Goal: Find contact information: Find contact information

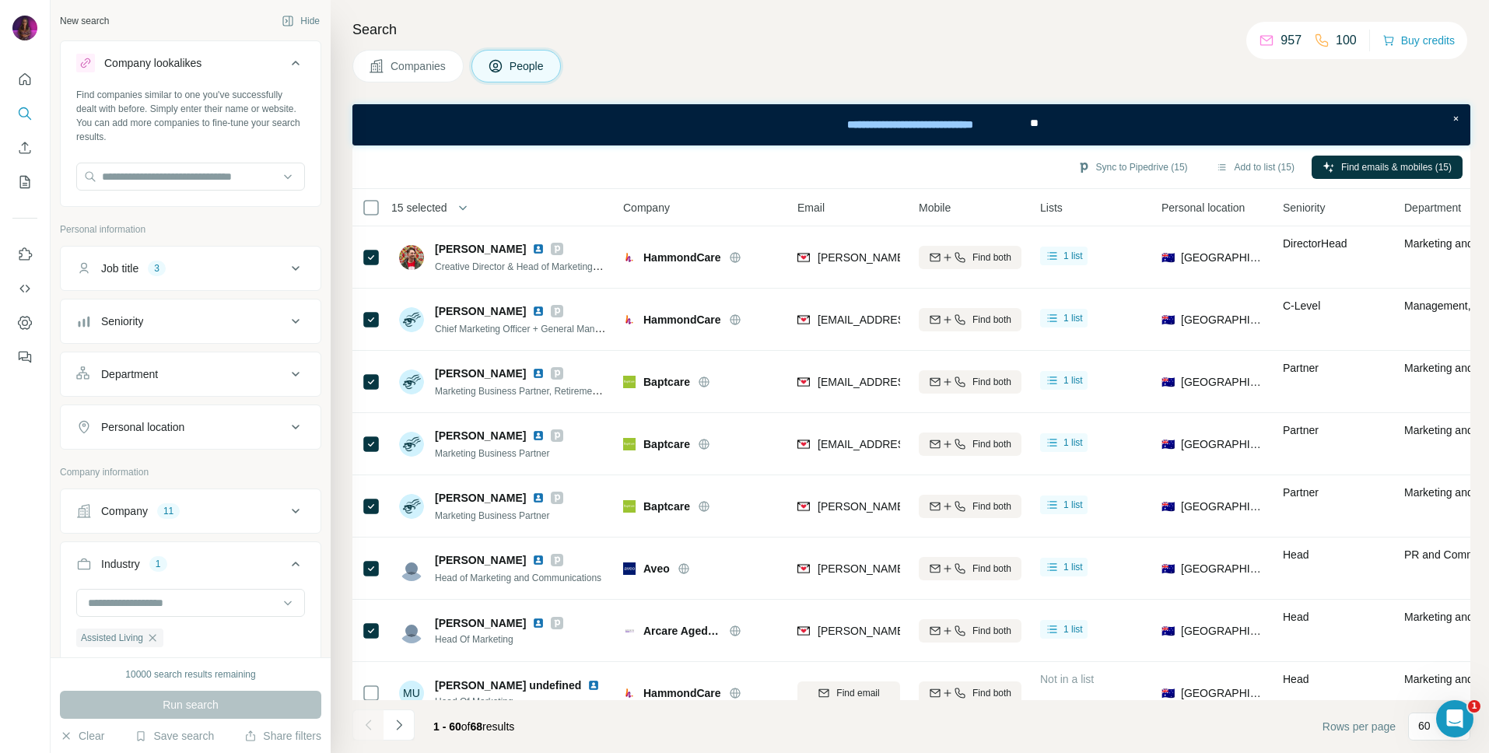
scroll to position [845, 0]
click at [417, 67] on span "Companies" at bounding box center [418, 66] width 57 height 16
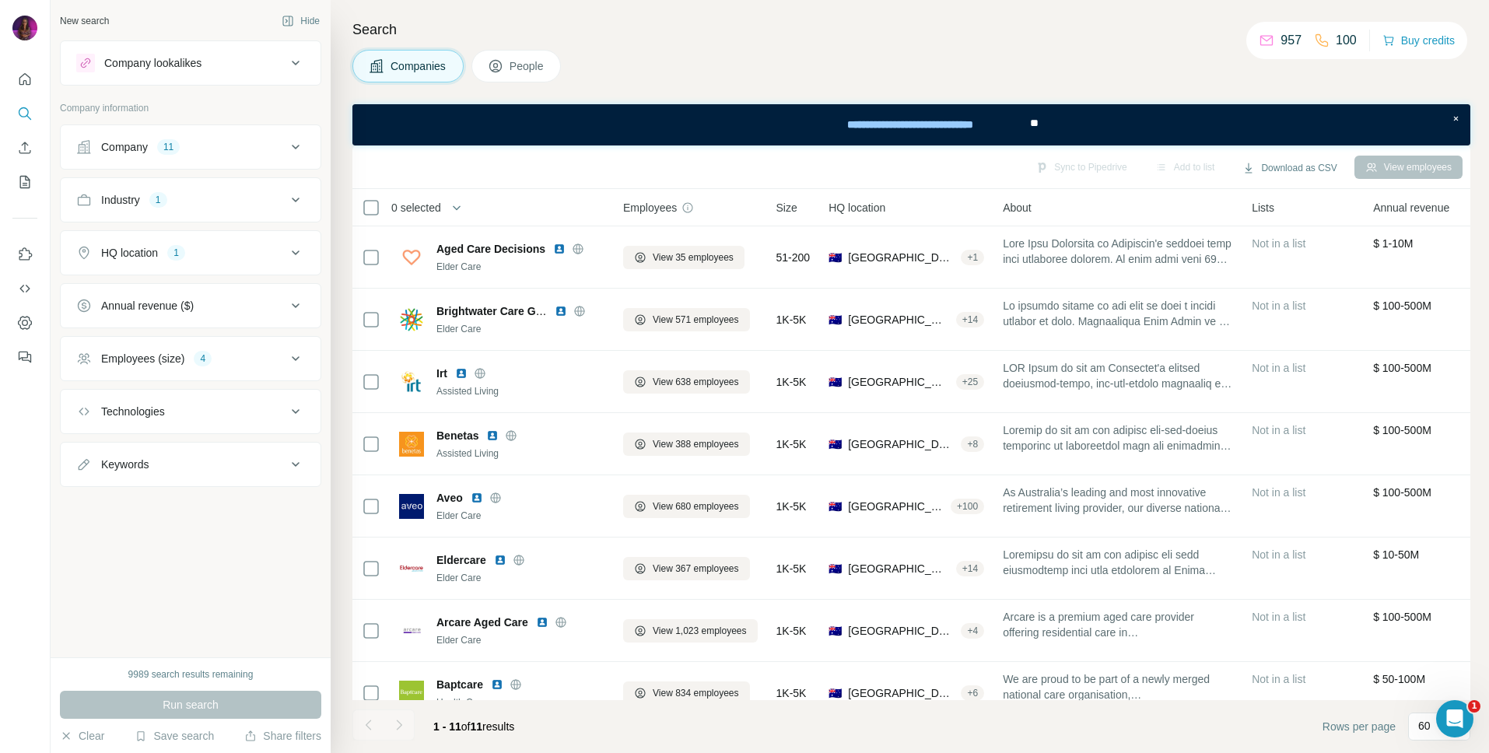
click at [191, 59] on div "Company lookalikes" at bounding box center [152, 63] width 97 height 16
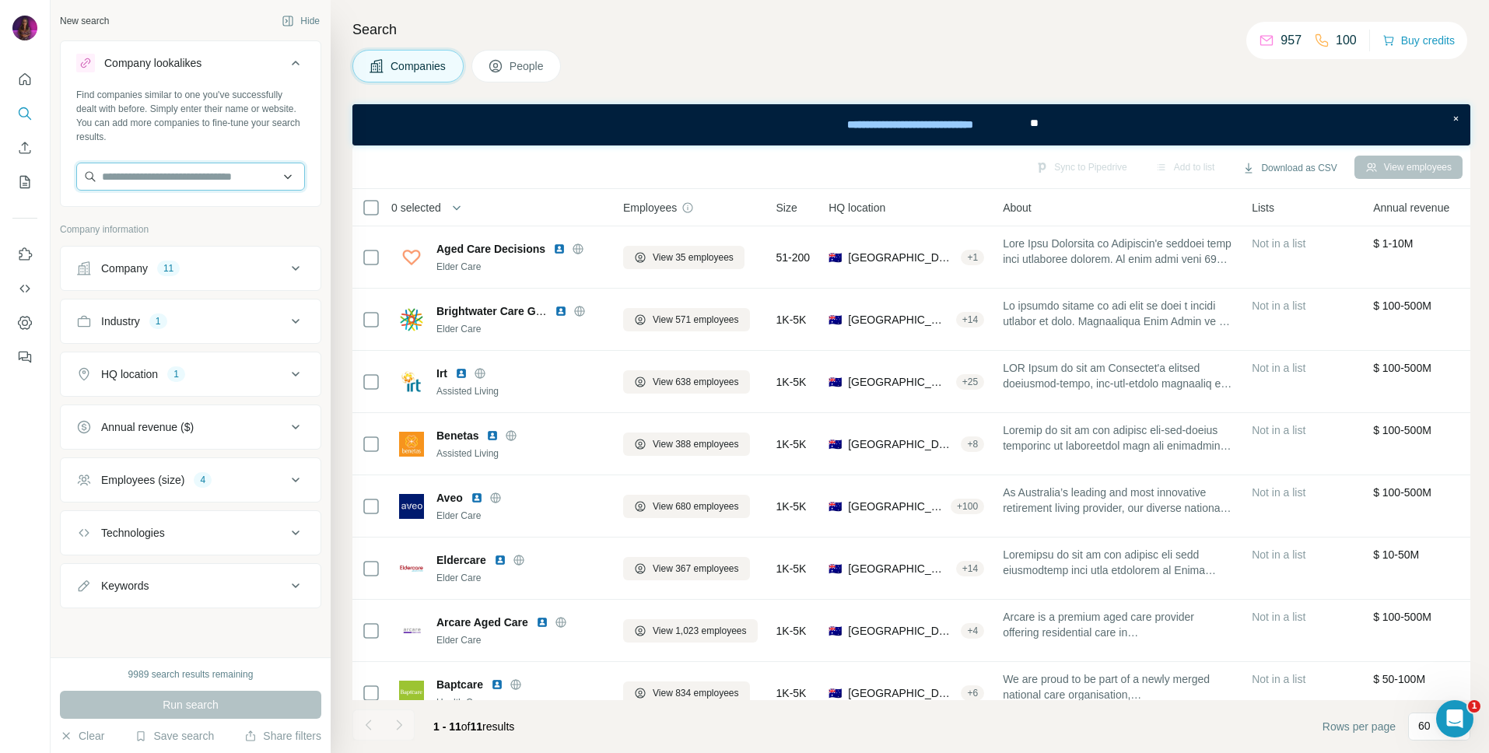
click at [151, 173] on input "text" at bounding box center [190, 177] width 229 height 28
type input "**********"
click at [203, 222] on div "Bet365 bet365.com" at bounding box center [190, 219] width 221 height 42
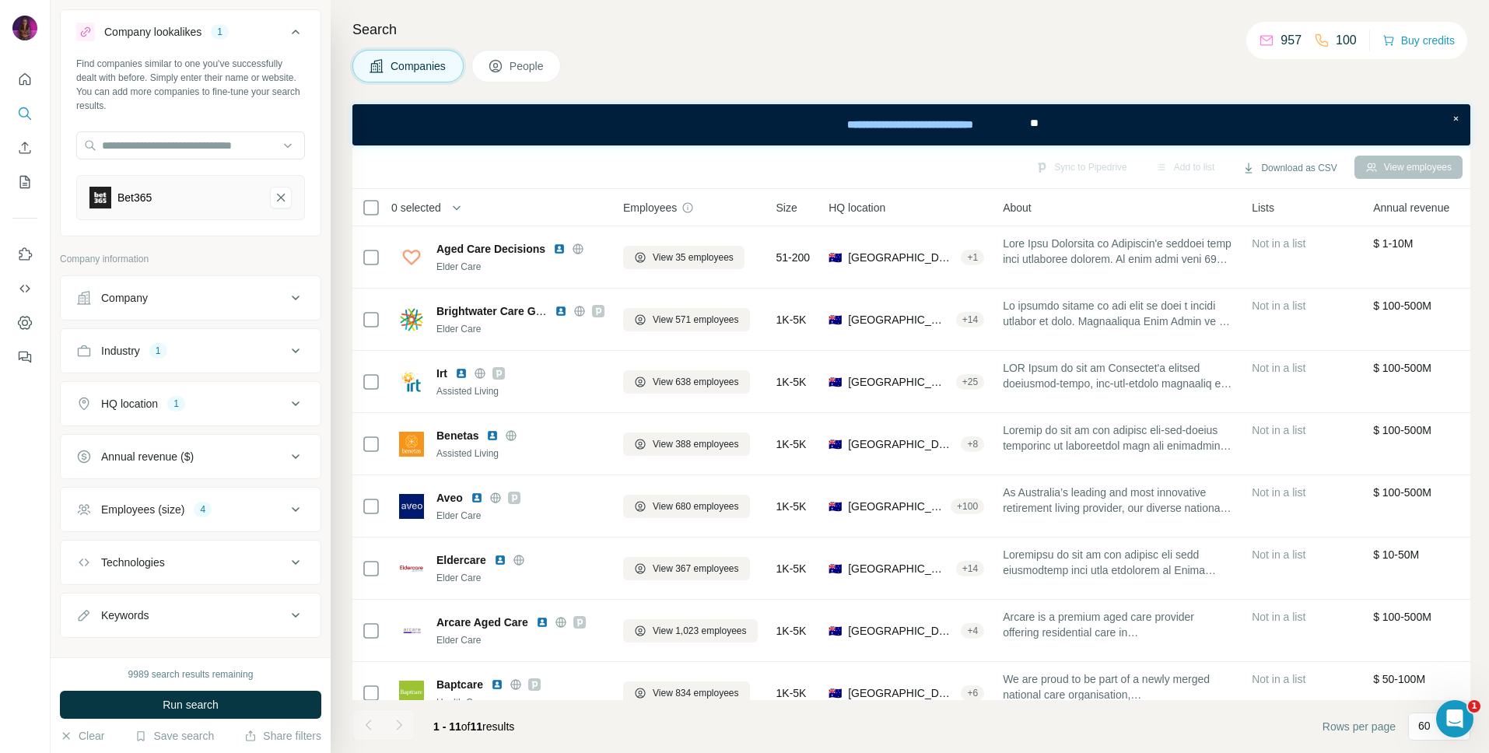
scroll to position [55, 0]
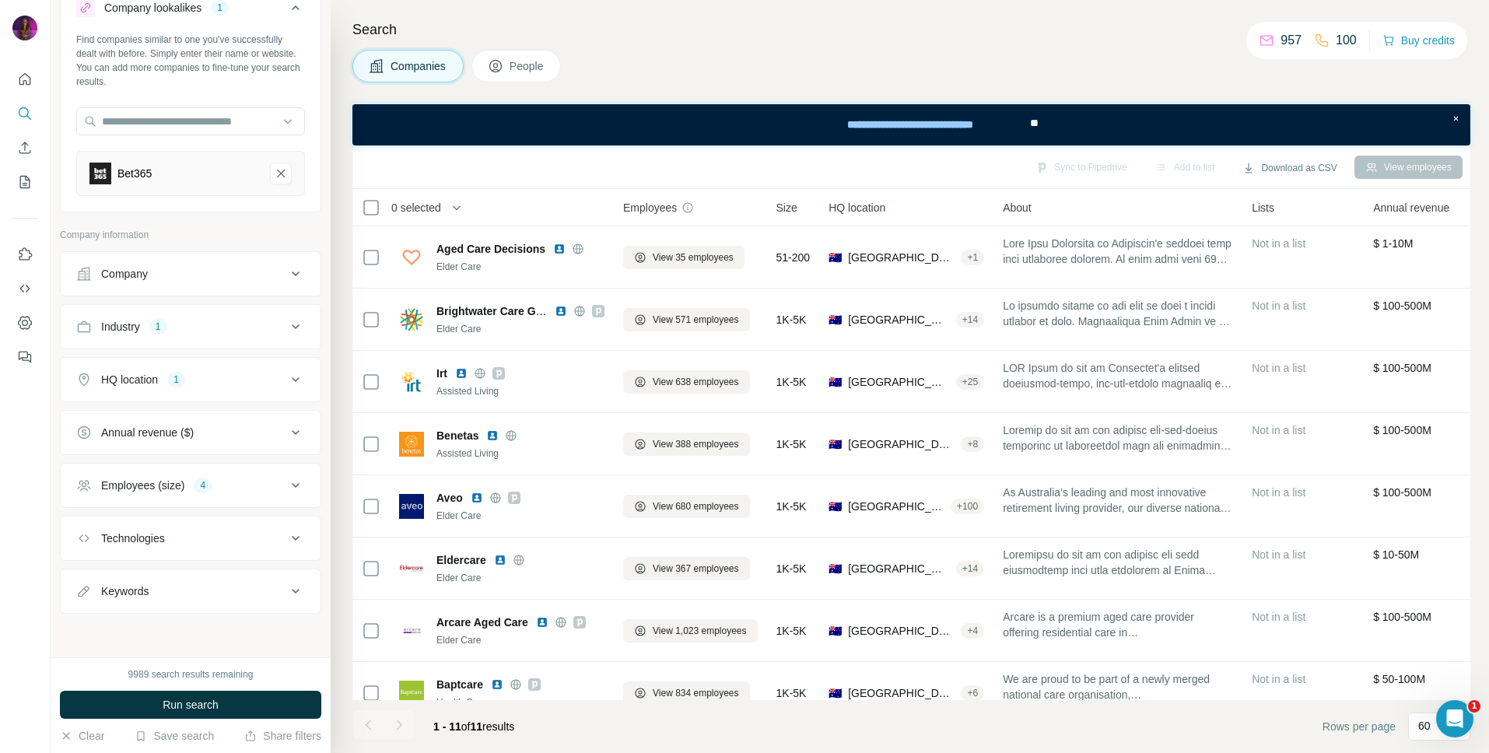
click at [193, 319] on div "Industry 1" at bounding box center [181, 327] width 210 height 16
click at [156, 402] on icon "button" at bounding box center [152, 400] width 12 height 12
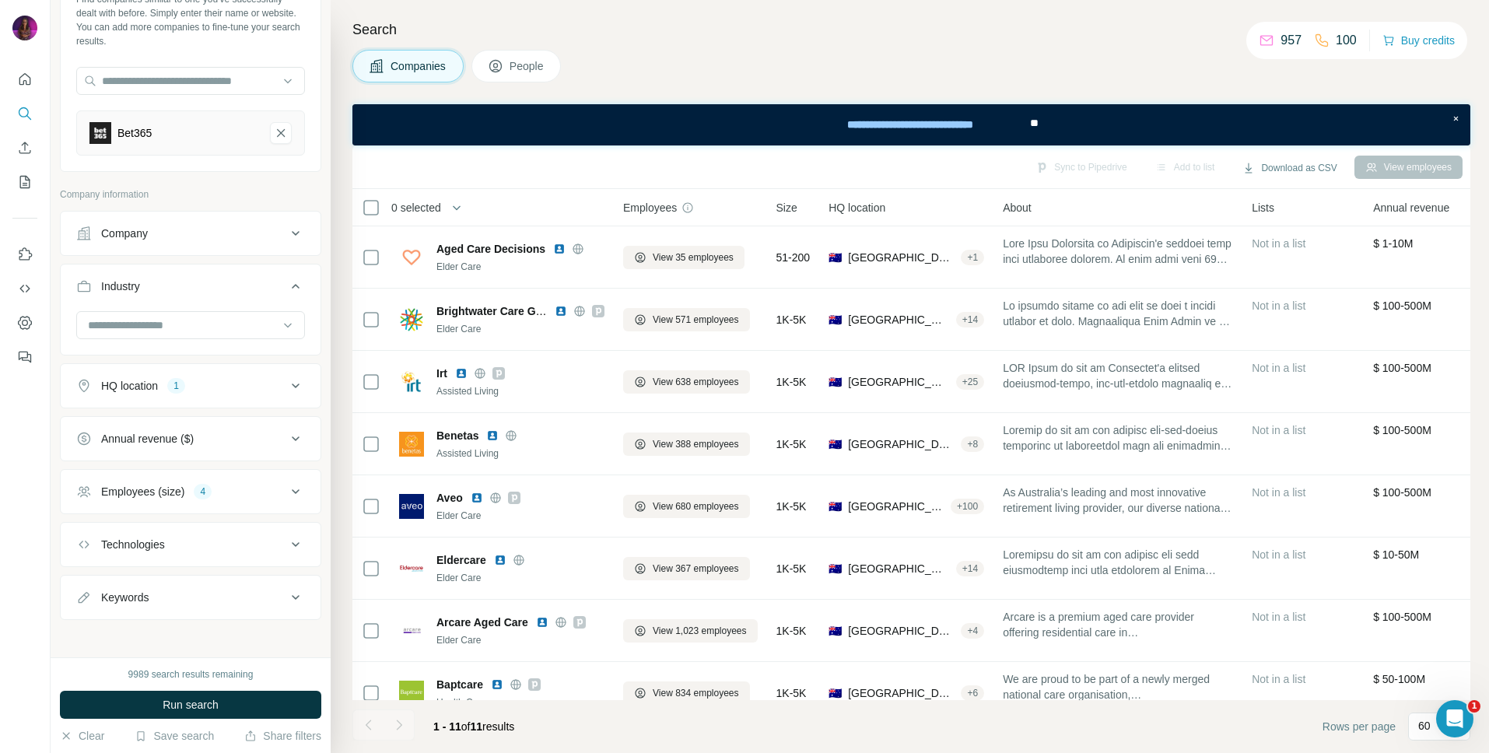
scroll to position [102, 0]
click at [206, 387] on div "HQ location 1" at bounding box center [181, 380] width 210 height 16
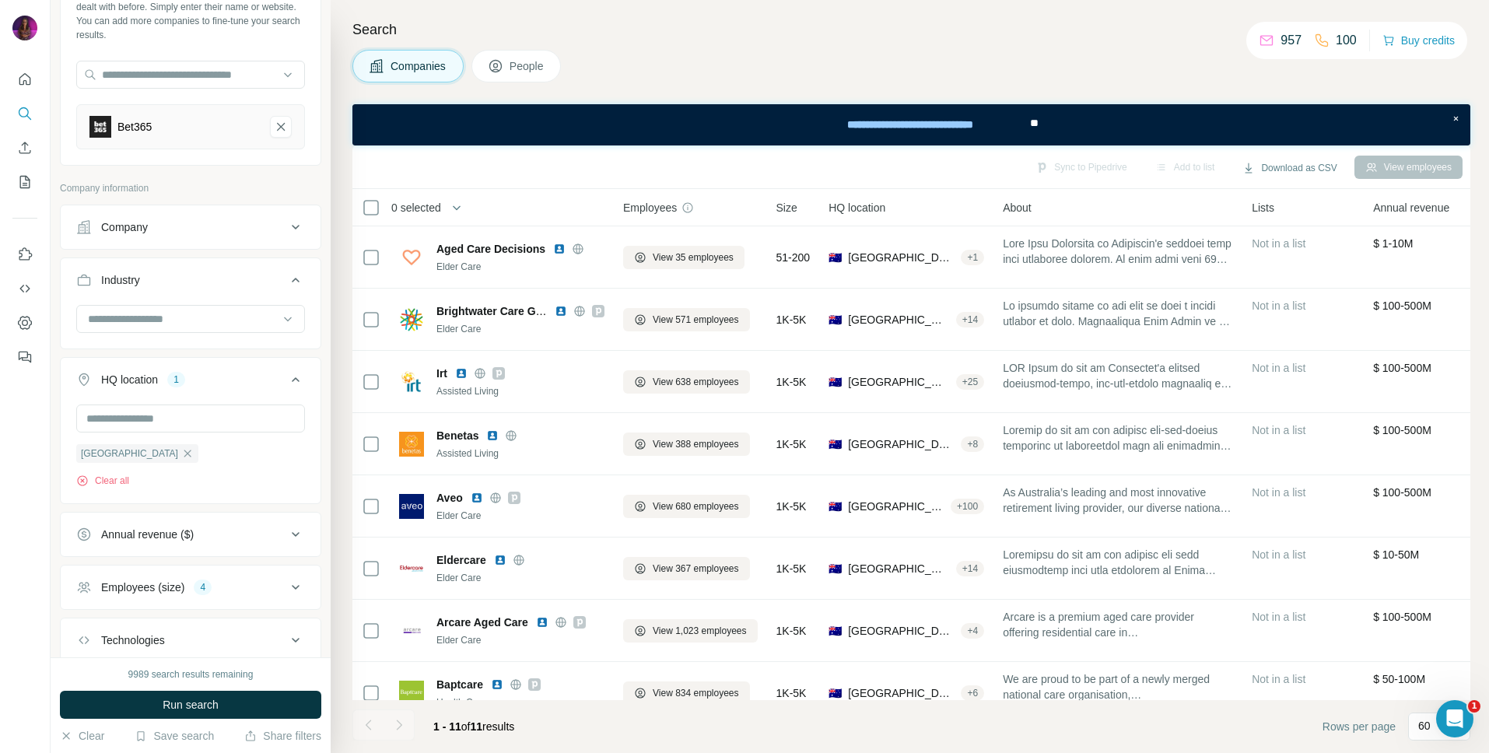
click at [206, 387] on div "HQ location 1" at bounding box center [181, 380] width 210 height 16
click at [175, 478] on div "Employees (size)" at bounding box center [142, 486] width 83 height 16
click at [89, 575] on icon at bounding box center [85, 577] width 19 height 19
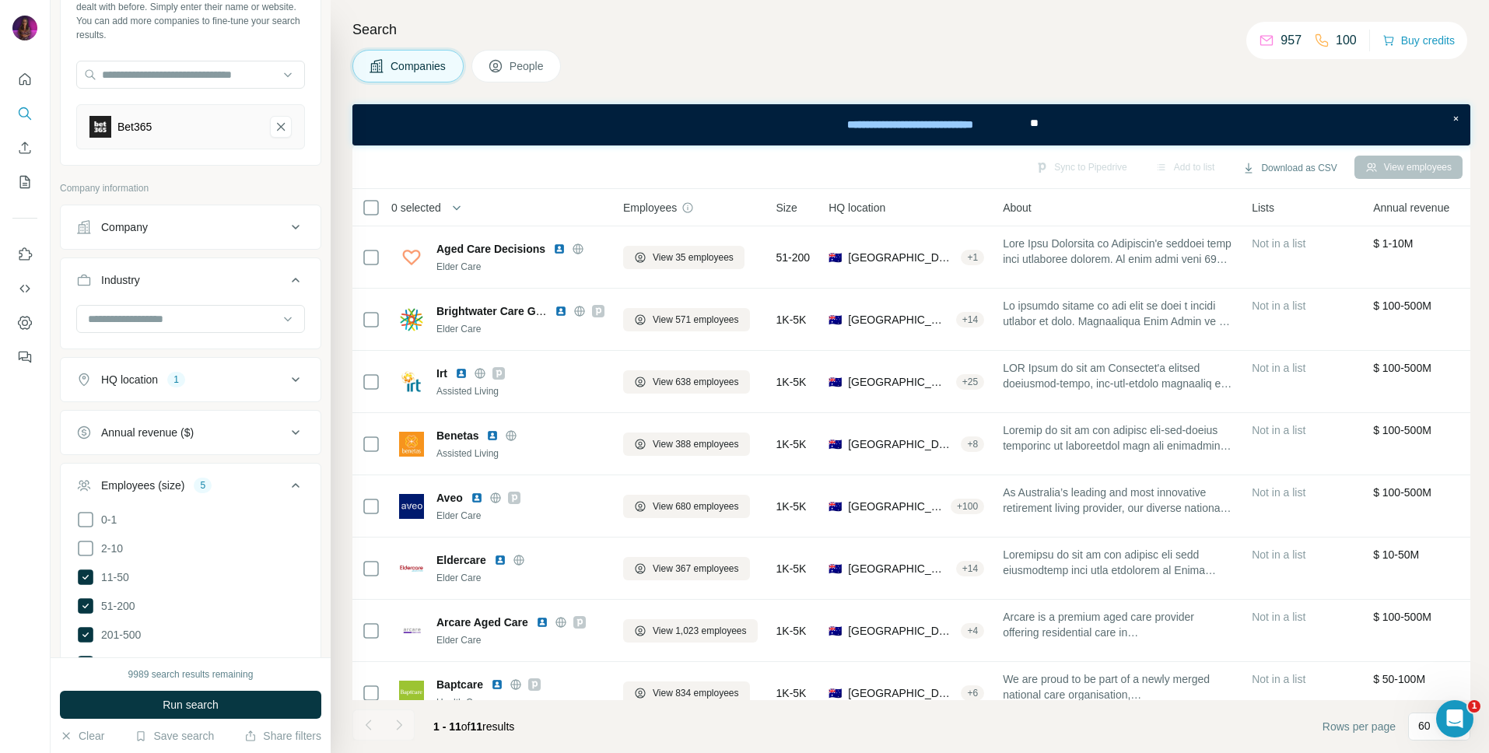
click at [107, 704] on button "Run search" at bounding box center [190, 705] width 261 height 28
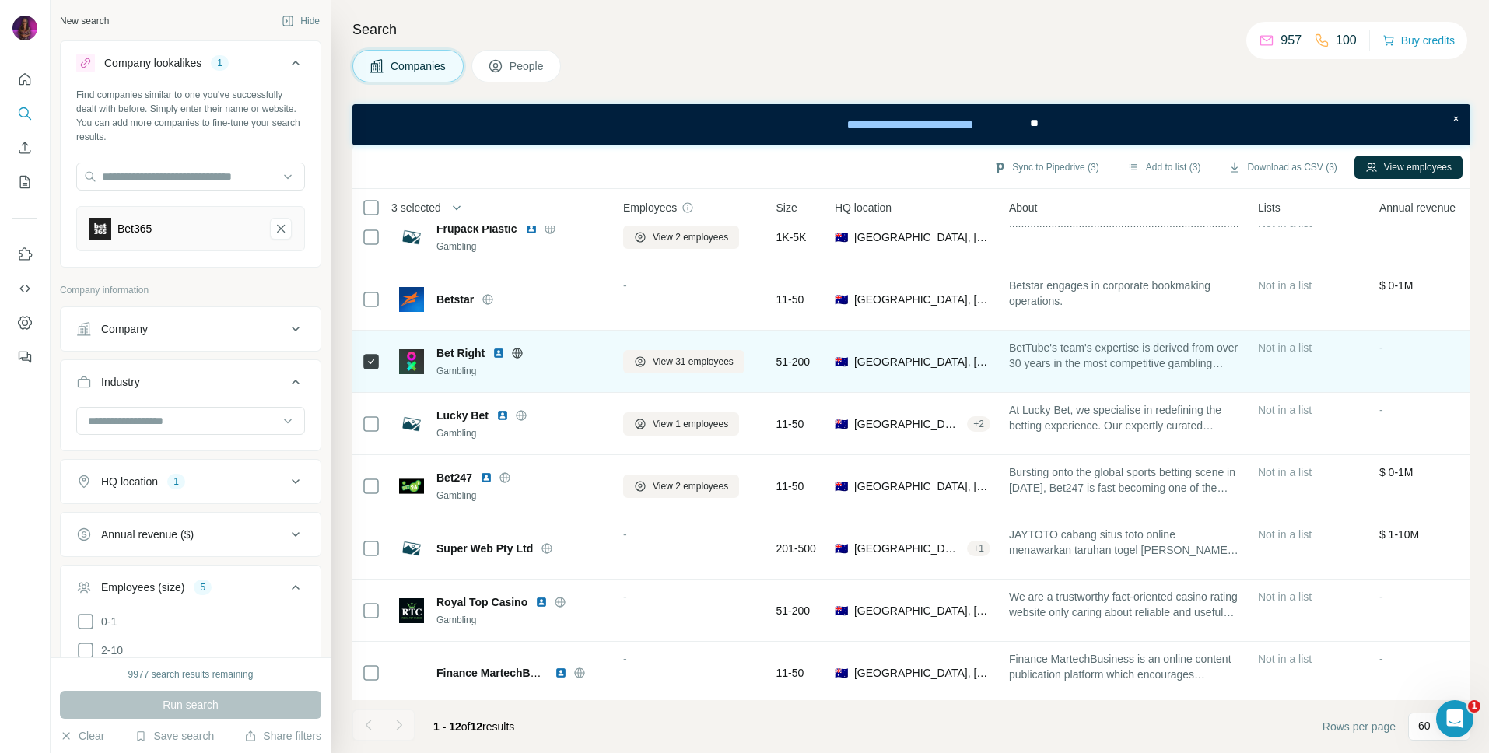
scroll to position [273, 0]
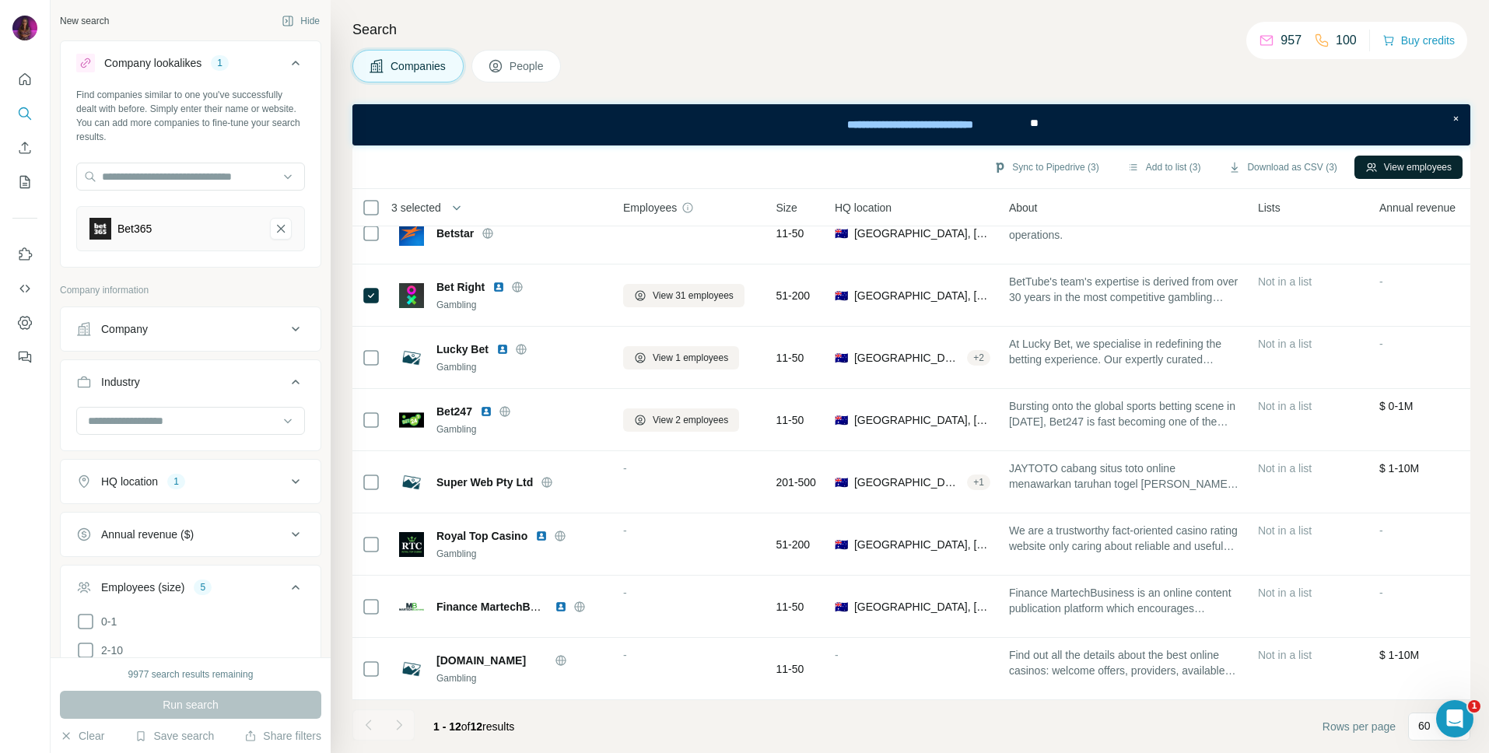
click at [1412, 166] on button "View employees" at bounding box center [1408, 167] width 108 height 23
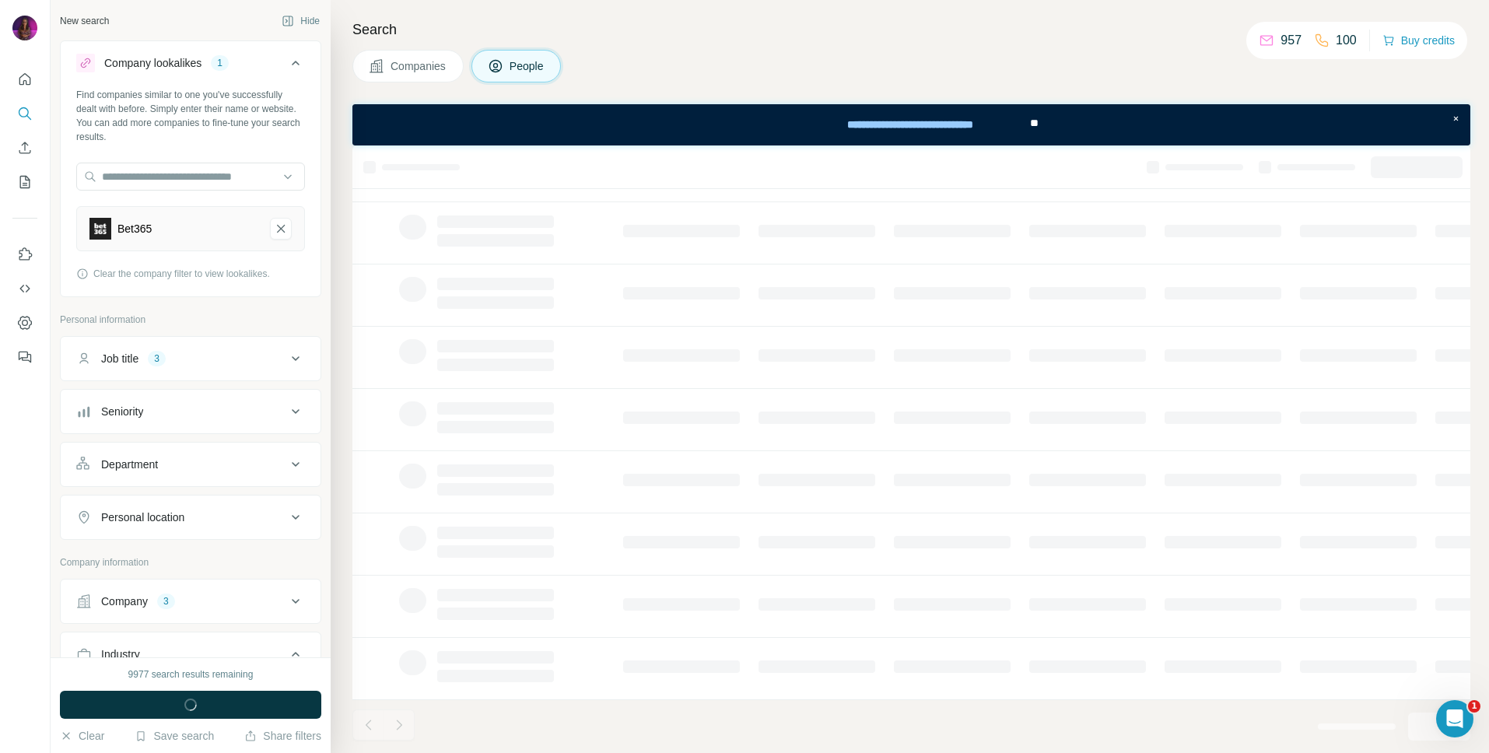
scroll to position [149, 0]
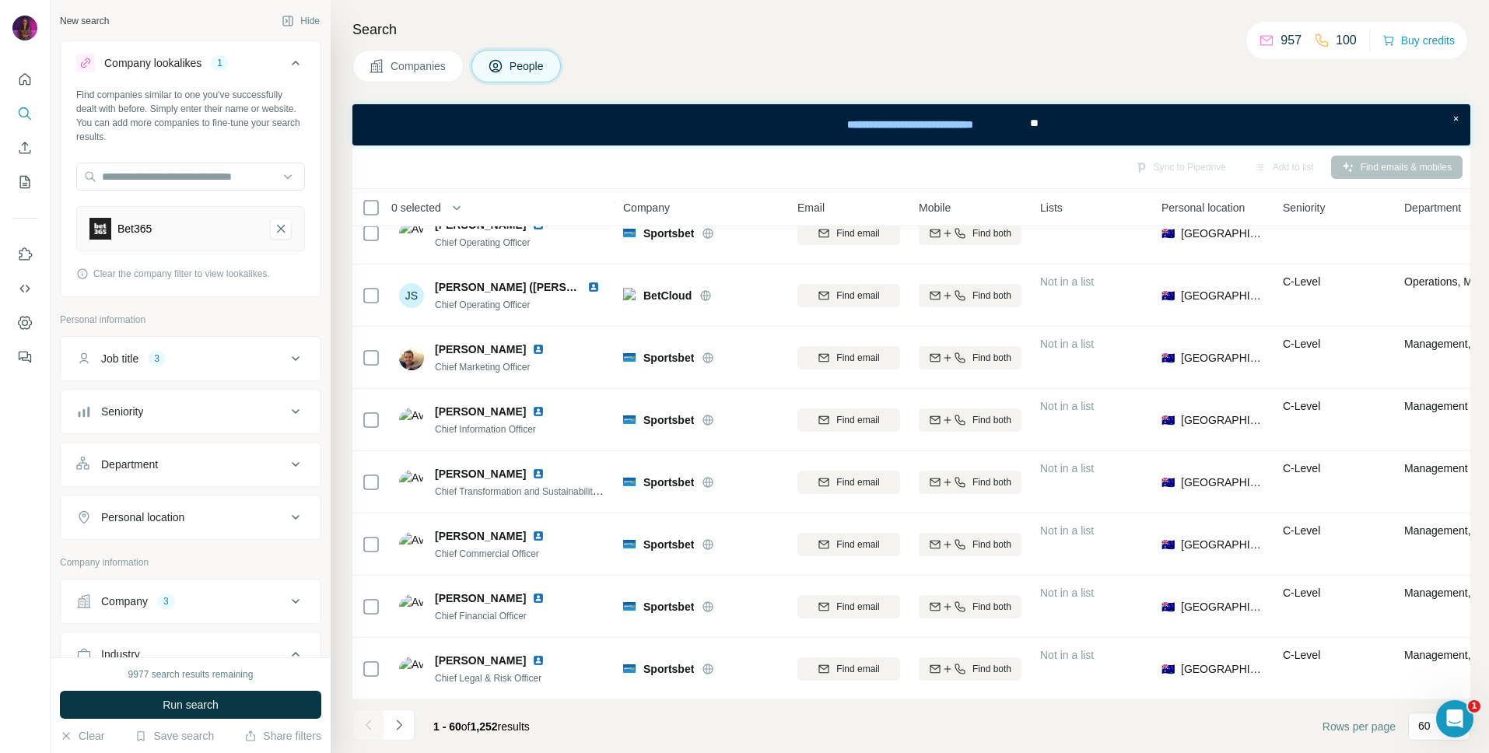
scroll to position [273, 0]
click at [271, 348] on button "Job title 3" at bounding box center [191, 358] width 260 height 37
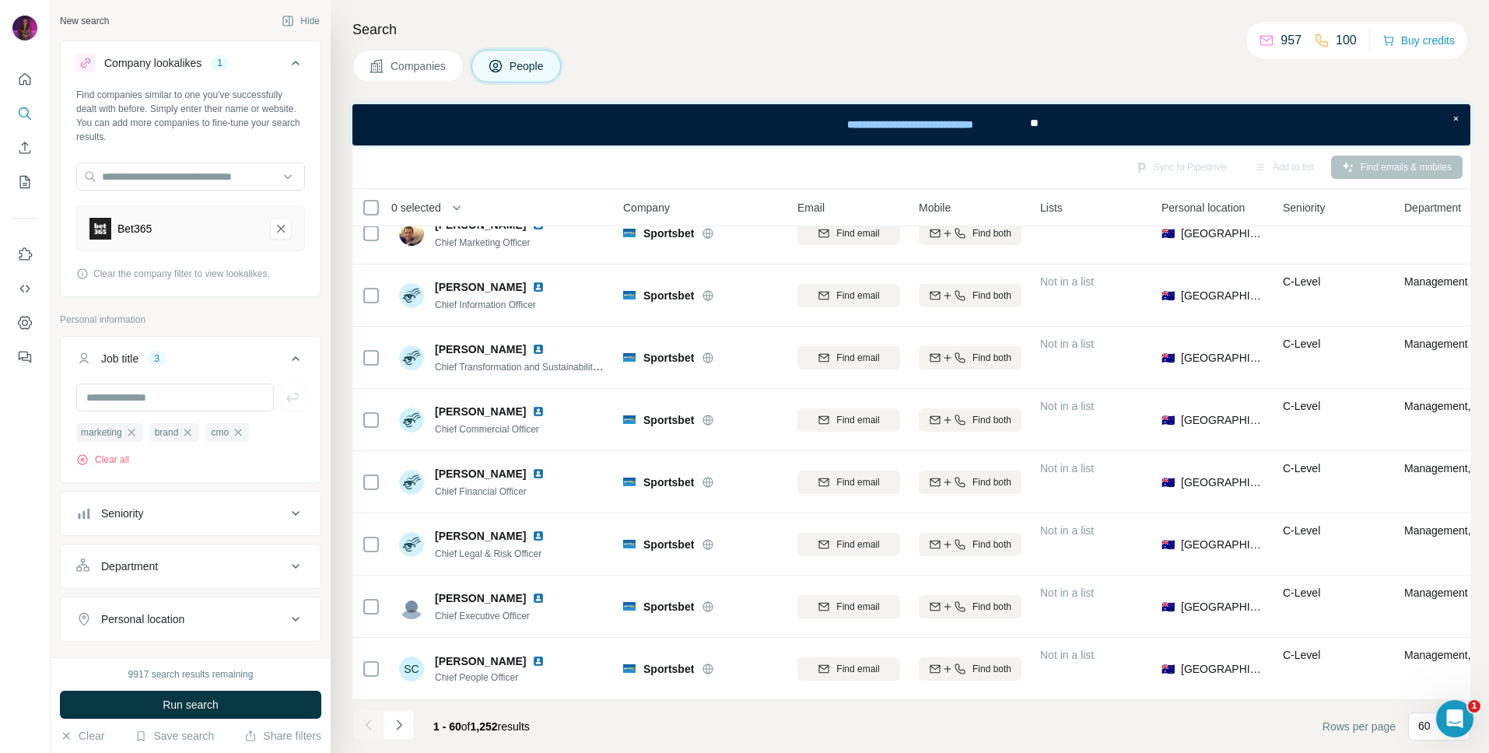
click at [271, 348] on button "Job title 3" at bounding box center [191, 362] width 260 height 44
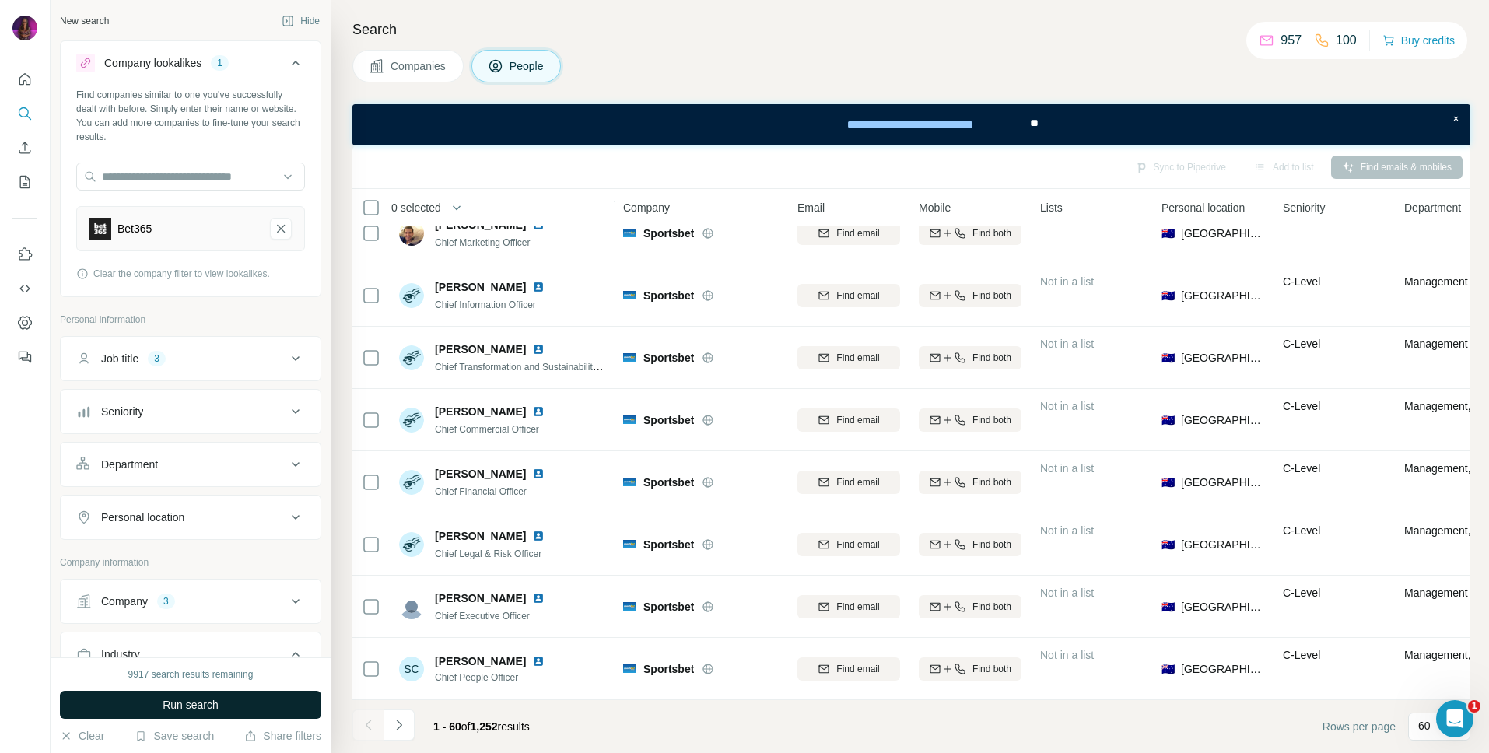
click at [198, 703] on span "Run search" at bounding box center [191, 705] width 56 height 16
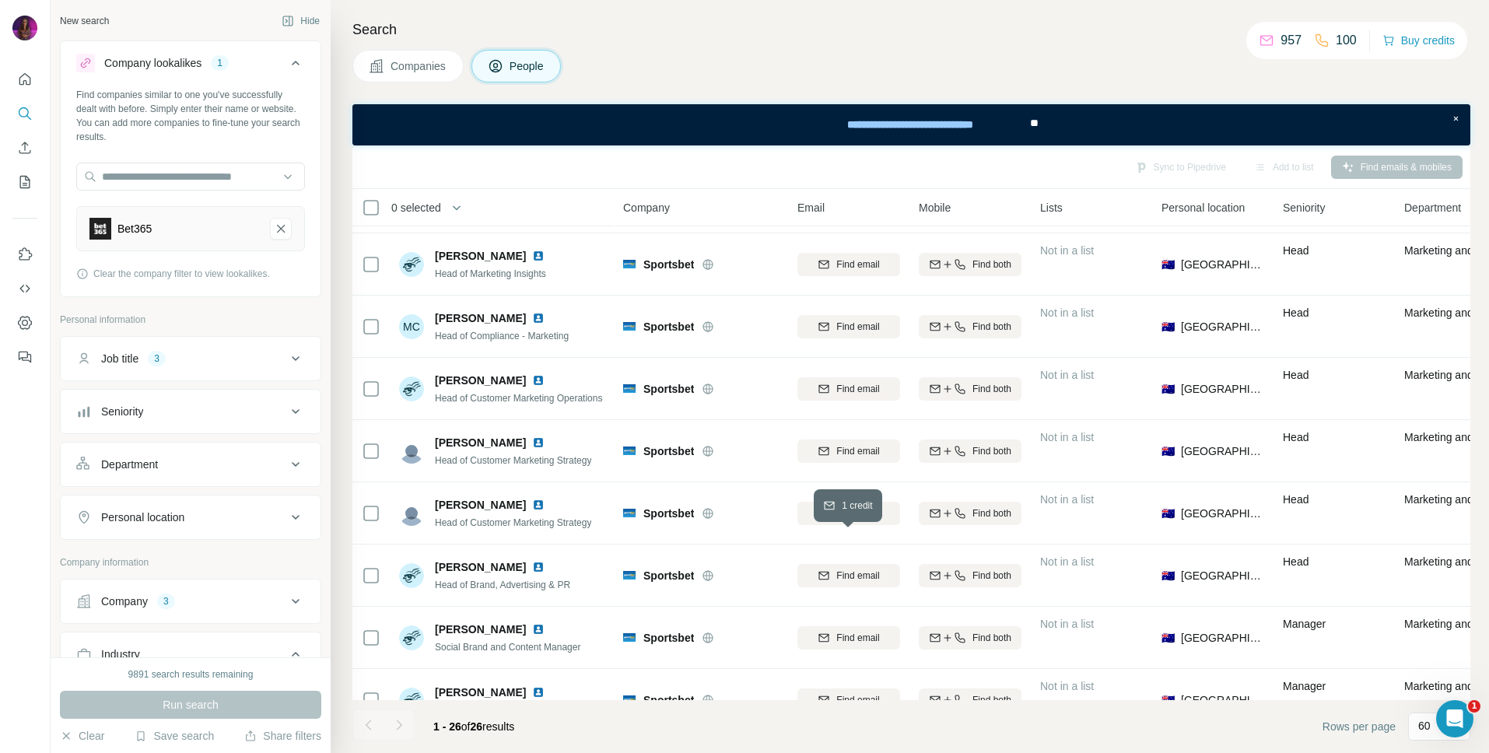
scroll to position [0, 0]
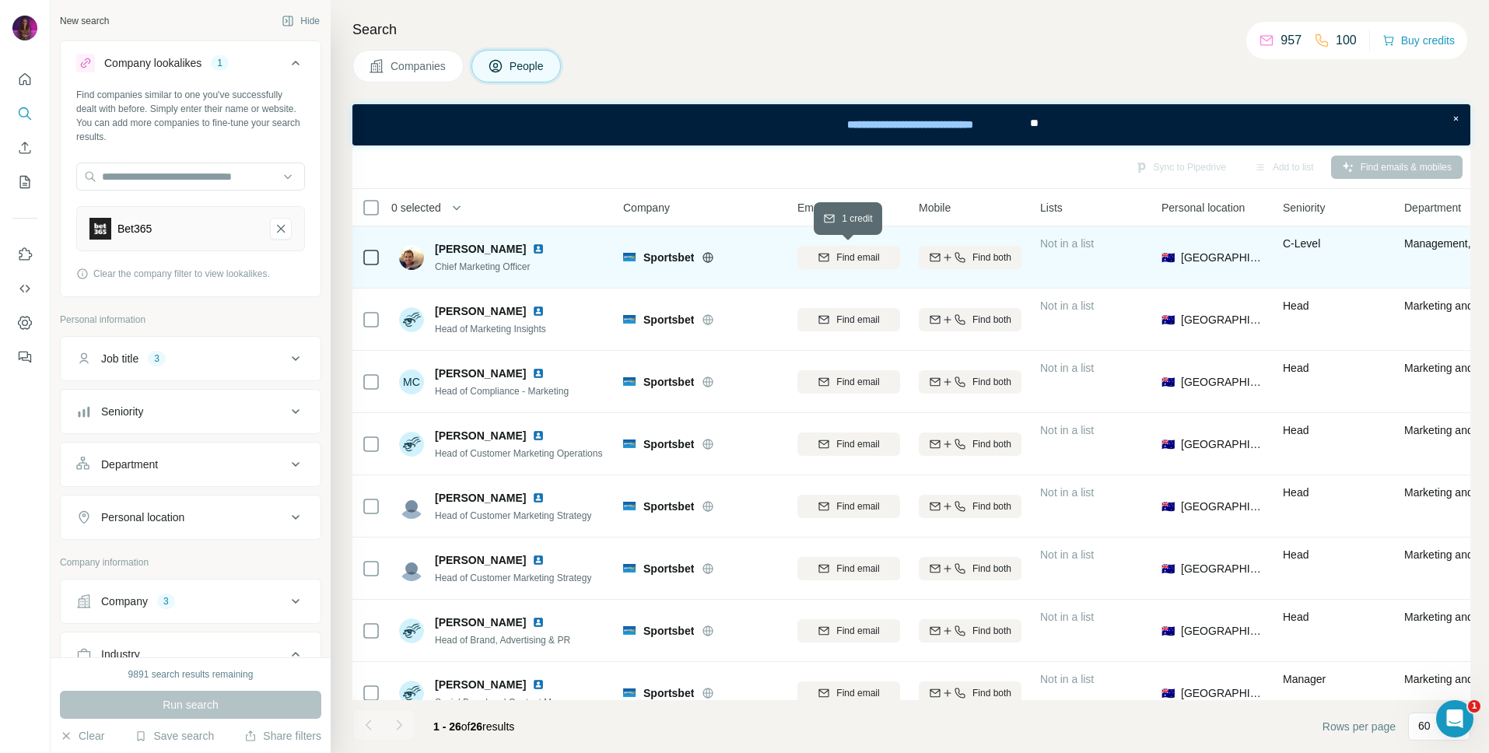
click at [849, 256] on span "Find email" at bounding box center [857, 257] width 43 height 14
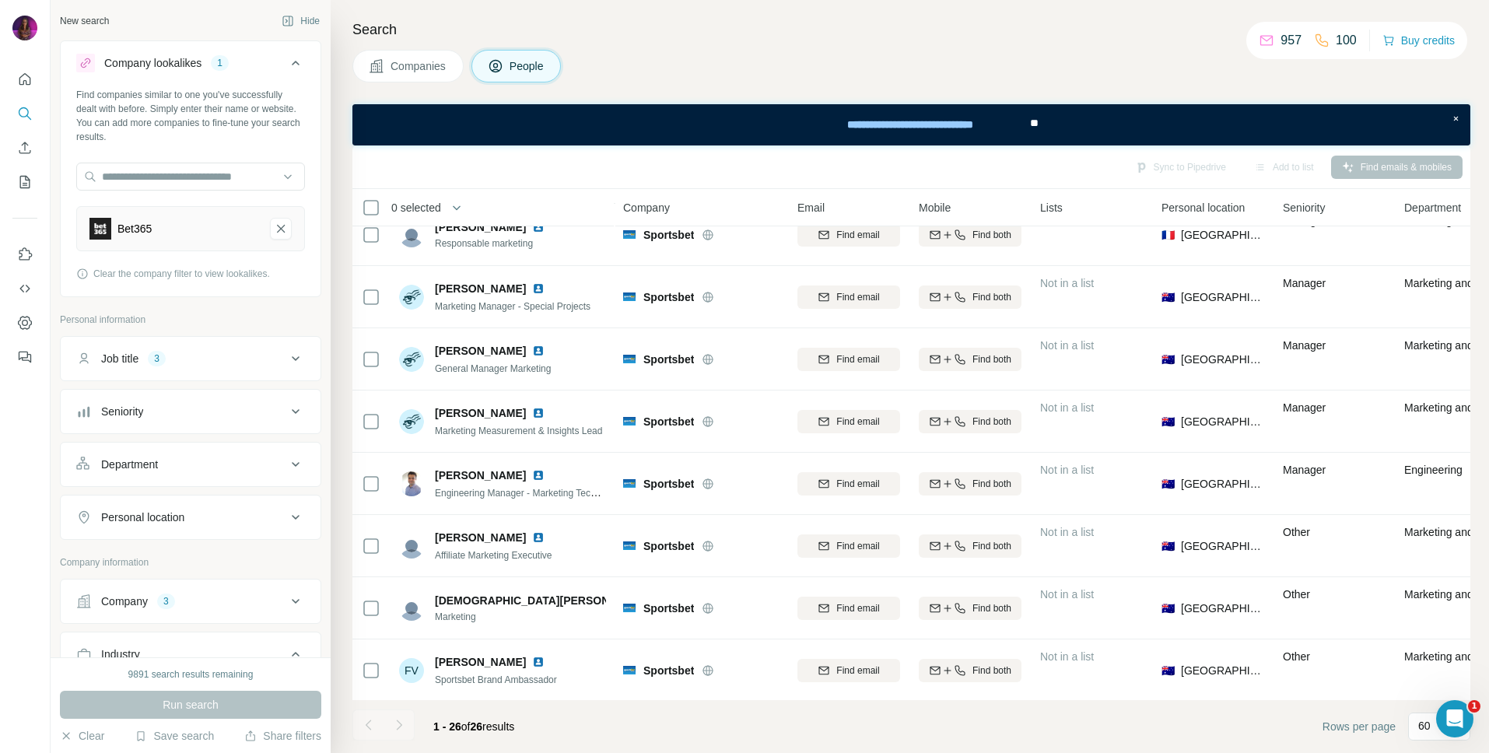
scroll to position [954, 0]
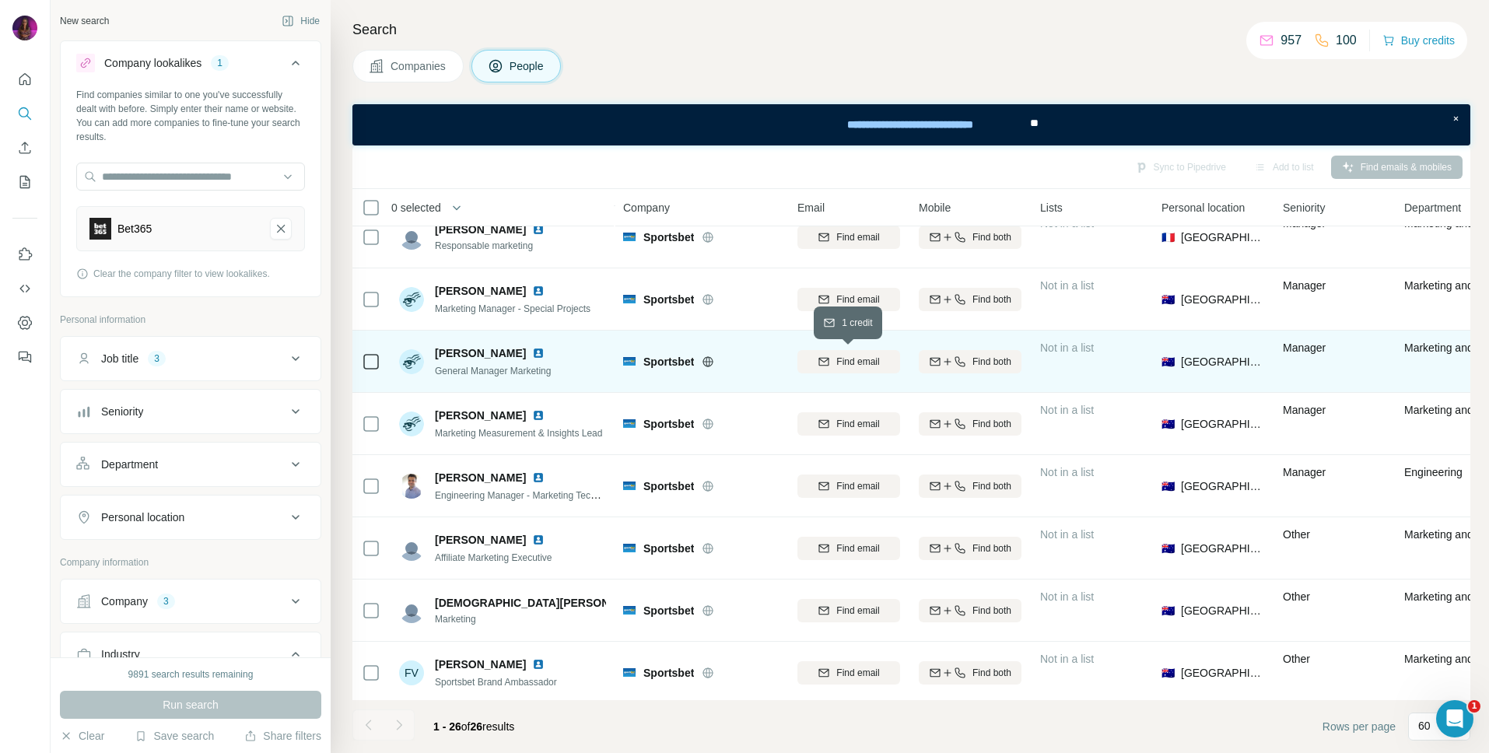
click at [838, 362] on span "Find email" at bounding box center [857, 362] width 43 height 14
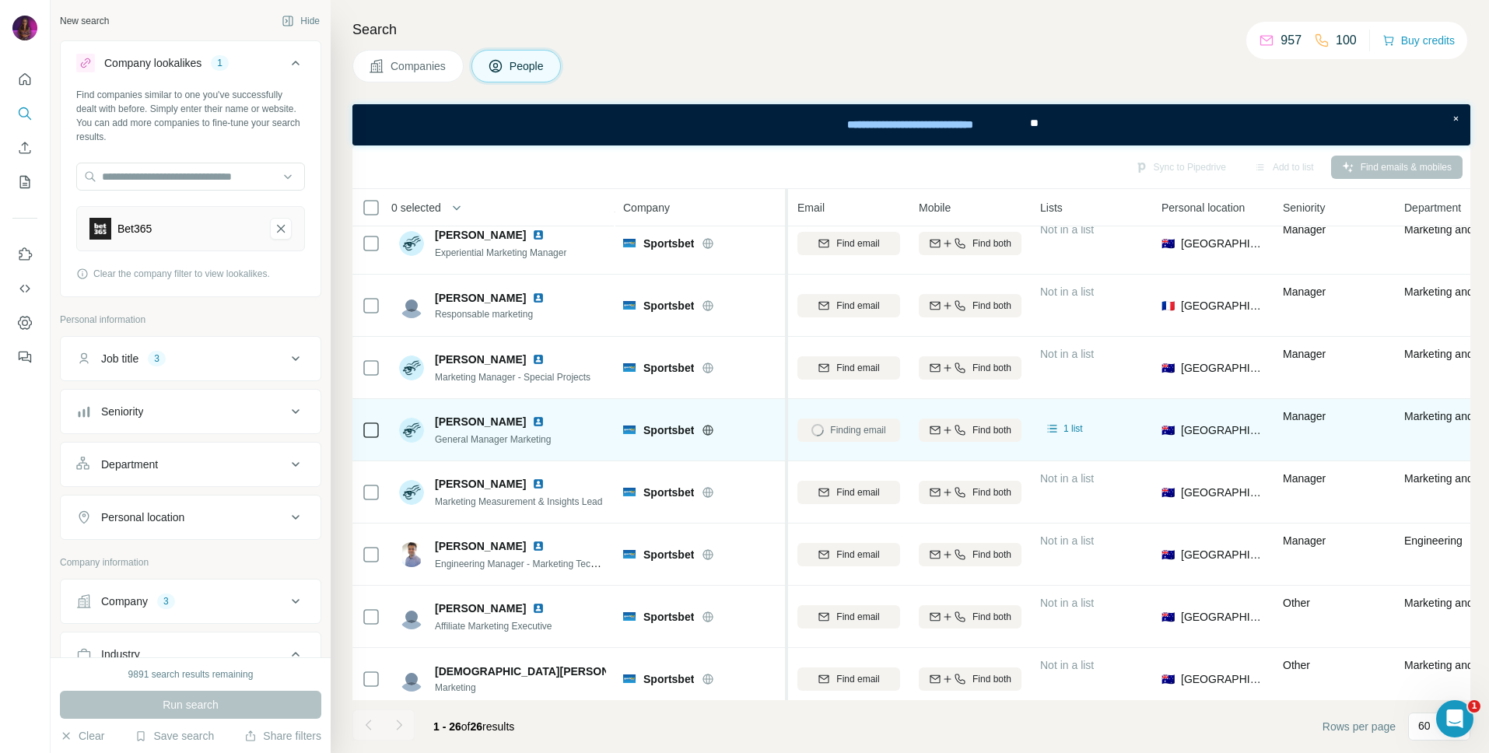
scroll to position [884, 0]
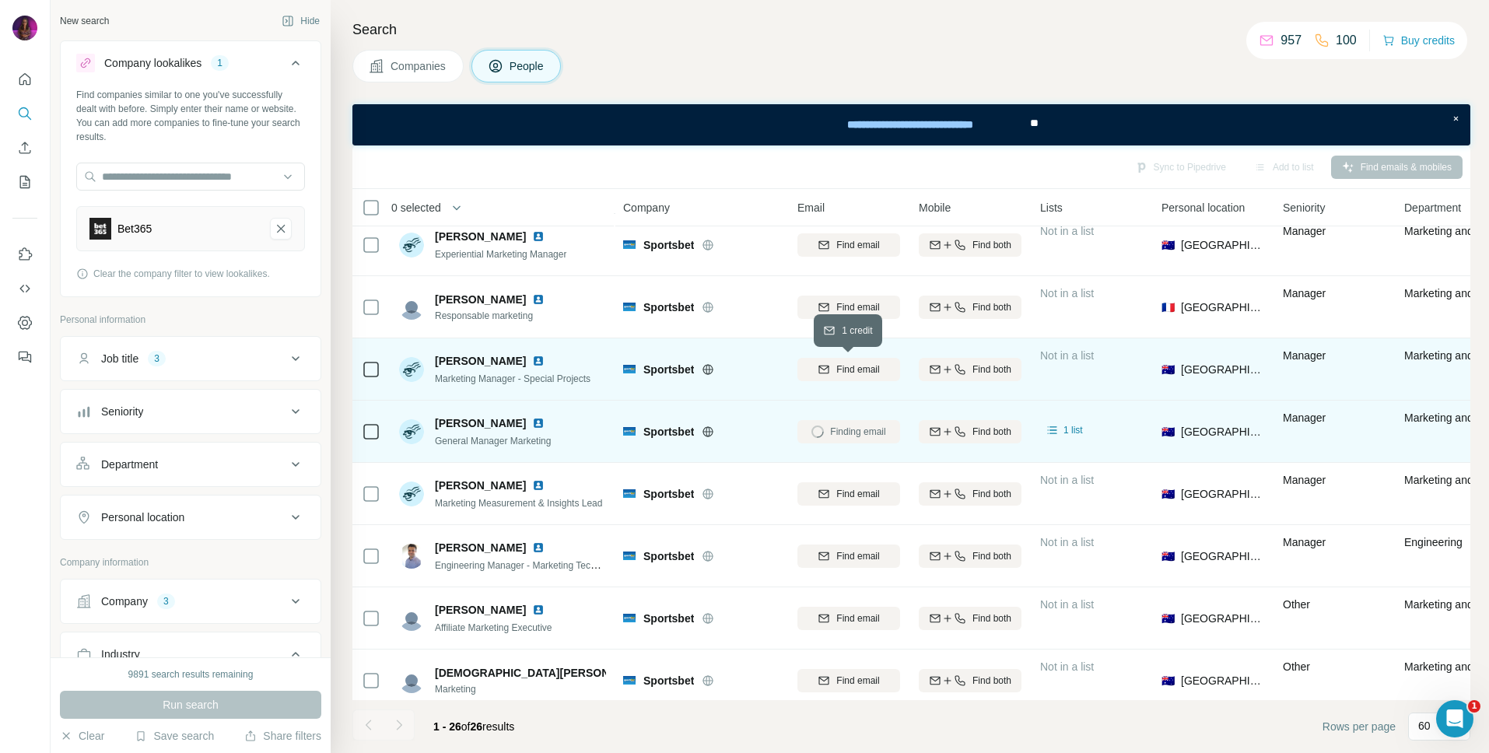
click at [858, 368] on span "Find email" at bounding box center [857, 369] width 43 height 14
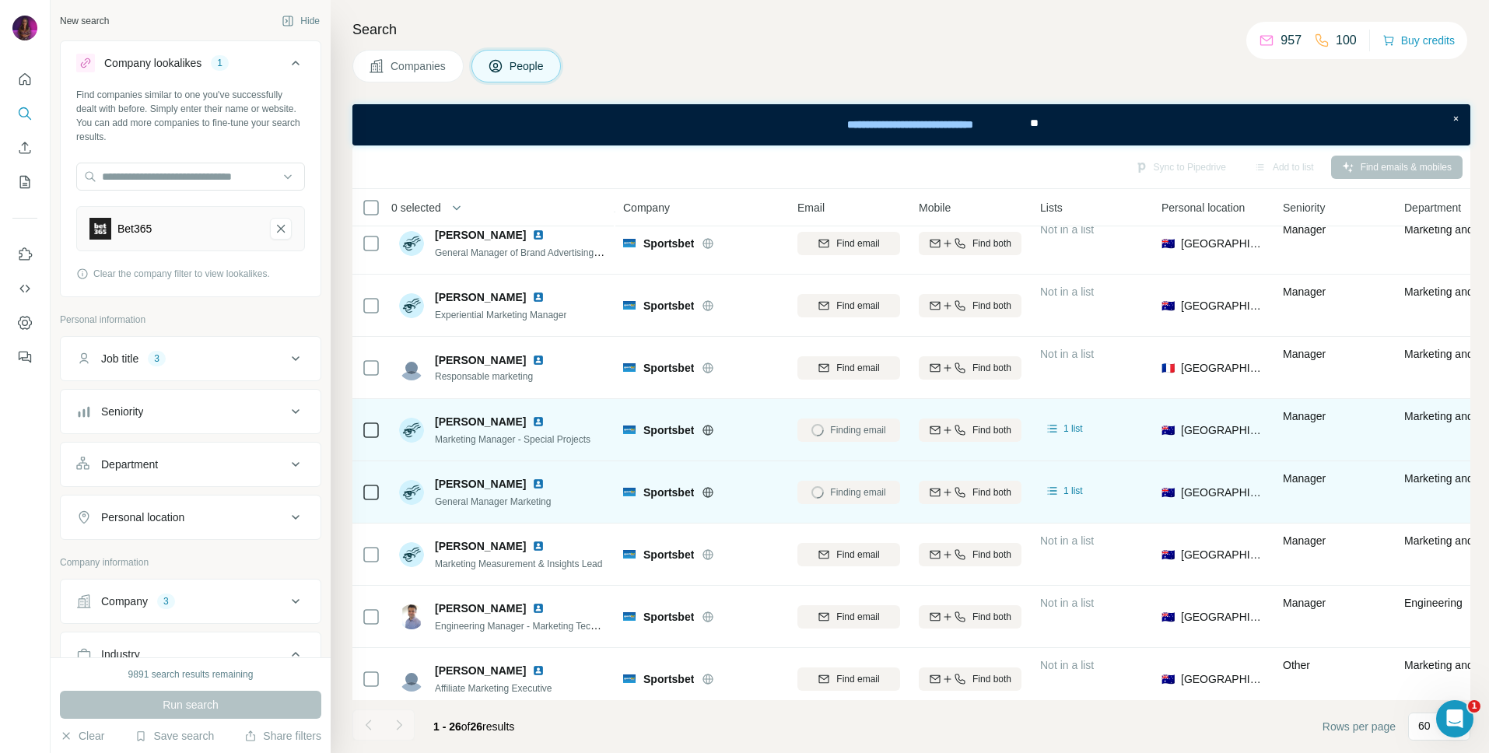
scroll to position [813, 0]
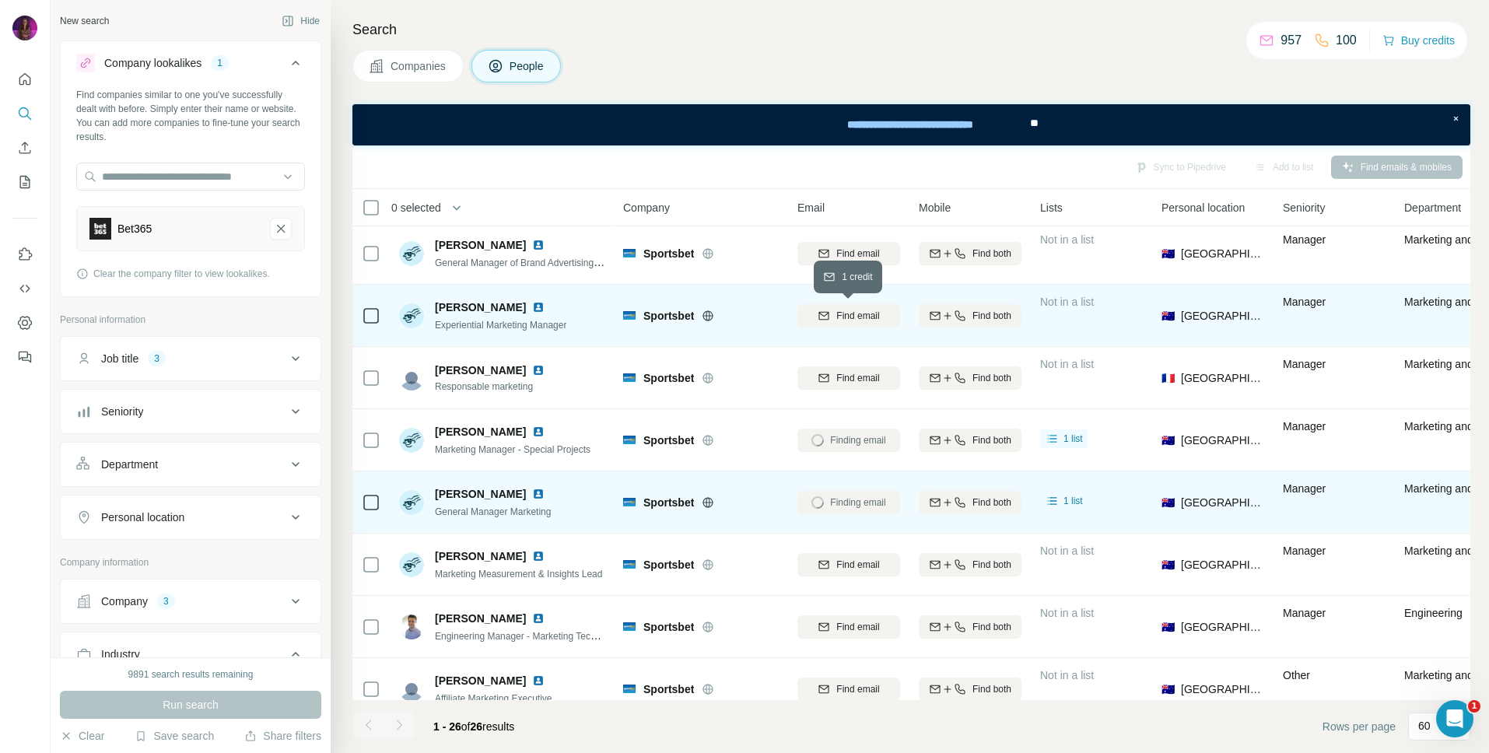
click at [868, 316] on span "Find email" at bounding box center [857, 316] width 43 height 14
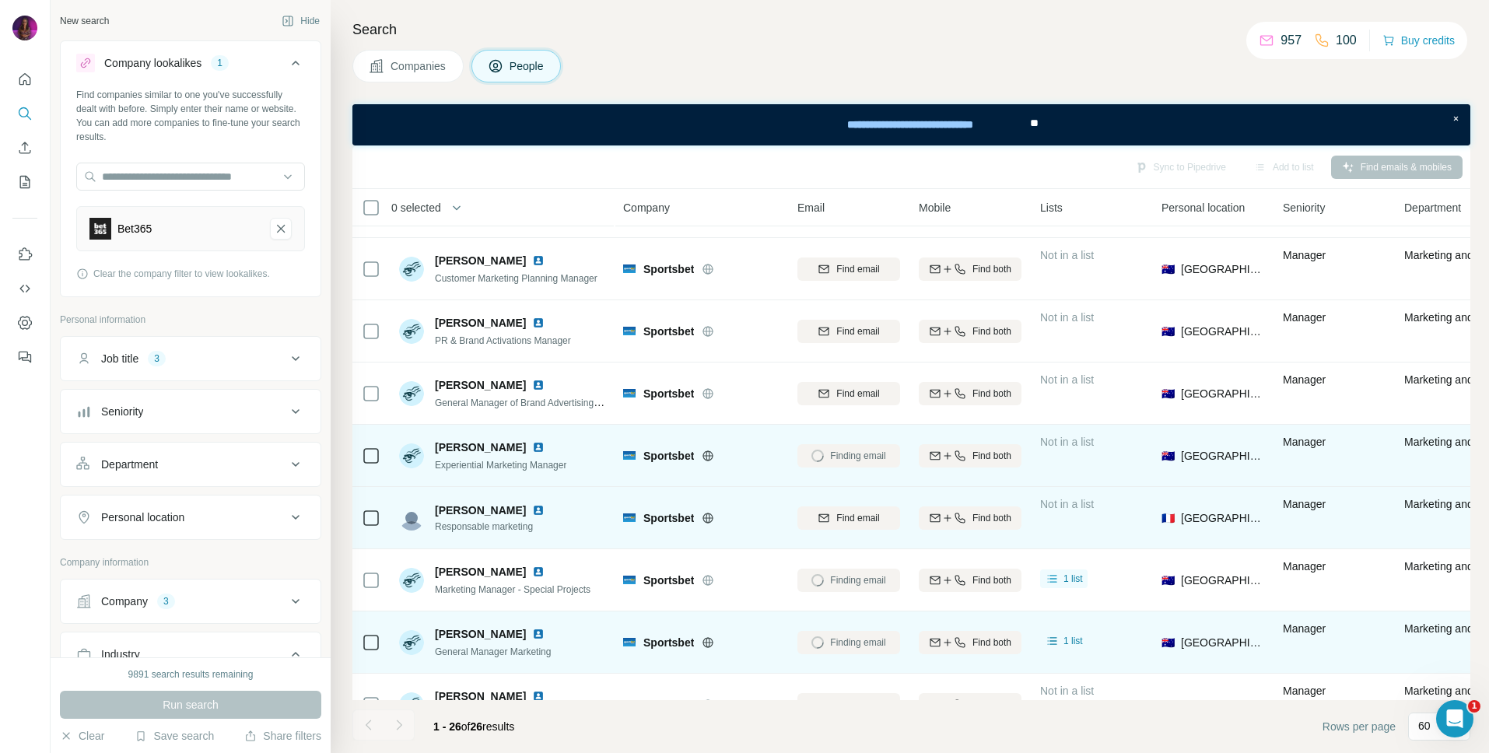
scroll to position [670, 0]
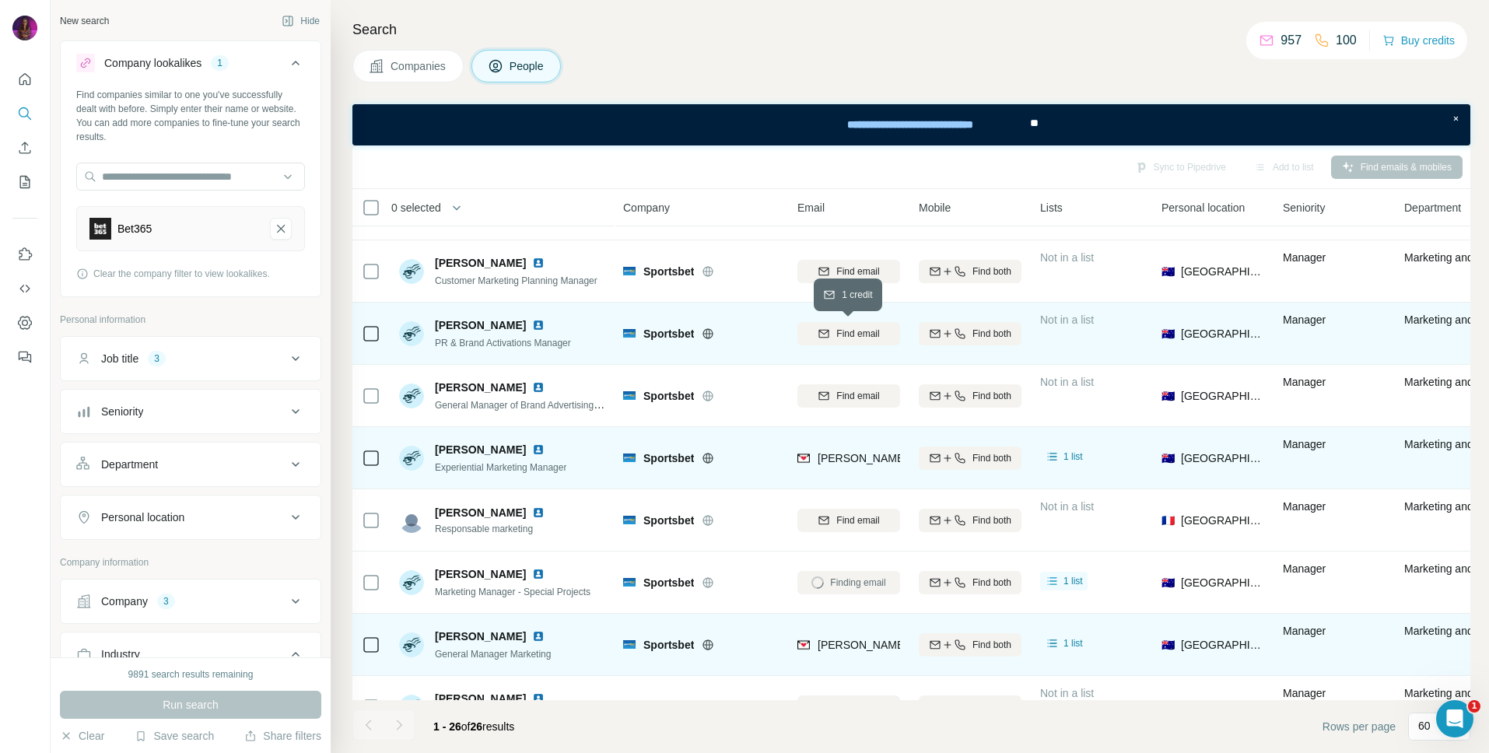
click at [853, 329] on span "Find email" at bounding box center [857, 334] width 43 height 14
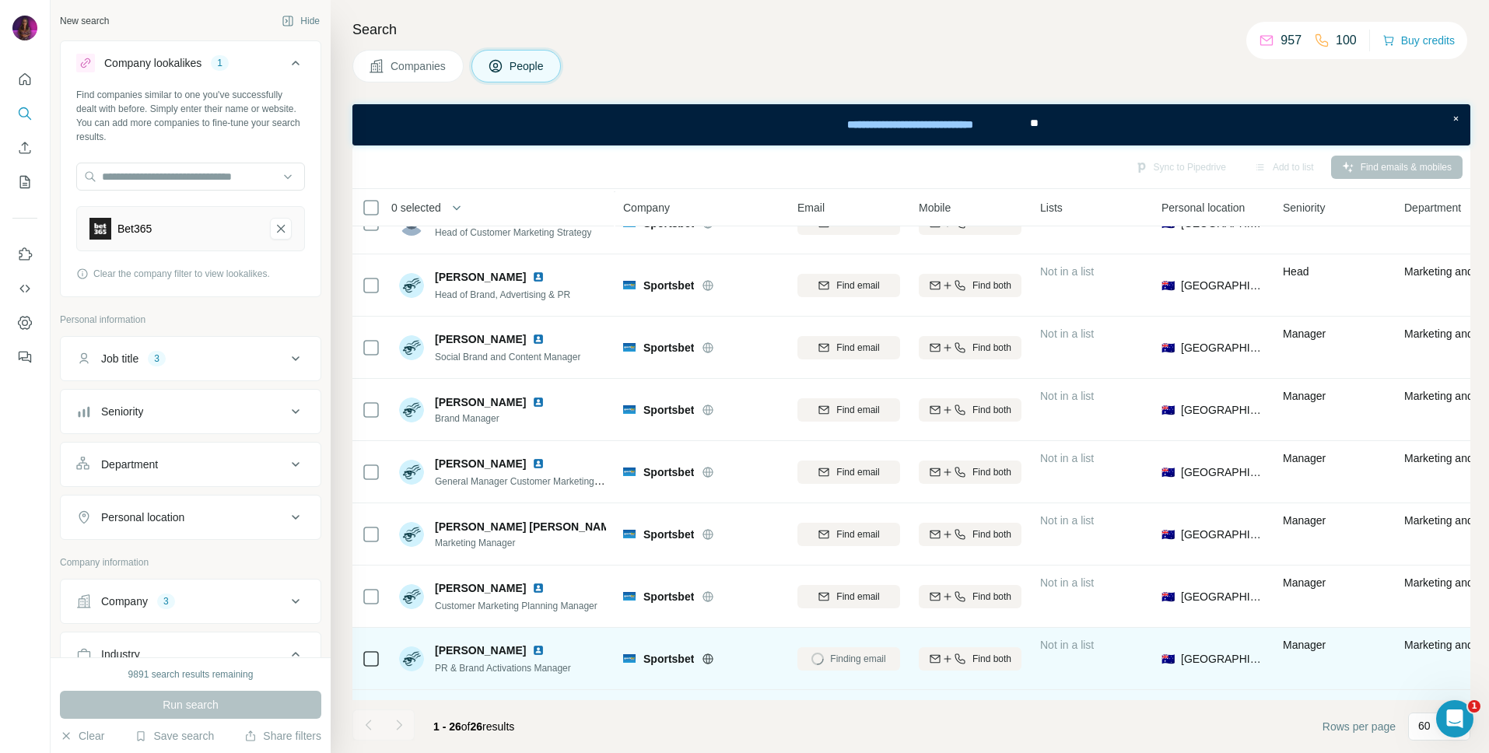
scroll to position [337, 0]
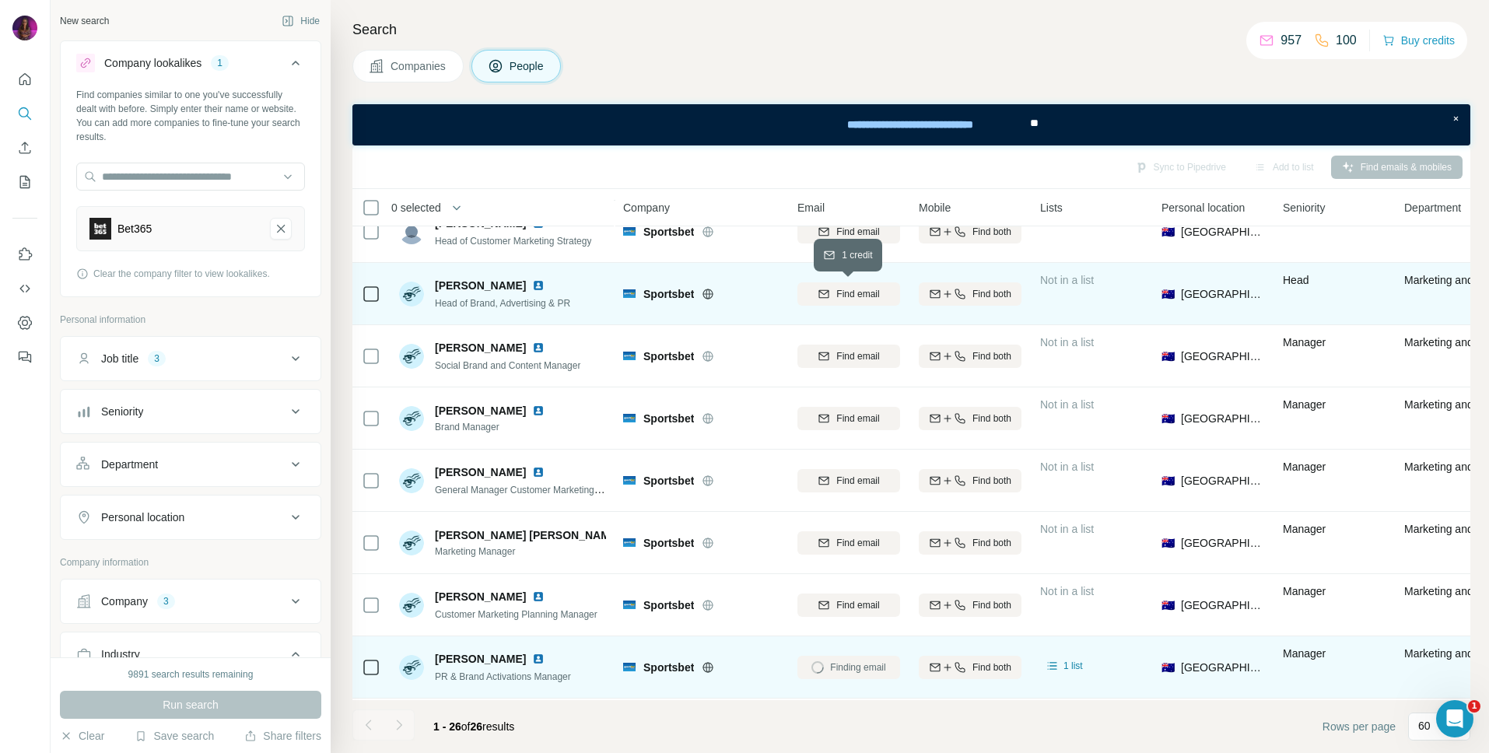
click at [839, 299] on span "Find email" at bounding box center [857, 294] width 43 height 14
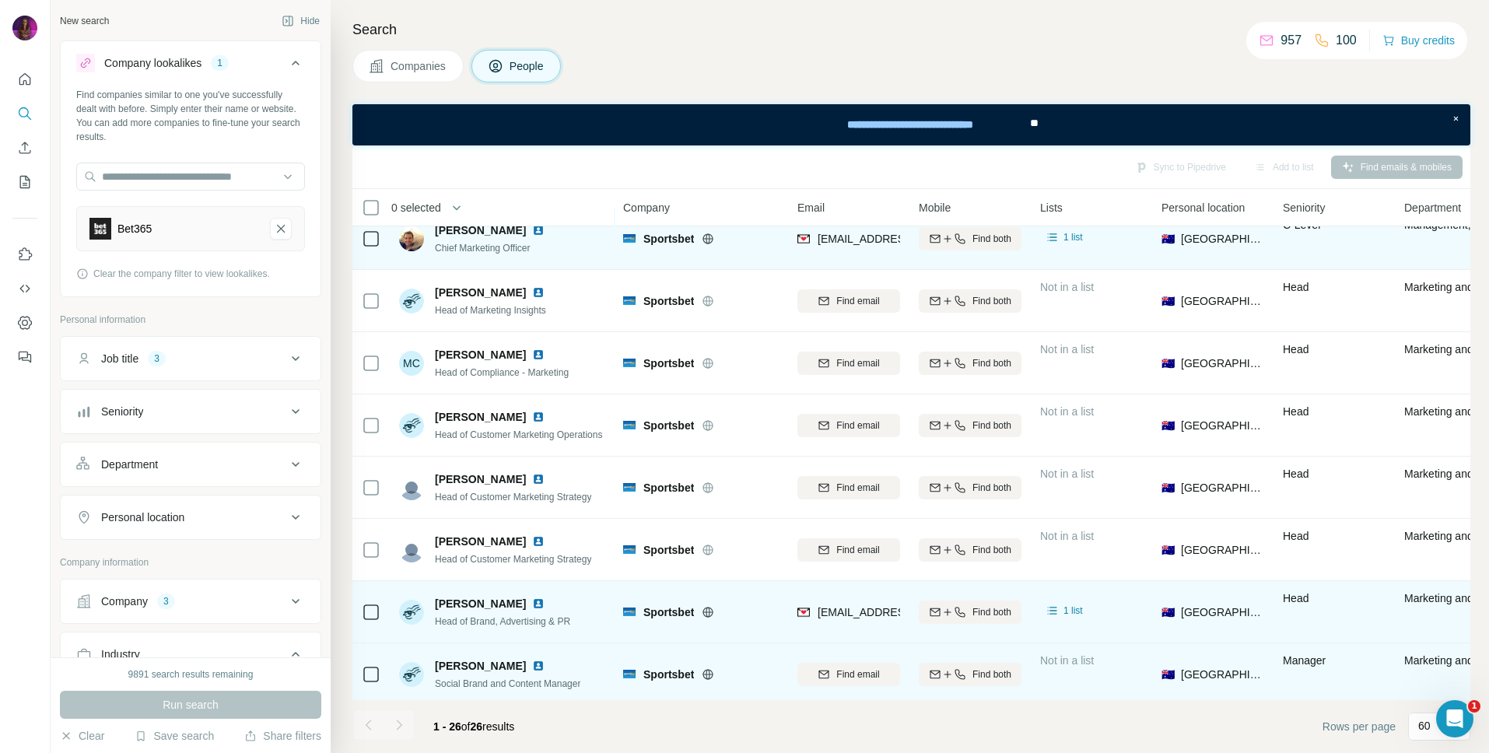
scroll to position [15, 0]
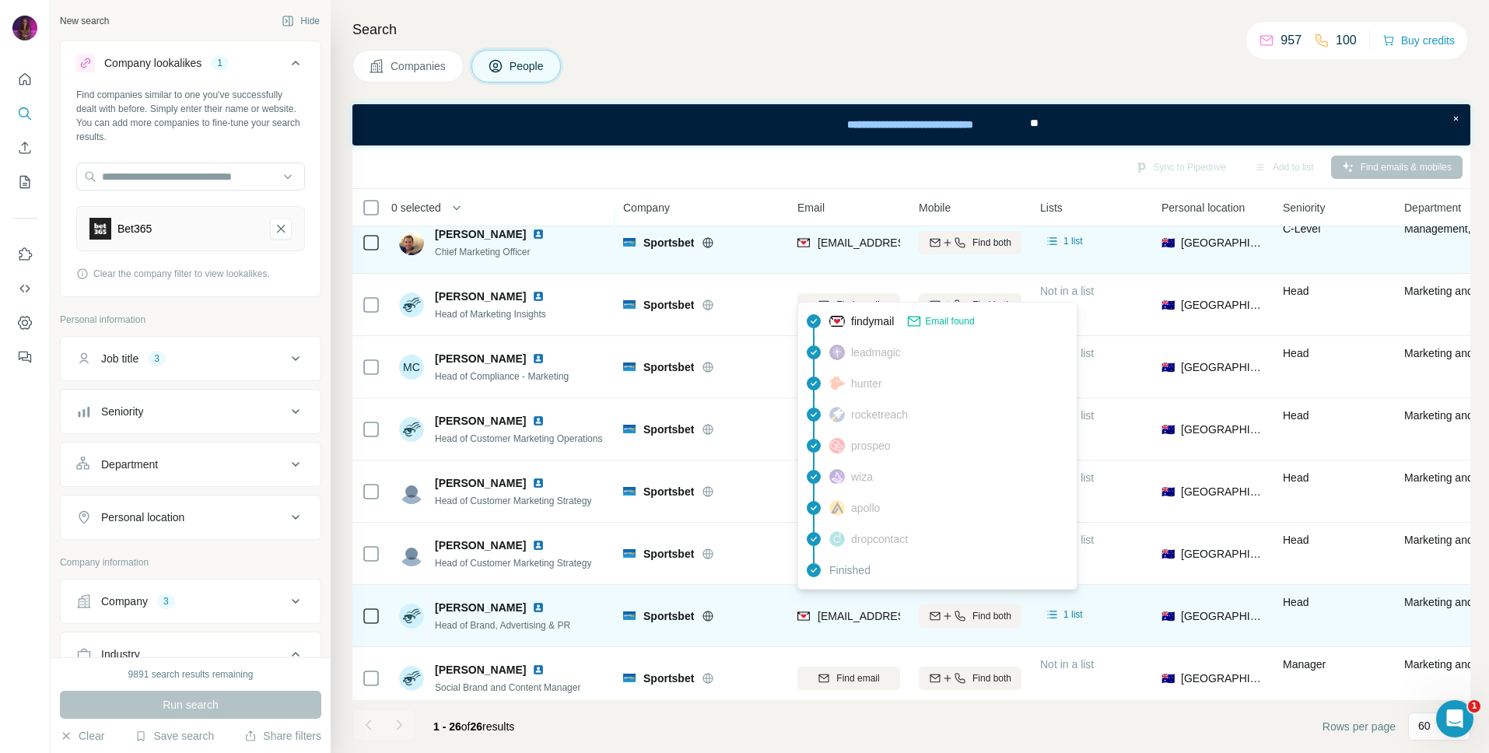
click at [842, 617] on span "yuta.kobayashi@sportsbet.com.au" at bounding box center [909, 616] width 184 height 12
copy tr "yuta.kobayashi@sportsbet.com.au"
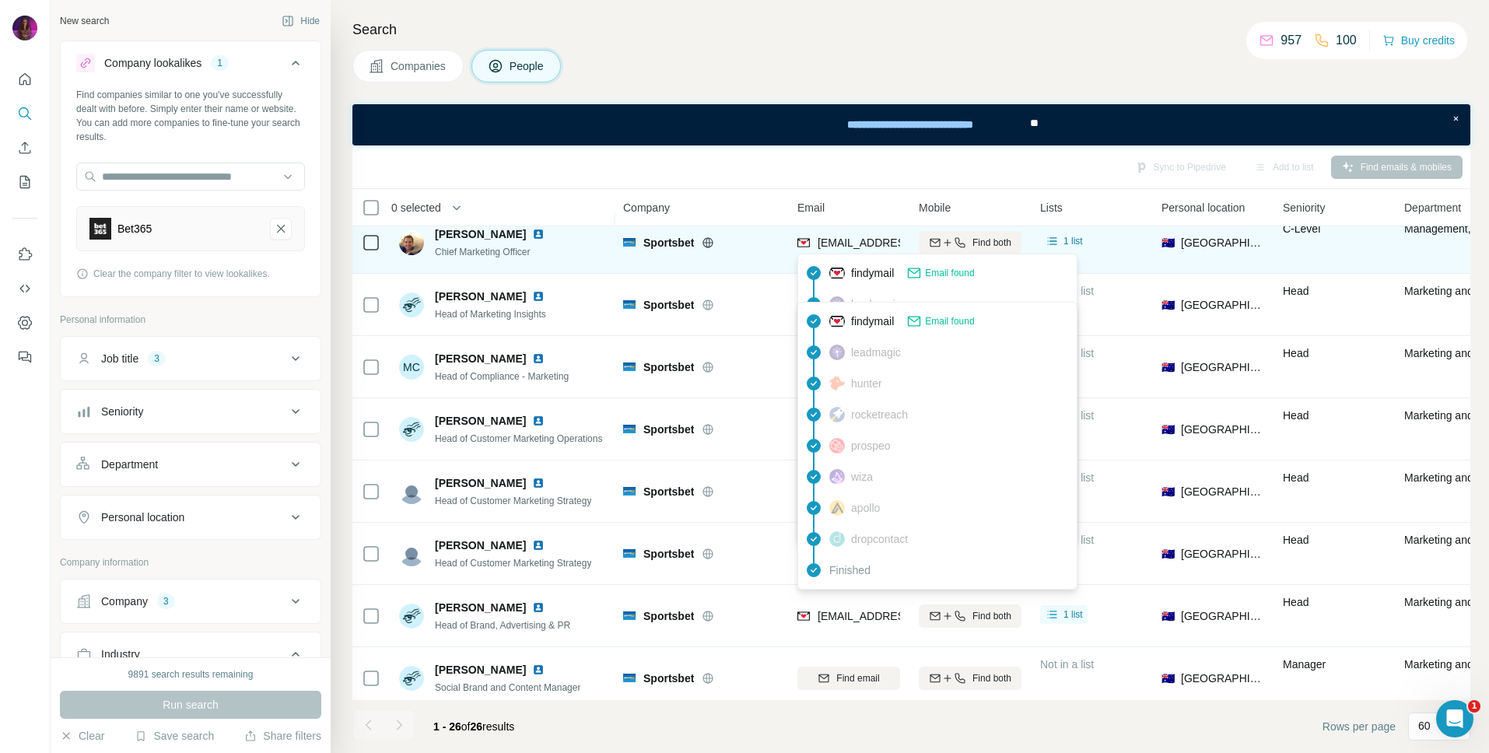
click at [870, 243] on span "mark.migliorini@sportsbet.com.au" at bounding box center [954, 242] width 274 height 12
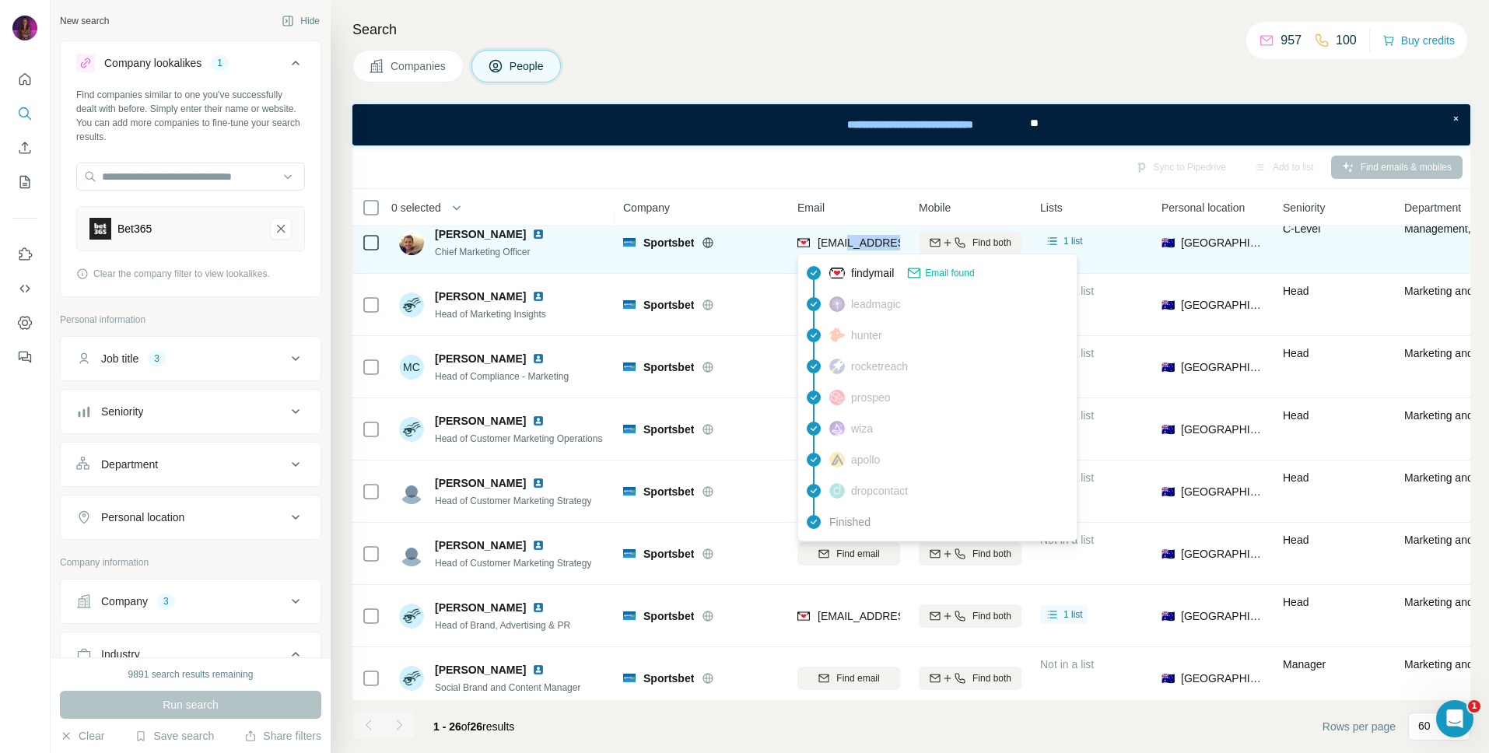
click at [870, 243] on span "mark.migliorini@sportsbet.com.au" at bounding box center [954, 242] width 274 height 12
copy tr "mark.migliorini@sportsbet.com.au"
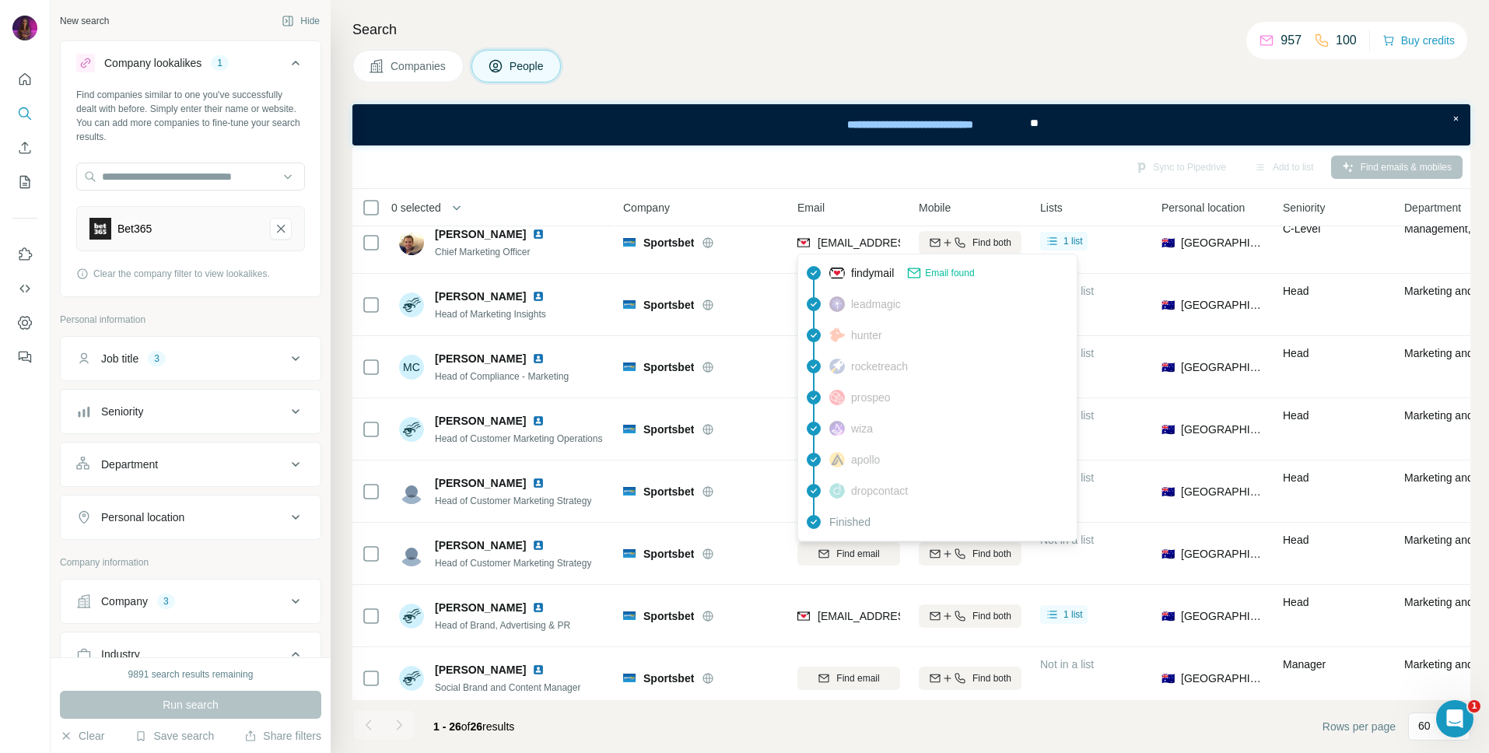
click at [747, 19] on h4 "Search" at bounding box center [911, 30] width 1118 height 22
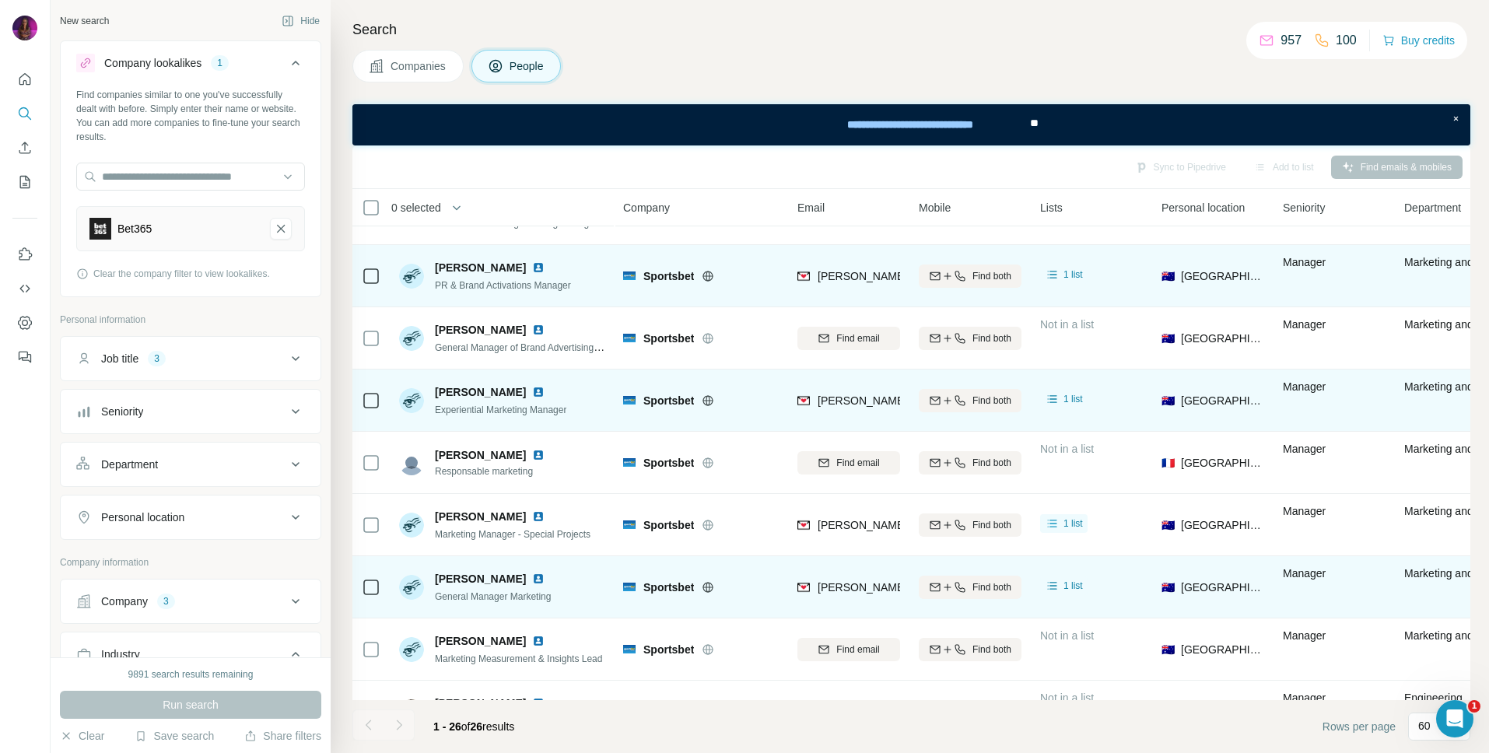
scroll to position [738, 0]
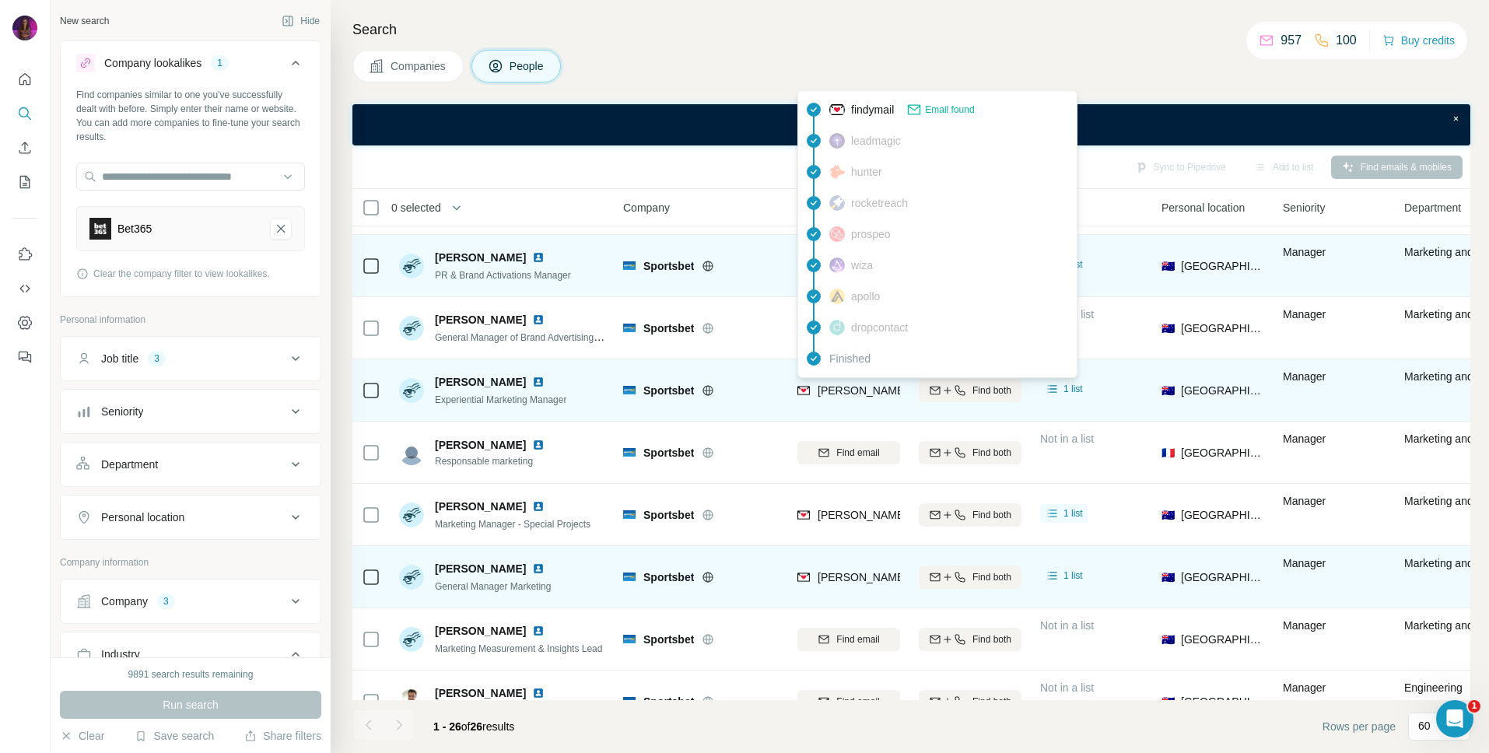
click at [840, 387] on span "michelle.tinsley@sportsbet.com.au" at bounding box center [999, 390] width 364 height 12
copy tr "michelle.tinsley@sportsbet.com.au"
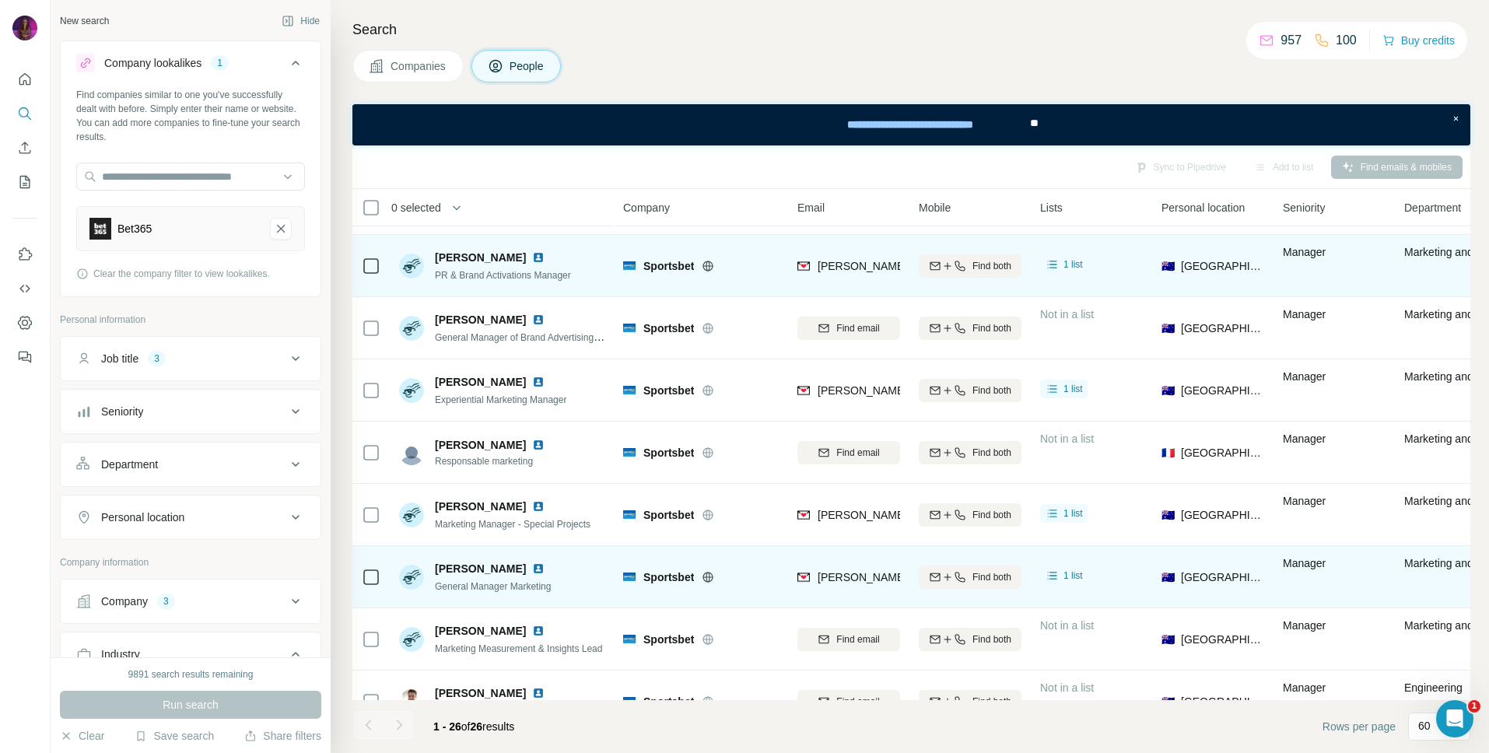
click at [821, 50] on div "Companies People" at bounding box center [911, 66] width 1118 height 33
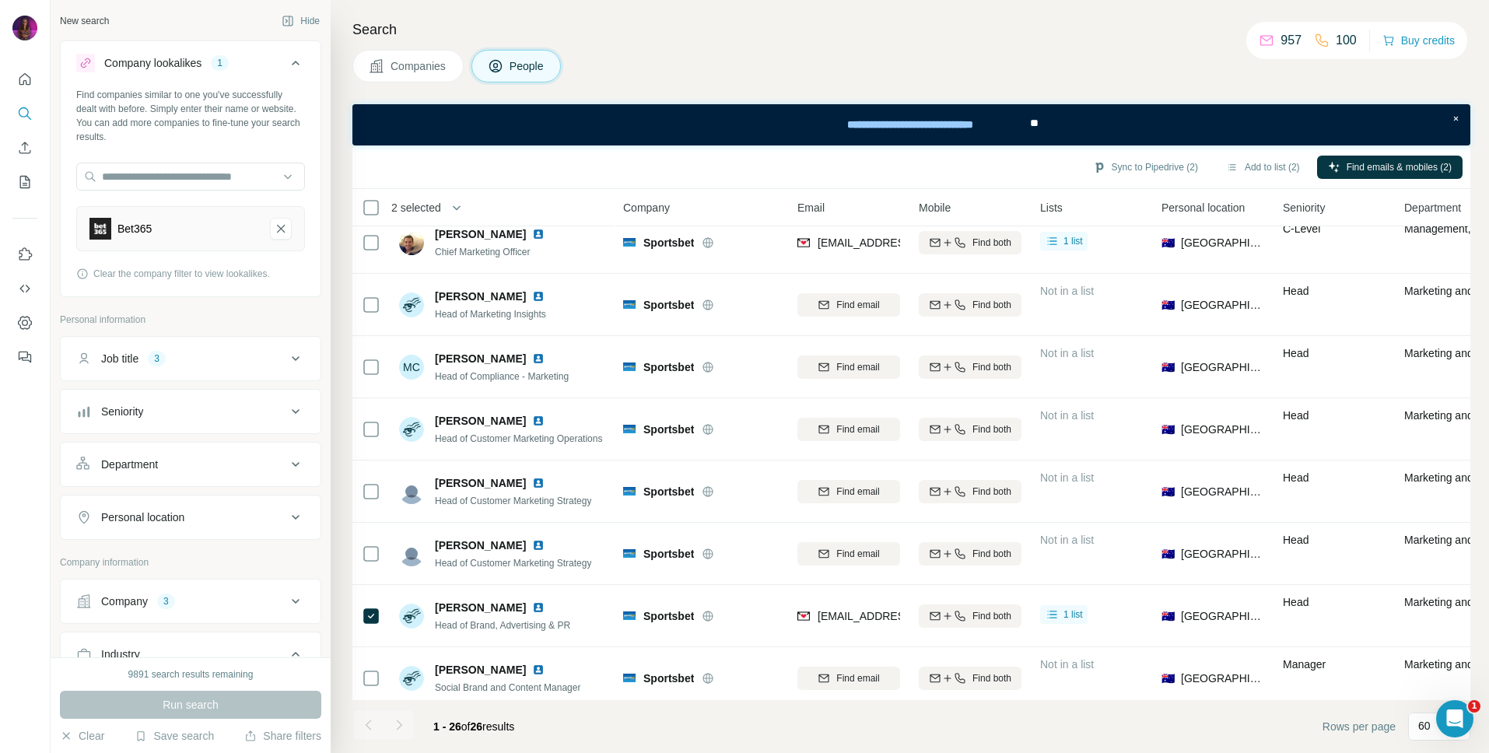
scroll to position [0, 0]
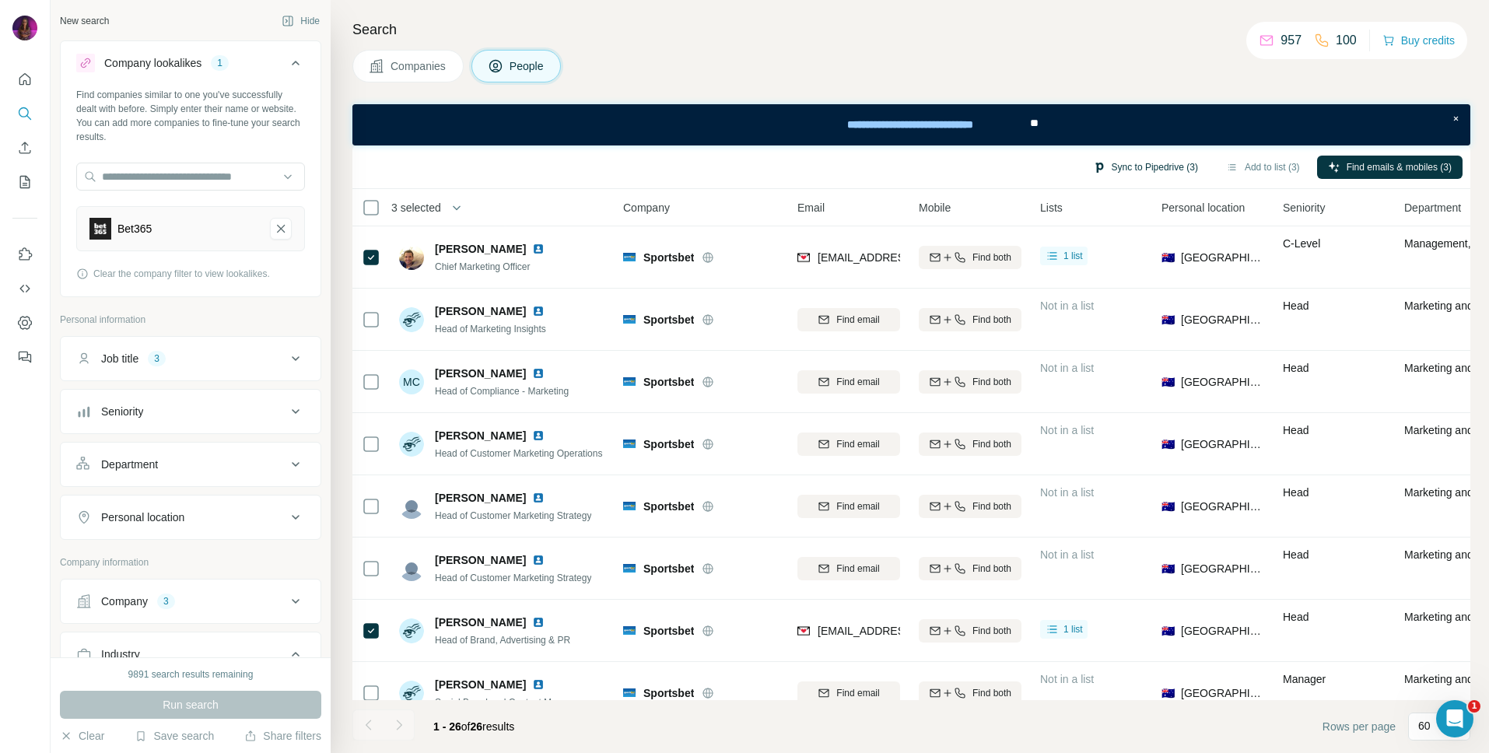
click at [1127, 163] on button "Sync to Pipedrive (3)" at bounding box center [1145, 167] width 127 height 23
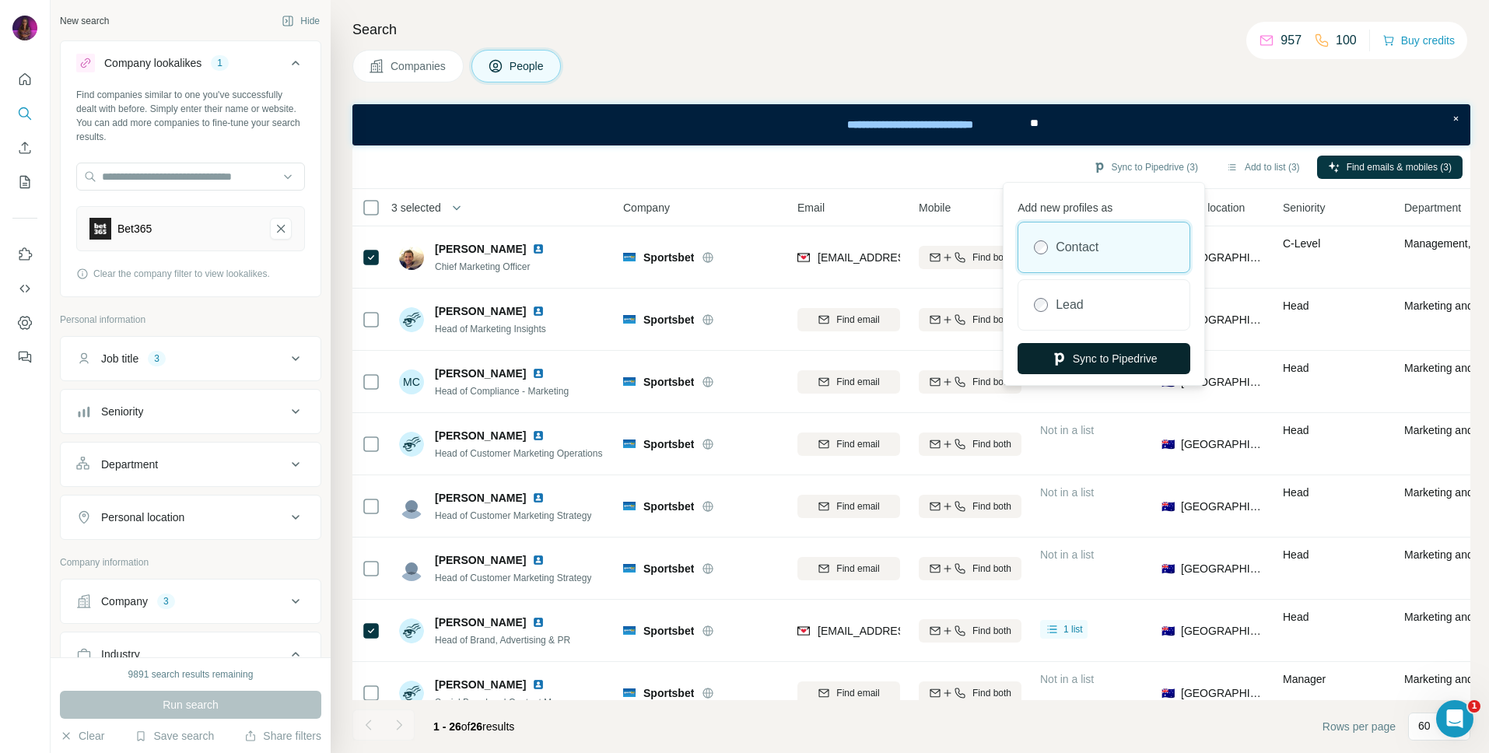
click at [1129, 355] on button "Sync to Pipedrive" at bounding box center [1103, 358] width 173 height 31
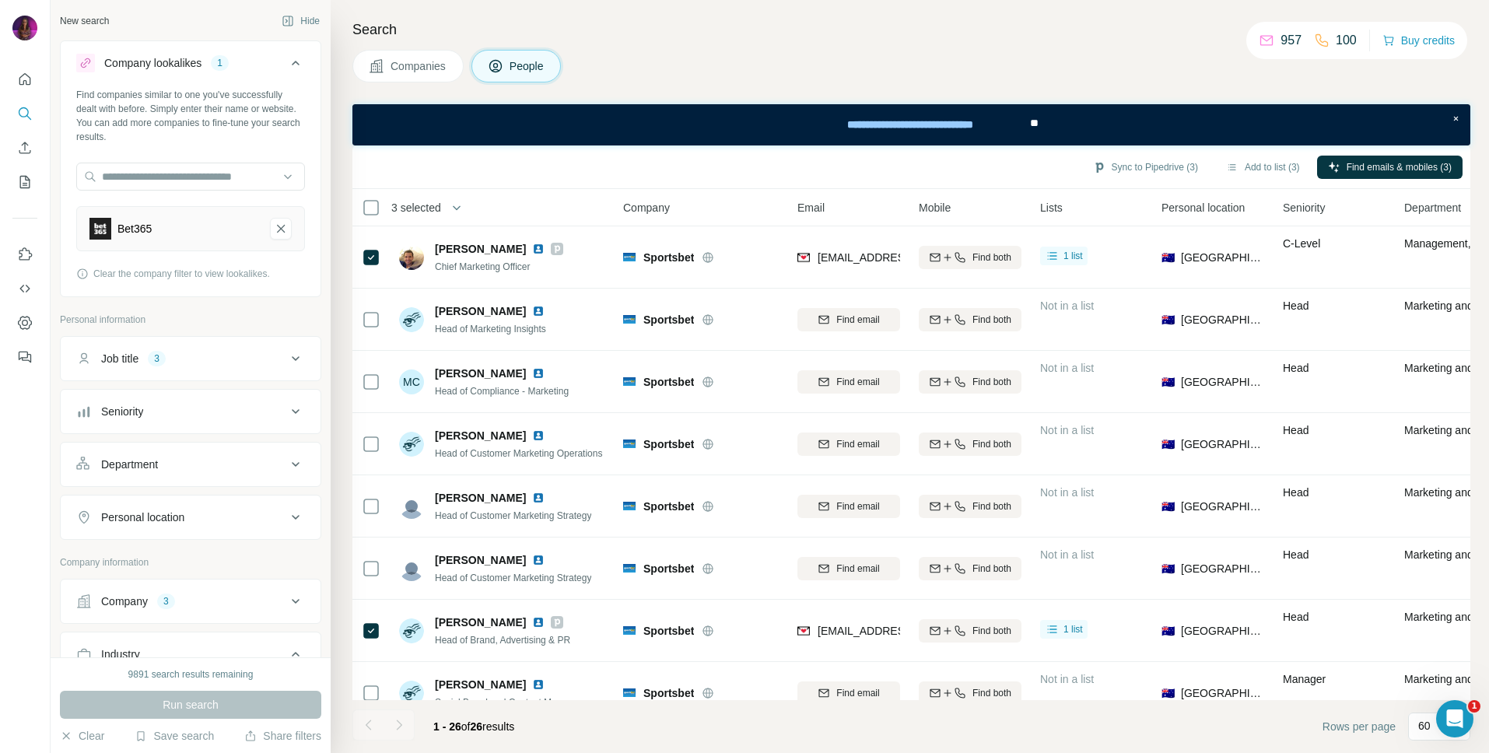
click at [424, 70] on span "Companies" at bounding box center [418, 66] width 57 height 16
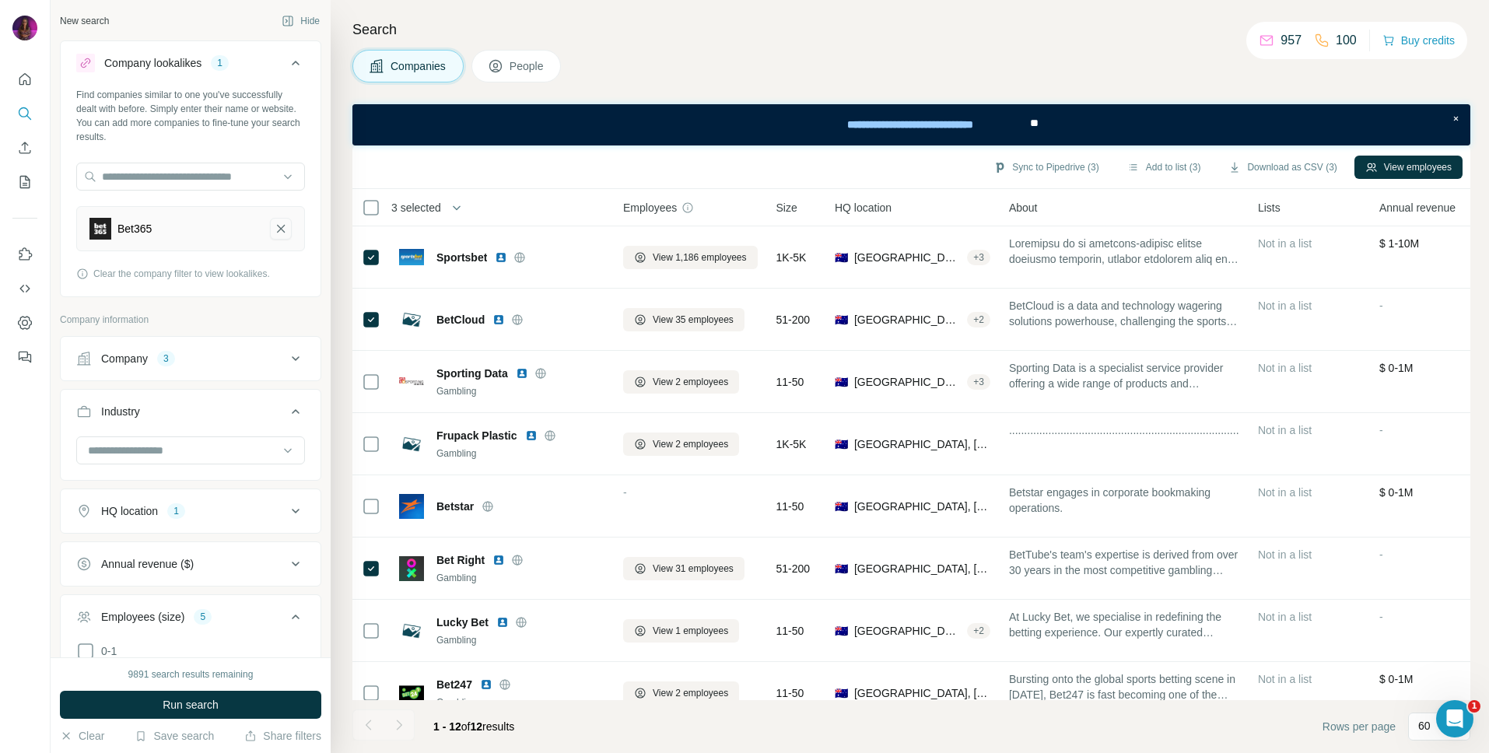
click at [284, 231] on icon "Bet365-remove-button" at bounding box center [281, 229] width 8 height 8
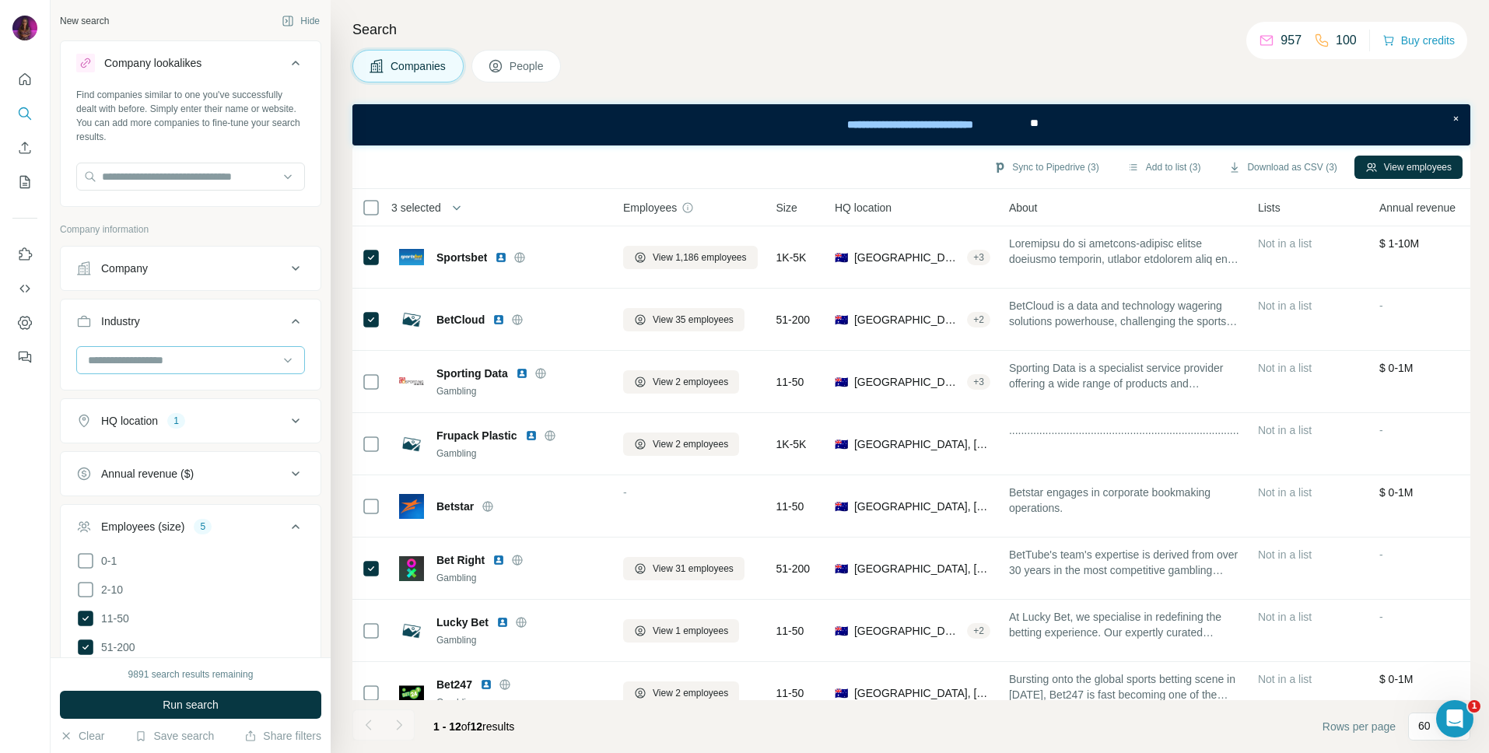
click at [268, 362] on input at bounding box center [182, 360] width 192 height 17
click at [186, 440] on div "Auto Insurance" at bounding box center [190, 436] width 202 height 16
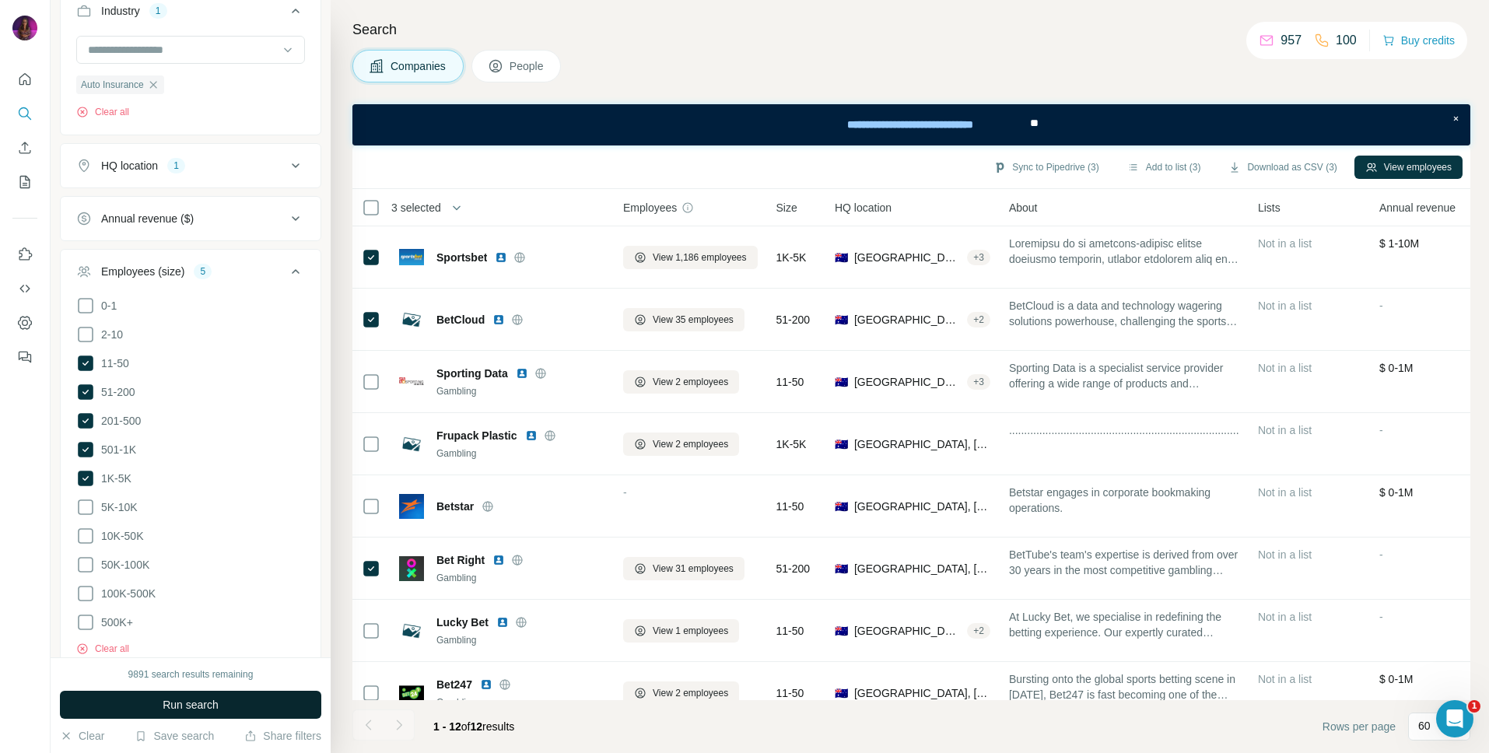
click at [183, 703] on span "Run search" at bounding box center [191, 705] width 56 height 16
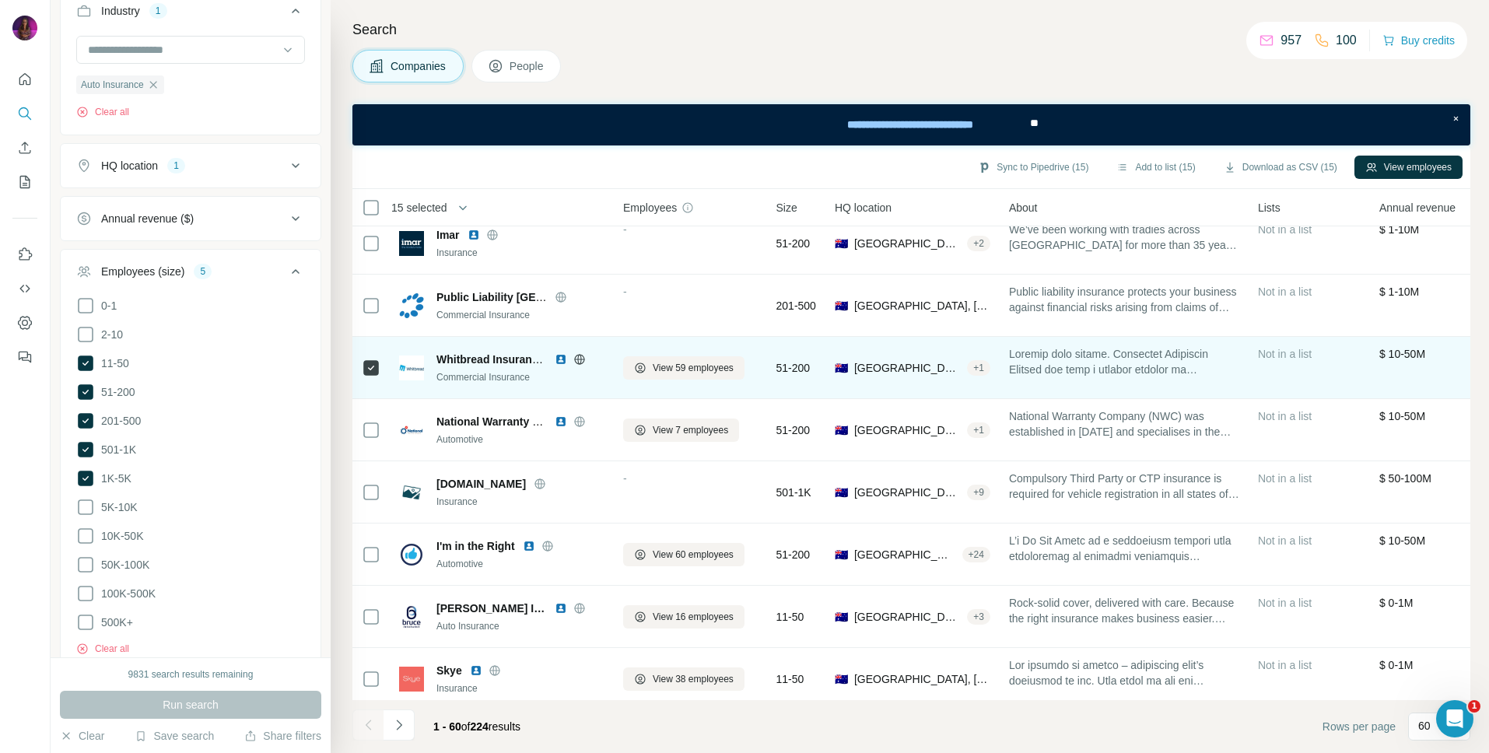
scroll to position [1819, 0]
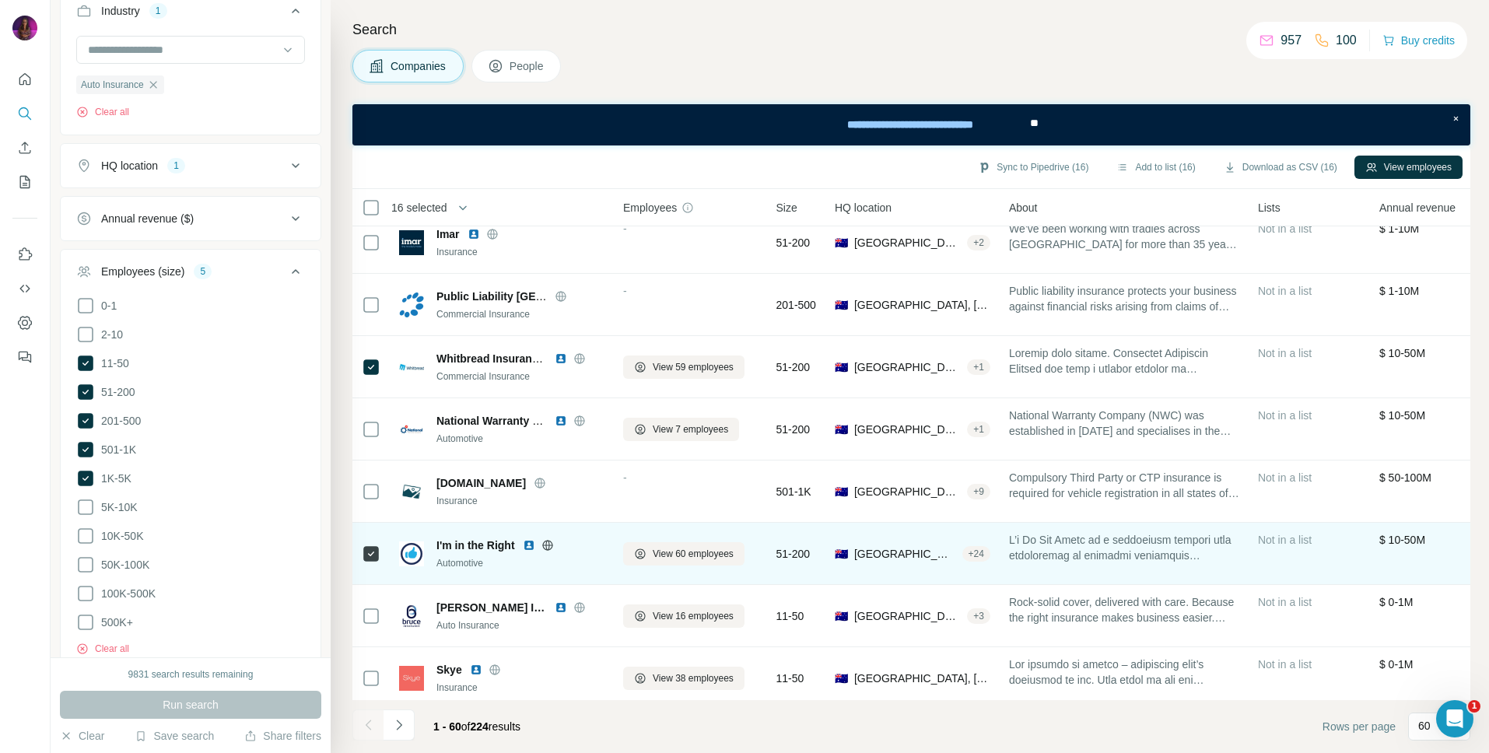
click at [545, 548] on icon at bounding box center [547, 545] width 4 height 10
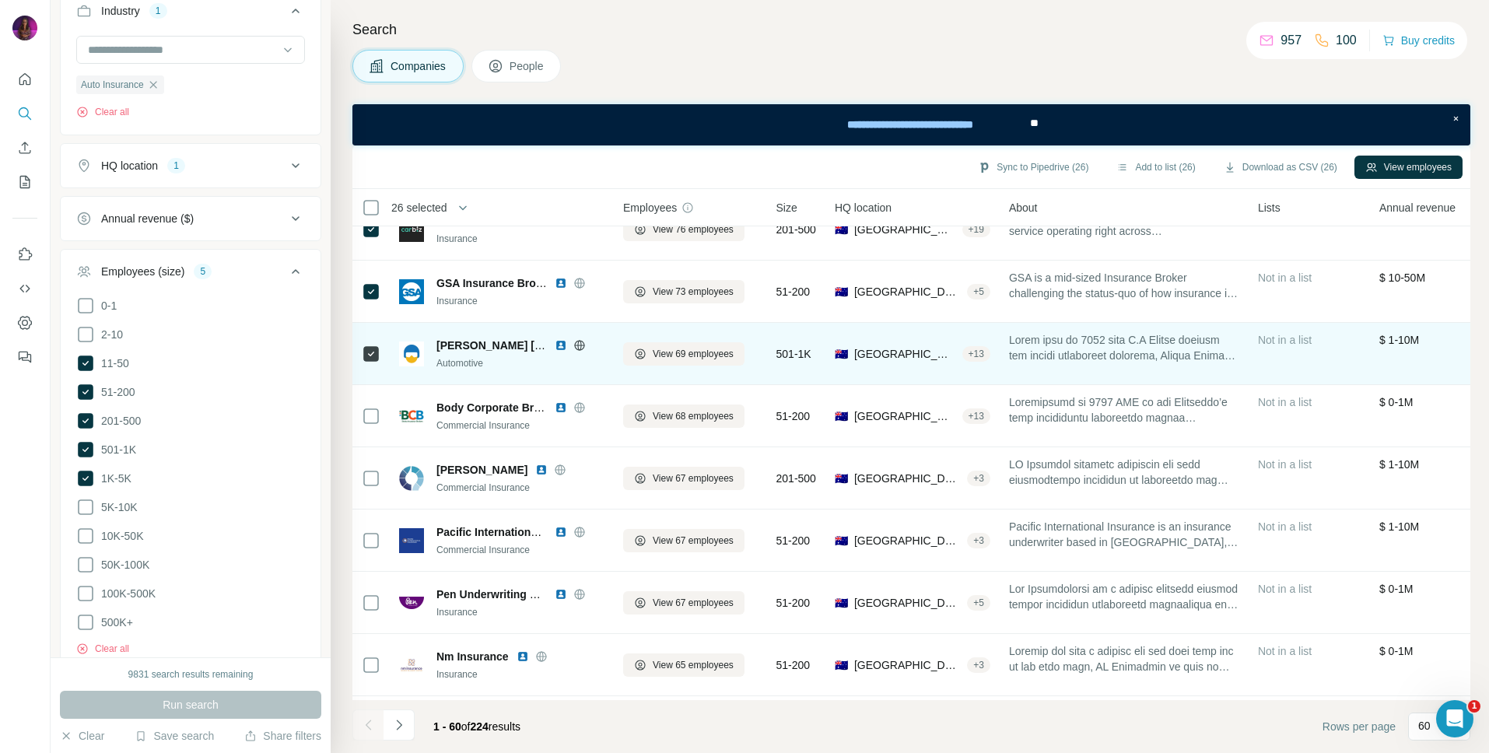
scroll to position [2892, 0]
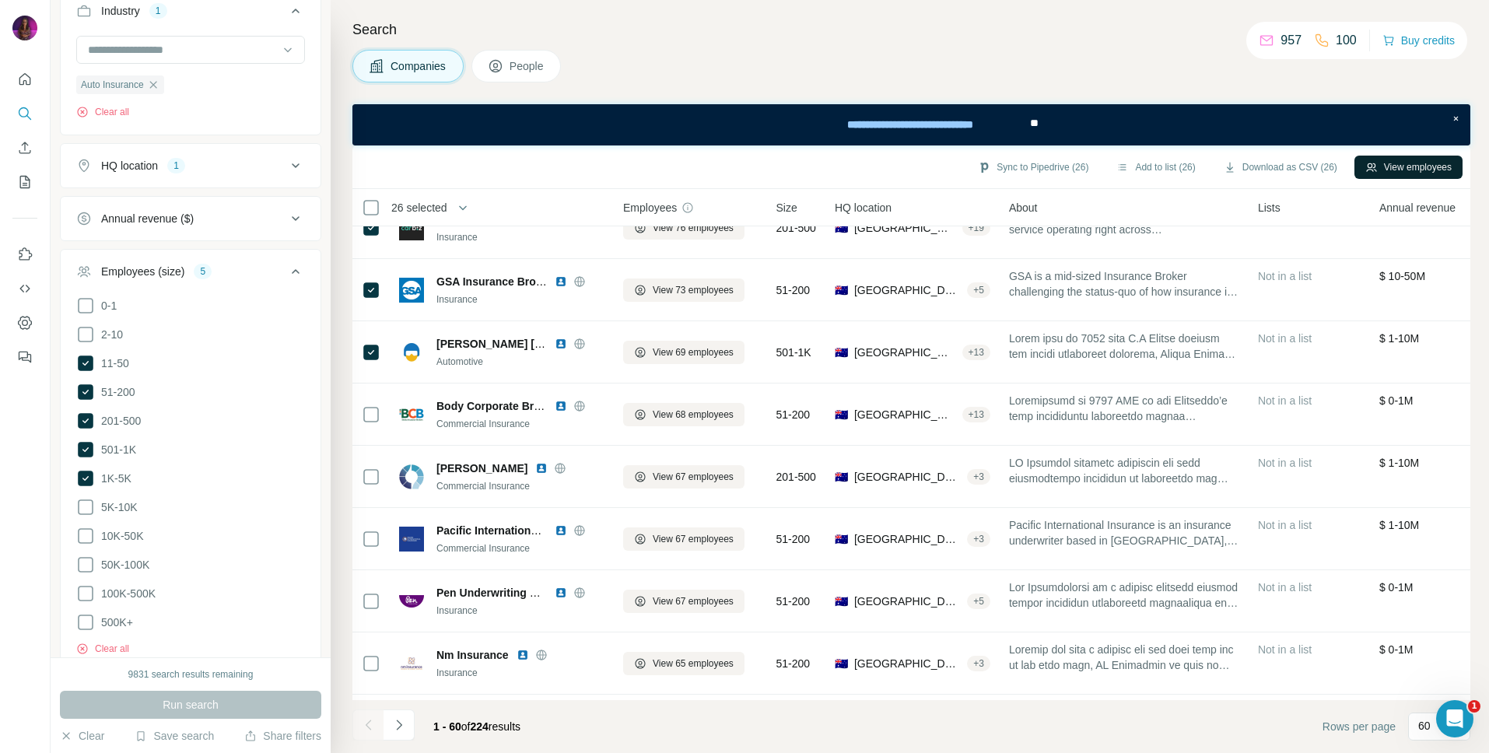
click at [1433, 168] on button "View employees" at bounding box center [1408, 167] width 108 height 23
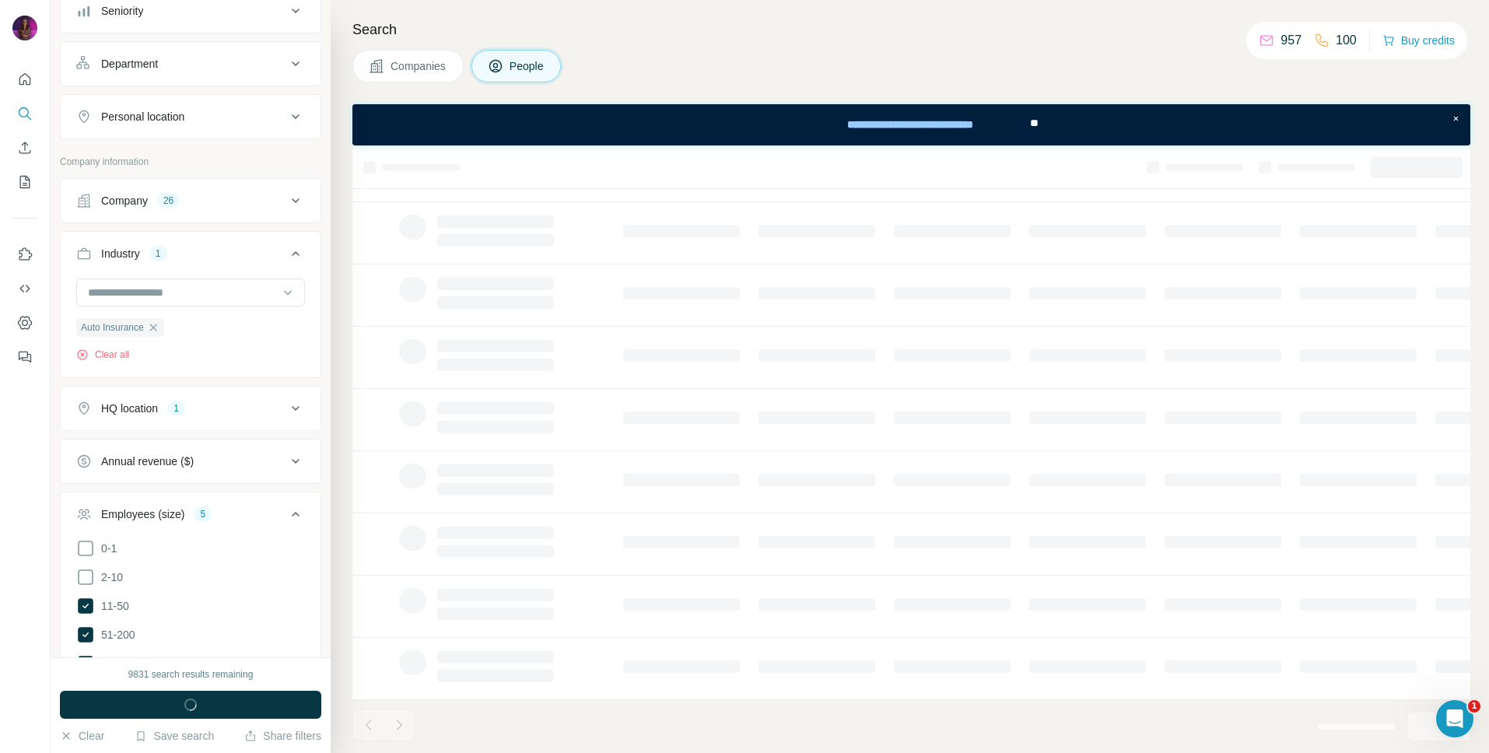
scroll to position [149, 0]
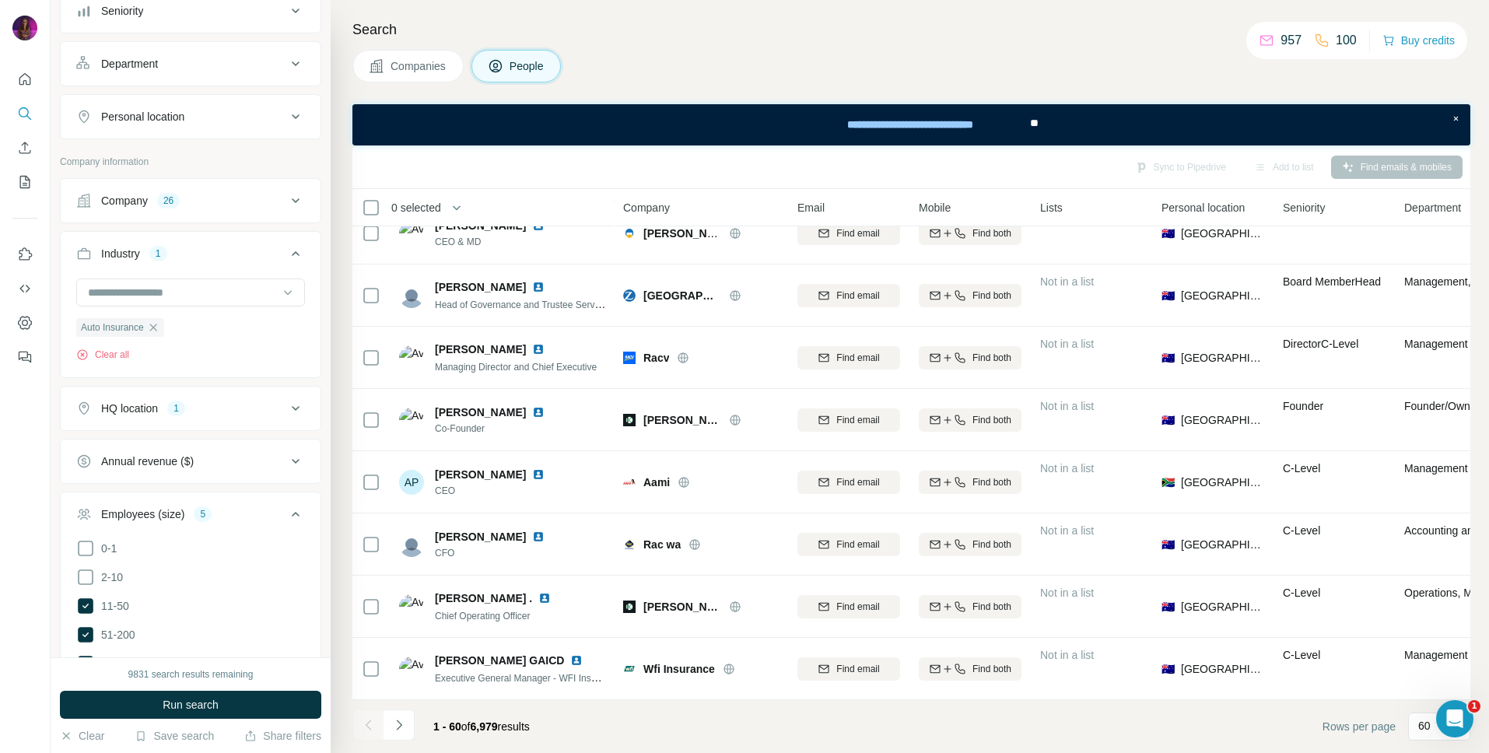
scroll to position [2892, 0]
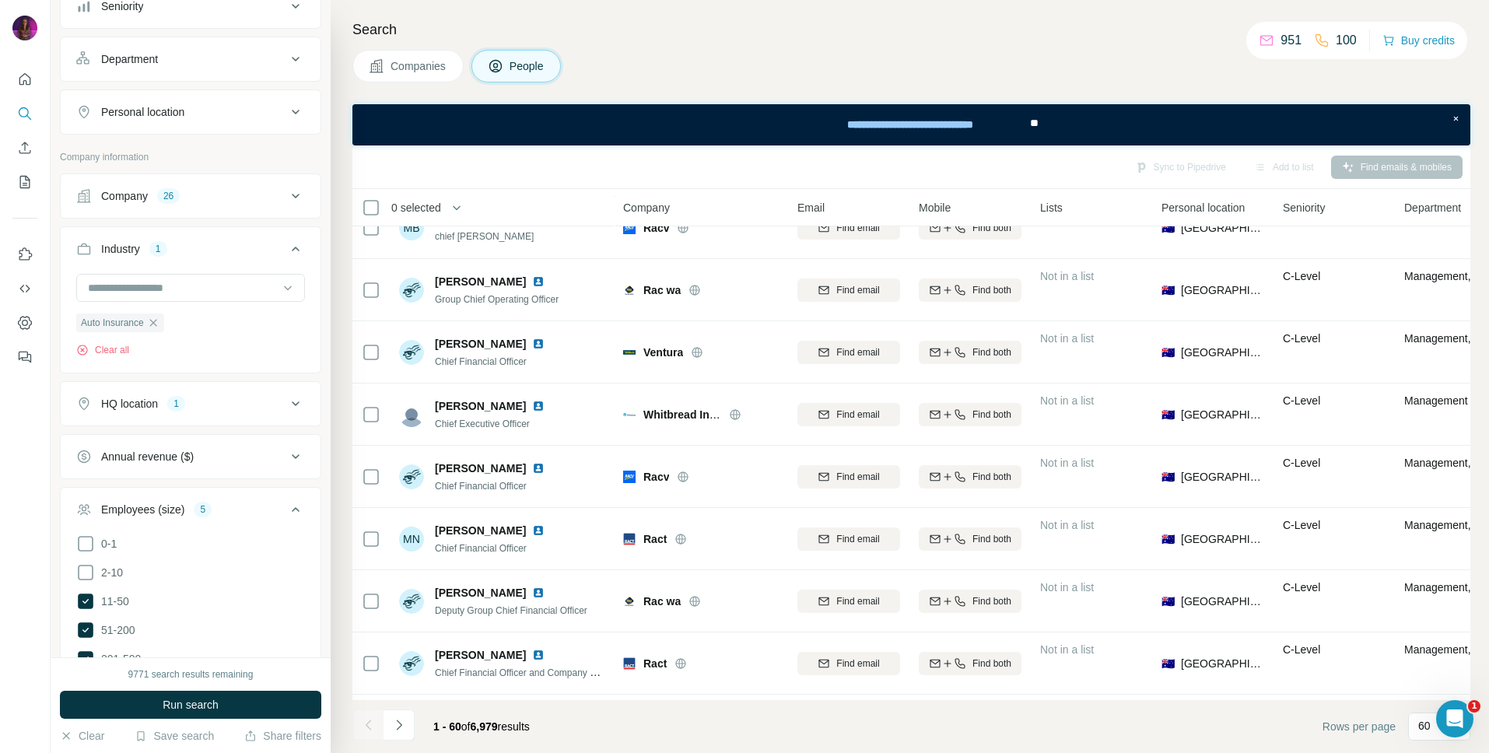
scroll to position [317, 0]
click at [250, 511] on div "Employees (size) 5" at bounding box center [181, 507] width 210 height 16
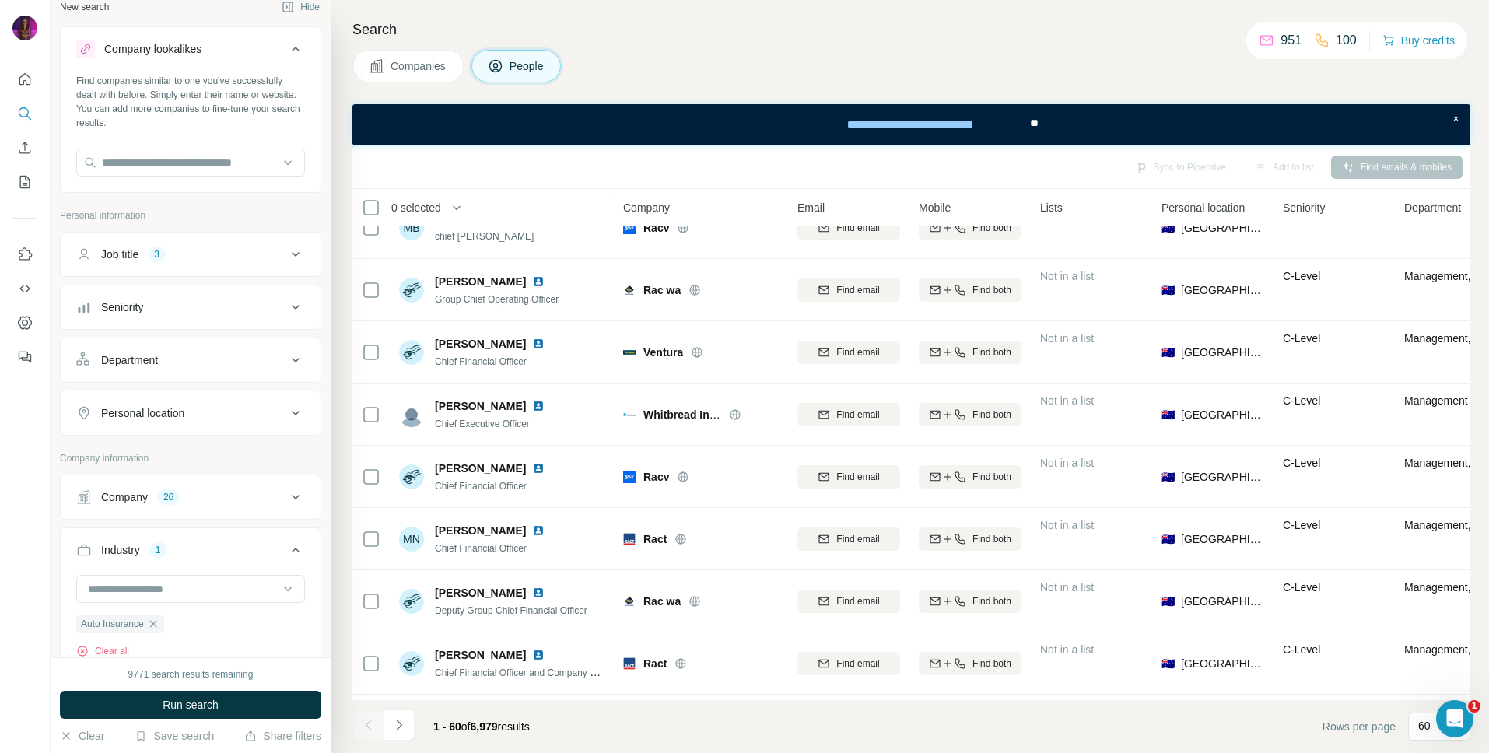
scroll to position [0, 0]
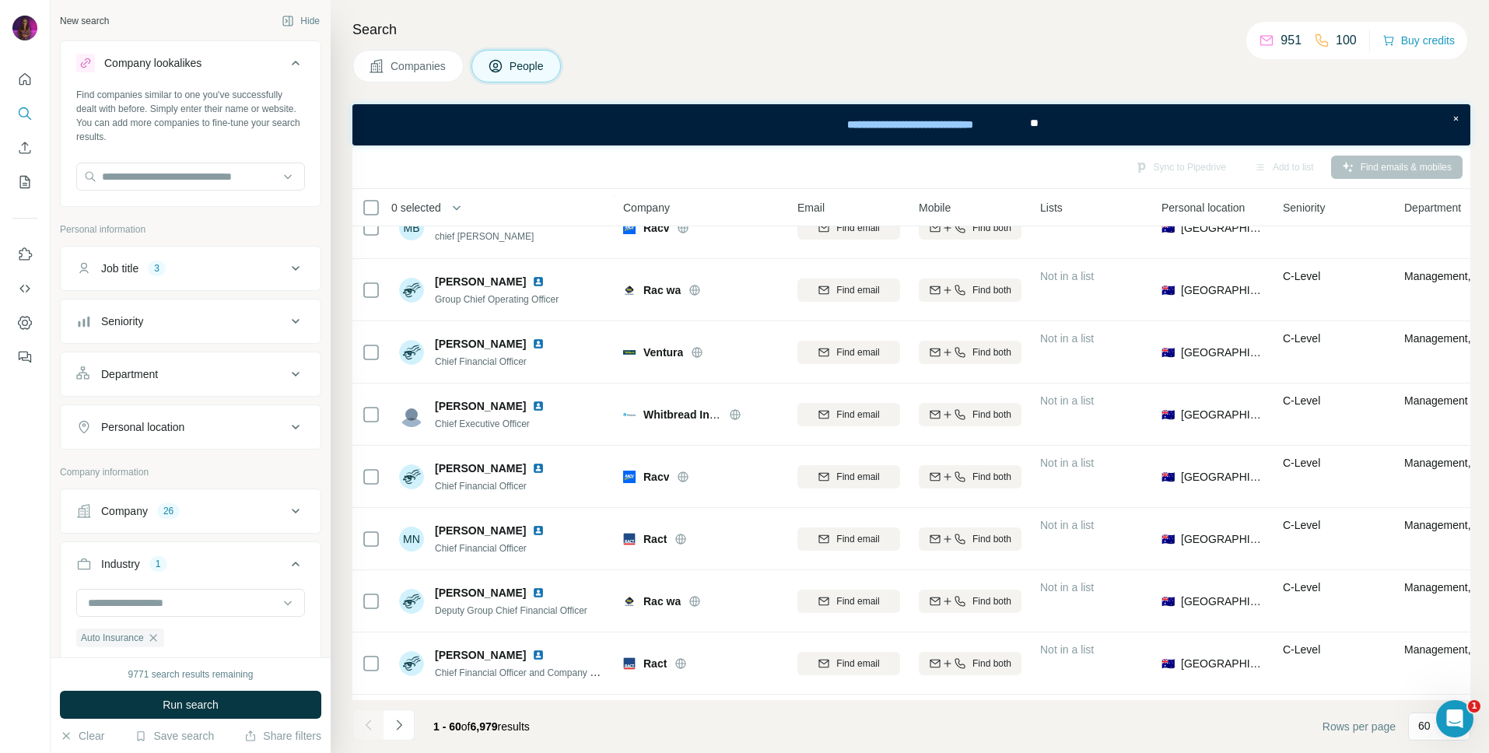
click at [219, 272] on div "Job title 3" at bounding box center [181, 269] width 210 height 16
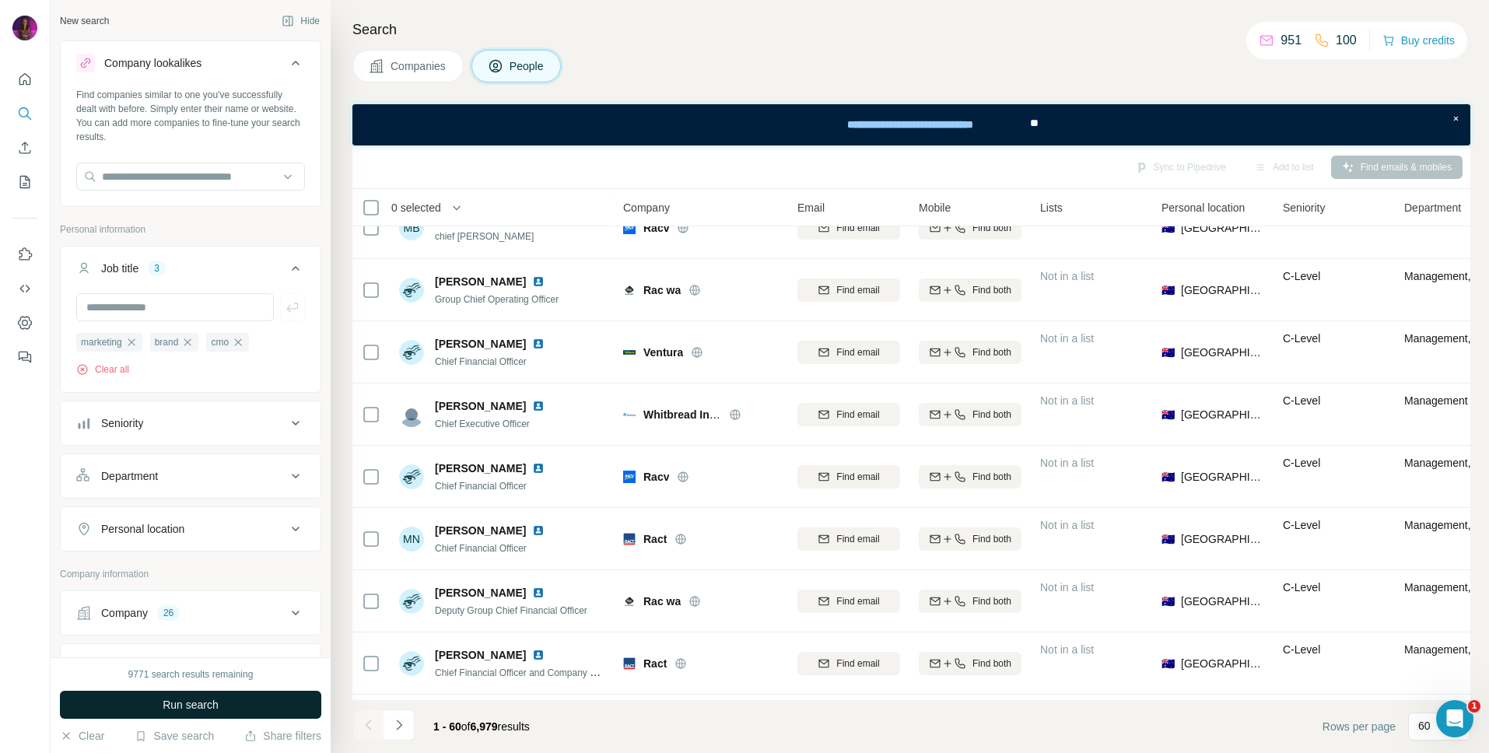
click at [184, 706] on span "Run search" at bounding box center [191, 705] width 56 height 16
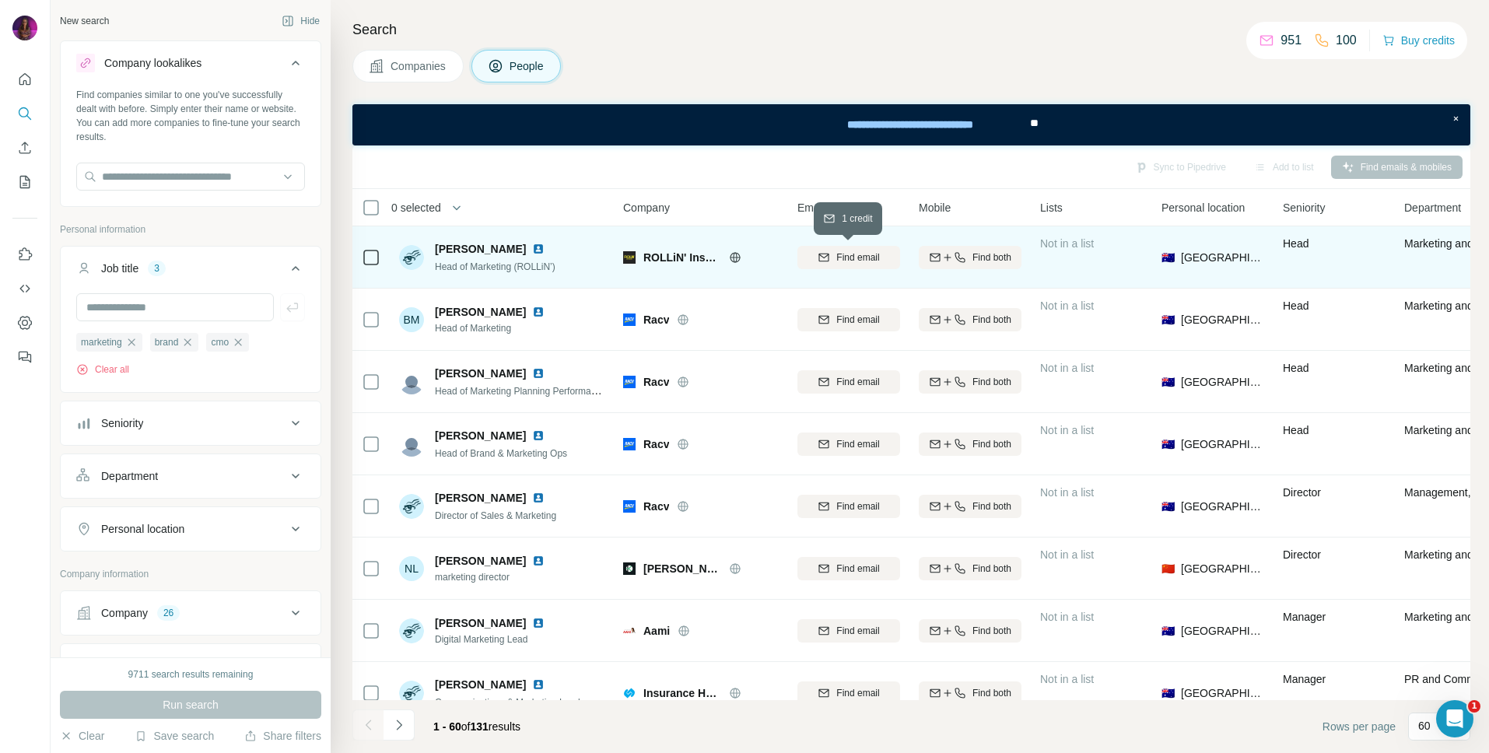
click at [863, 260] on span "Find email" at bounding box center [857, 257] width 43 height 14
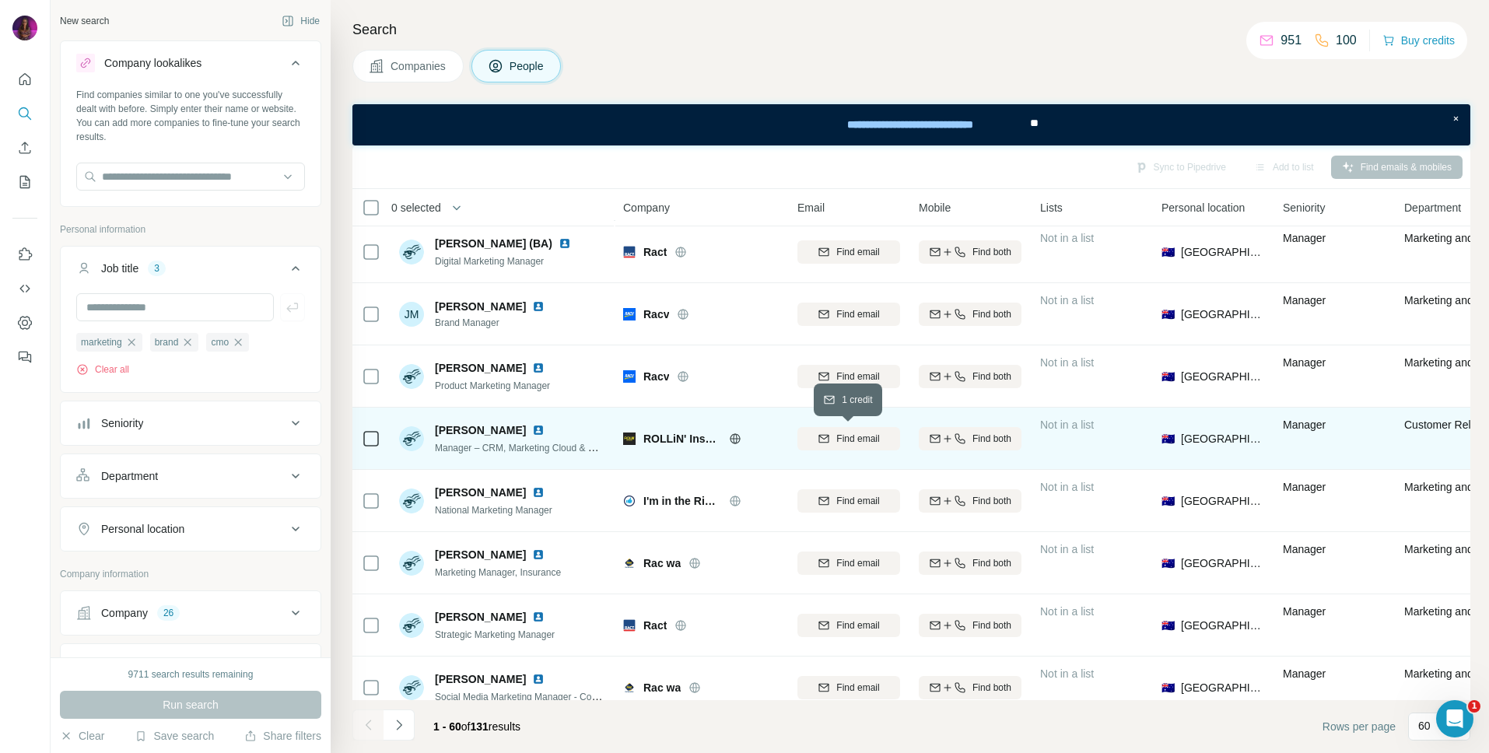
click at [844, 439] on span "Find email" at bounding box center [857, 439] width 43 height 14
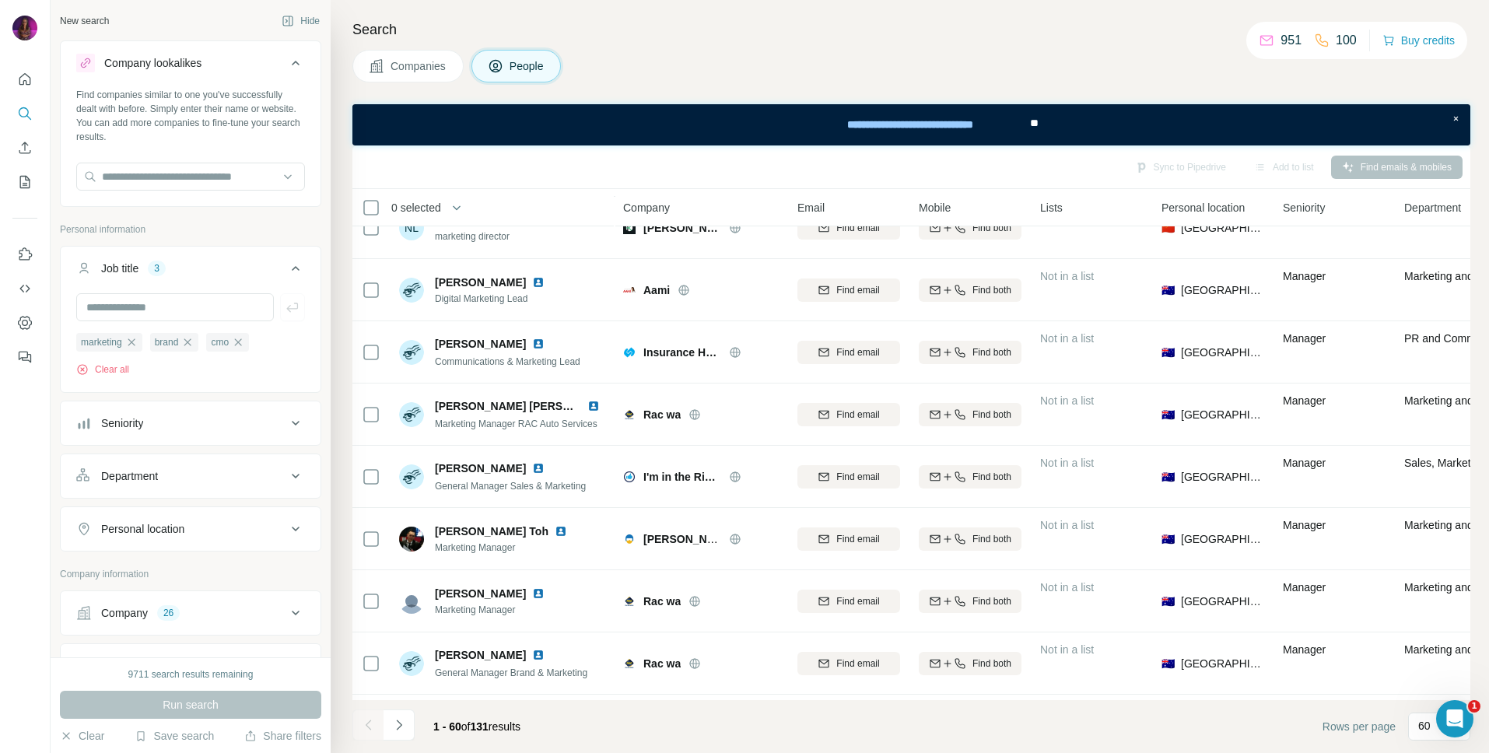
scroll to position [0, 0]
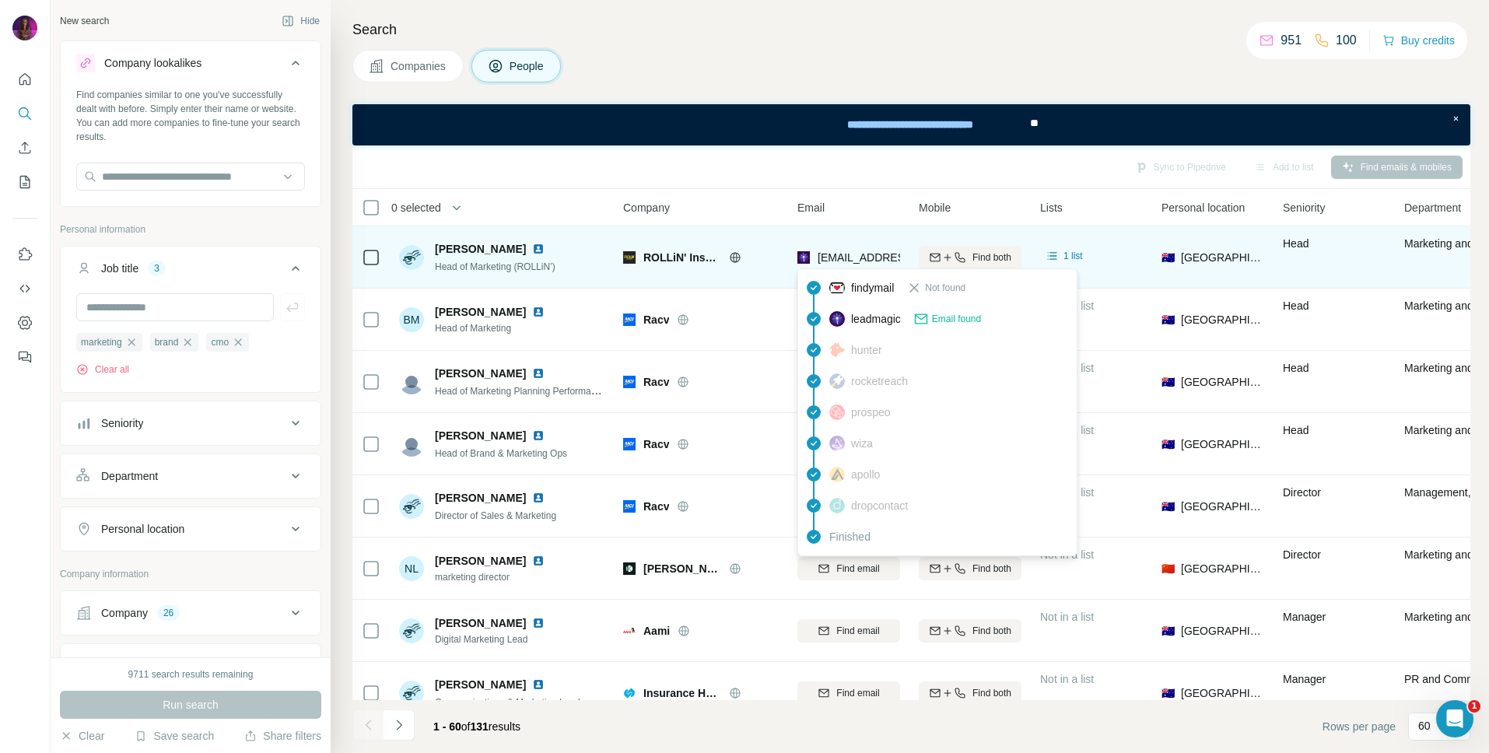
click at [849, 254] on span "[EMAIL_ADDRESS][PERSON_NAME][DOMAIN_NAME]" at bounding box center [954, 257] width 274 height 12
copy tr "[EMAIL_ADDRESS][PERSON_NAME][DOMAIN_NAME]"
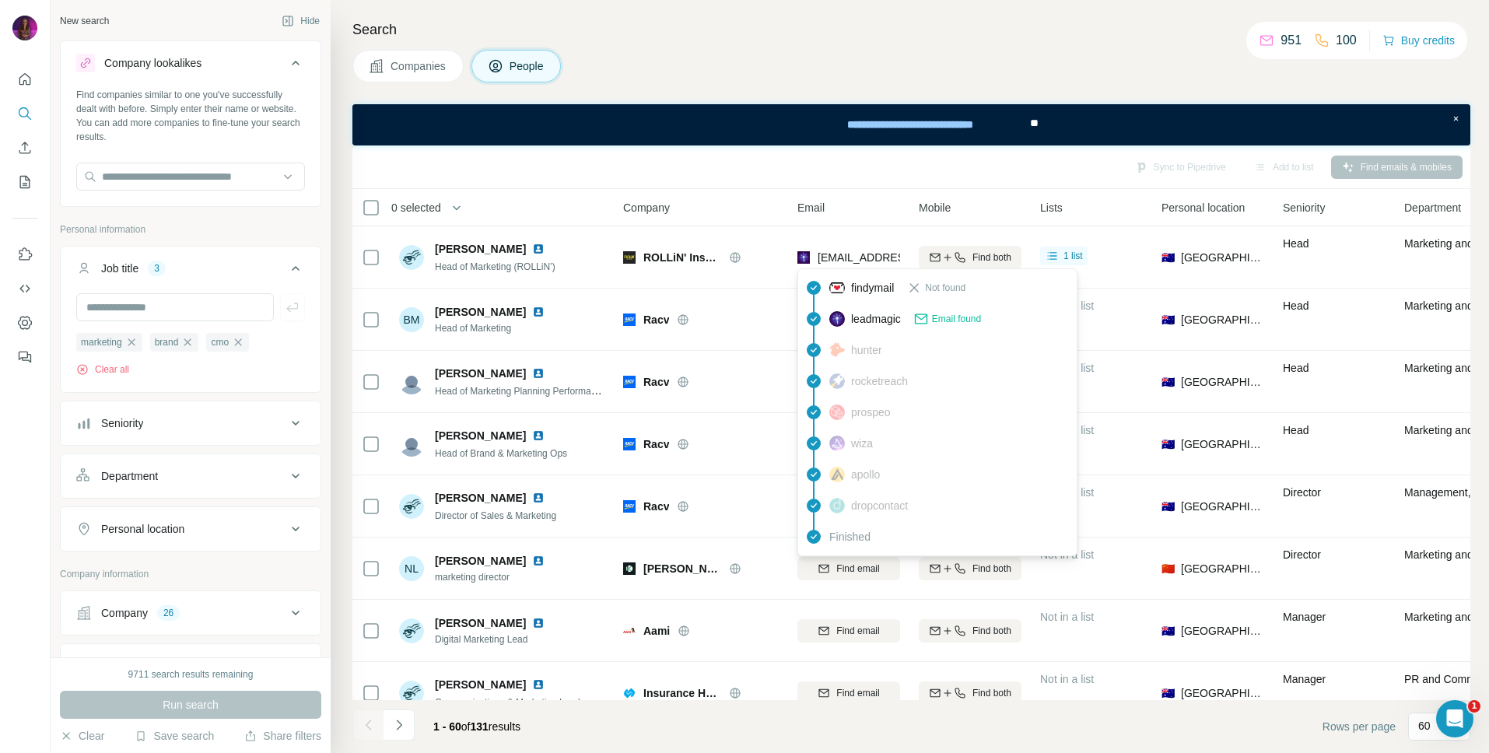
scroll to position [1312, 0]
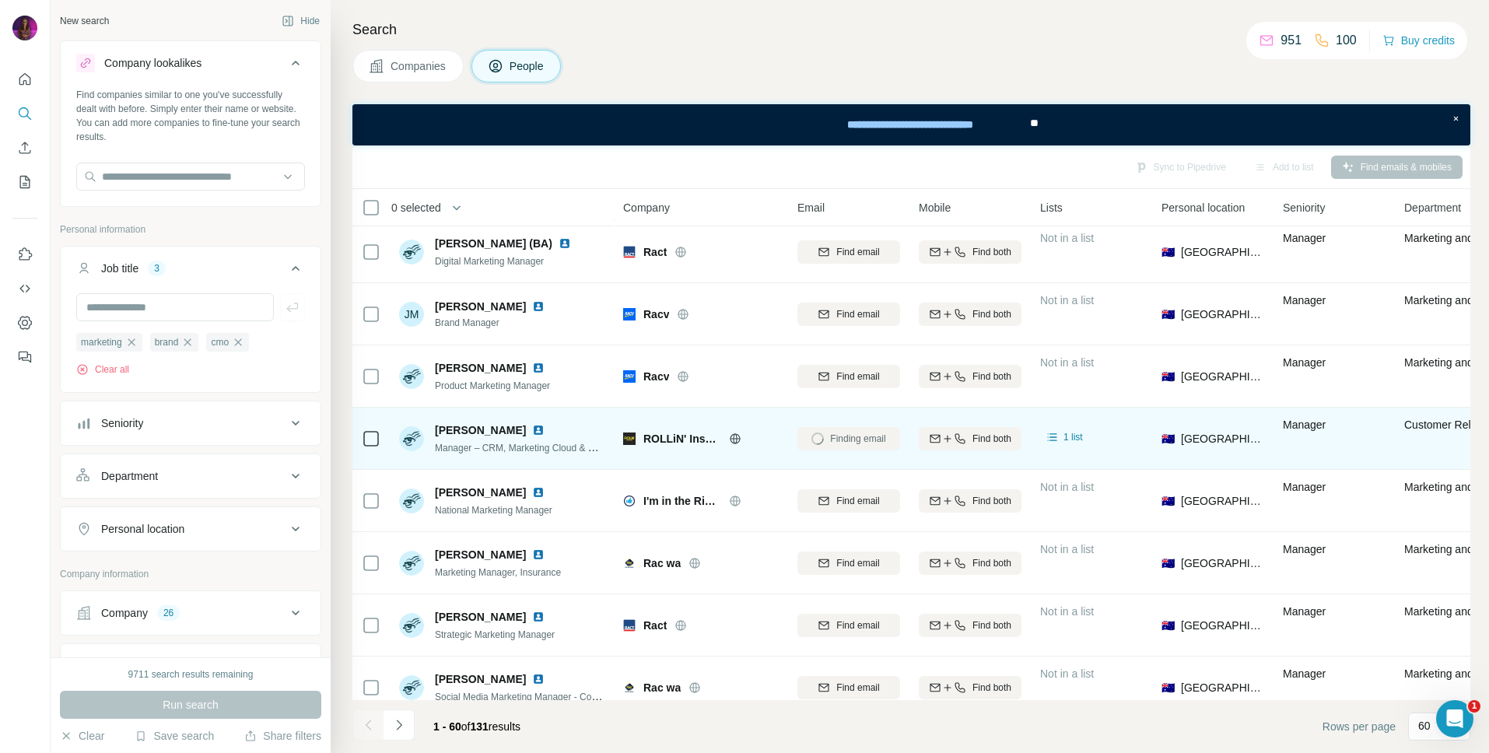
click at [733, 438] on icon at bounding box center [735, 438] width 4 height 10
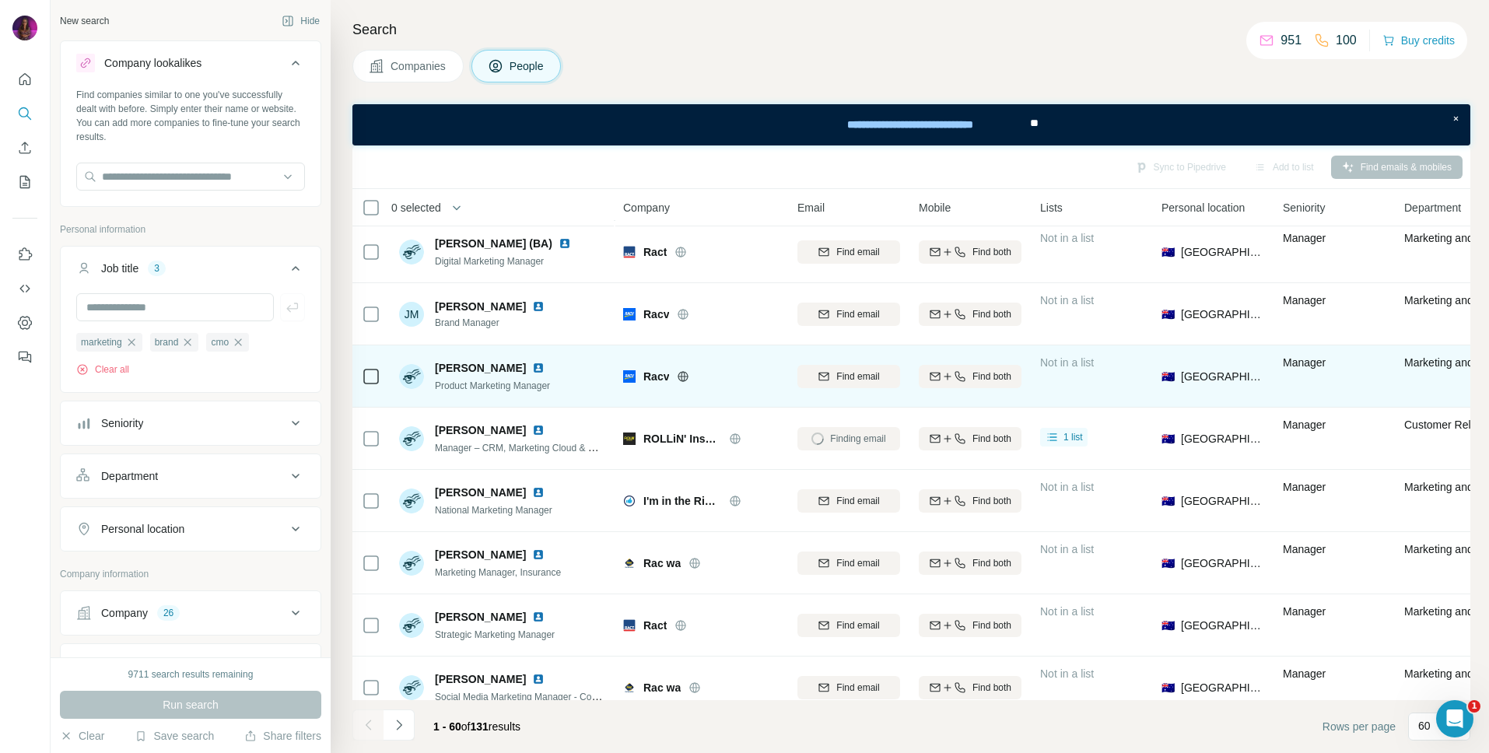
scroll to position [0, 0]
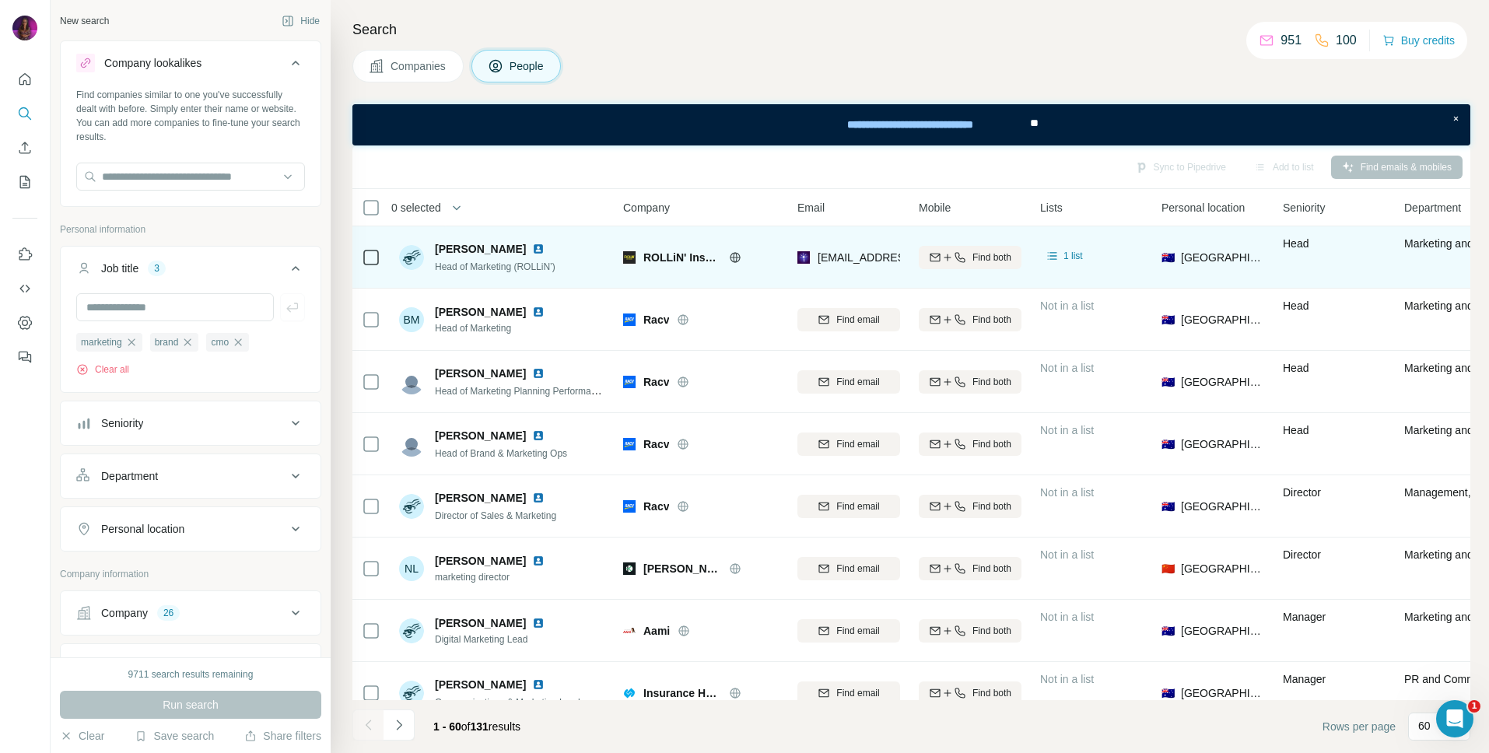
click at [533, 250] on img at bounding box center [538, 249] width 12 height 12
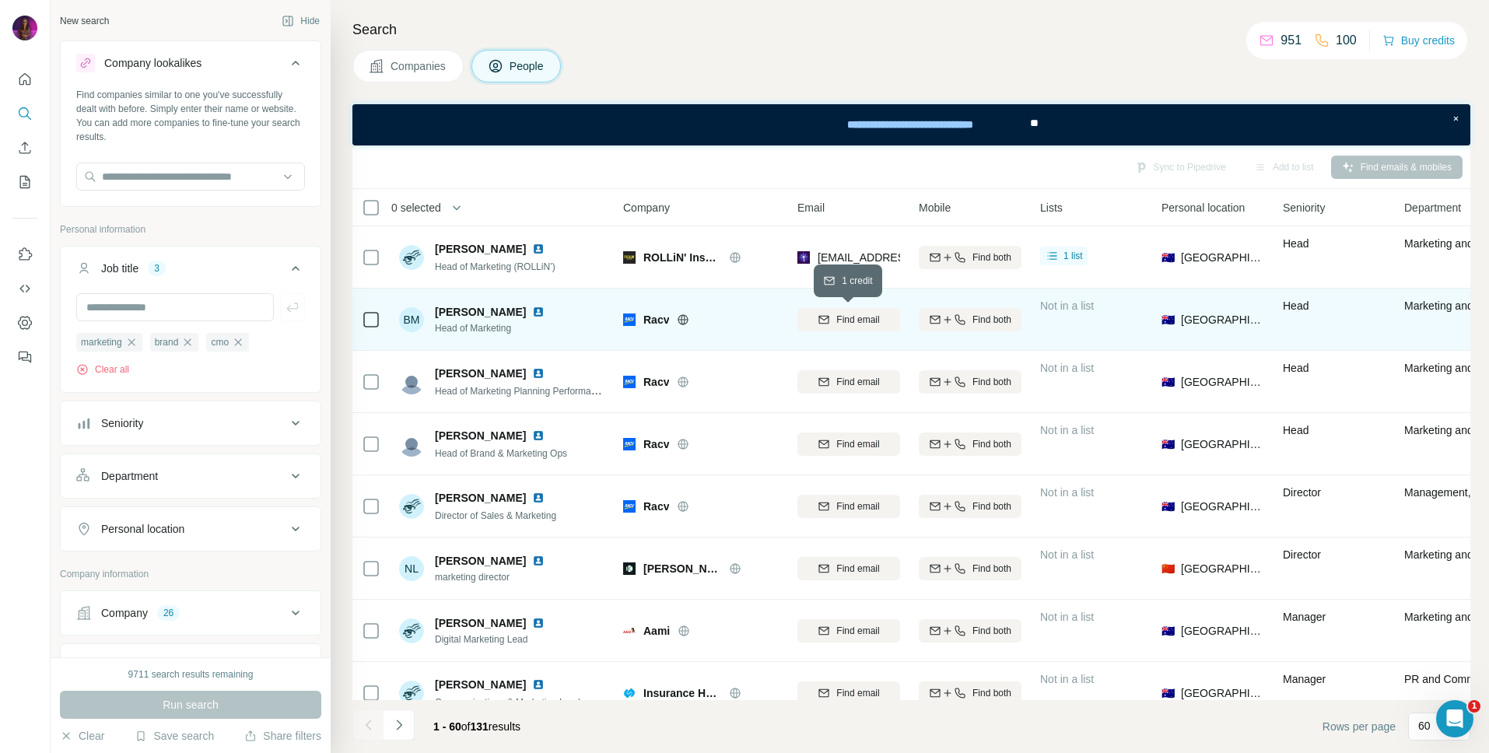
click at [849, 320] on span "Find email" at bounding box center [857, 320] width 43 height 14
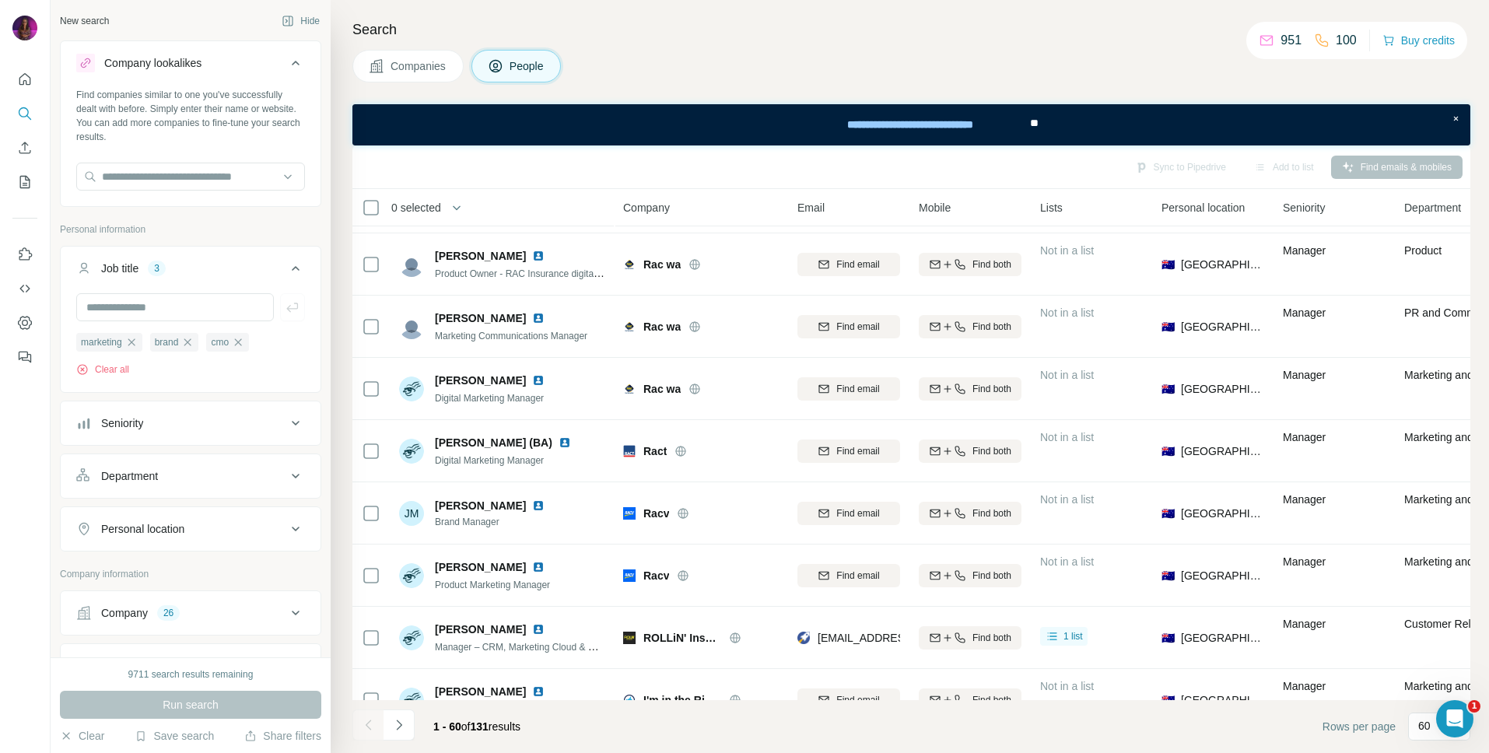
scroll to position [1125, 0]
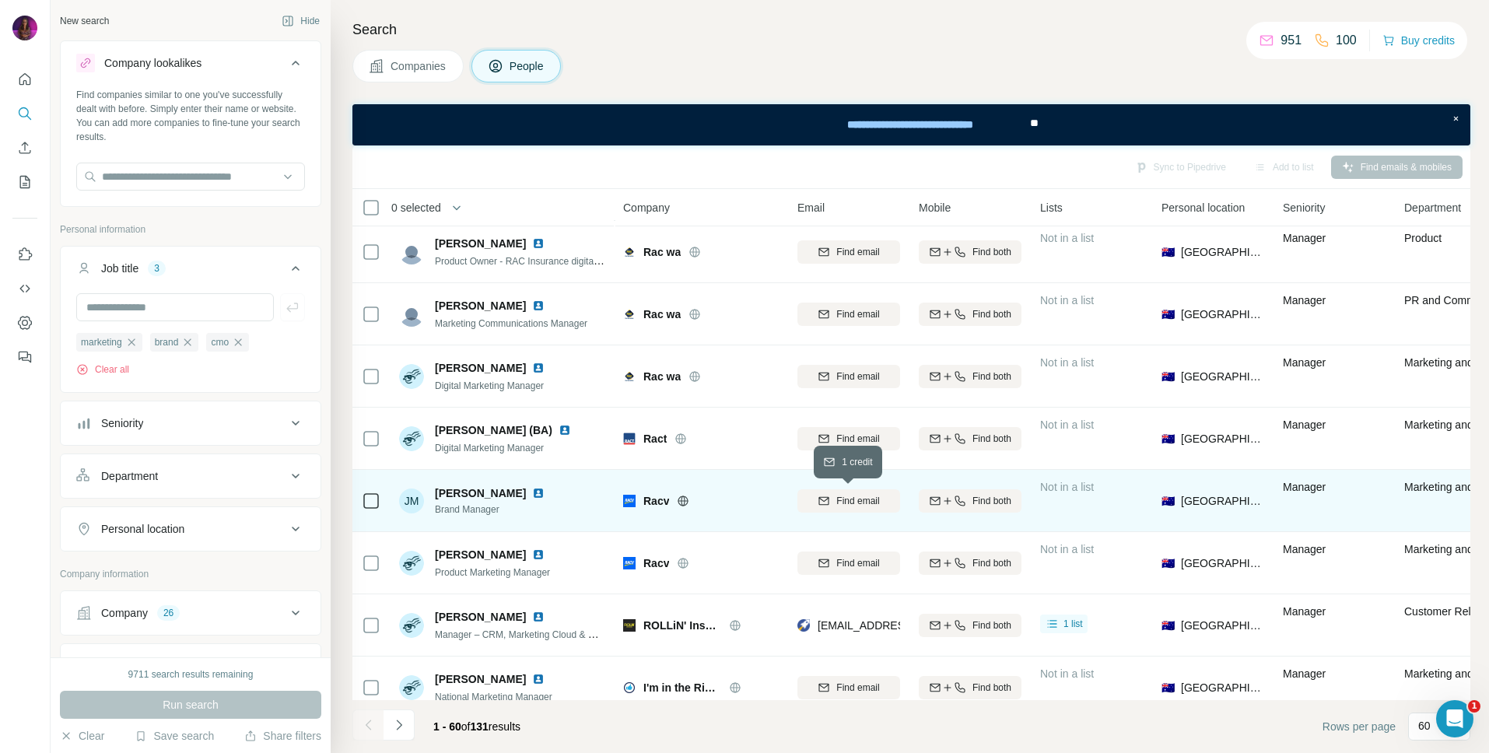
click at [842, 494] on span "Find email" at bounding box center [857, 501] width 43 height 14
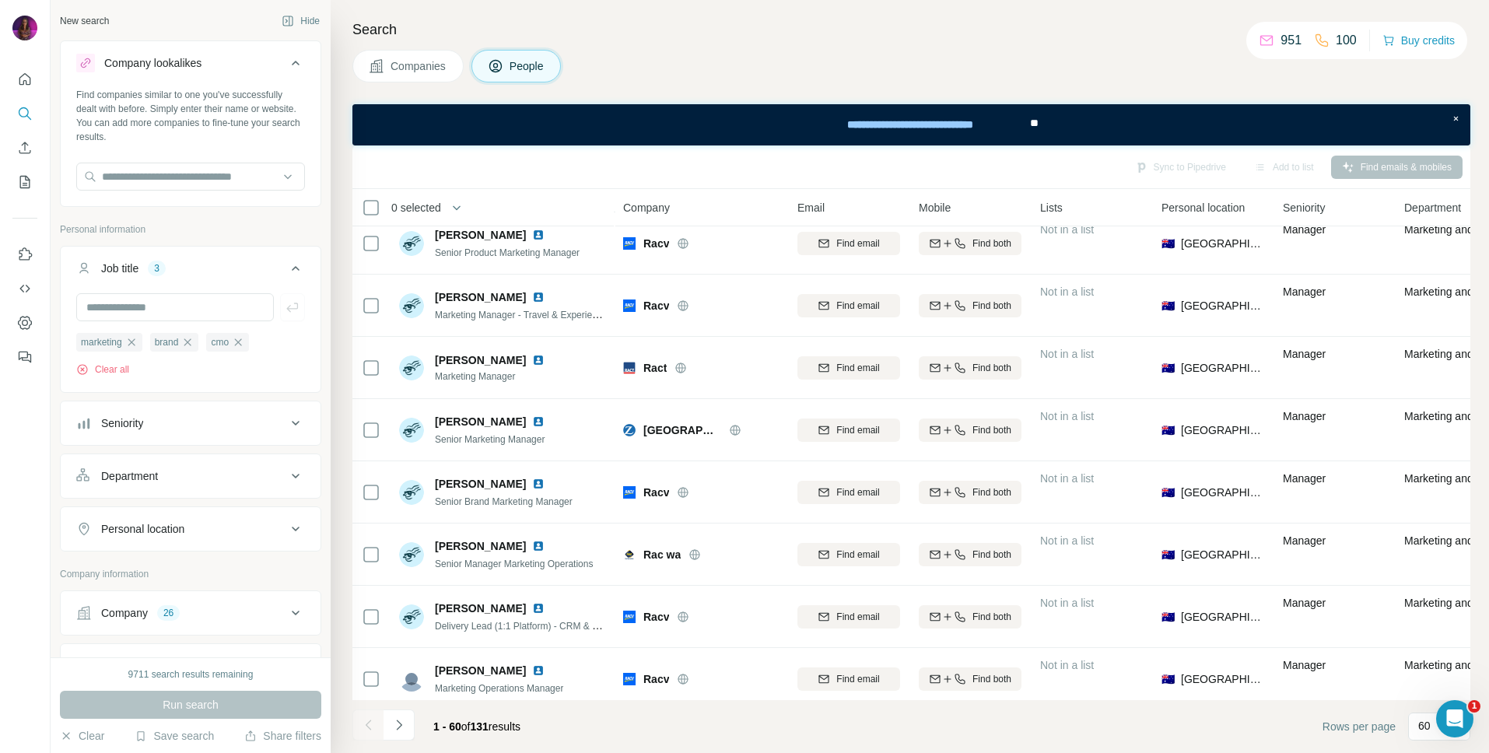
scroll to position [1967, 0]
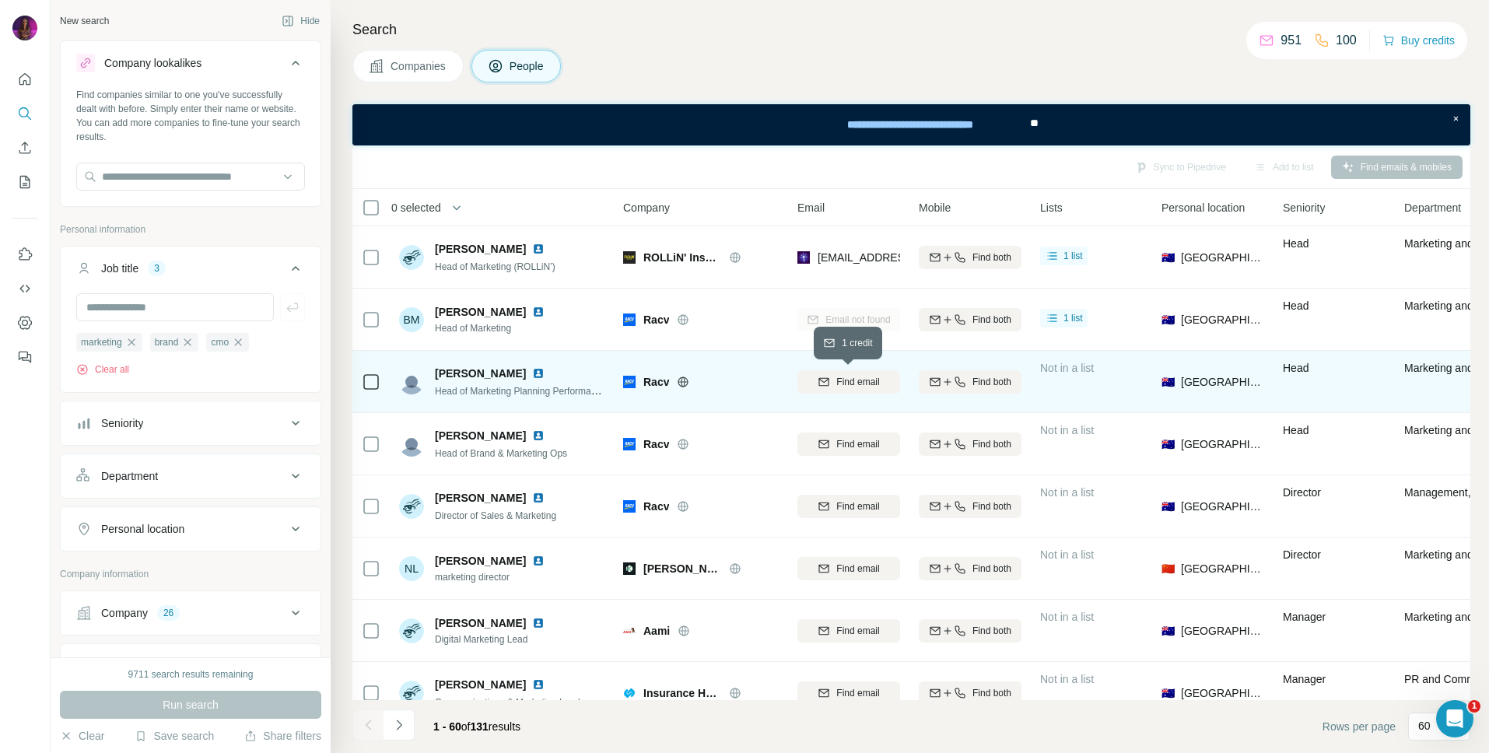
click at [860, 384] on span "Find email" at bounding box center [857, 382] width 43 height 14
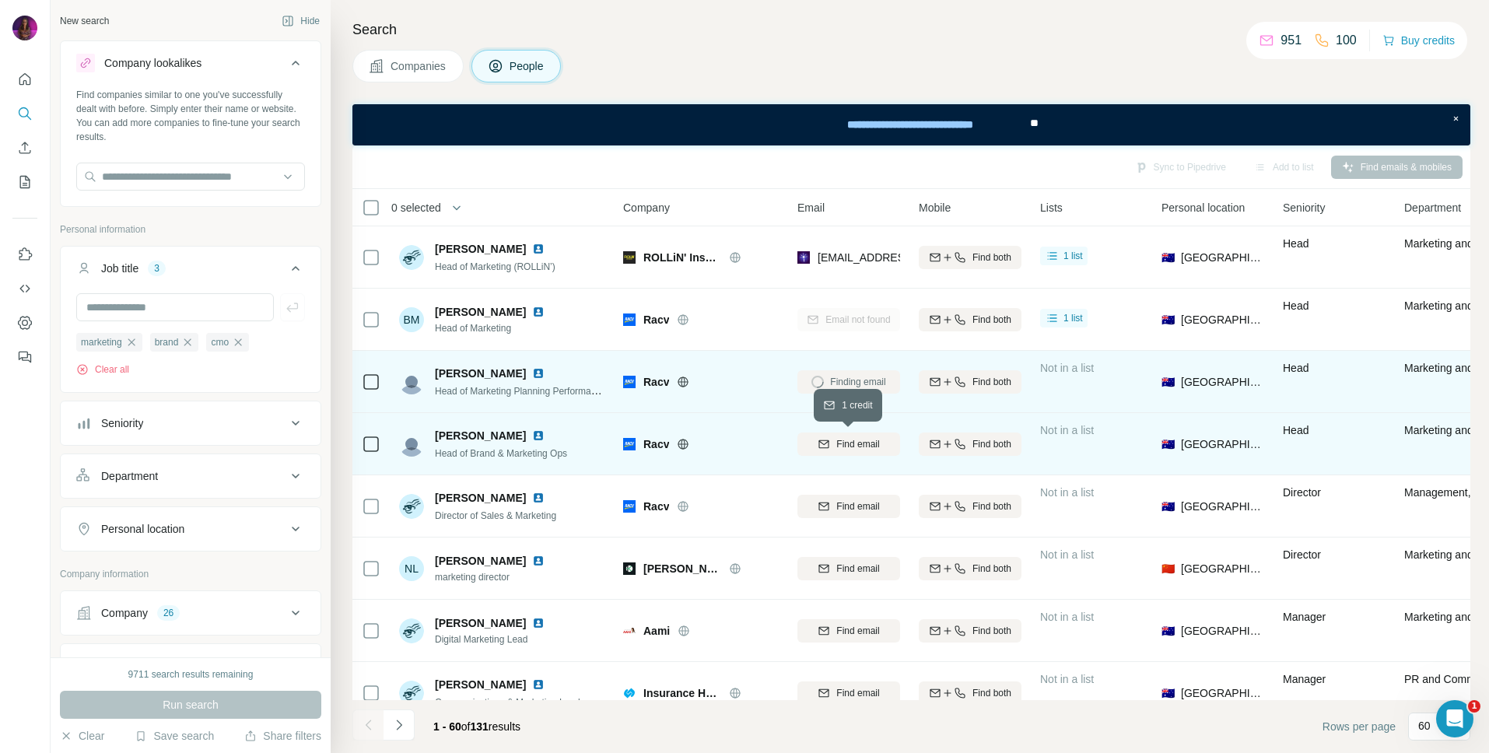
click at [855, 446] on span "Find email" at bounding box center [857, 444] width 43 height 14
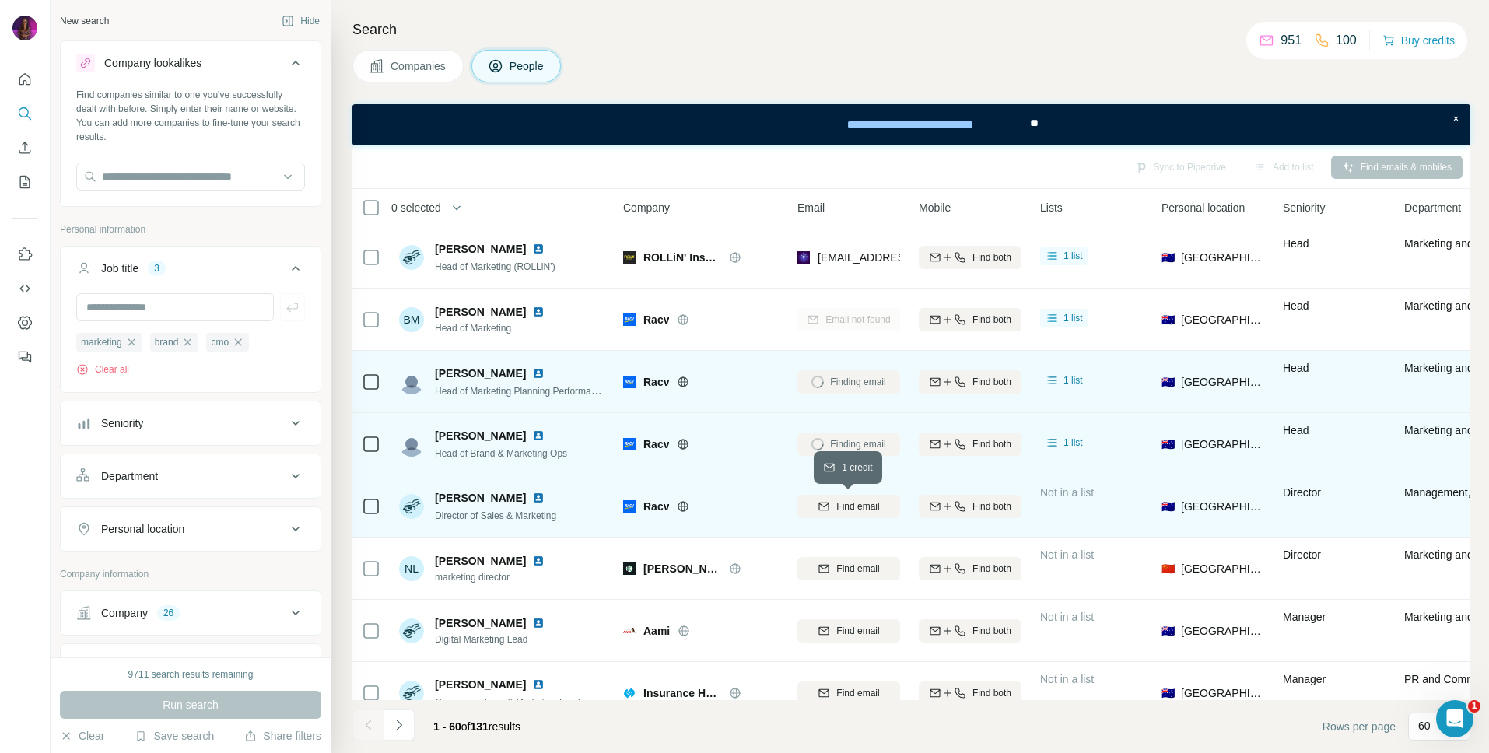
click at [862, 507] on span "Find email" at bounding box center [857, 506] width 43 height 14
click at [856, 446] on span "katrina_barbaro@racv.com.au" at bounding box center [909, 444] width 184 height 12
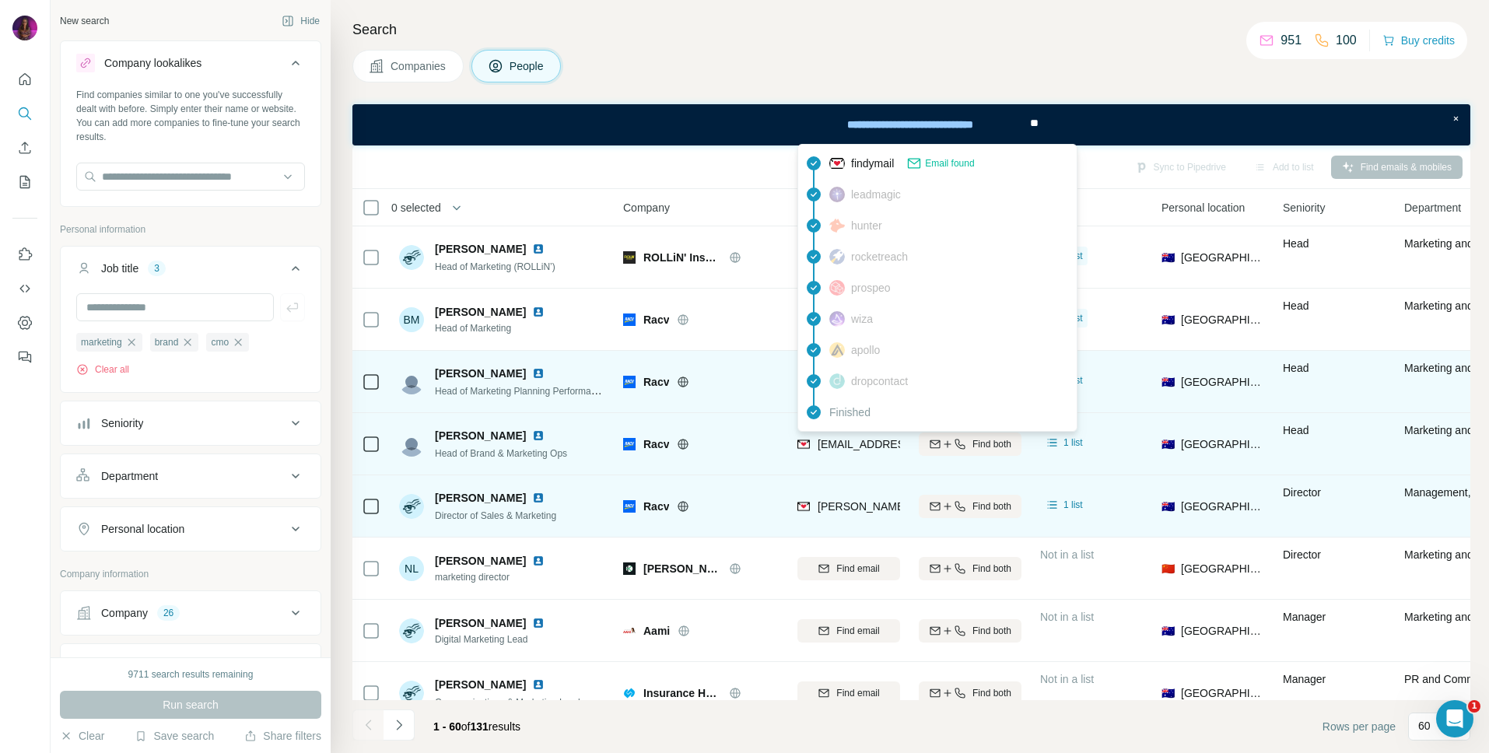
click at [856, 446] on span "katrina_barbaro@racv.com.au" at bounding box center [909, 444] width 184 height 12
copy tr "katrina_barbaro@racv.com.au"
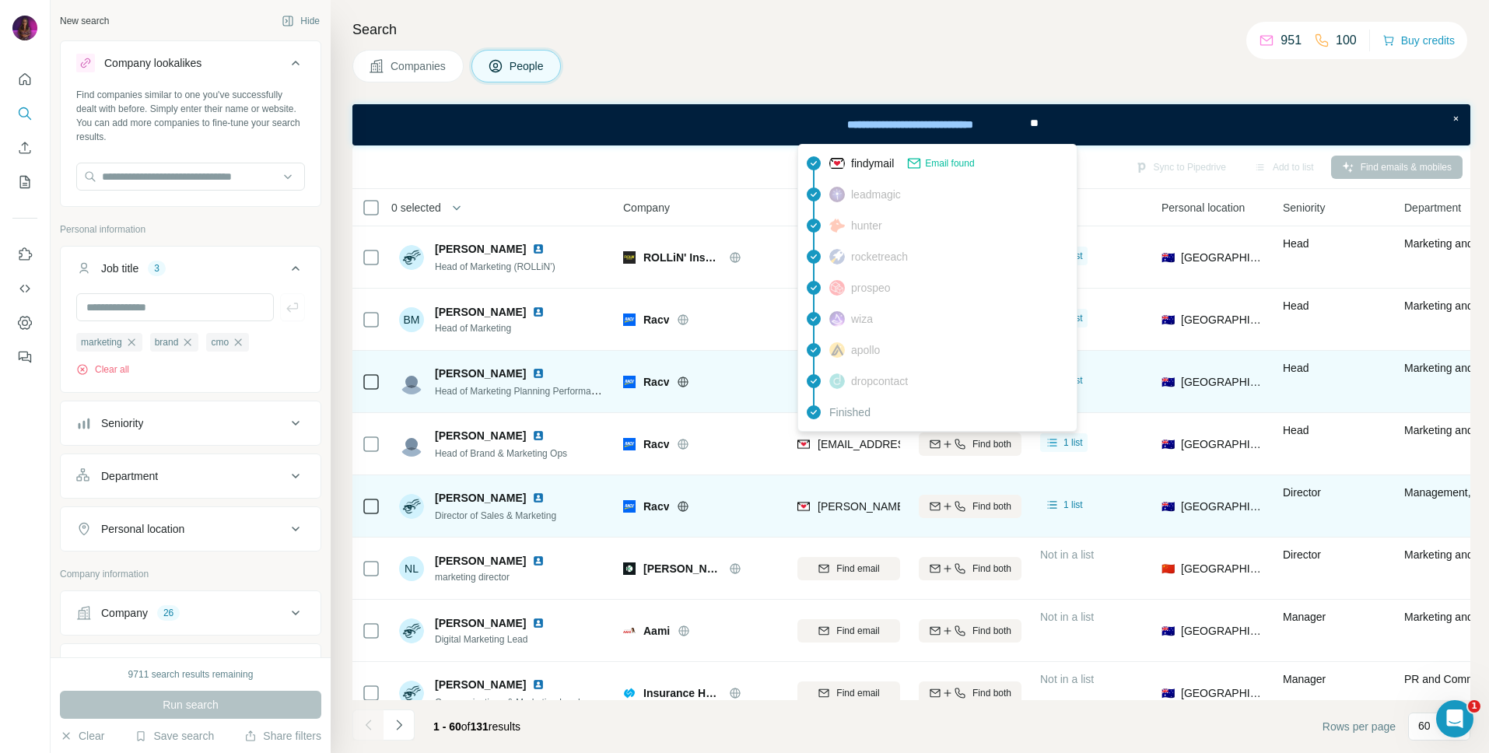
click at [888, 54] on div "Companies People" at bounding box center [911, 66] width 1118 height 33
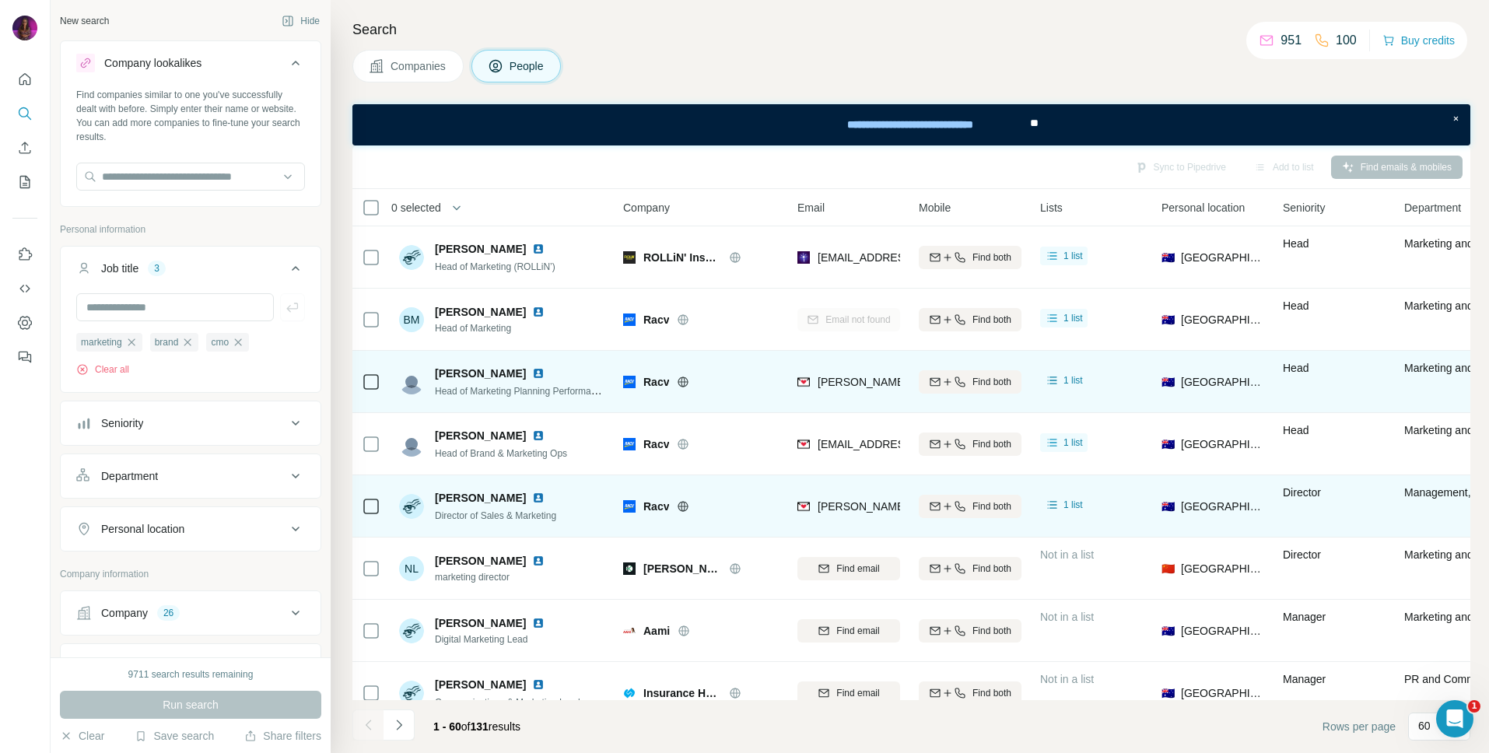
click at [750, 360] on div "Racv" at bounding box center [701, 381] width 156 height 43
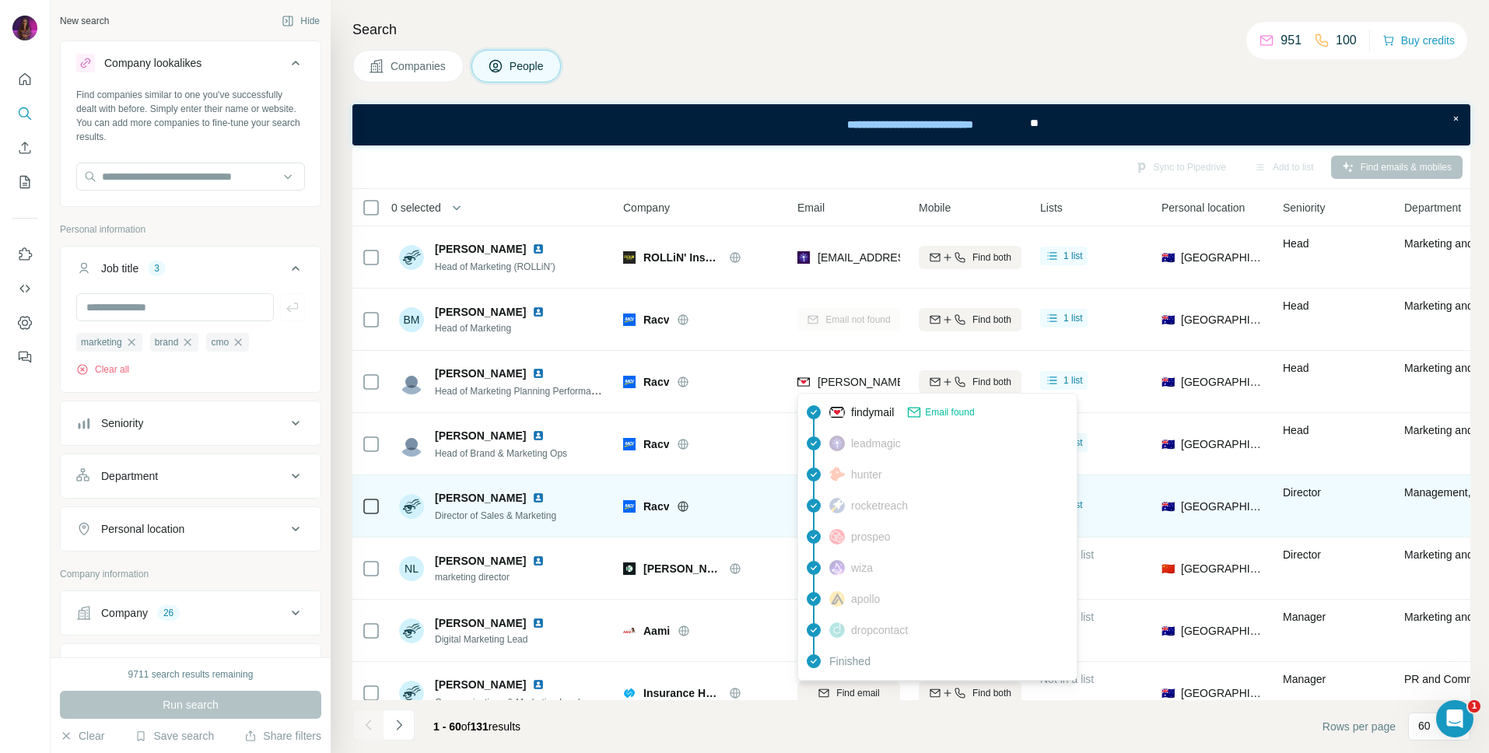
click at [852, 383] on span "cathy_toohey@racv.com.au" at bounding box center [954, 382] width 274 height 12
copy tr "cathy_toohey@racv.com.au"
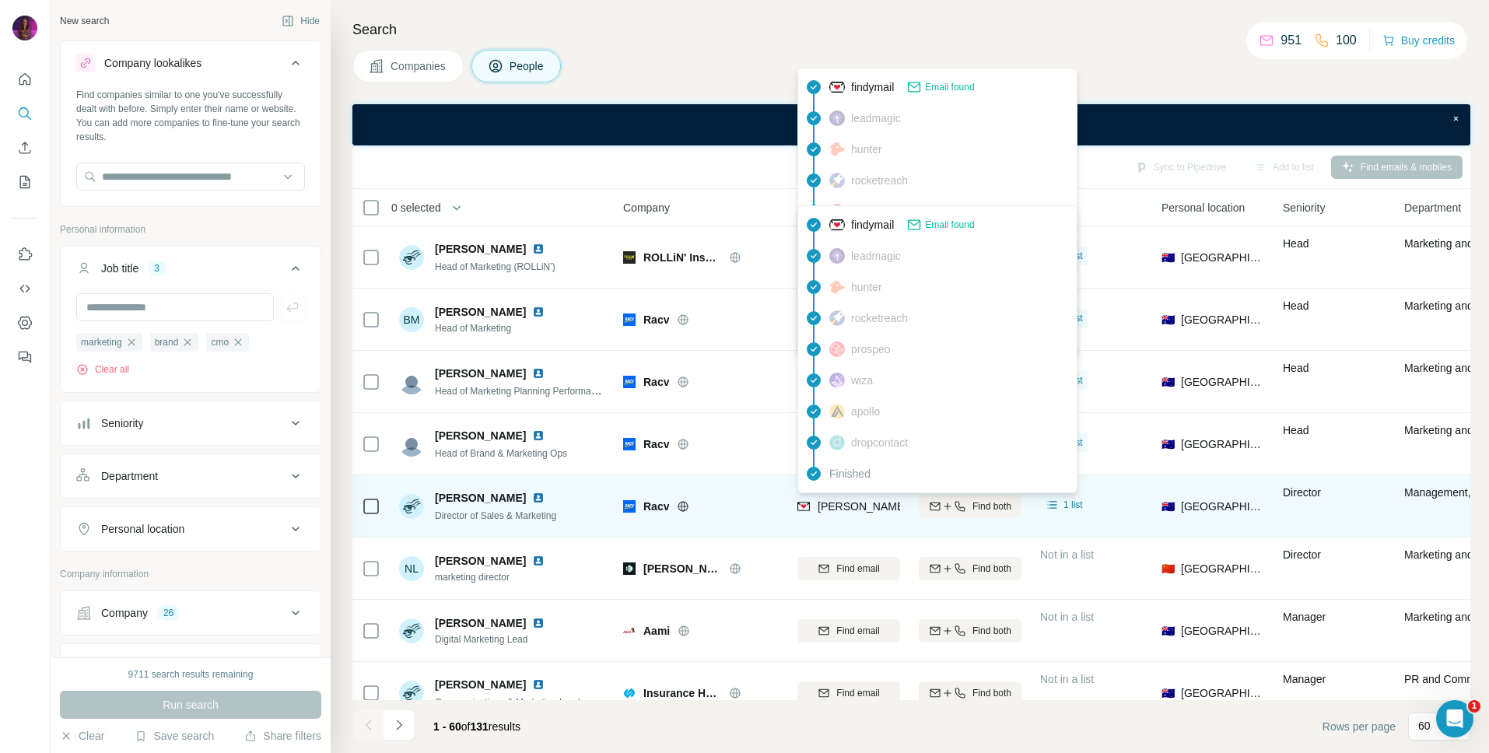
click at [845, 512] on span "susan_griffiths@racv.com.au" at bounding box center [954, 506] width 274 height 12
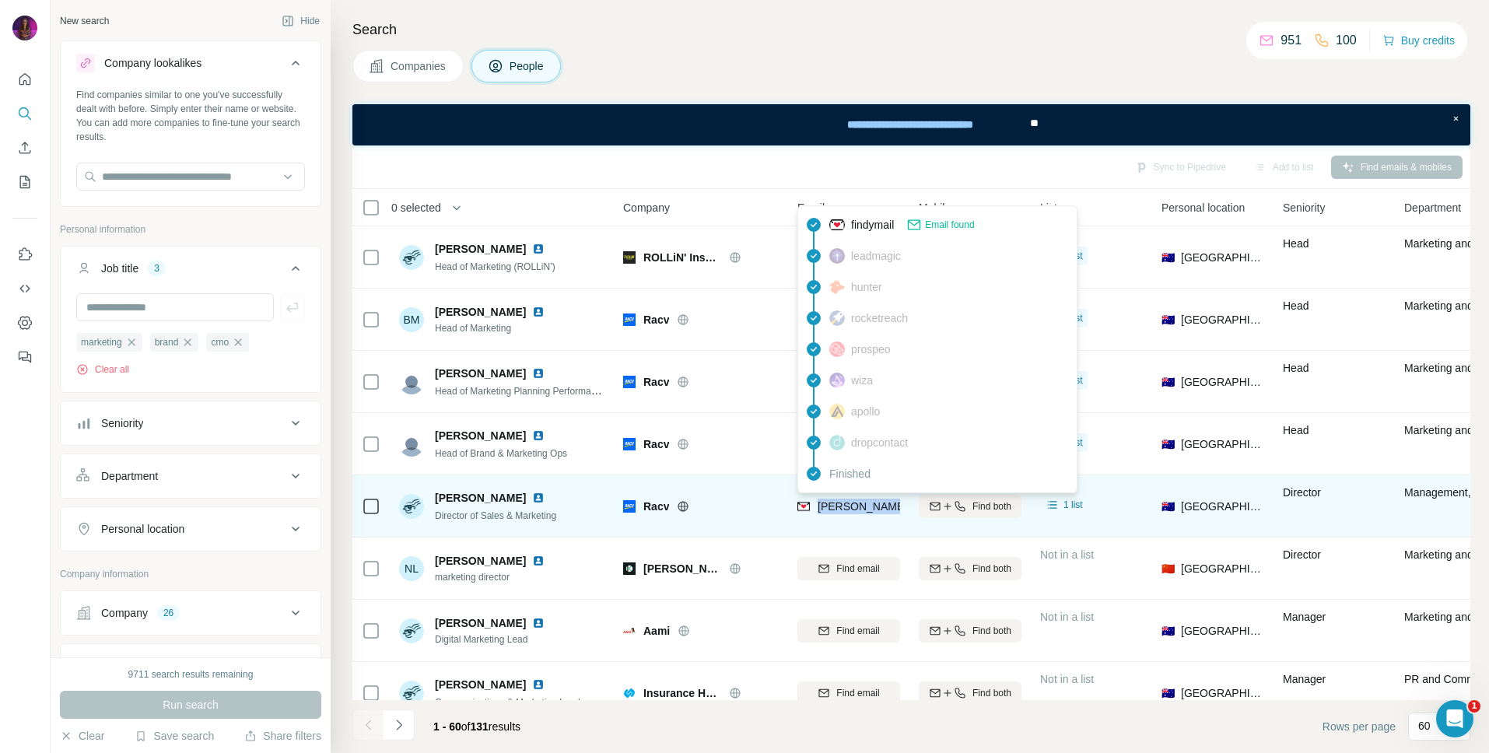
click at [845, 512] on span "susan_griffiths@racv.com.au" at bounding box center [954, 506] width 274 height 12
copy tr "susan_griffiths@racv.com.au"
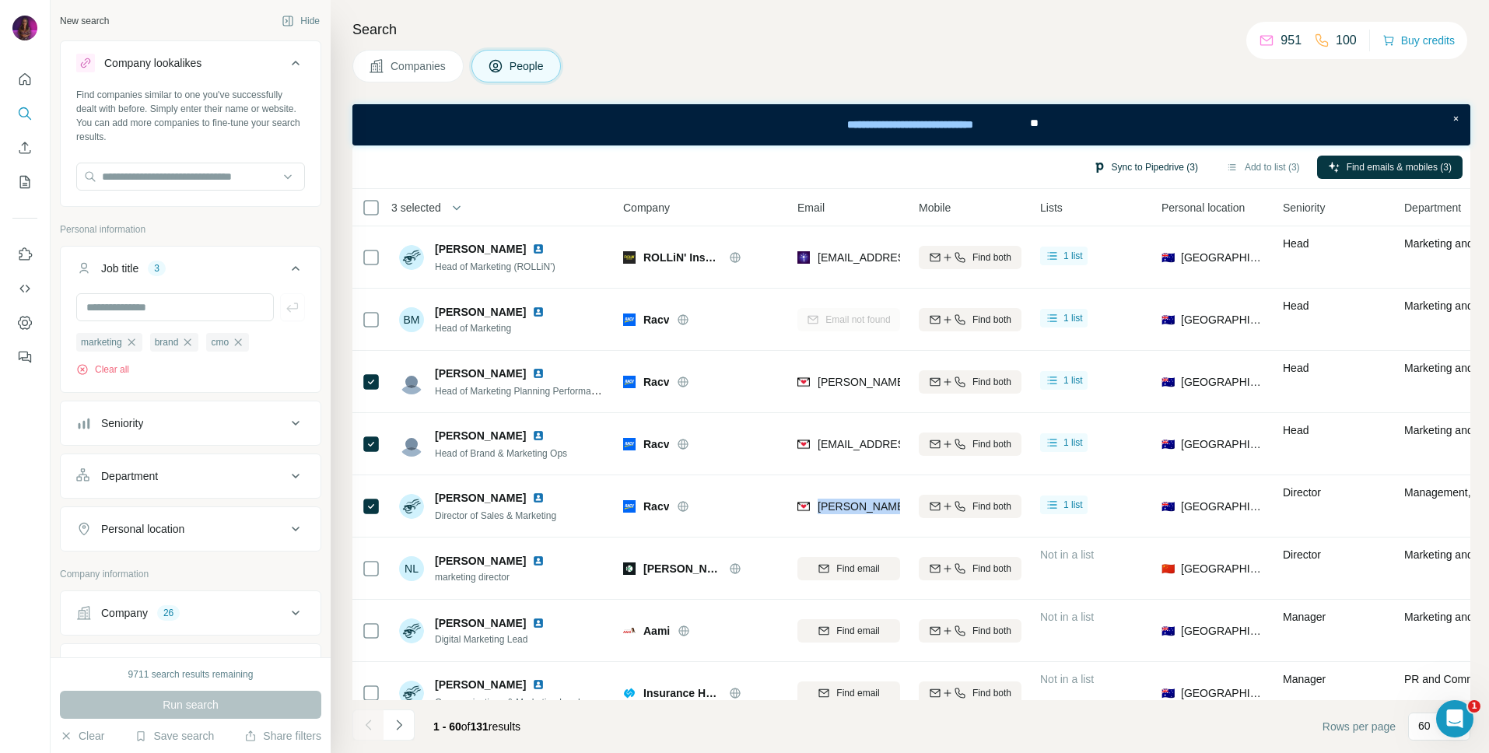
click at [1153, 166] on button "Sync to Pipedrive (3)" at bounding box center [1145, 167] width 127 height 23
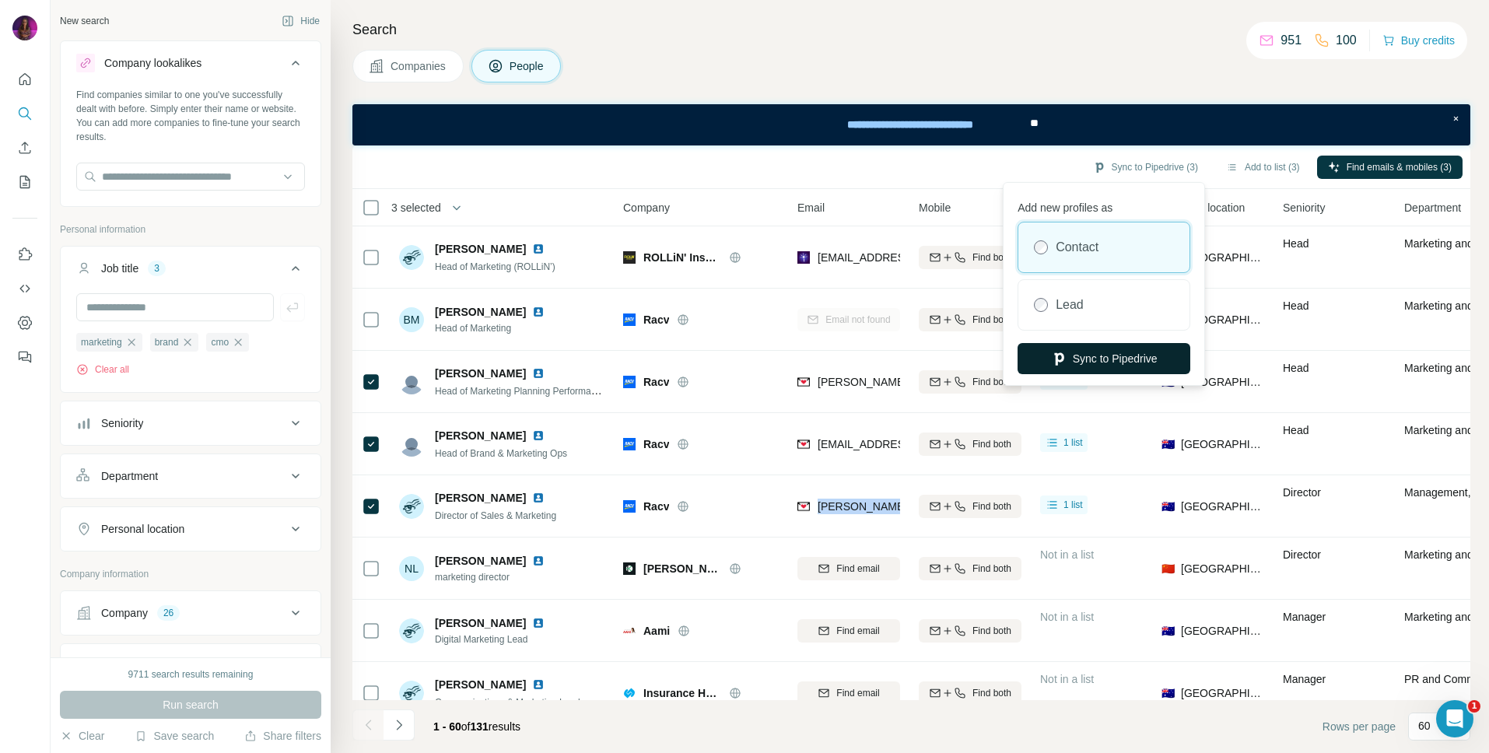
click at [1130, 360] on button "Sync to Pipedrive" at bounding box center [1103, 358] width 173 height 31
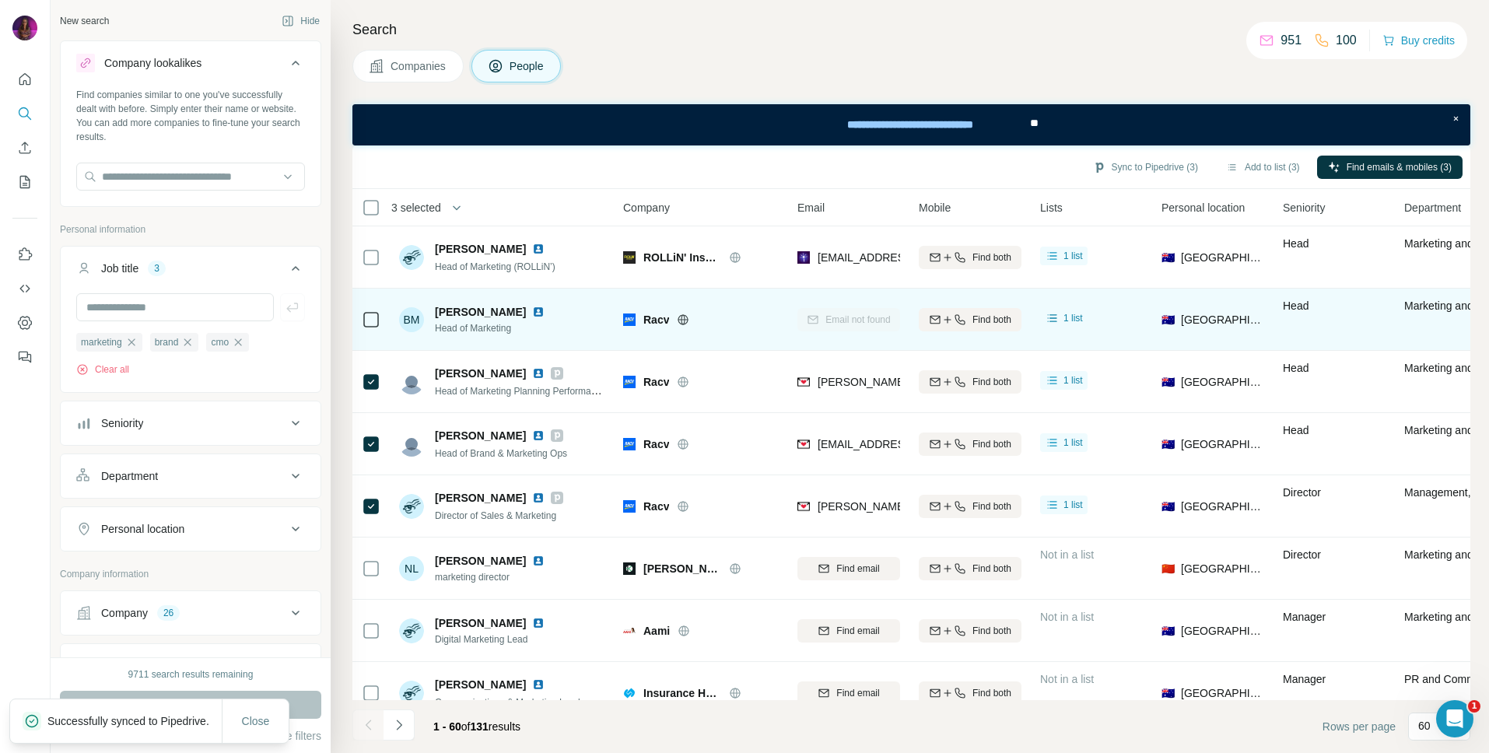
click at [686, 319] on icon at bounding box center [683, 319] width 10 height 1
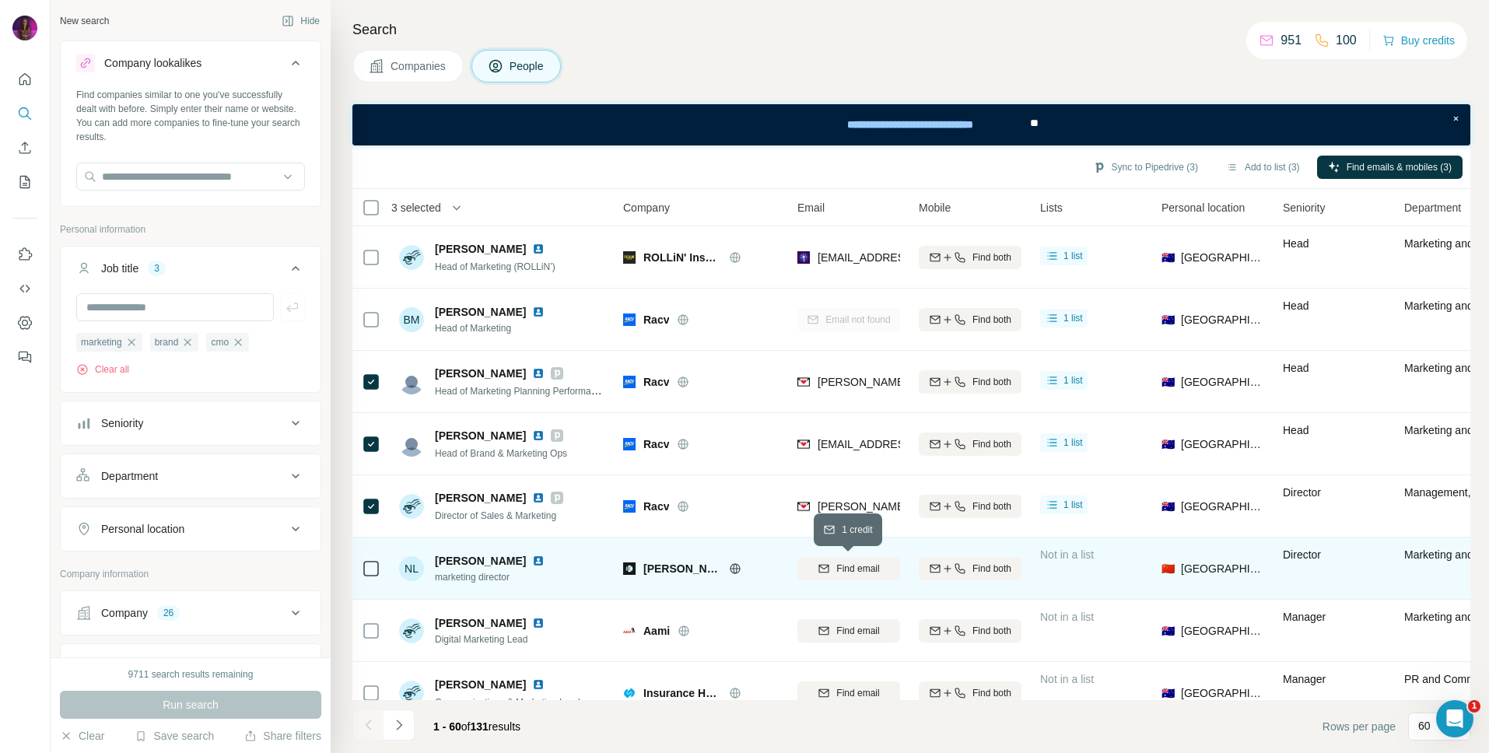
click at [853, 569] on span "Find email" at bounding box center [857, 569] width 43 height 14
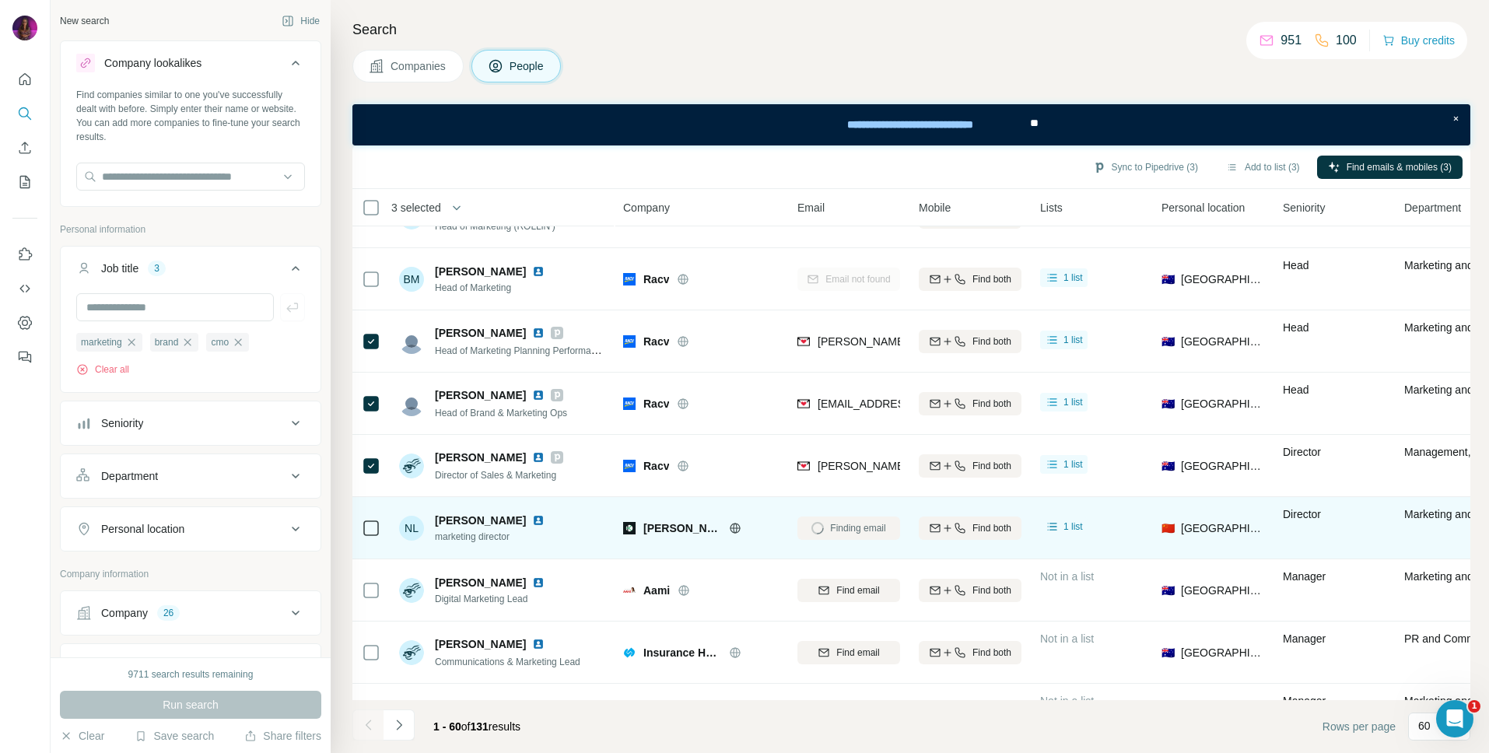
scroll to position [44, 0]
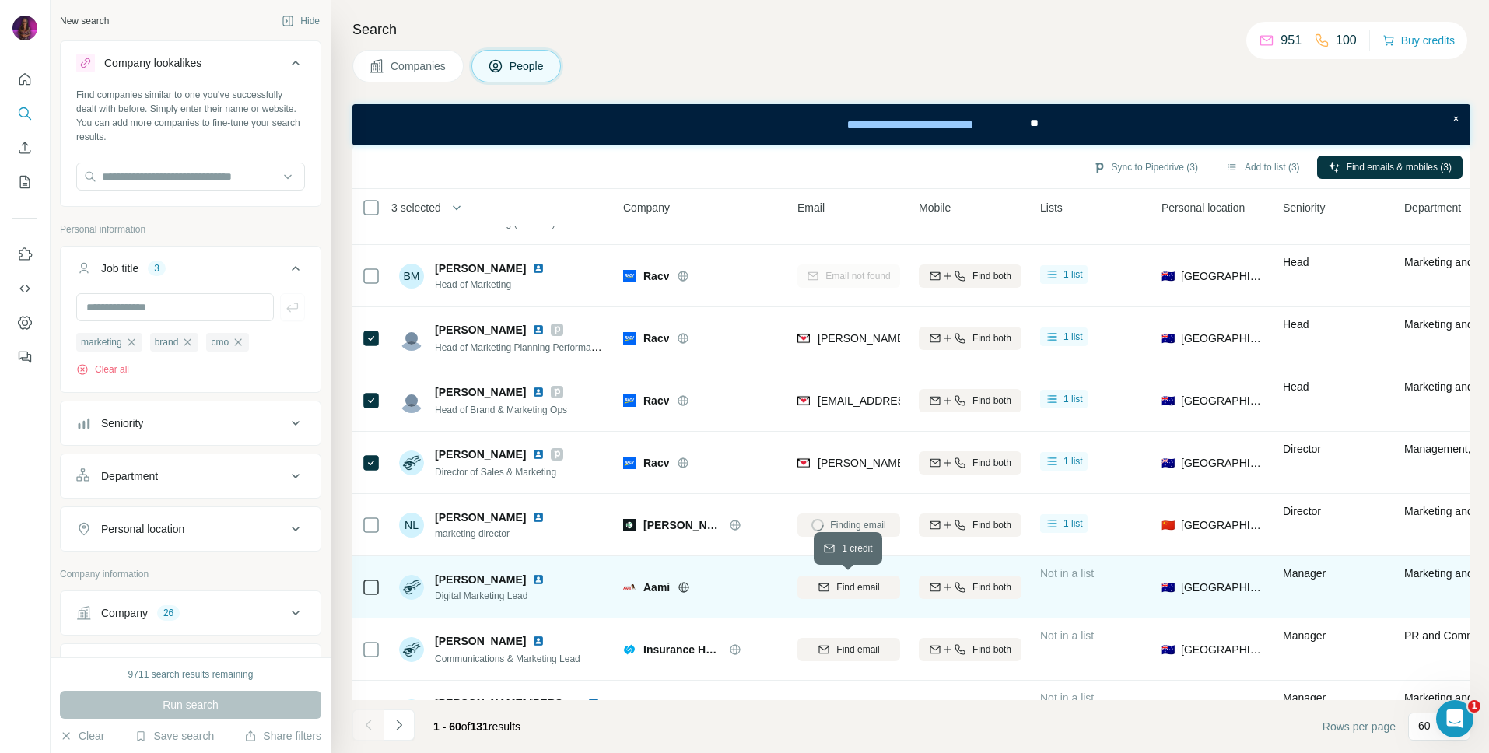
click at [847, 588] on span "Find email" at bounding box center [857, 587] width 43 height 14
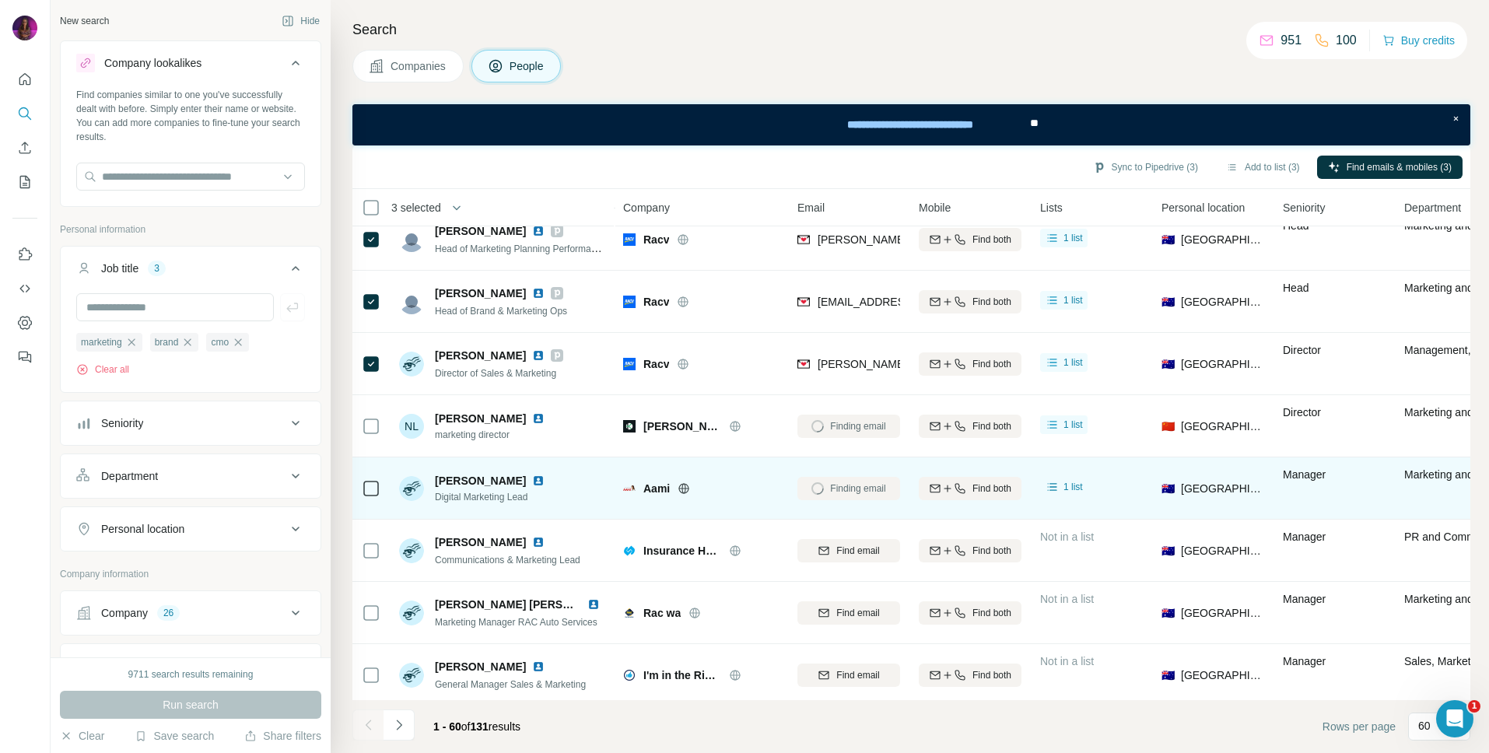
scroll to position [143, 0]
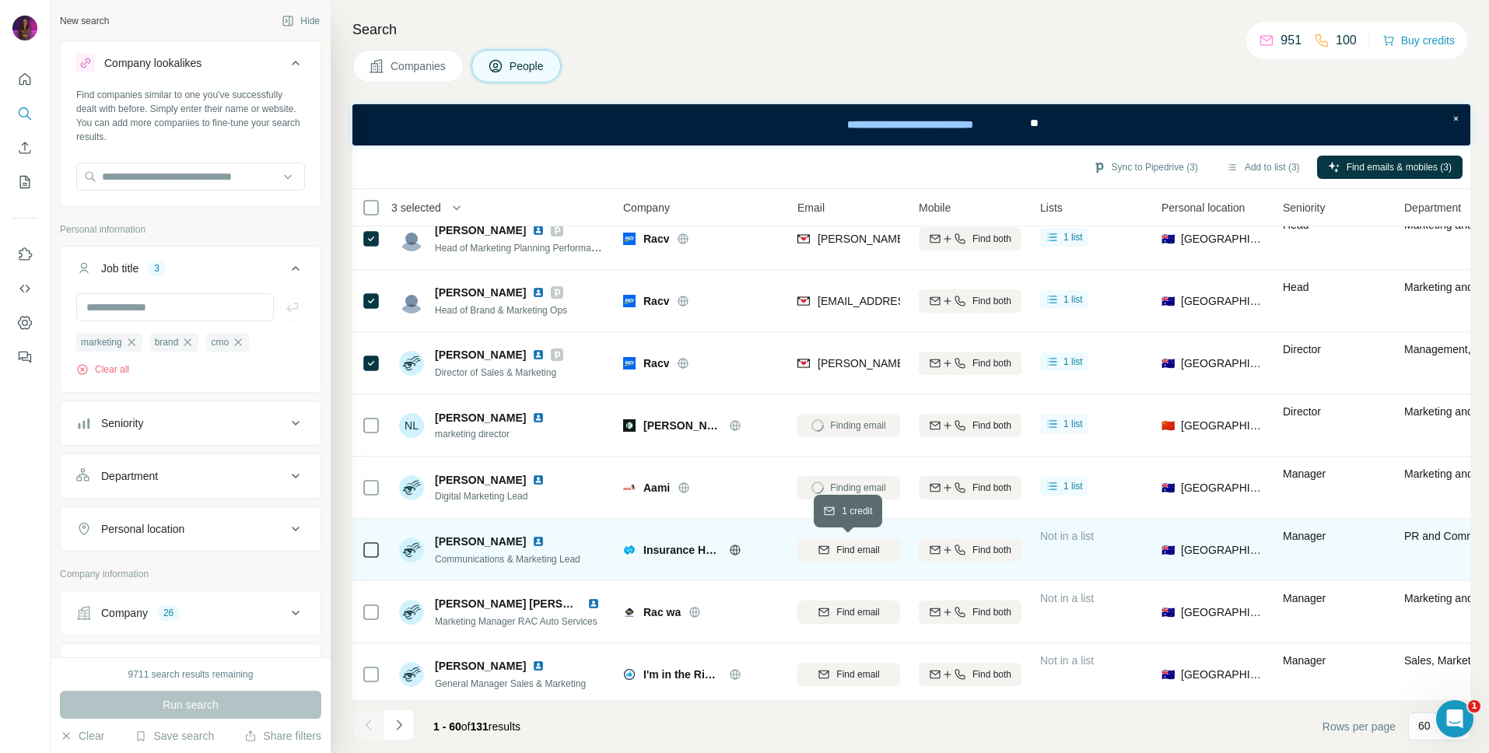
click at [863, 546] on span "Find email" at bounding box center [857, 550] width 43 height 14
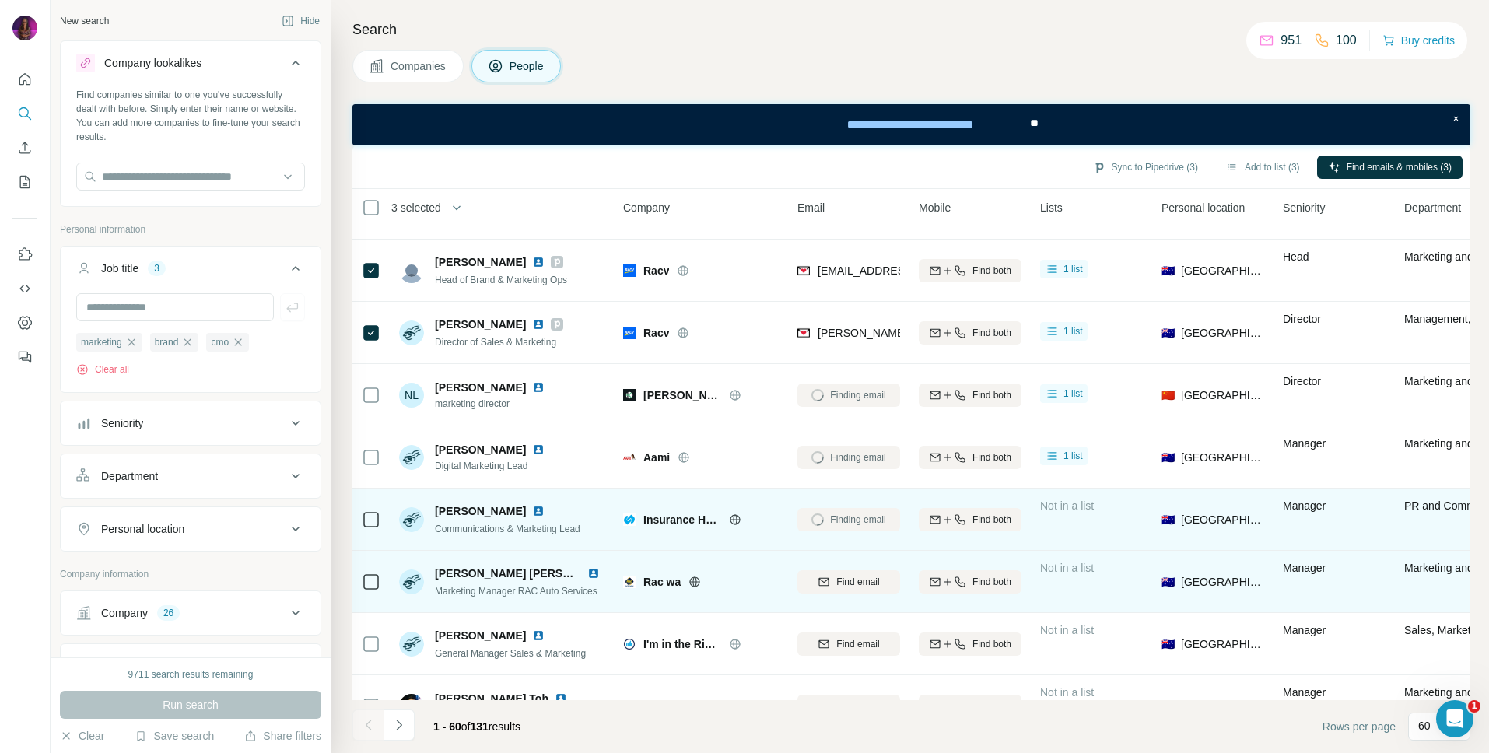
scroll to position [191, 0]
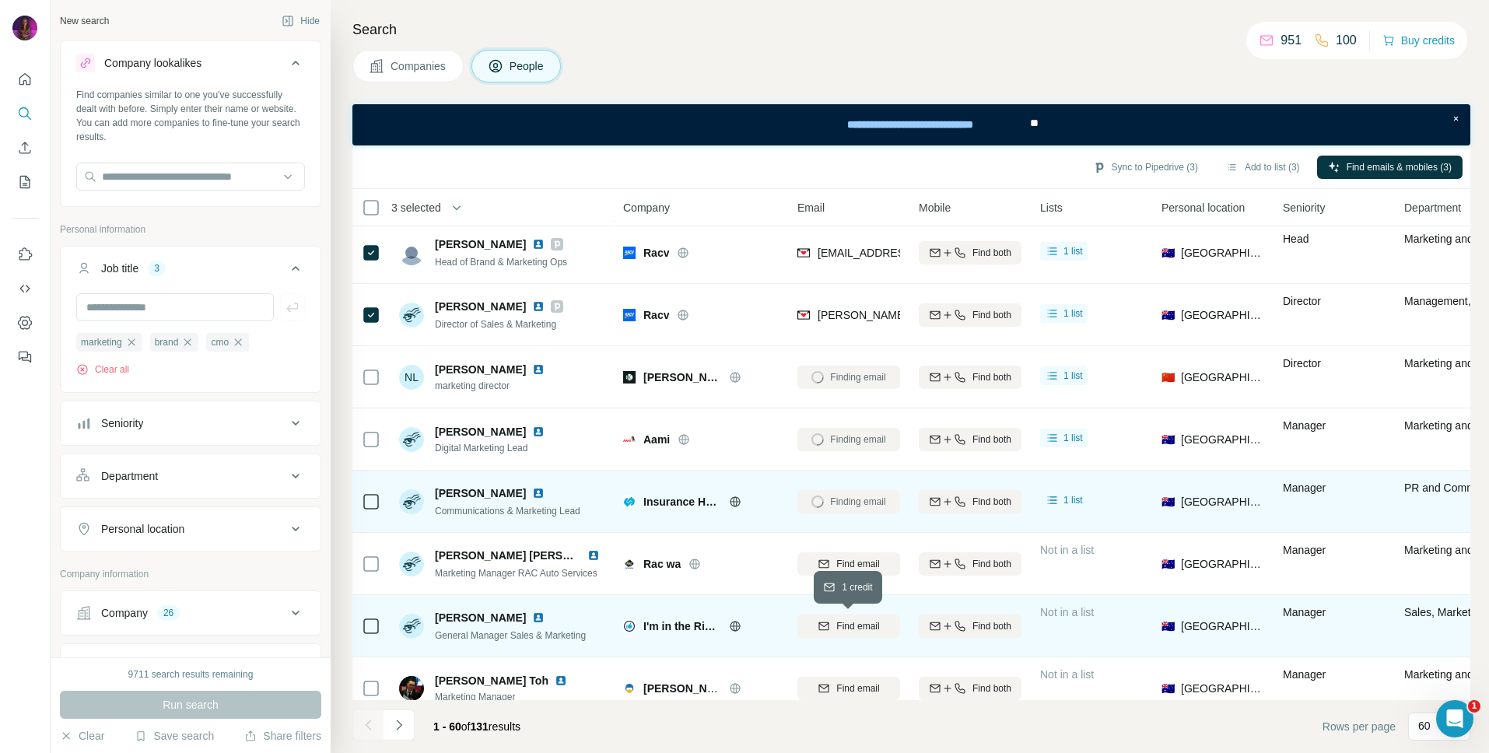
click at [829, 621] on div "Find email" at bounding box center [848, 626] width 103 height 14
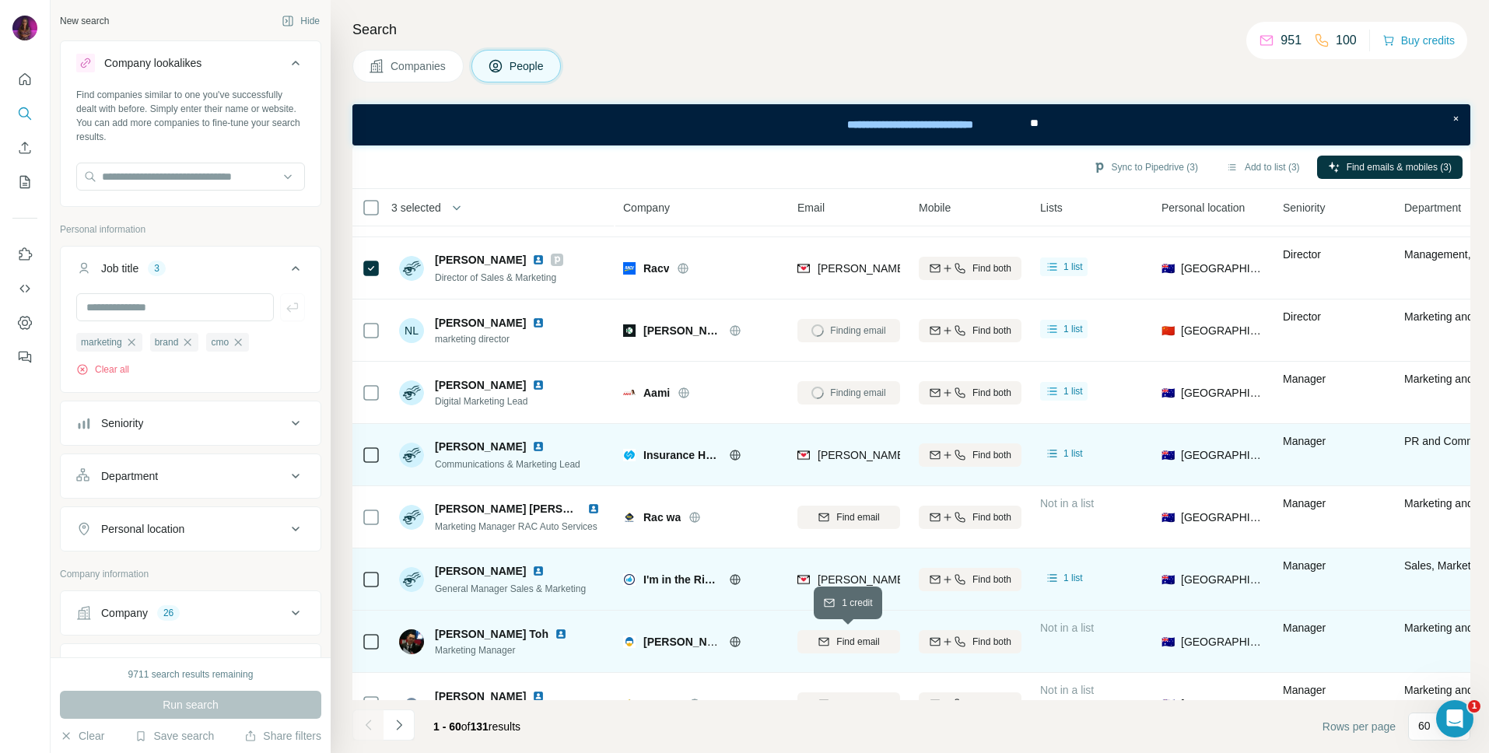
click at [845, 641] on span "Find email" at bounding box center [857, 642] width 43 height 14
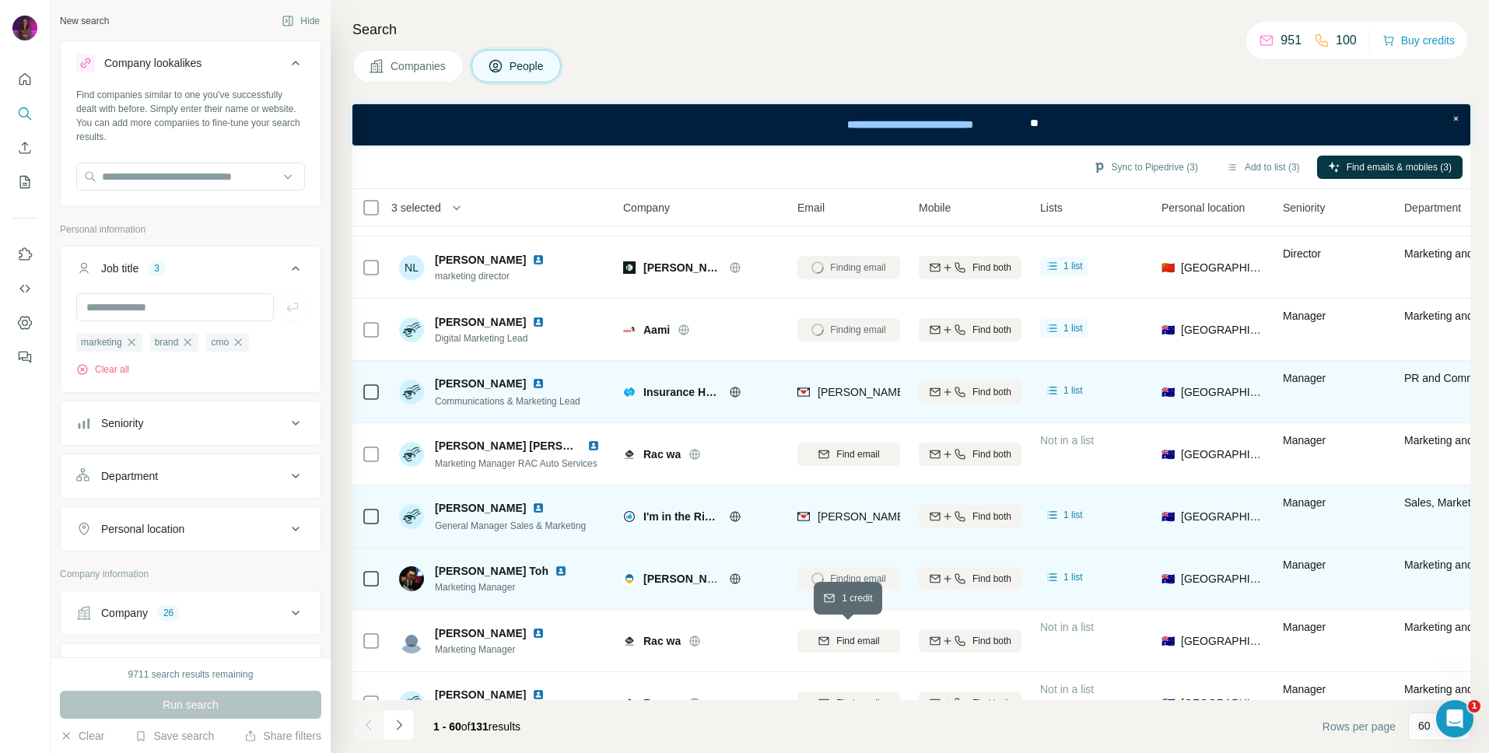
scroll to position [308, 0]
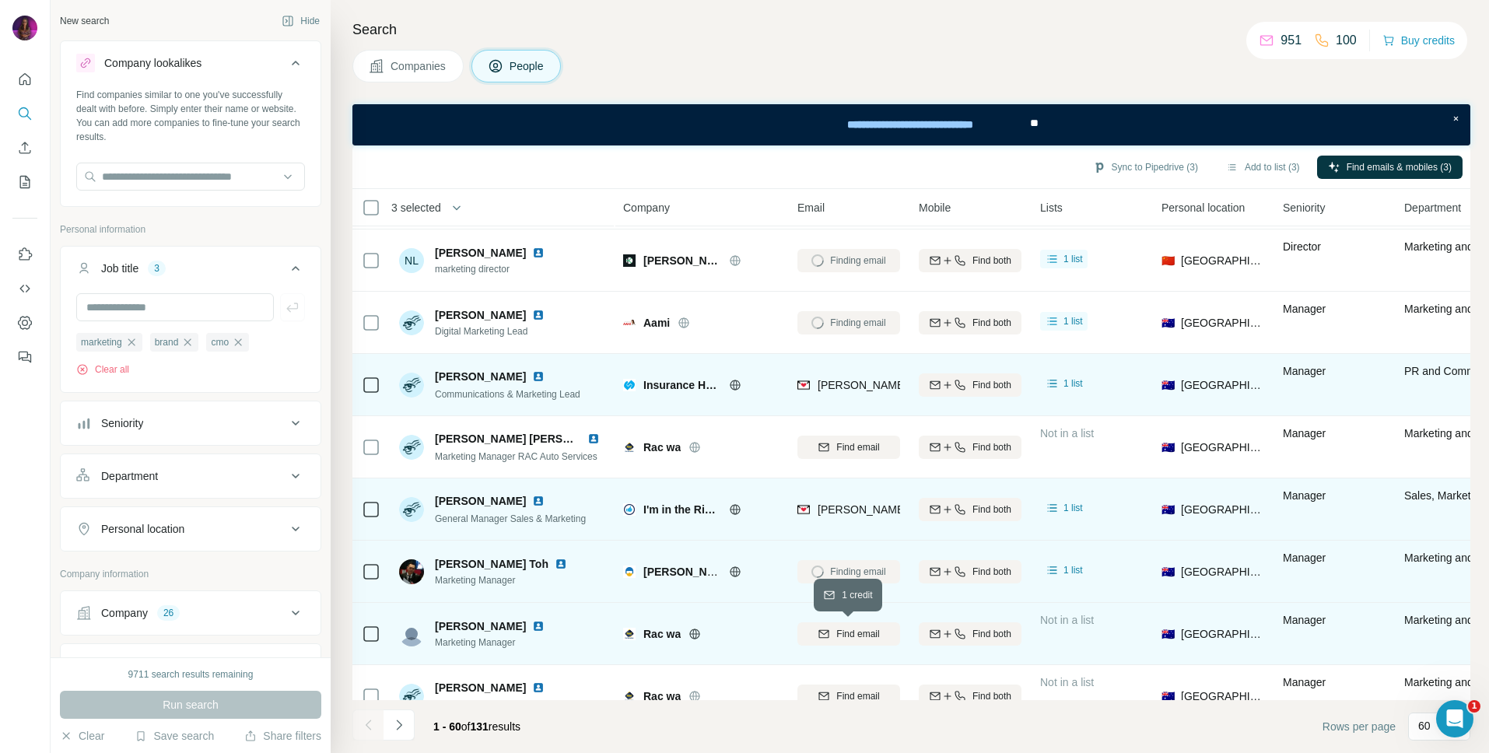
click at [847, 632] on span "Find email" at bounding box center [857, 634] width 43 height 14
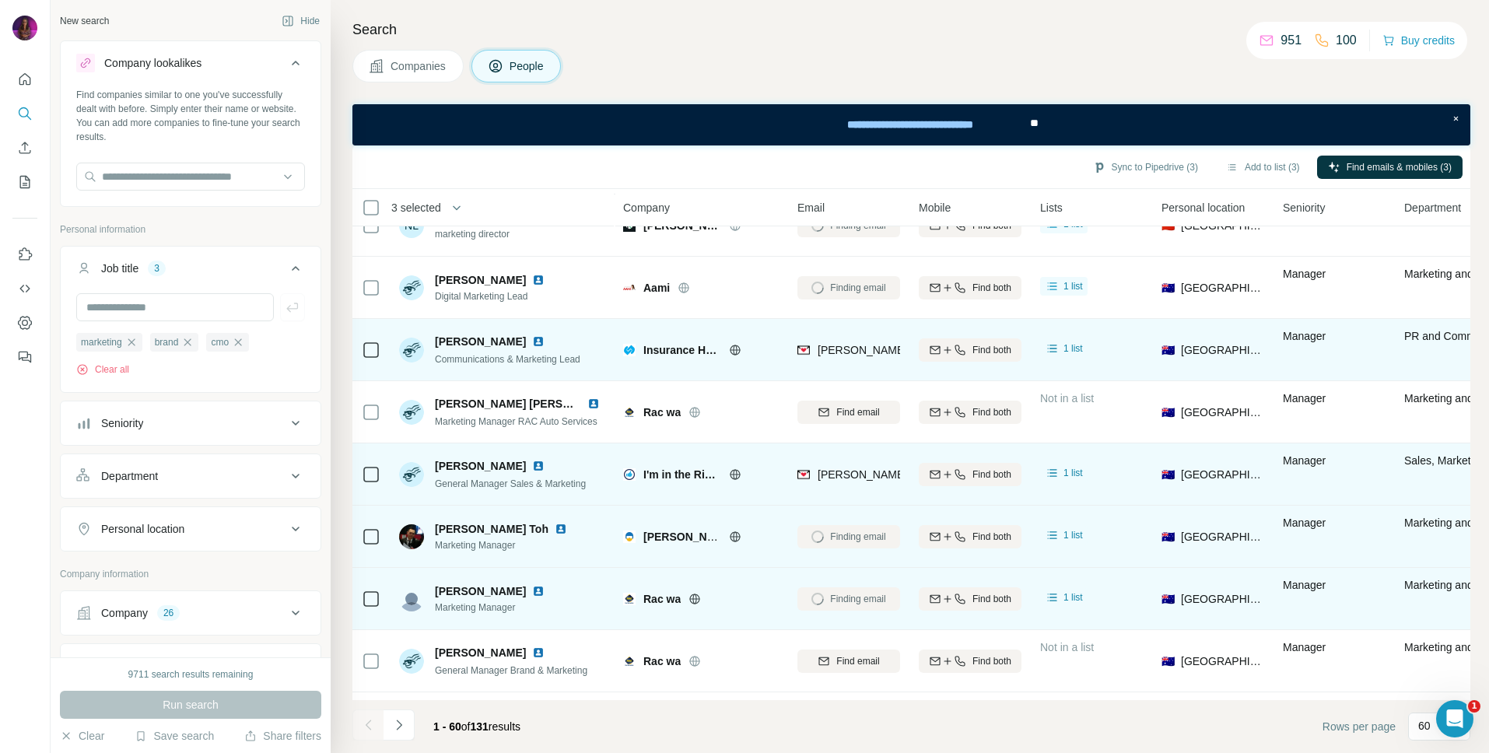
scroll to position [348, 0]
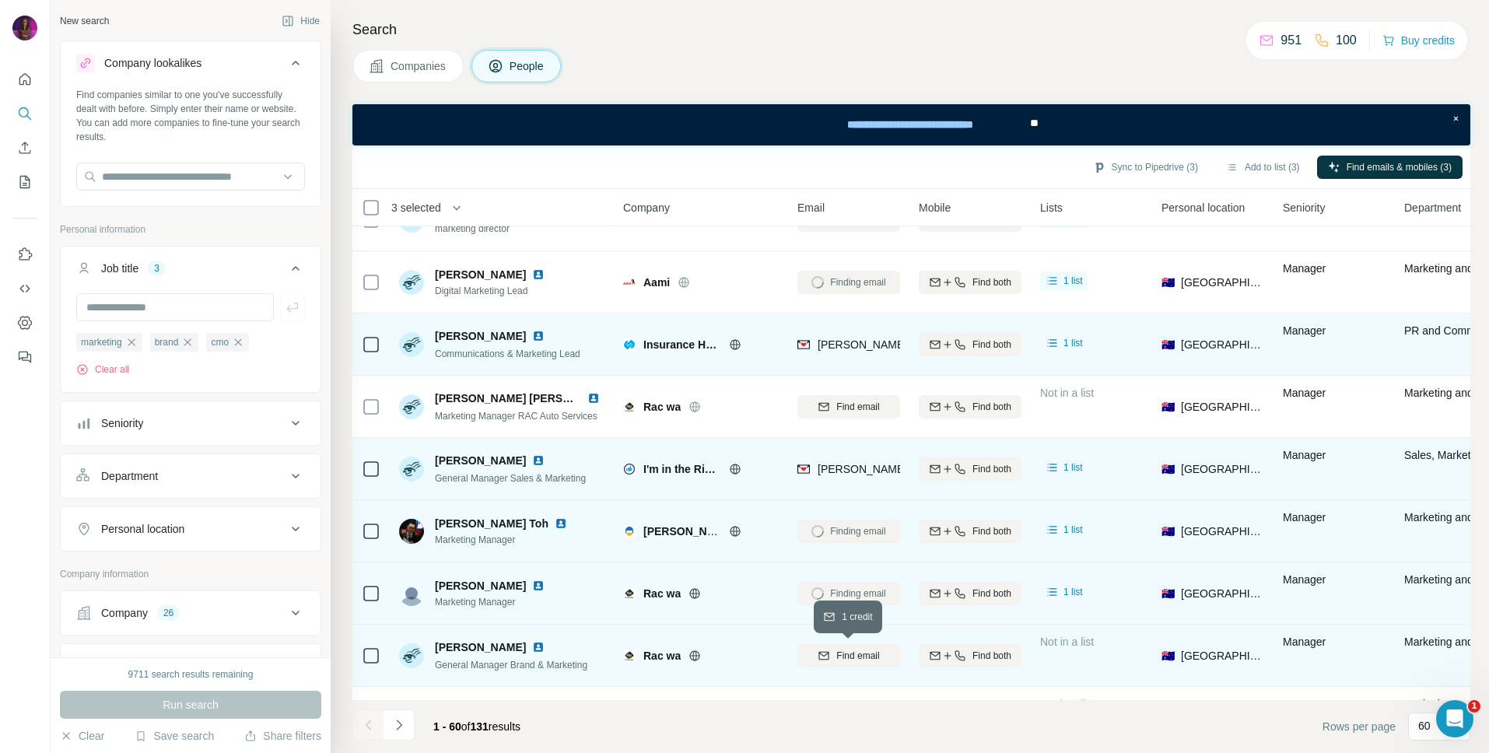
click at [855, 659] on span "Find email" at bounding box center [857, 656] width 43 height 14
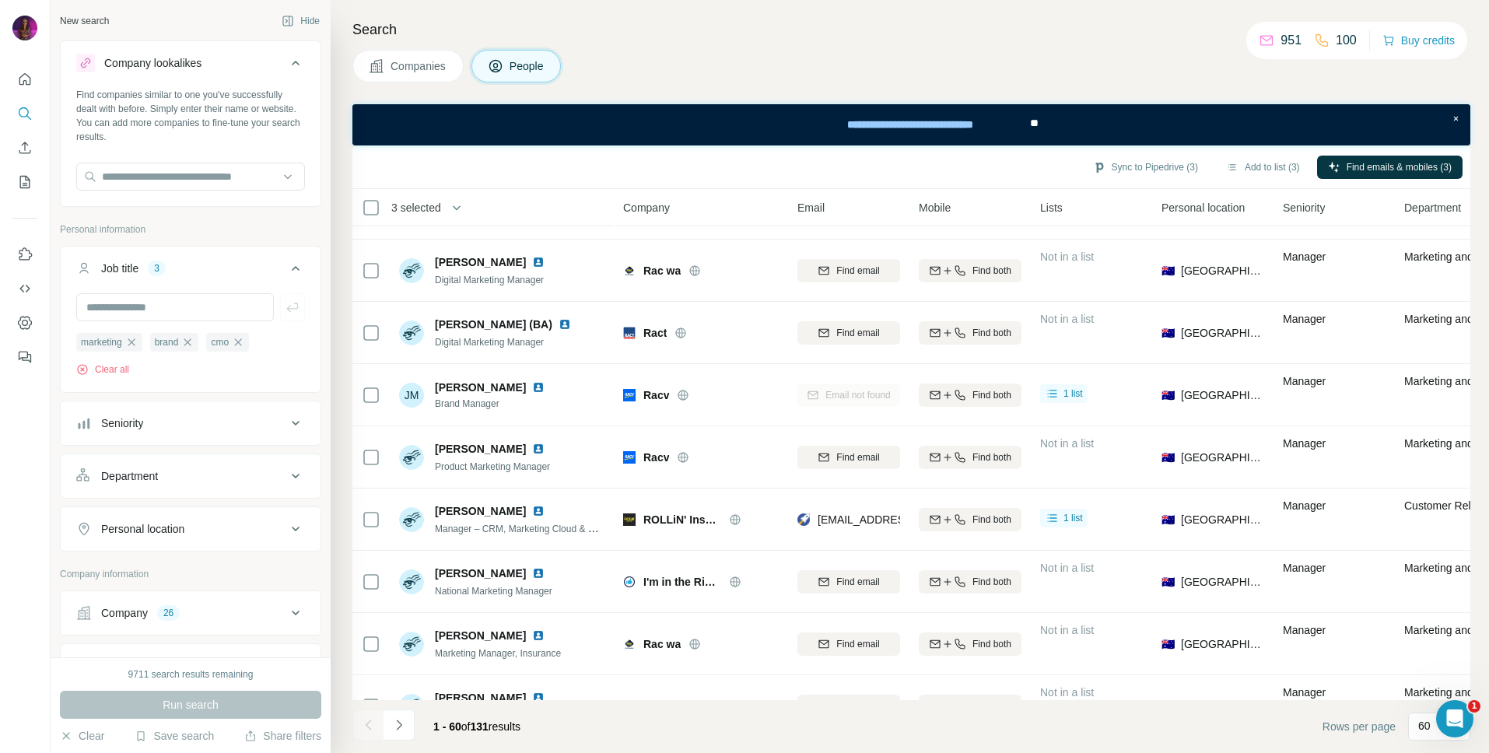
scroll to position [1244, 0]
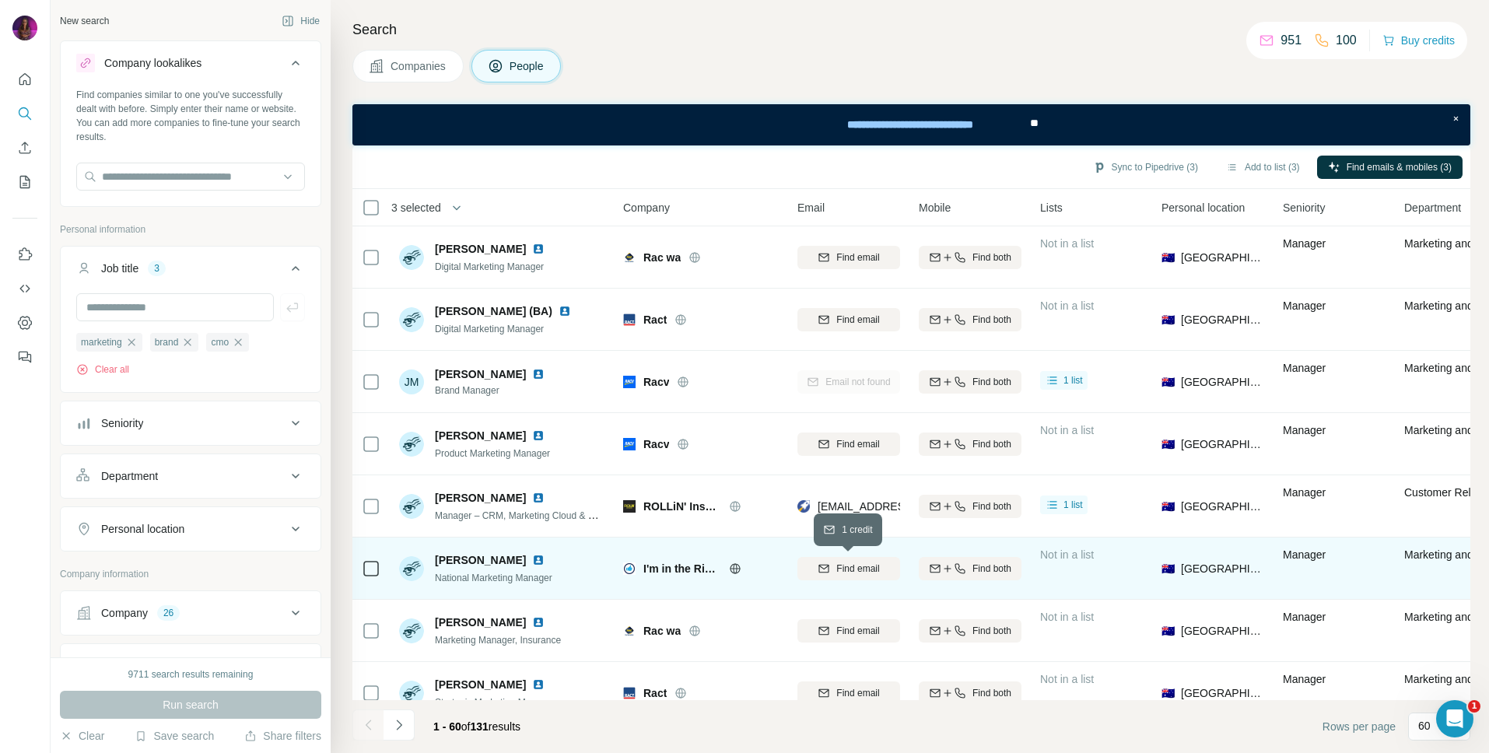
click at [836, 565] on span "Find email" at bounding box center [857, 569] width 43 height 14
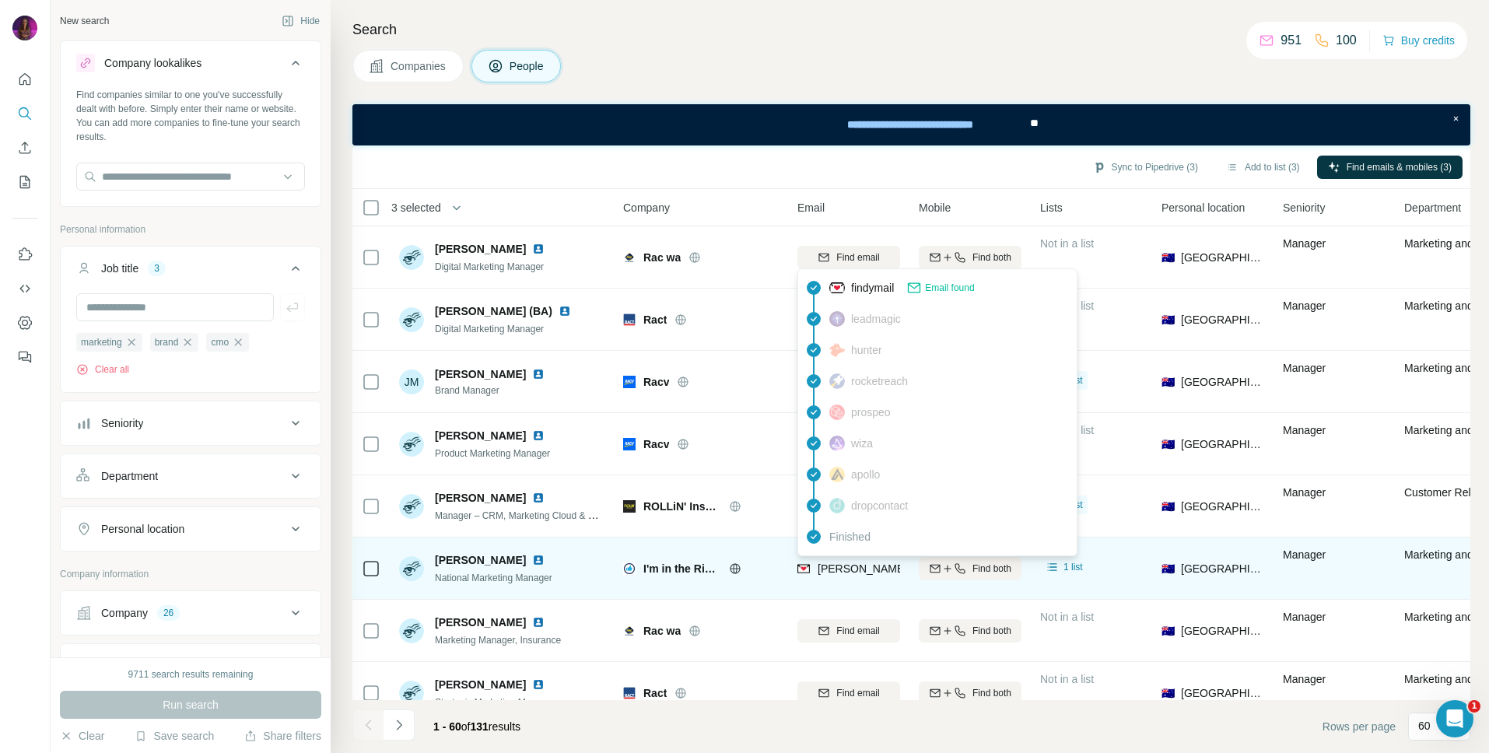
click at [835, 565] on span "[PERSON_NAME][EMAIL_ADDRESS][PERSON_NAME][DOMAIN_NAME]" at bounding box center [999, 568] width 364 height 12
copy tr "[PERSON_NAME][EMAIL_ADDRESS][PERSON_NAME][DOMAIN_NAME]"
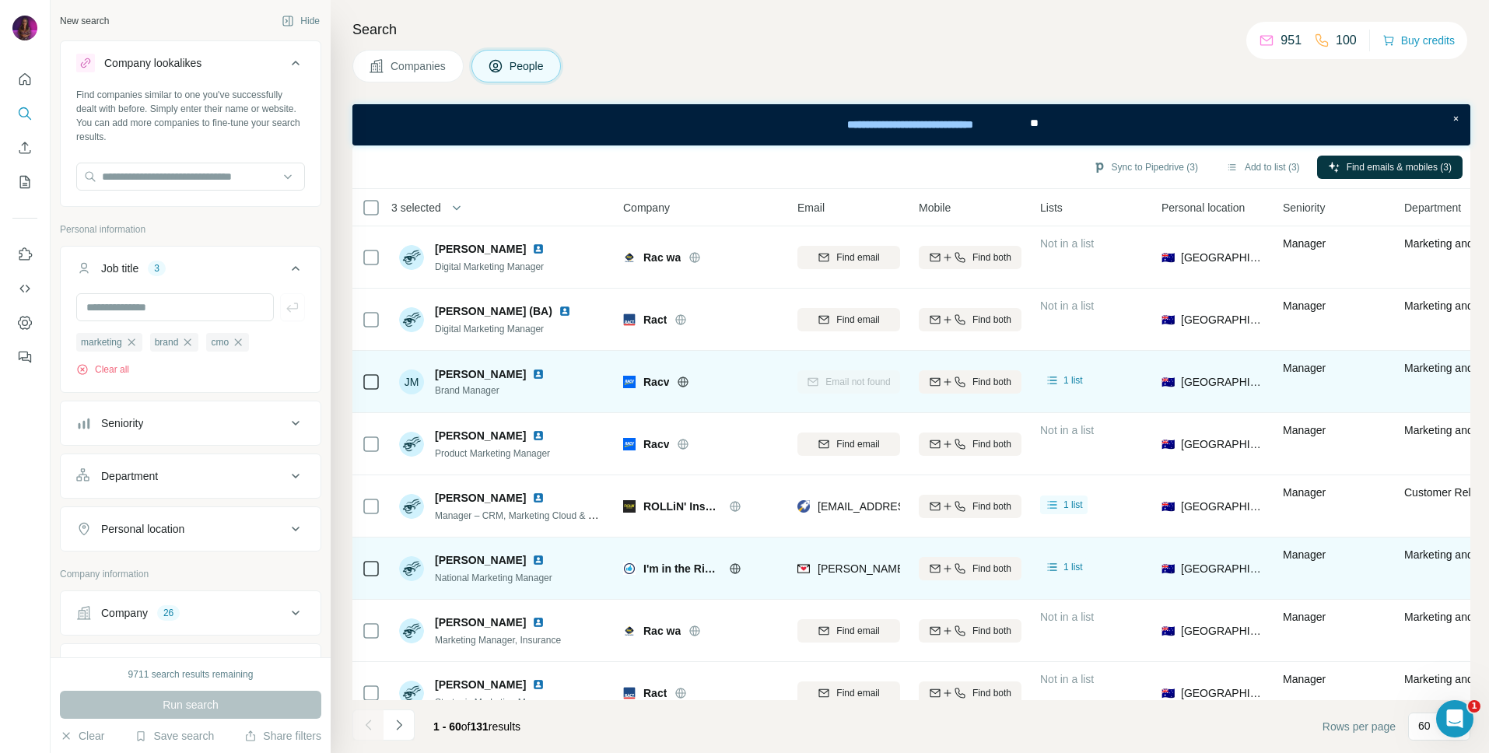
click at [704, 366] on div "Racv" at bounding box center [701, 381] width 156 height 43
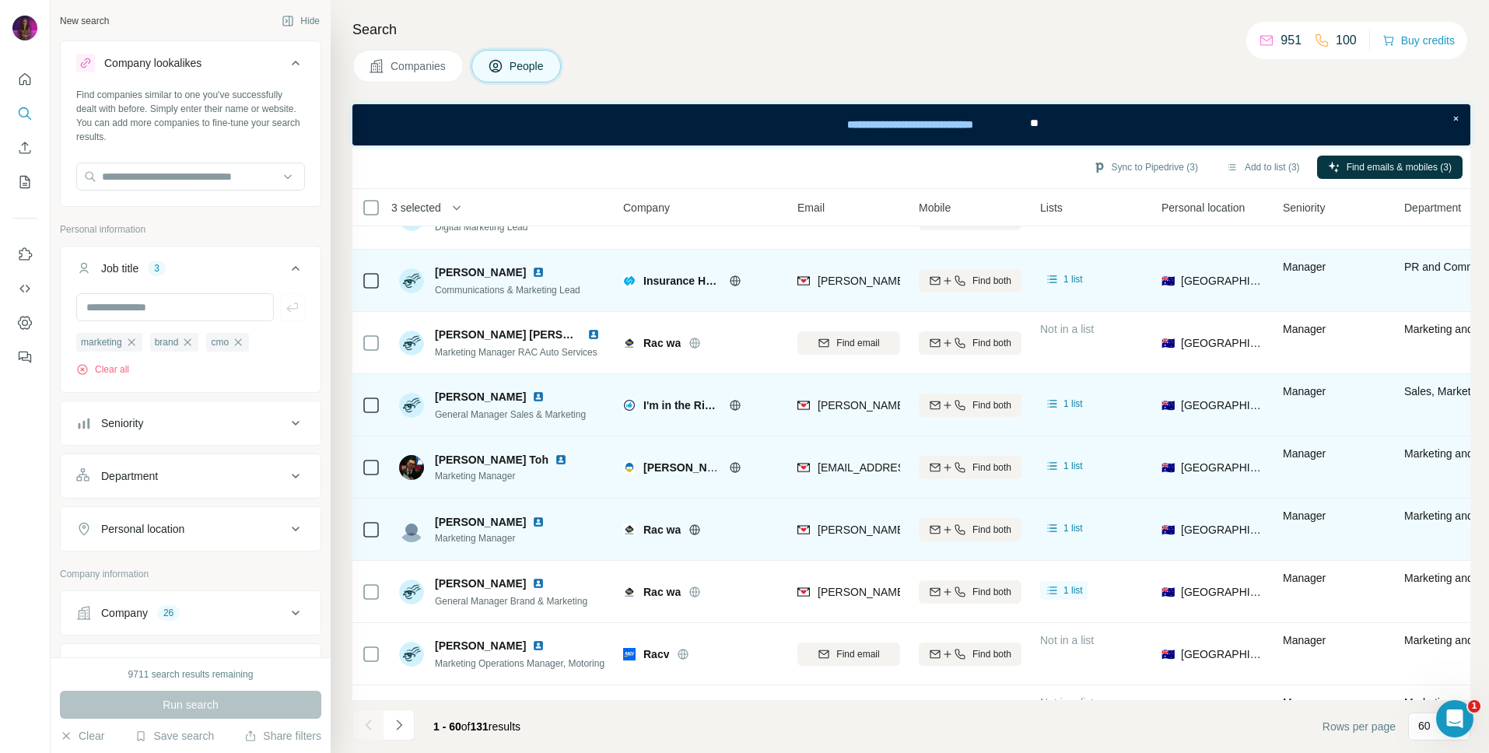
scroll to position [411, 0]
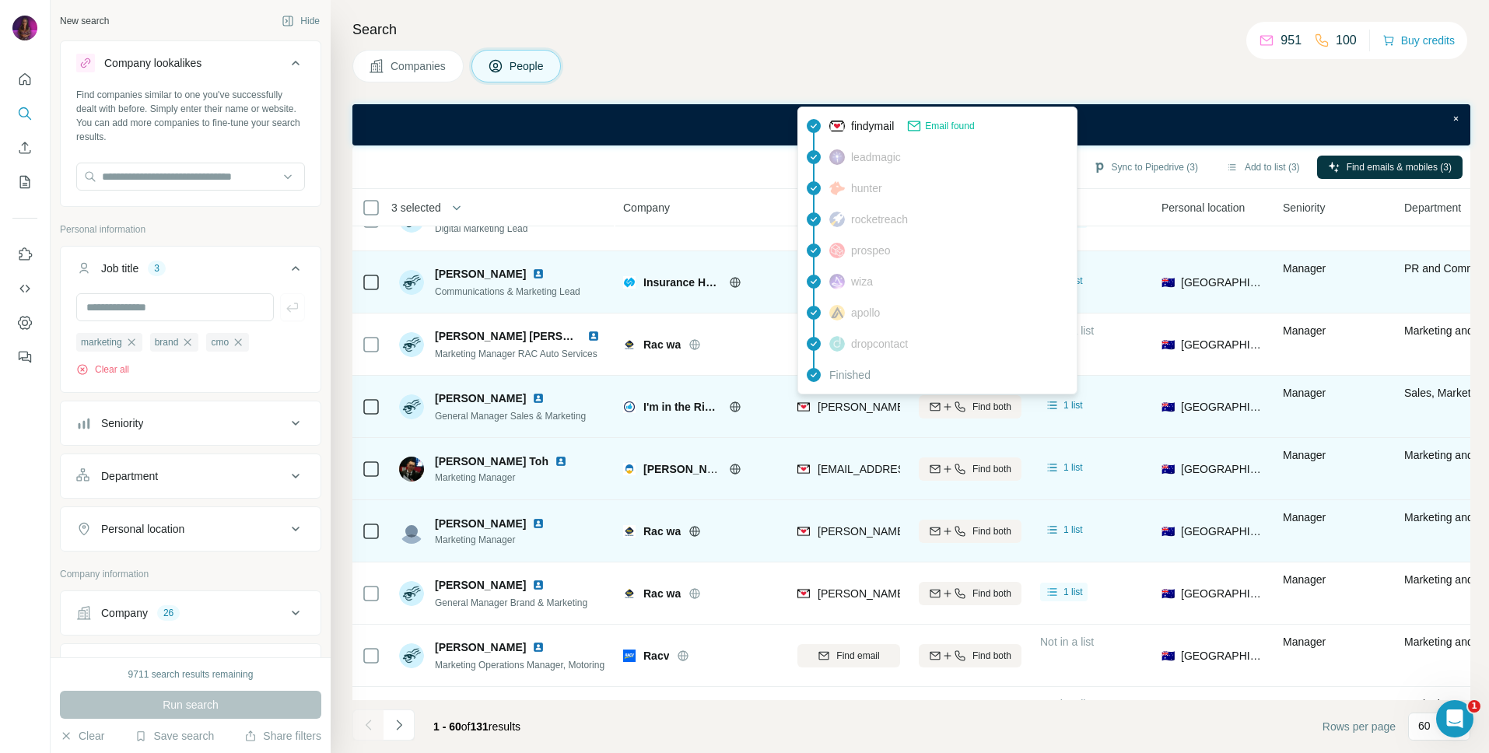
click at [845, 408] on span "[PERSON_NAME][EMAIL_ADDRESS][DOMAIN_NAME]" at bounding box center [954, 407] width 274 height 12
copy tr "[PERSON_NAME][EMAIL_ADDRESS][DOMAIN_NAME]"
click at [737, 406] on icon at bounding box center [735, 406] width 10 height 1
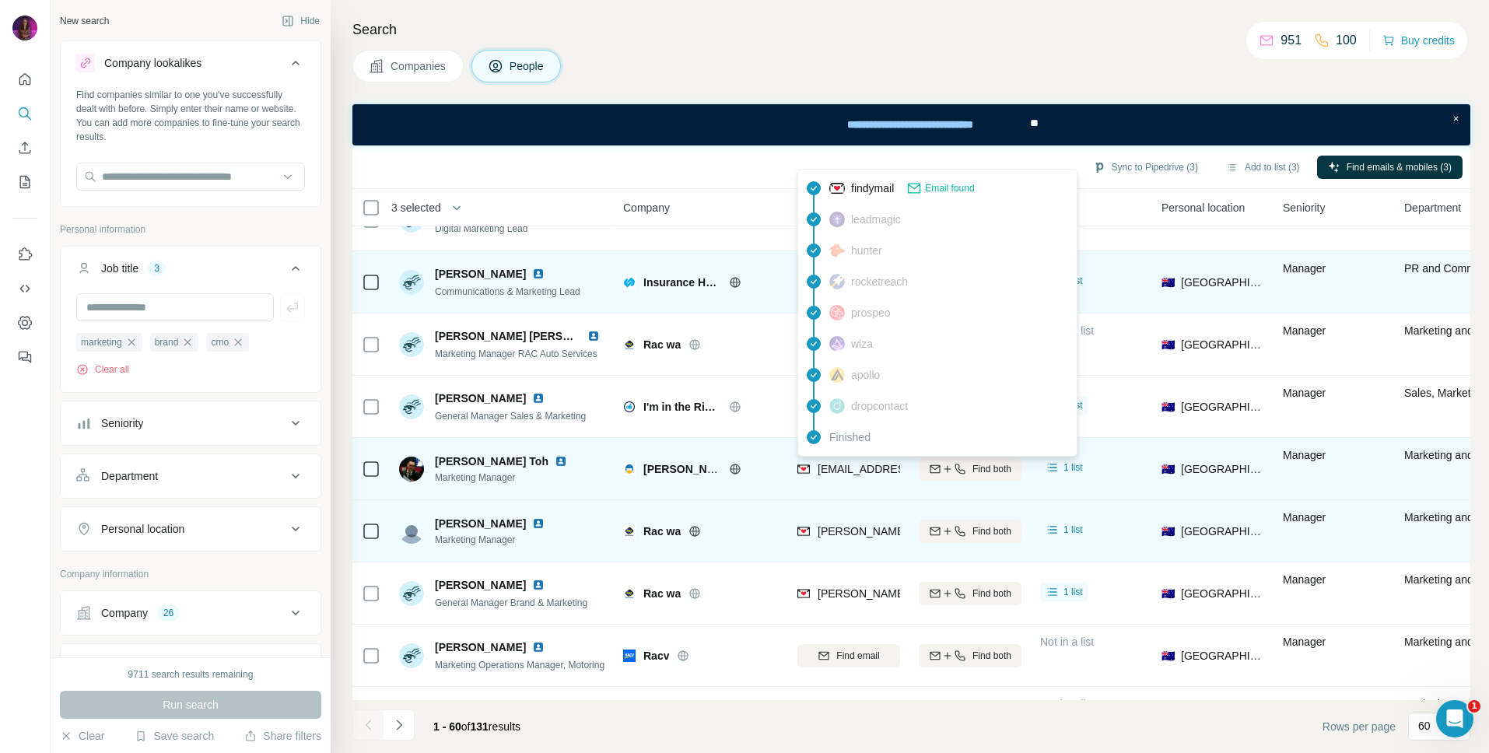
click at [851, 471] on span "[EMAIL_ADDRESS][DOMAIN_NAME]" at bounding box center [909, 469] width 184 height 12
copy tr "[EMAIL_ADDRESS][DOMAIN_NAME]"
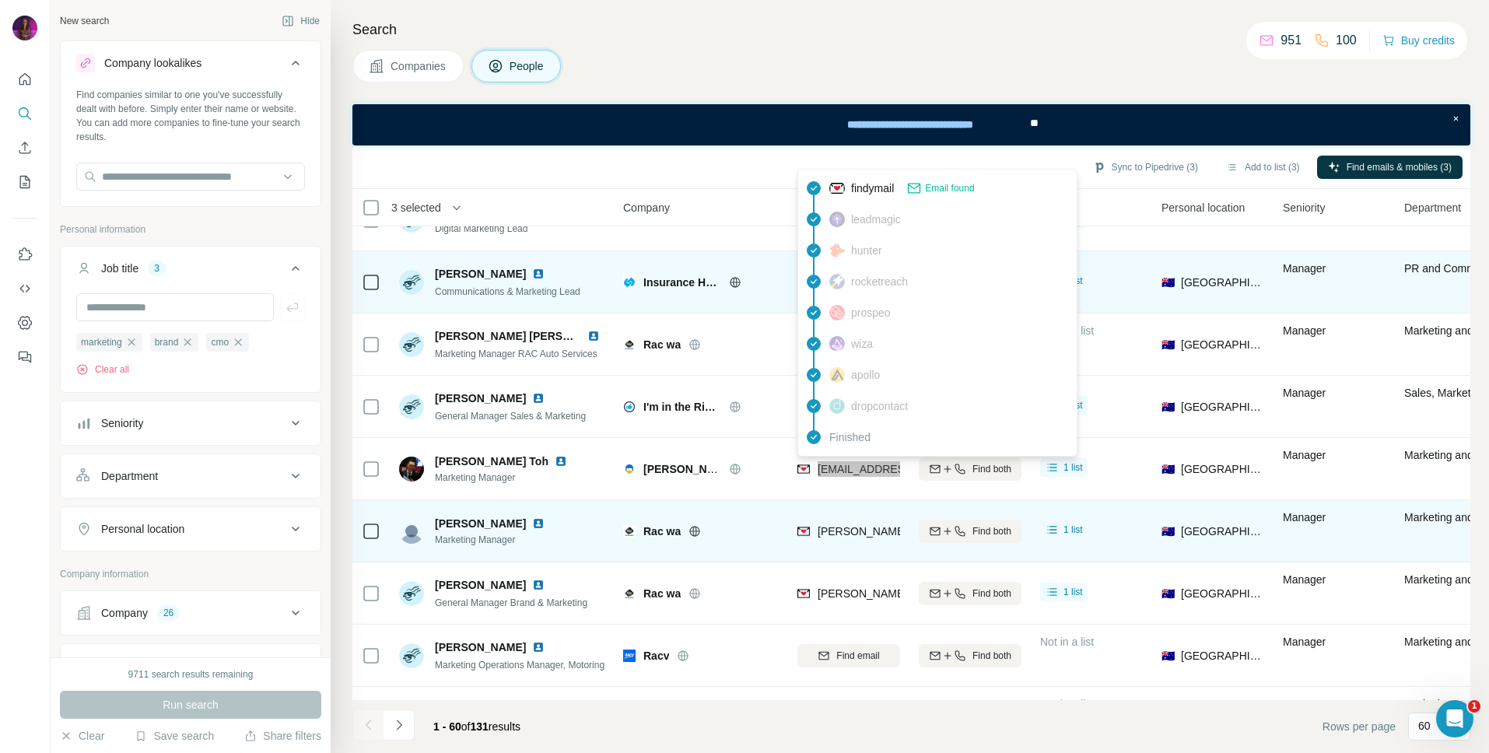
click at [738, 131] on div "**********" at bounding box center [911, 124] width 1118 height 41
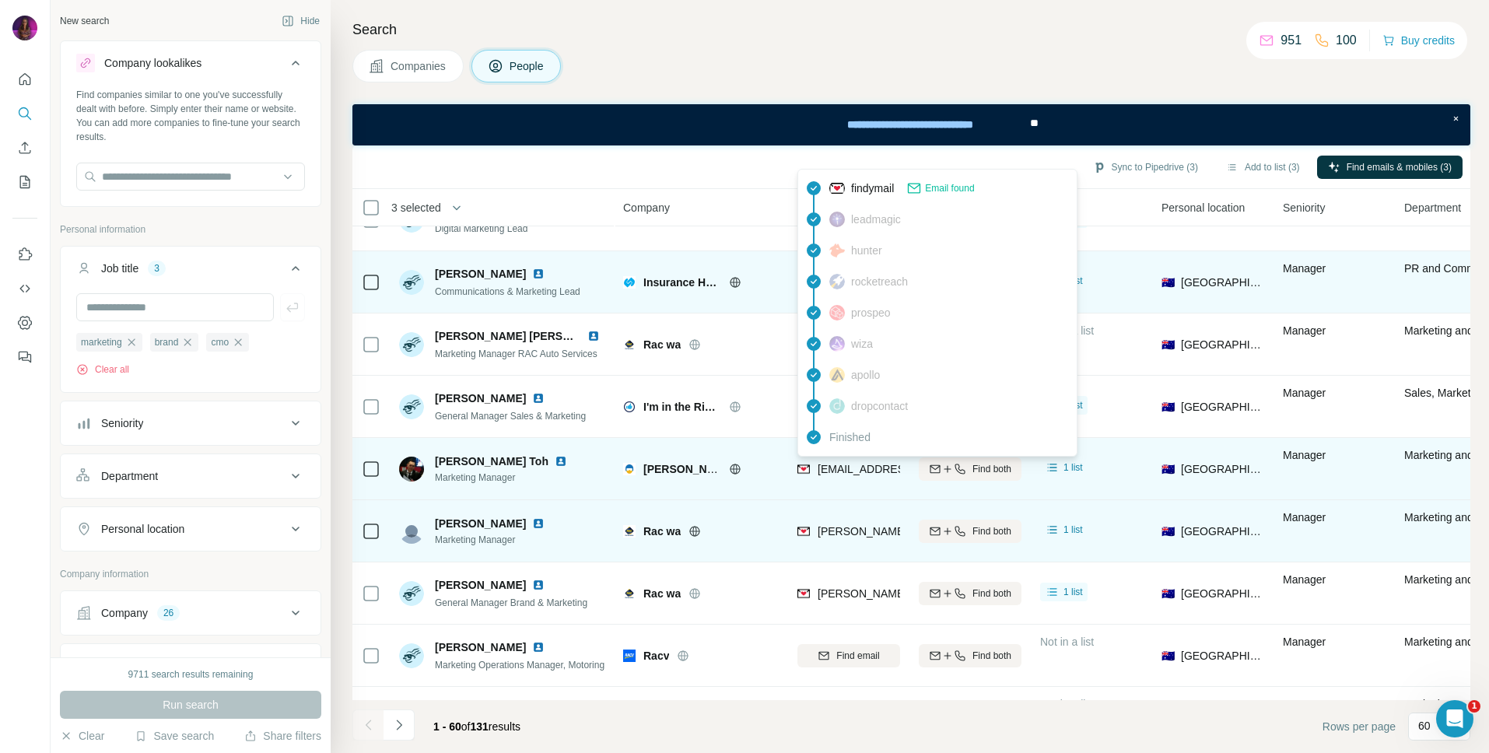
click at [736, 468] on icon at bounding box center [735, 468] width 10 height 1
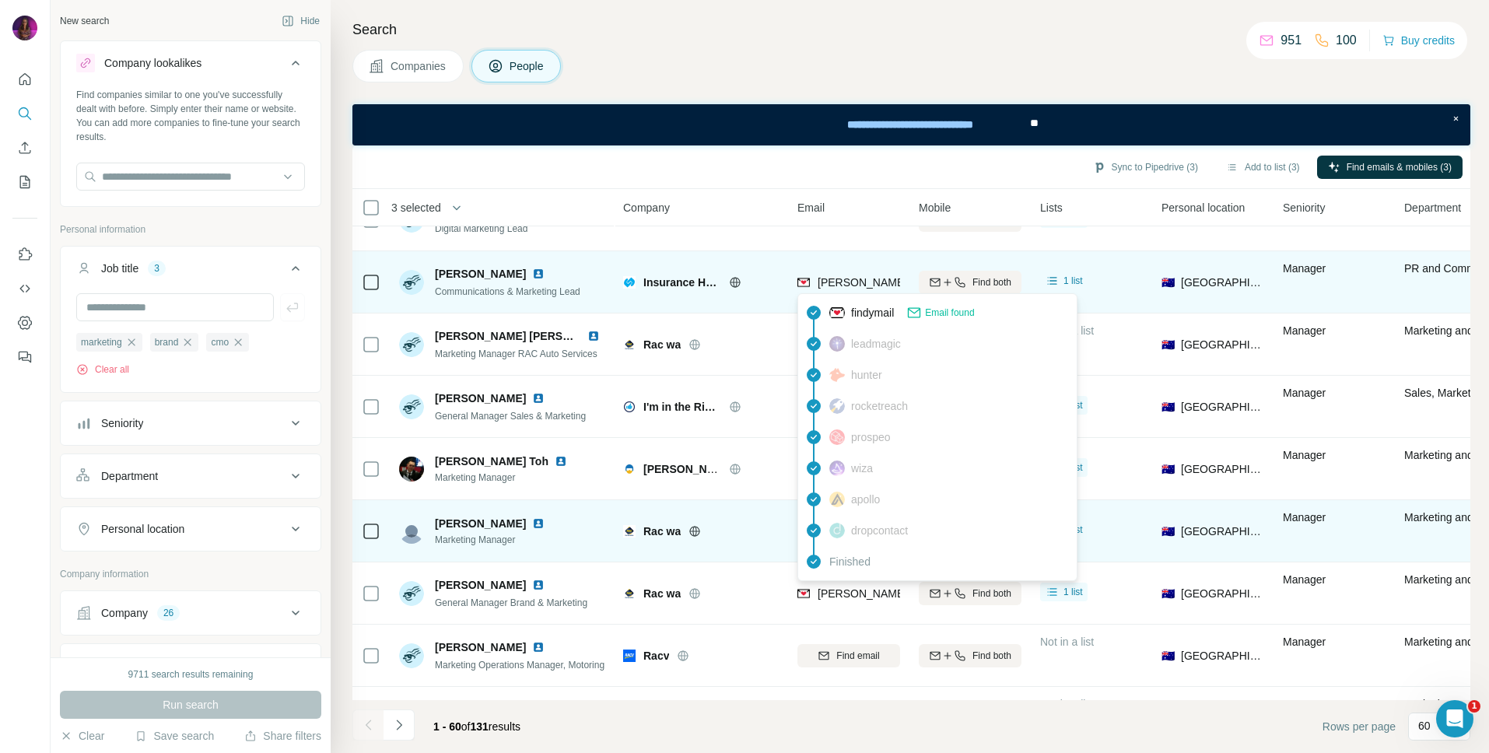
click at [850, 593] on span "[PERSON_NAME][EMAIL_ADDRESS][PERSON_NAME][DOMAIN_NAME]" at bounding box center [999, 593] width 364 height 12
copy tr "[PERSON_NAME][EMAIL_ADDRESS][PERSON_NAME][DOMAIN_NAME]"
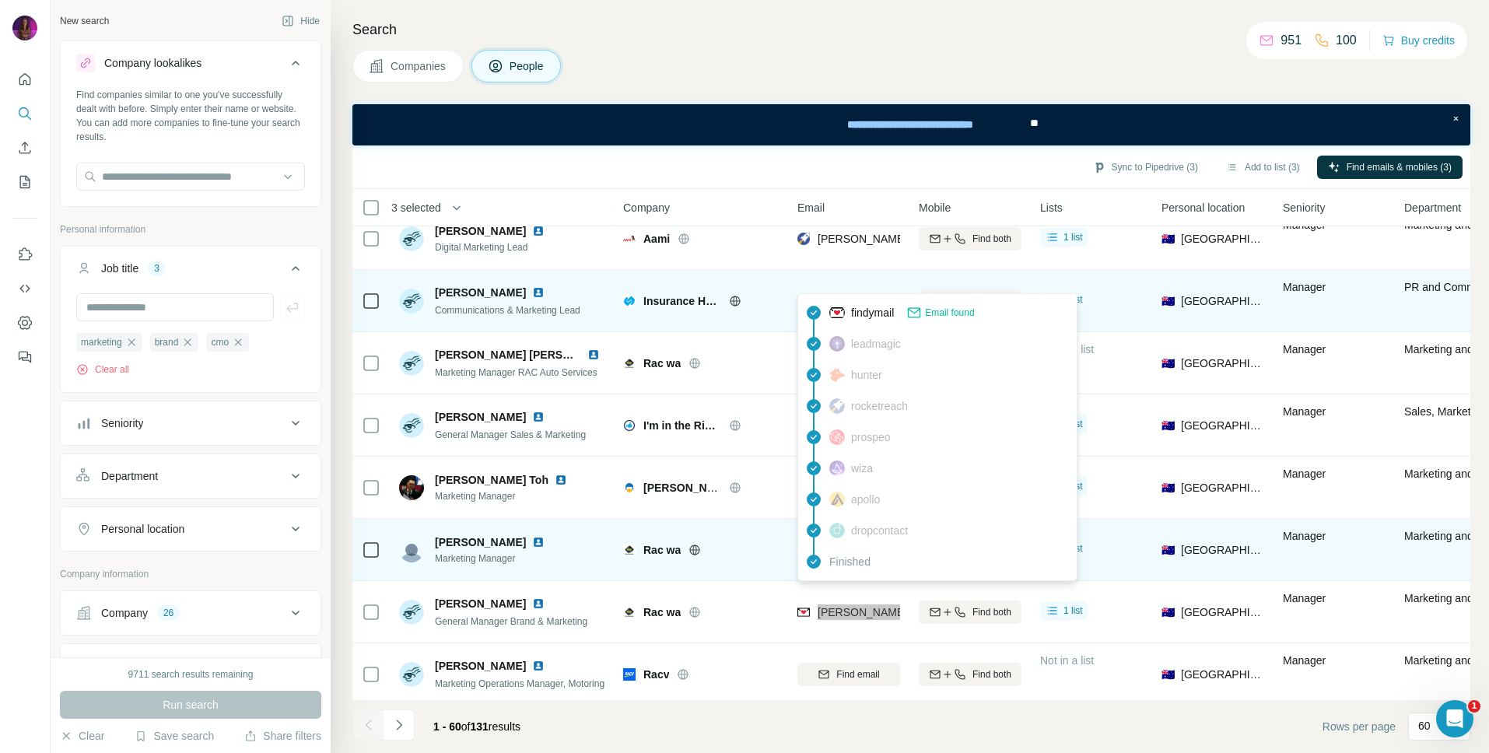
scroll to position [390, 0]
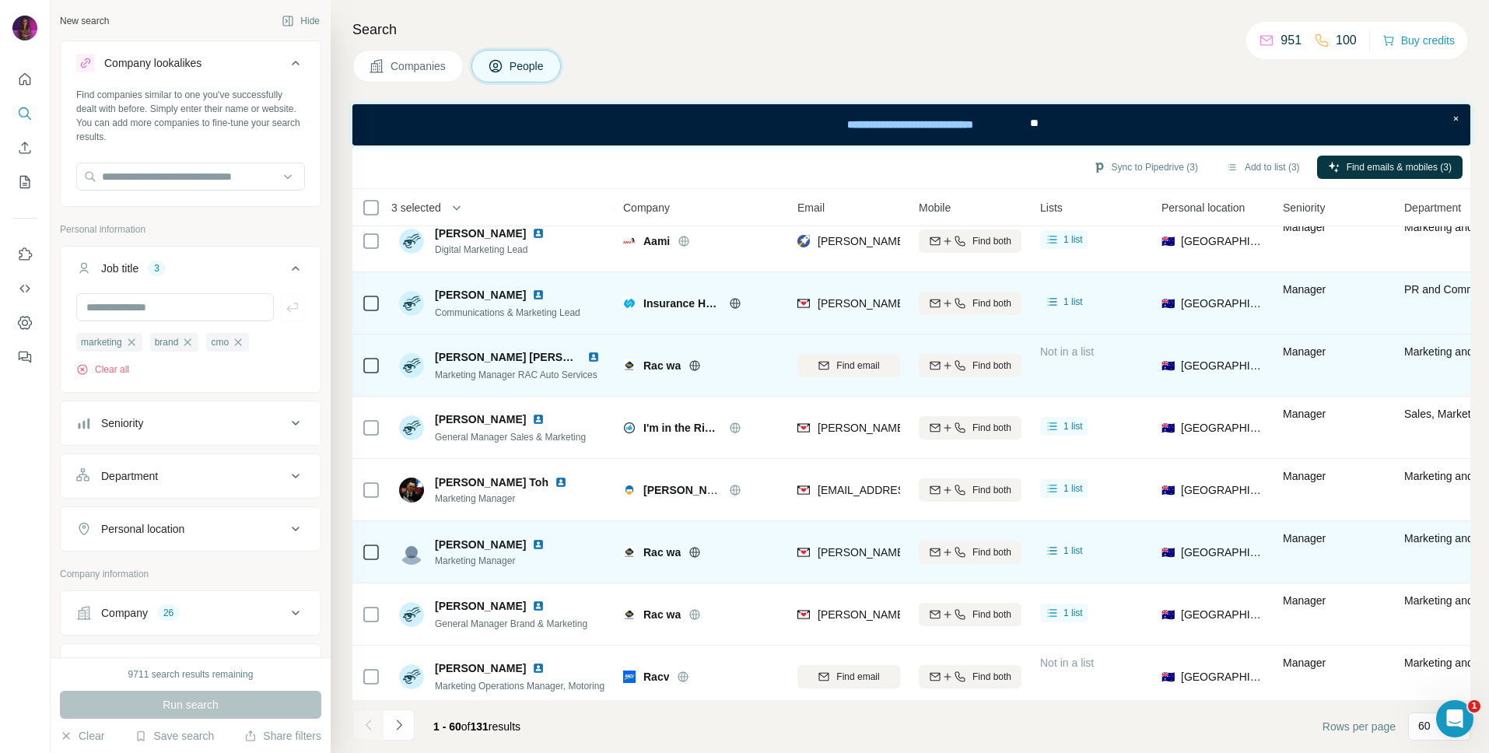
click at [494, 357] on span "[PERSON_NAME] [PERSON_NAME]" at bounding box center [528, 357] width 186 height 12
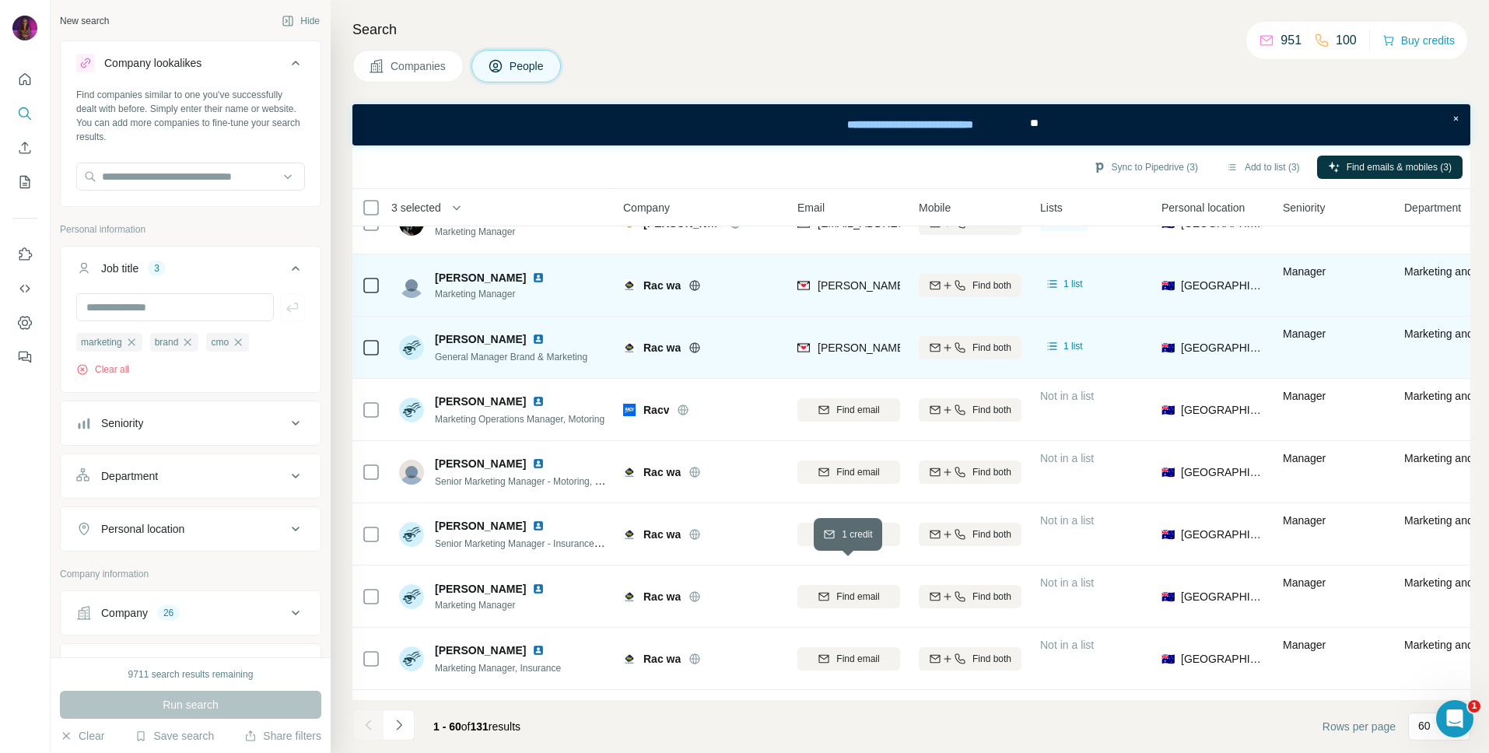
scroll to position [654, 0]
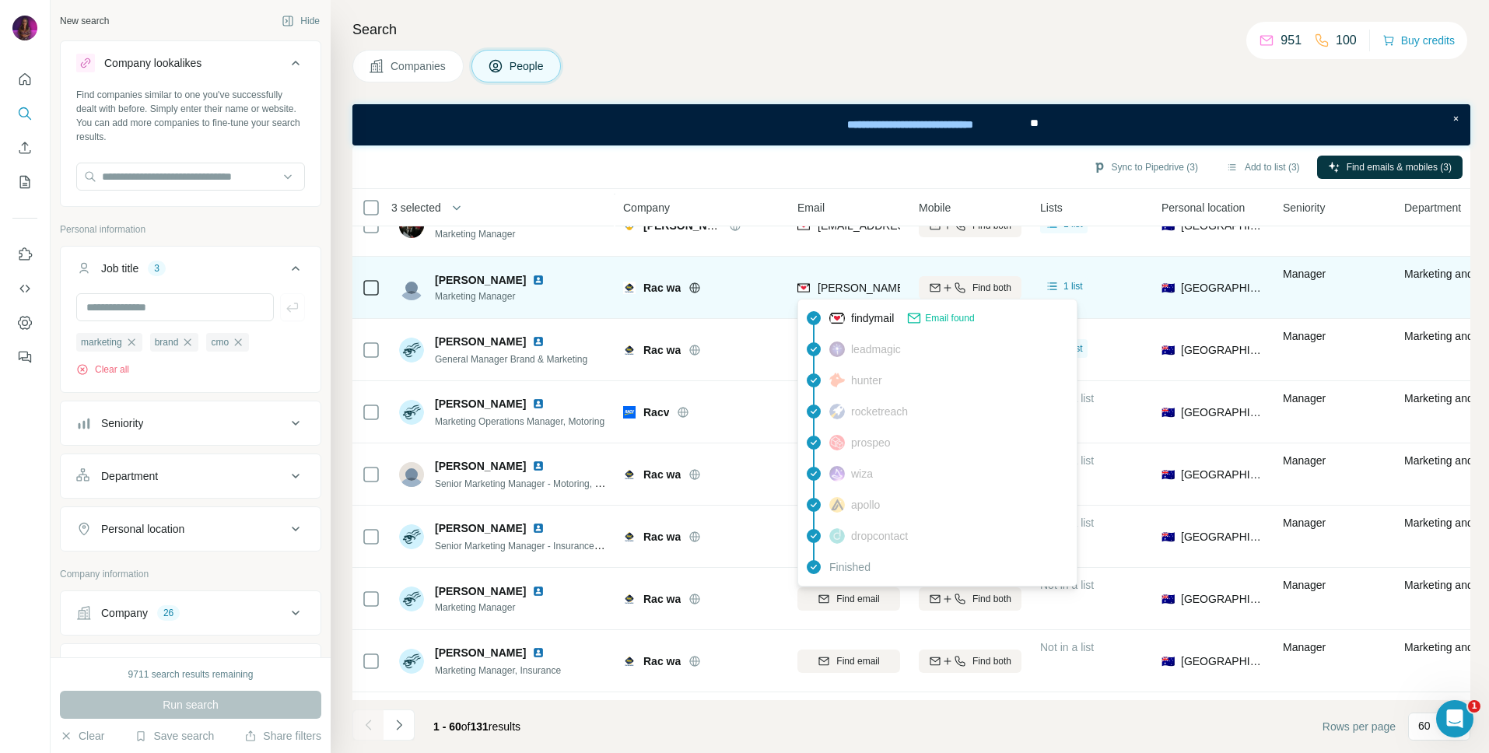
click at [847, 285] on span "[PERSON_NAME][EMAIL_ADDRESS][PERSON_NAME][DOMAIN_NAME]" at bounding box center [999, 288] width 364 height 12
copy tr "[PERSON_NAME][EMAIL_ADDRESS][PERSON_NAME][DOMAIN_NAME]"
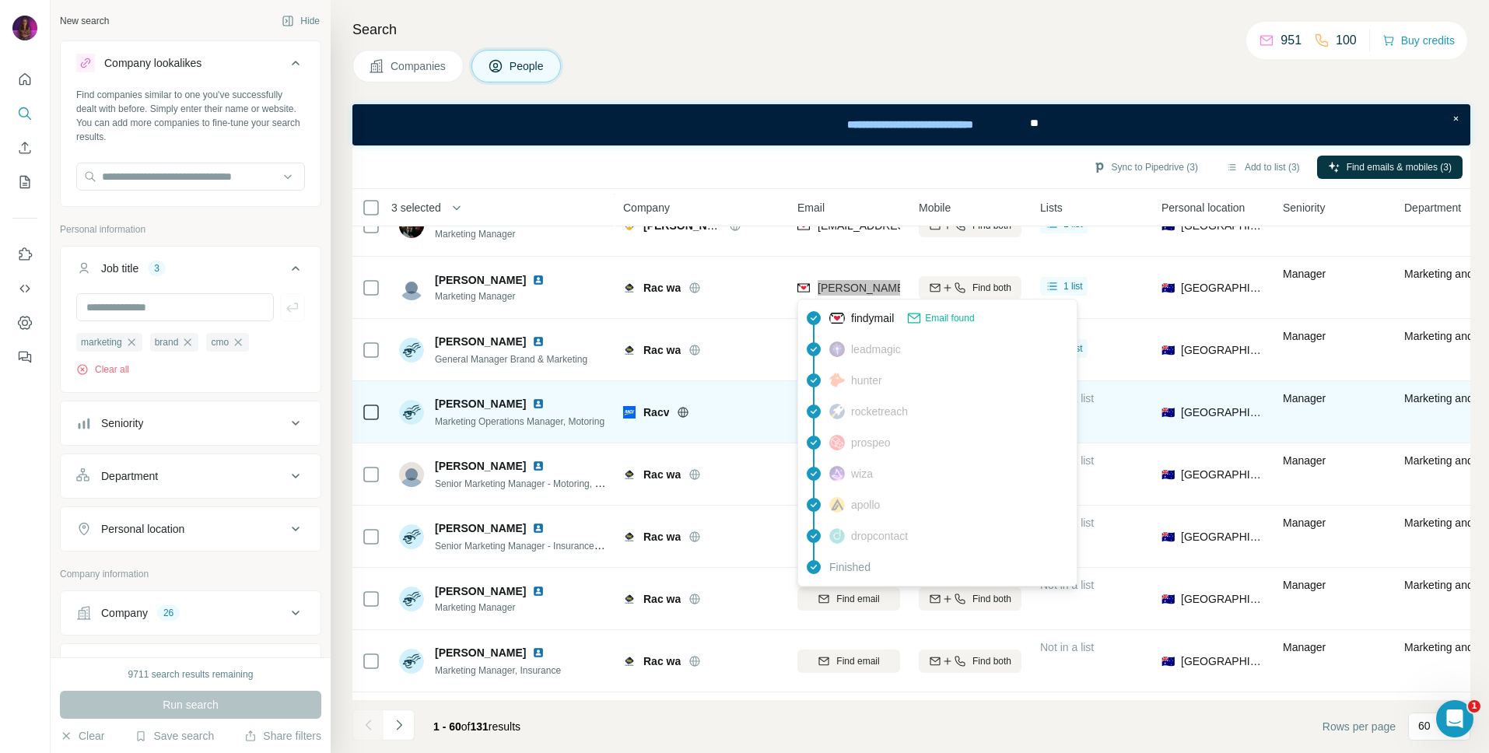
scroll to position [560, 0]
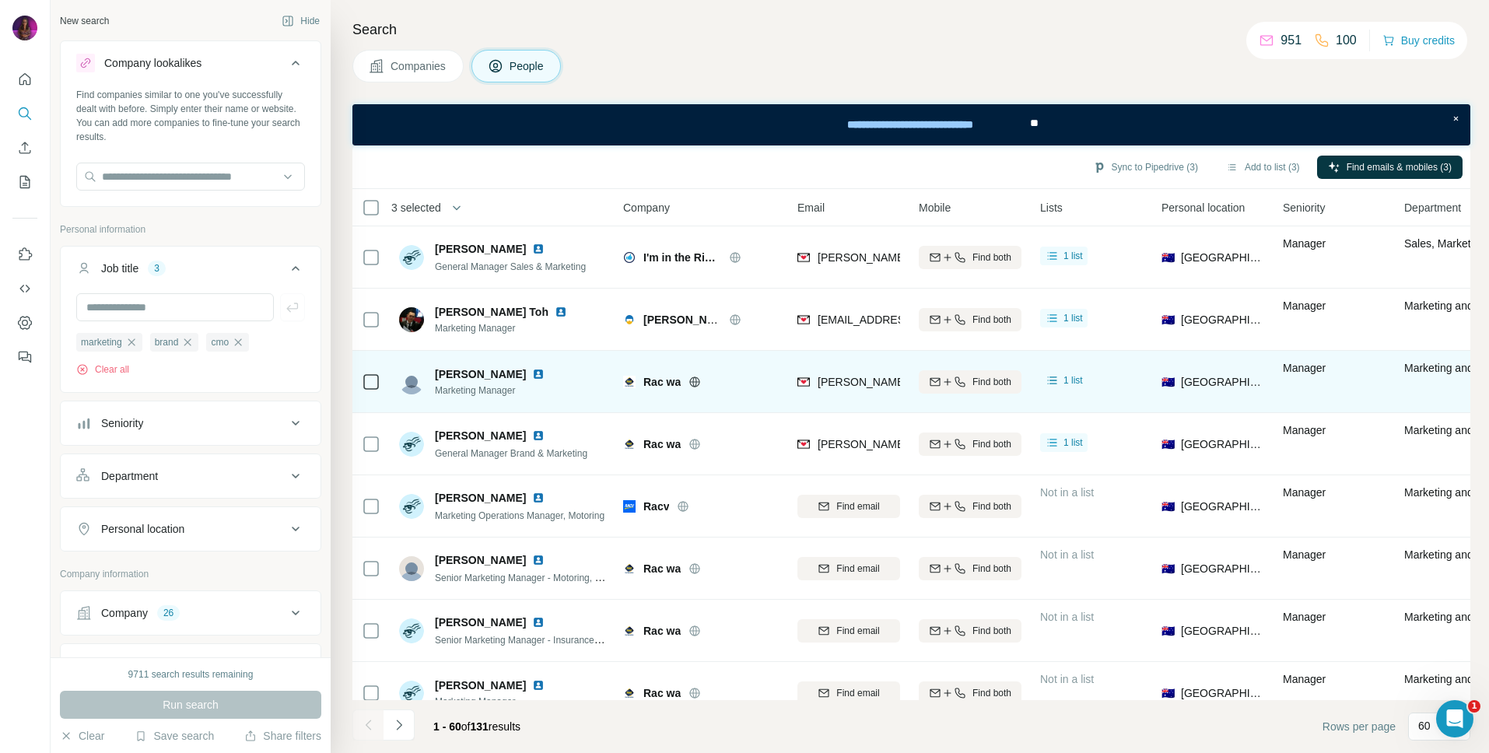
click at [693, 380] on icon at bounding box center [695, 381] width 4 height 10
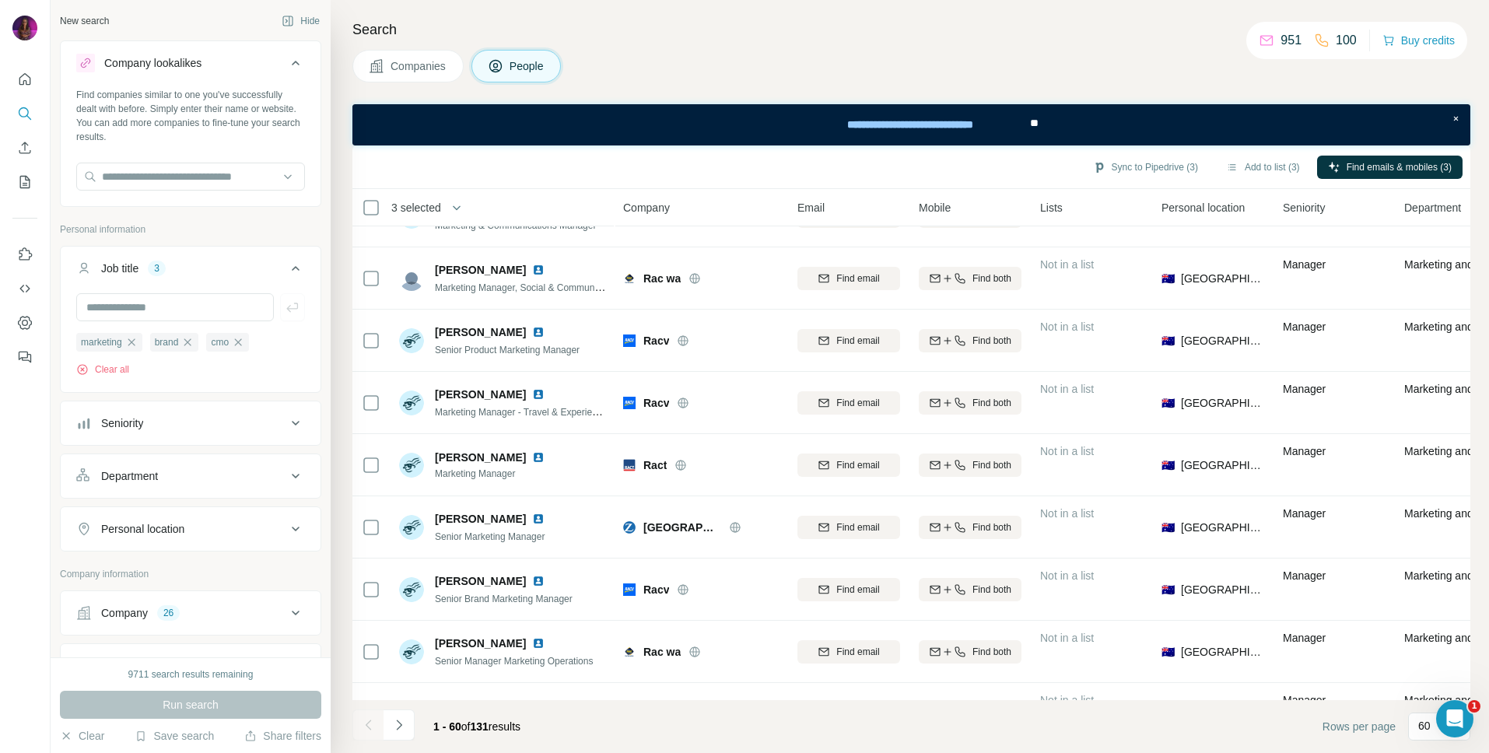
scroll to position [1893, 0]
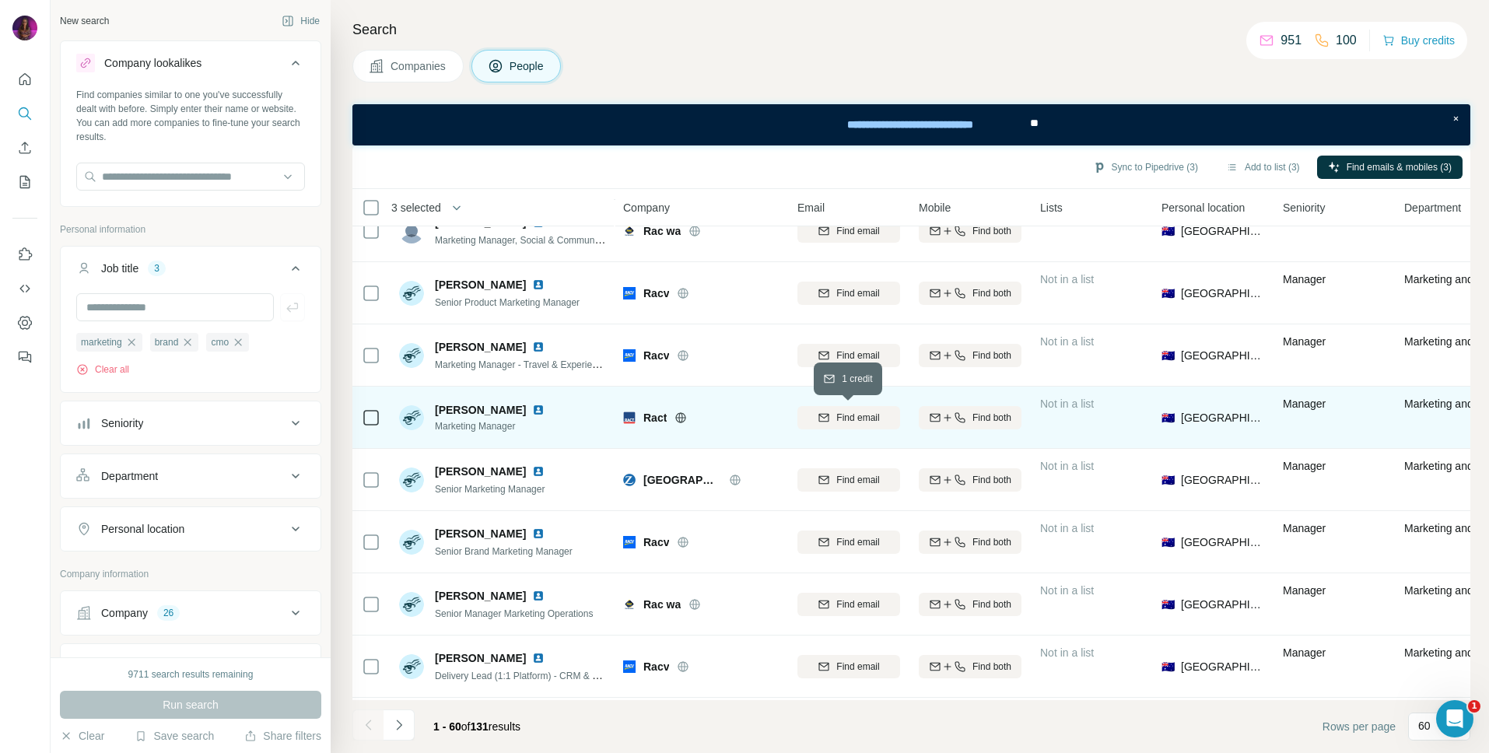
click at [855, 414] on span "Find email" at bounding box center [857, 418] width 43 height 14
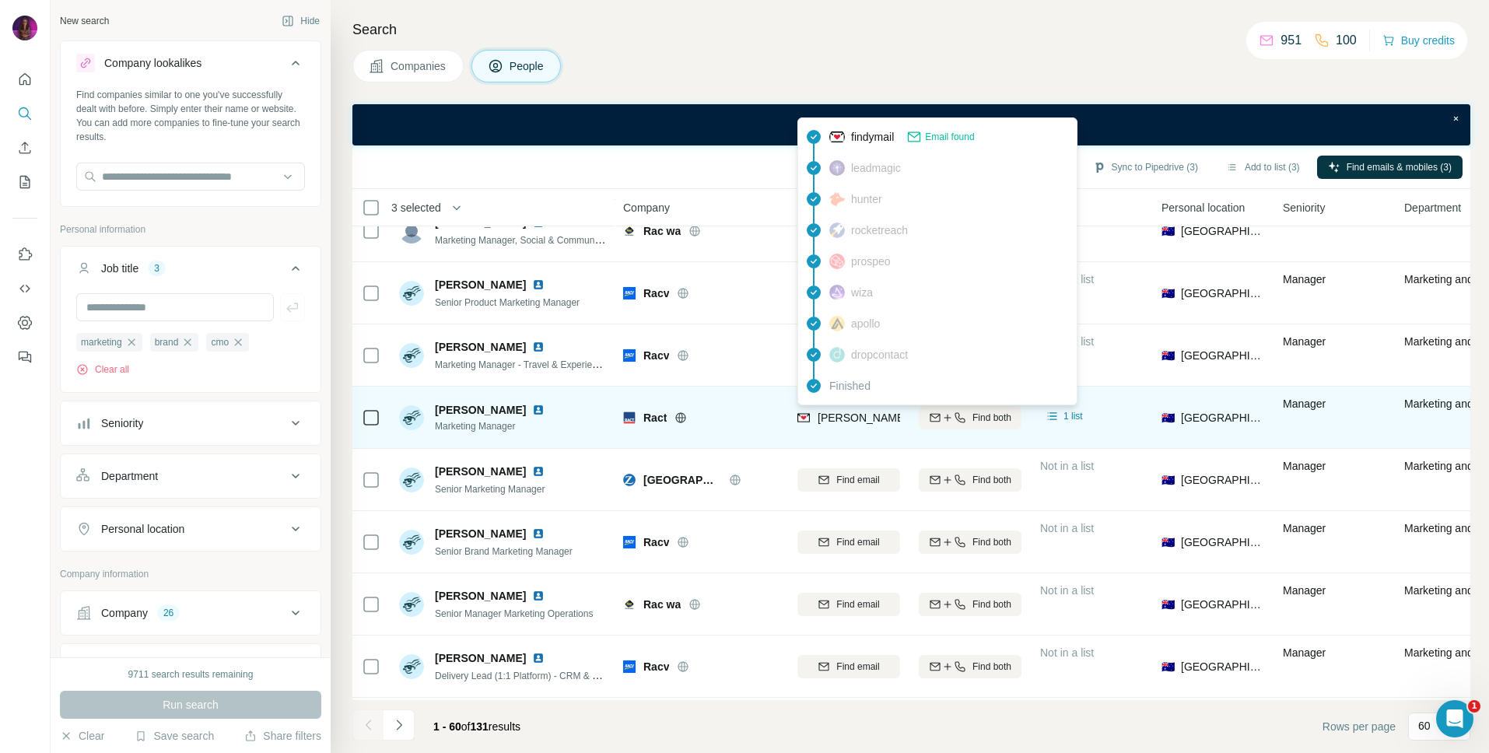
click at [855, 414] on span "[PERSON_NAME][EMAIL_ADDRESS][DOMAIN_NAME]" at bounding box center [954, 417] width 274 height 12
copy tr "[PERSON_NAME][EMAIL_ADDRESS][DOMAIN_NAME]"
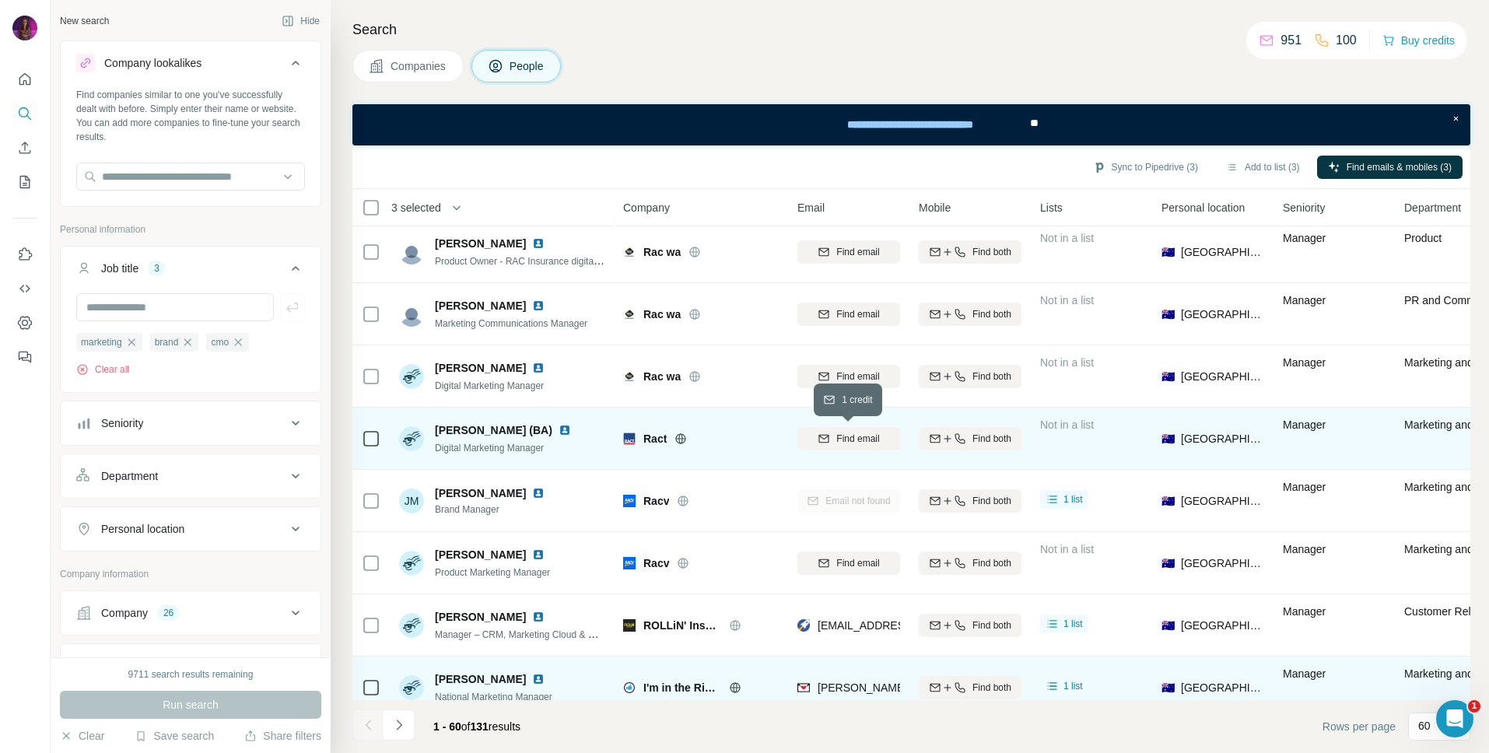
click at [847, 439] on span "Find email" at bounding box center [857, 439] width 43 height 14
click at [847, 439] on div "Finding email" at bounding box center [848, 438] width 103 height 43
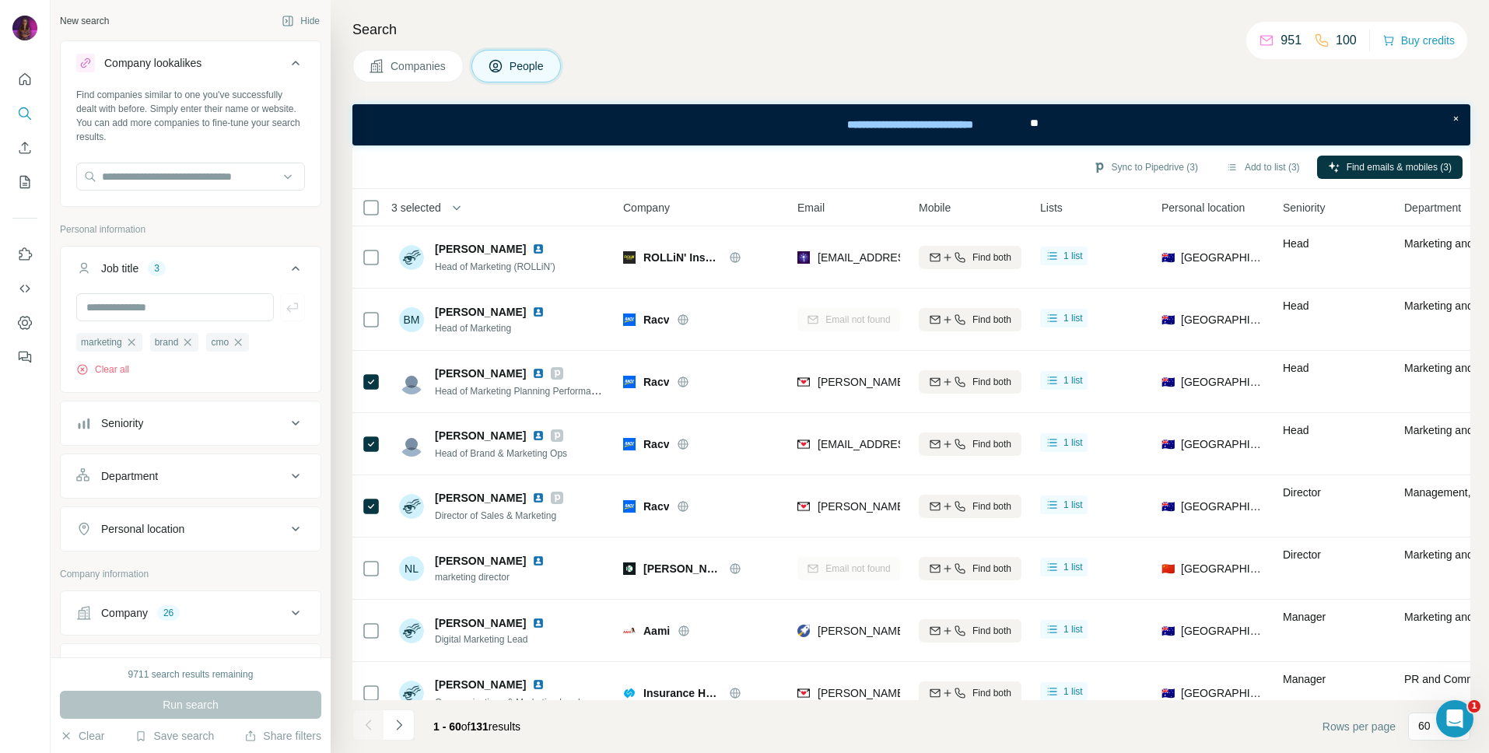
scroll to position [7966, 0]
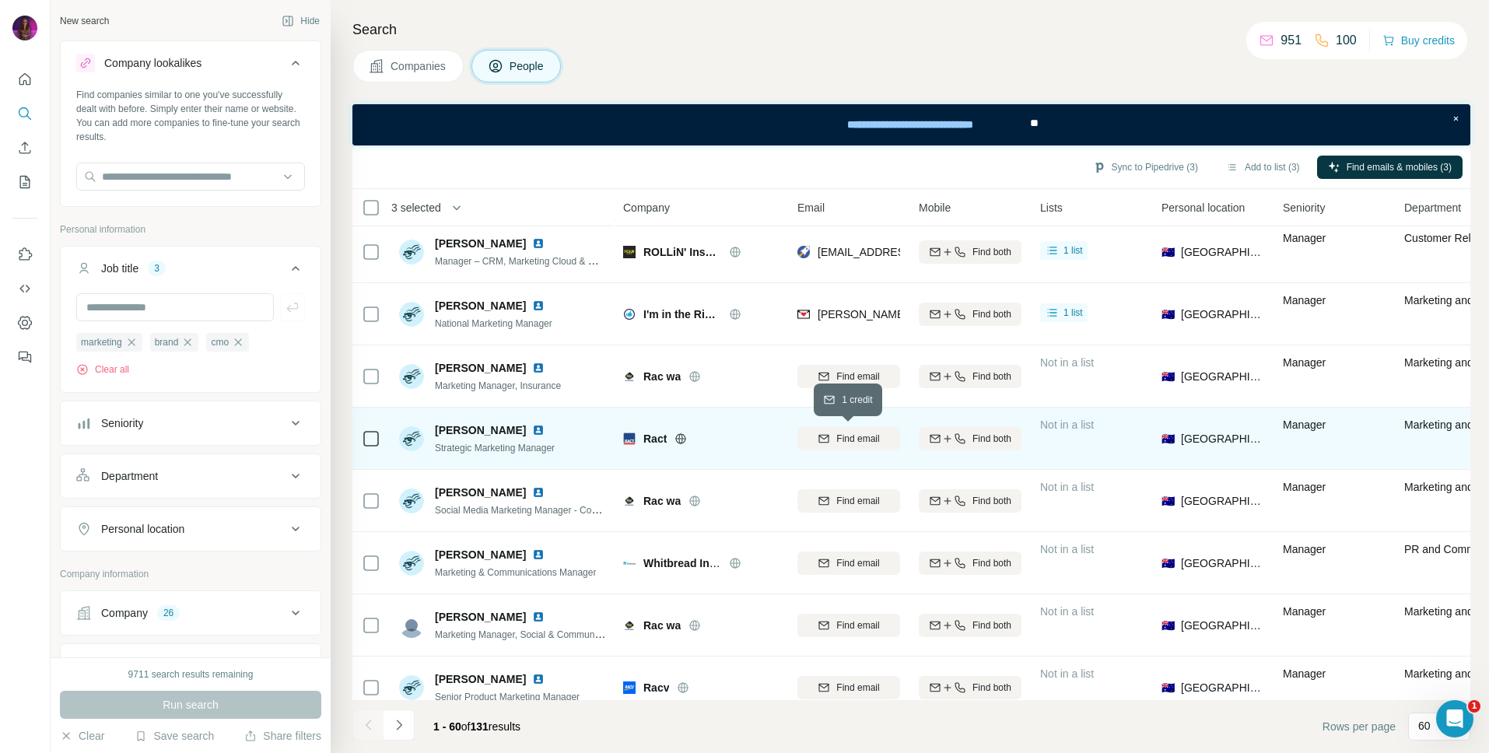
click at [852, 443] on span "Find email" at bounding box center [857, 439] width 43 height 14
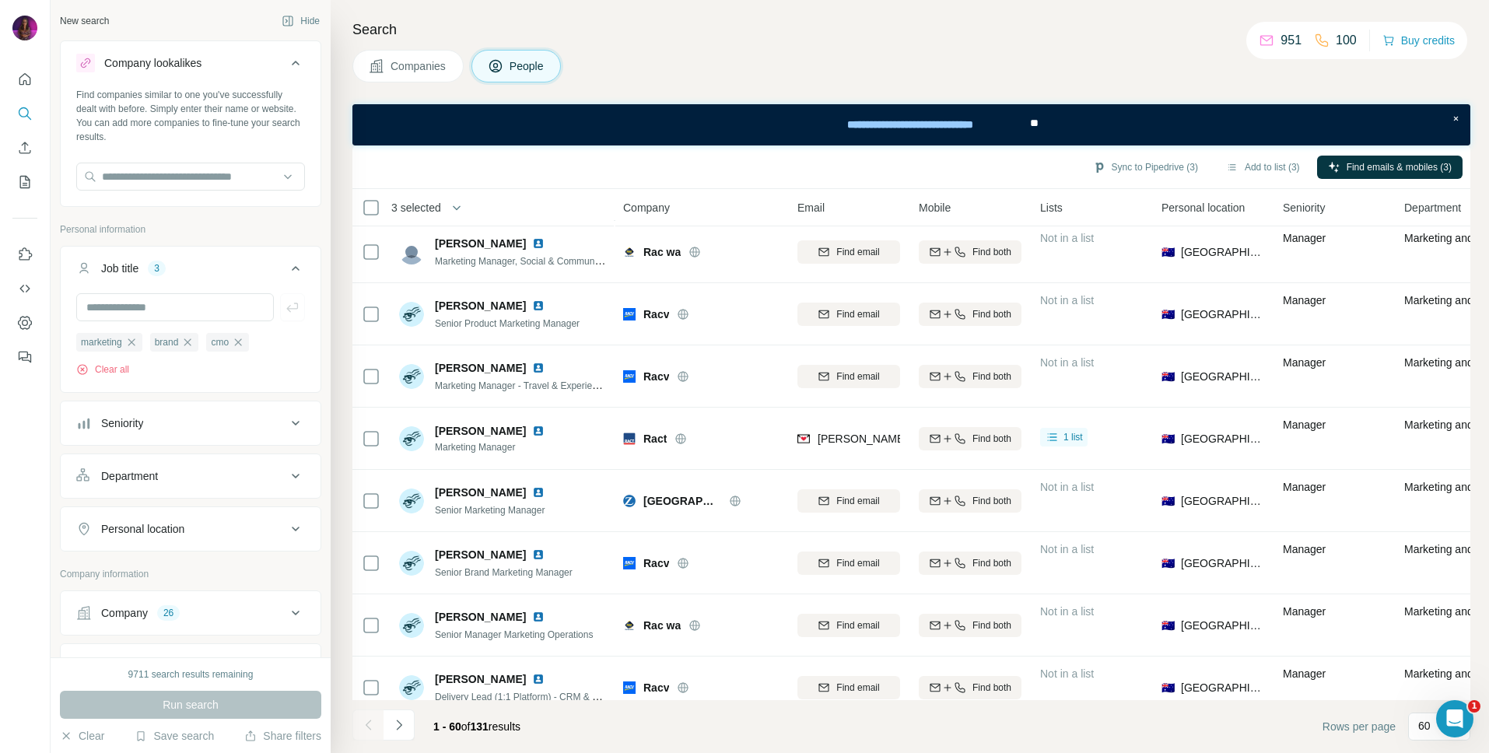
scroll to position [1125, 0]
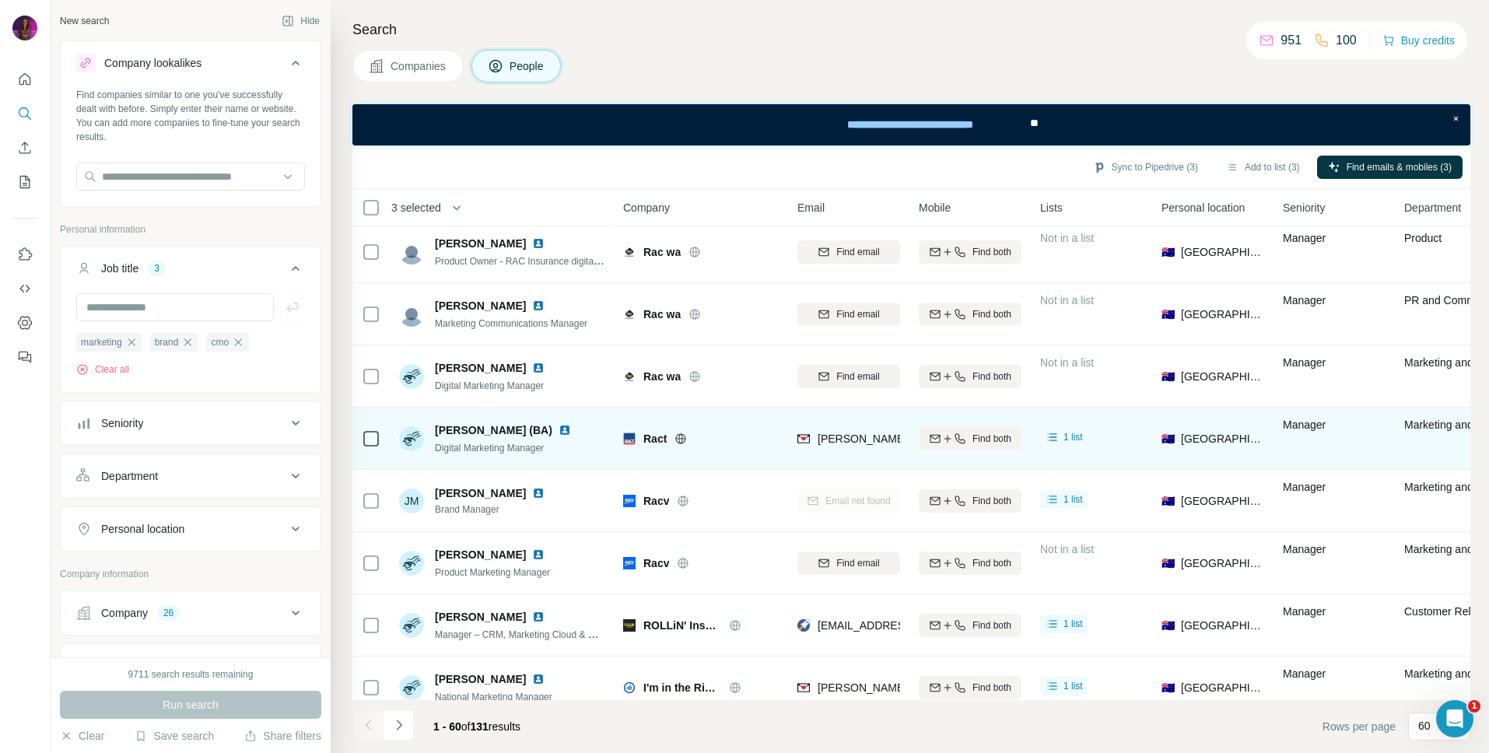
click at [842, 439] on span "[PERSON_NAME][EMAIL_ADDRESS][DOMAIN_NAME]" at bounding box center [954, 438] width 274 height 12
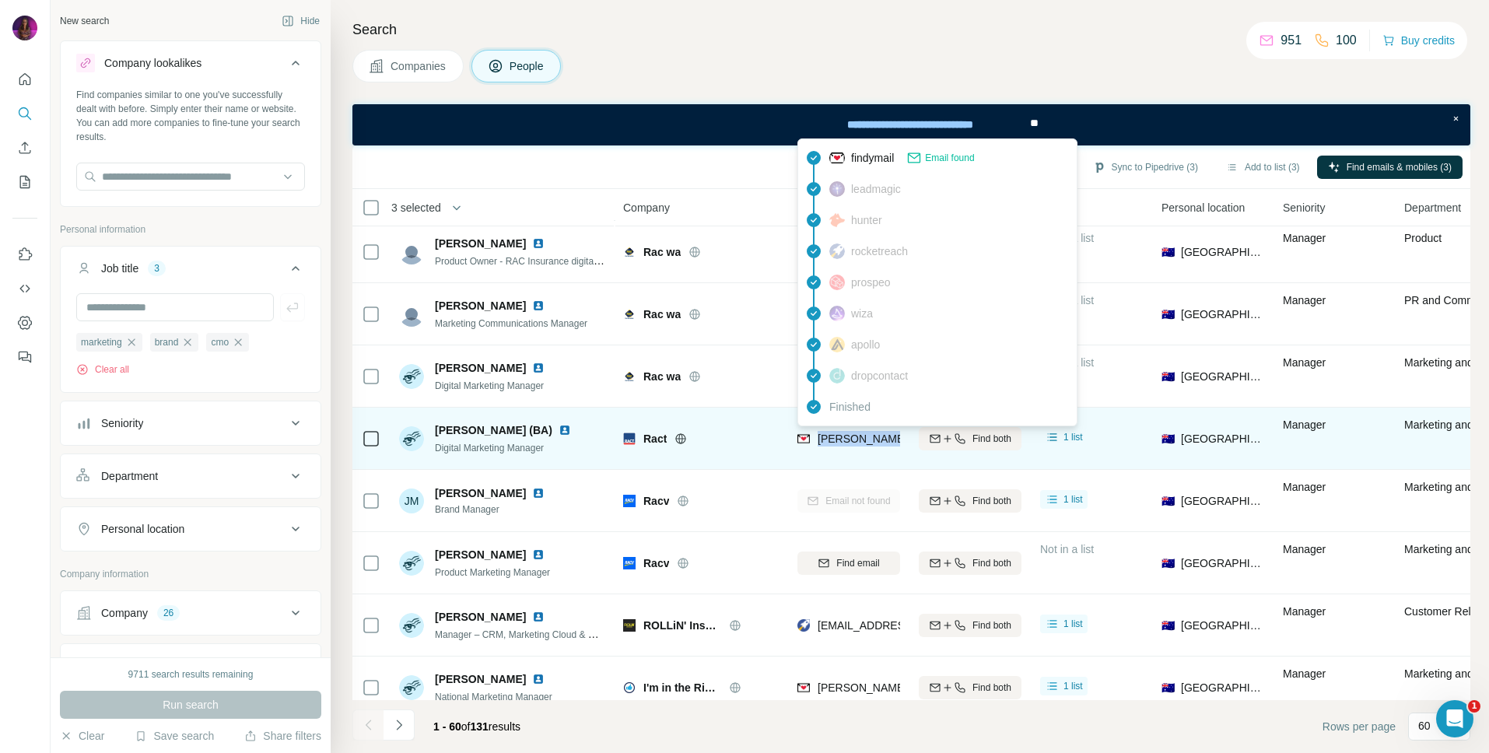
click at [842, 439] on span "[PERSON_NAME][EMAIL_ADDRESS][DOMAIN_NAME]" at bounding box center [954, 438] width 274 height 12
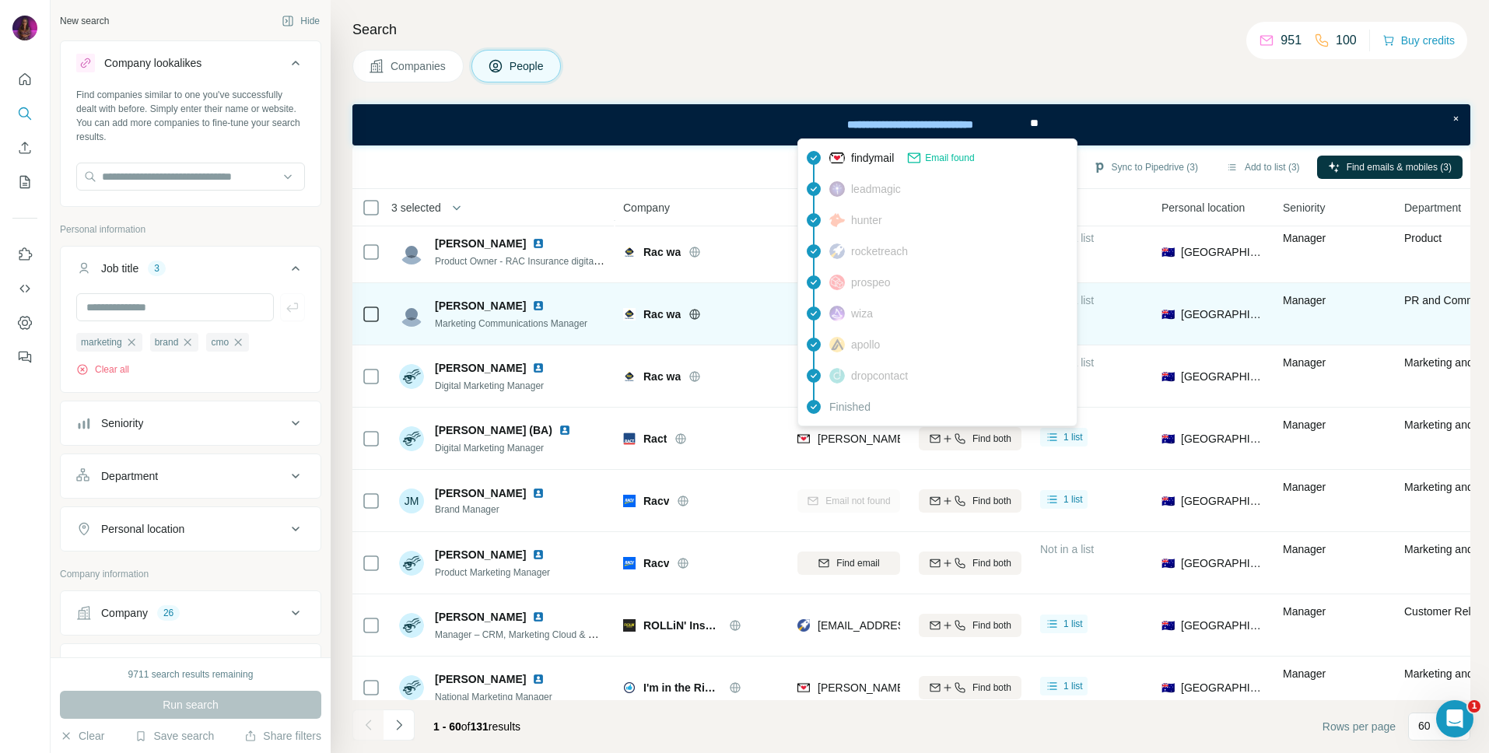
scroll to position [1499, 0]
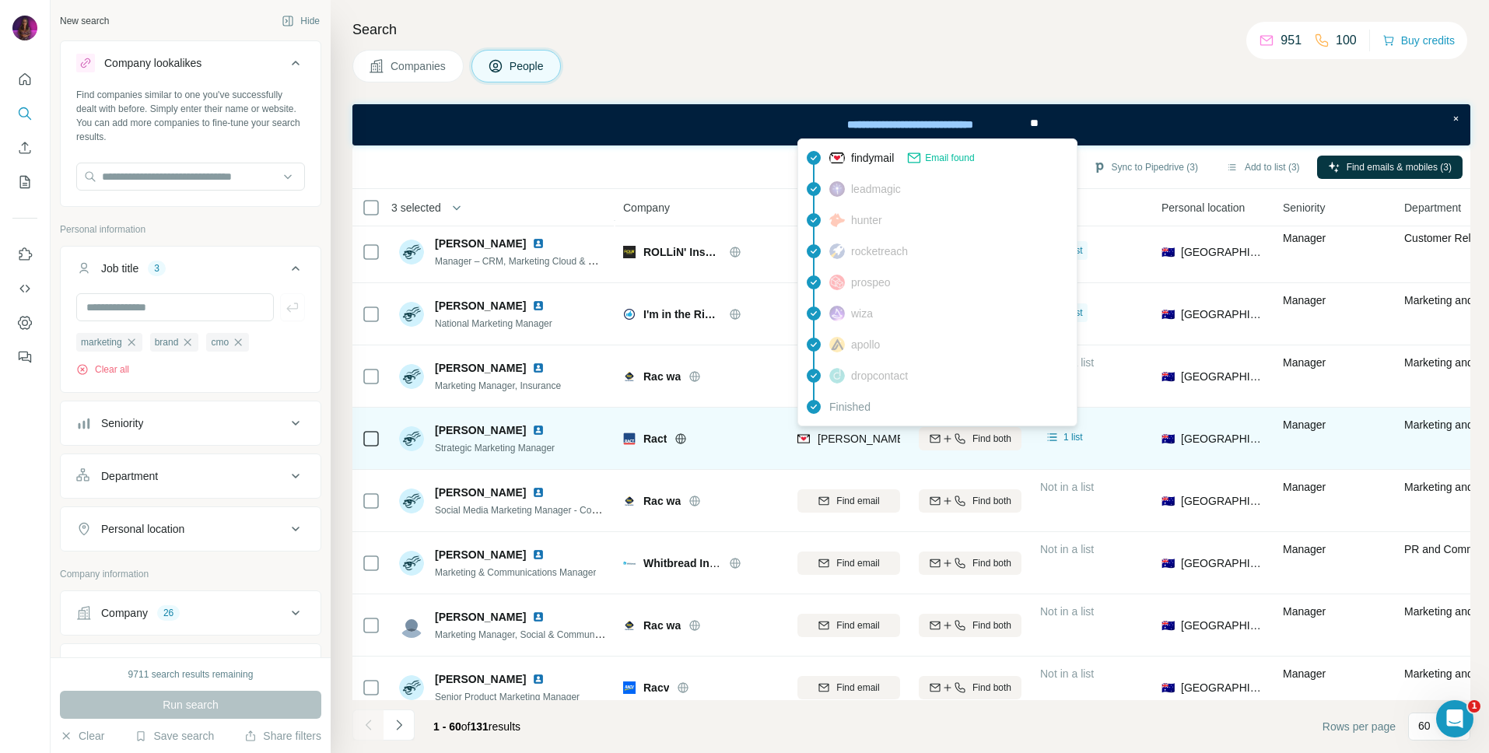
click at [863, 436] on span "[PERSON_NAME][EMAIL_ADDRESS][DOMAIN_NAME]" at bounding box center [954, 438] width 274 height 12
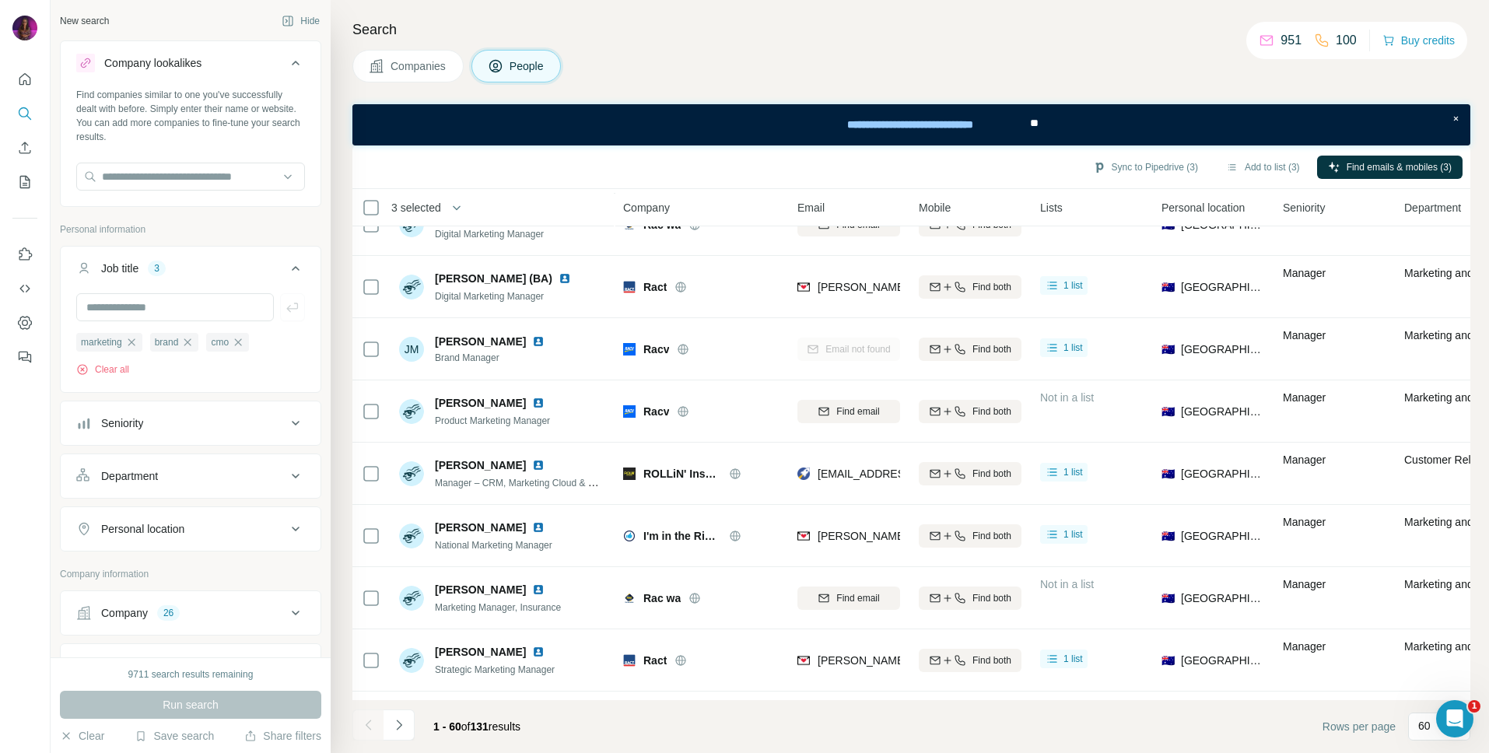
click at [838, 3] on div "Search Companies People Sync to Pipedrive (3) Add to list (3) Find emails & mob…" at bounding box center [910, 376] width 1158 height 753
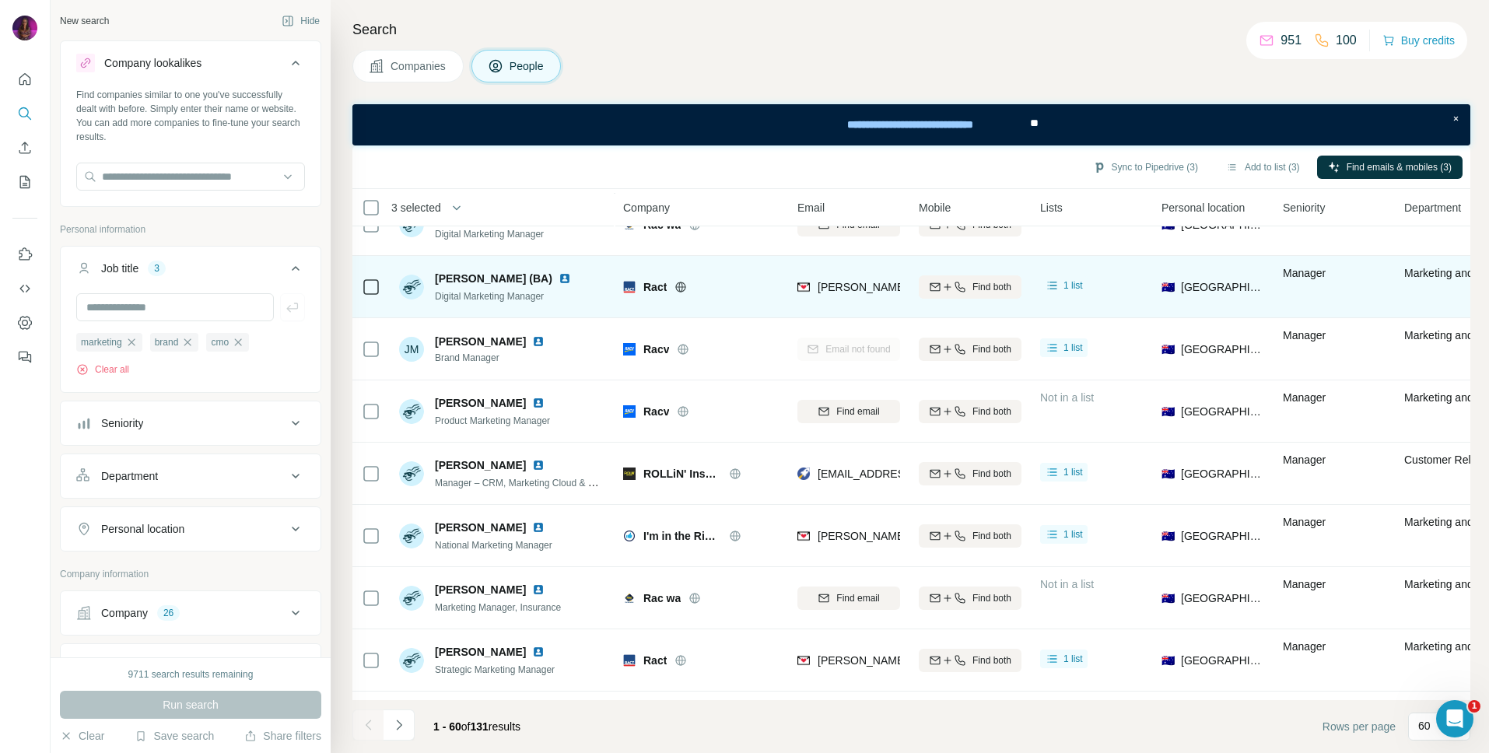
click at [558, 280] on img at bounding box center [564, 278] width 12 height 12
click at [683, 286] on icon at bounding box center [681, 286] width 10 height 1
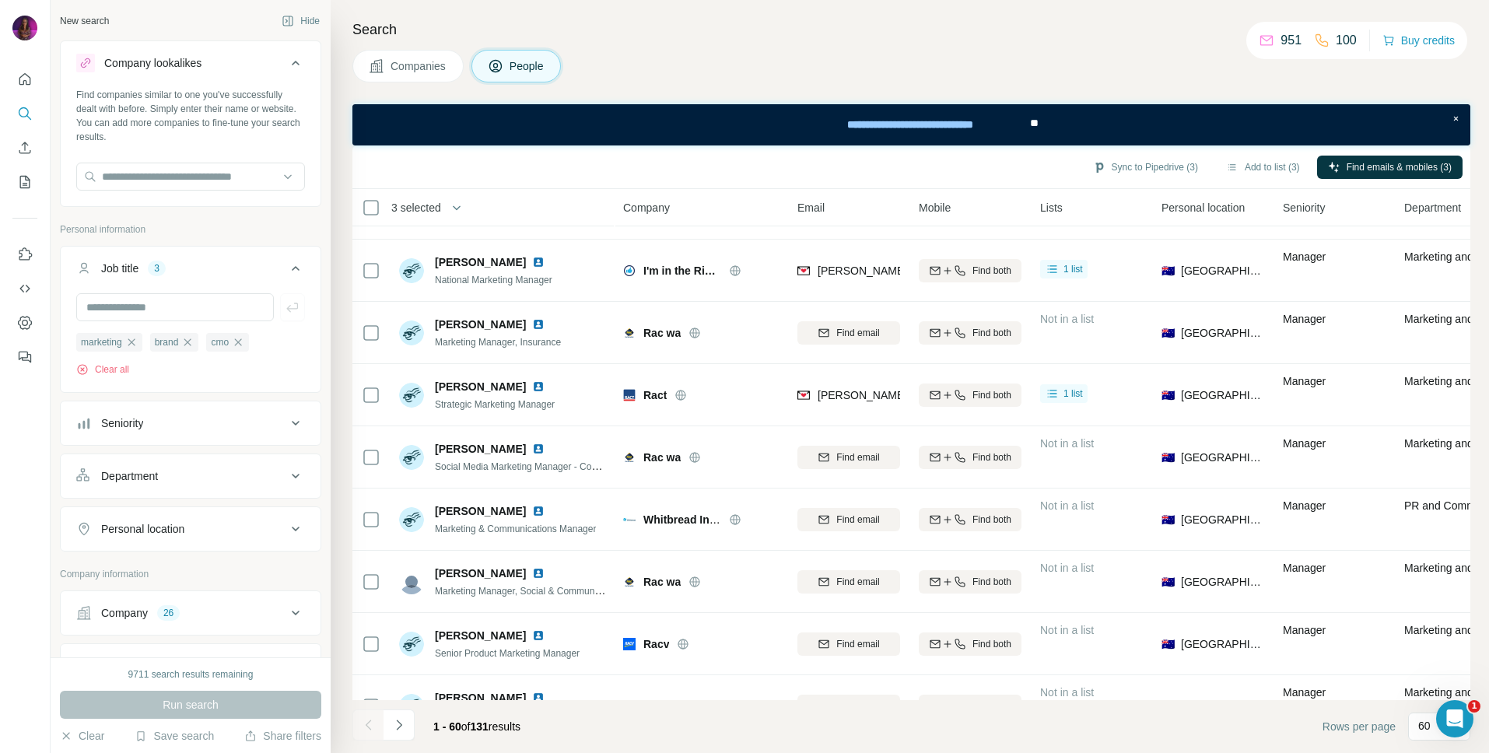
scroll to position [1544, 0]
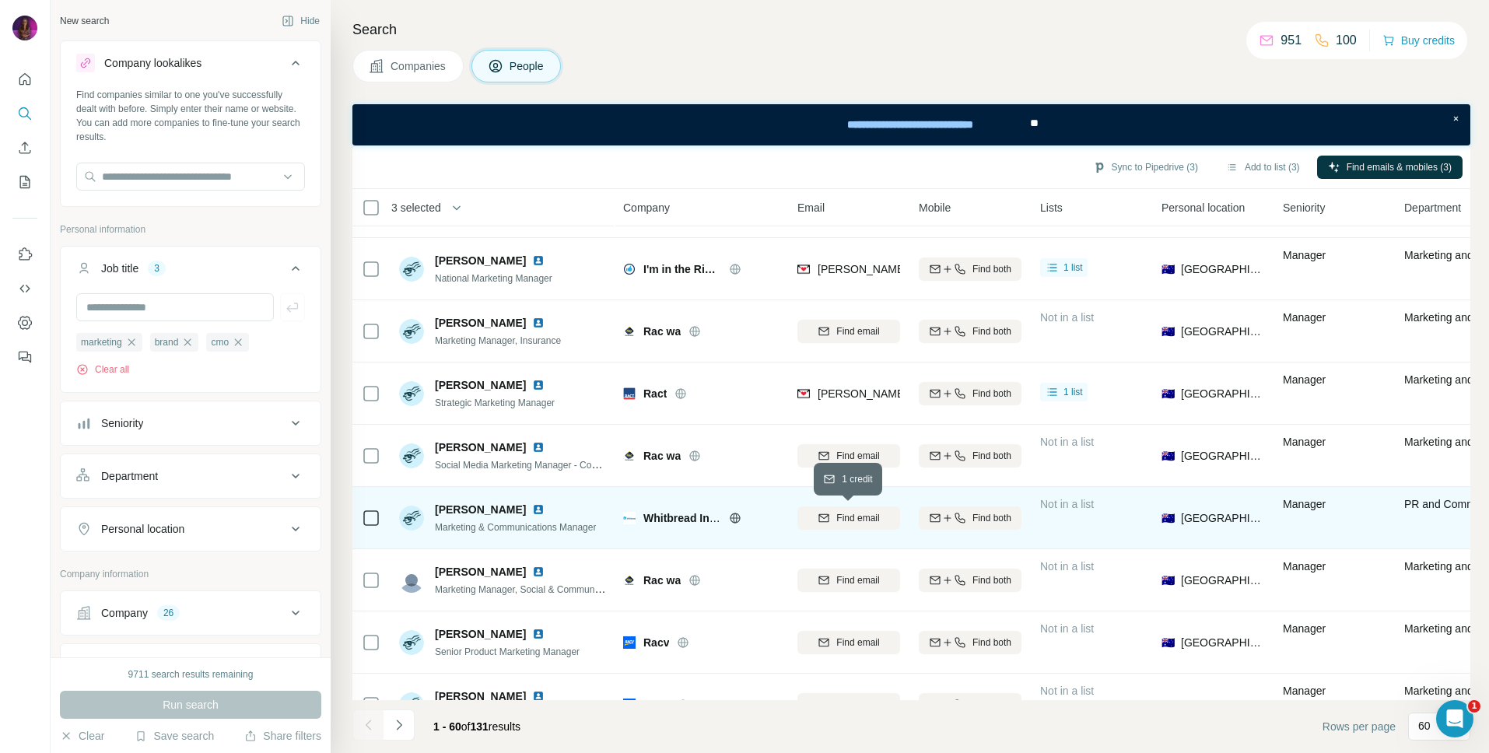
click at [862, 514] on span "Find email" at bounding box center [857, 518] width 43 height 14
click at [731, 518] on icon at bounding box center [735, 518] width 12 height 12
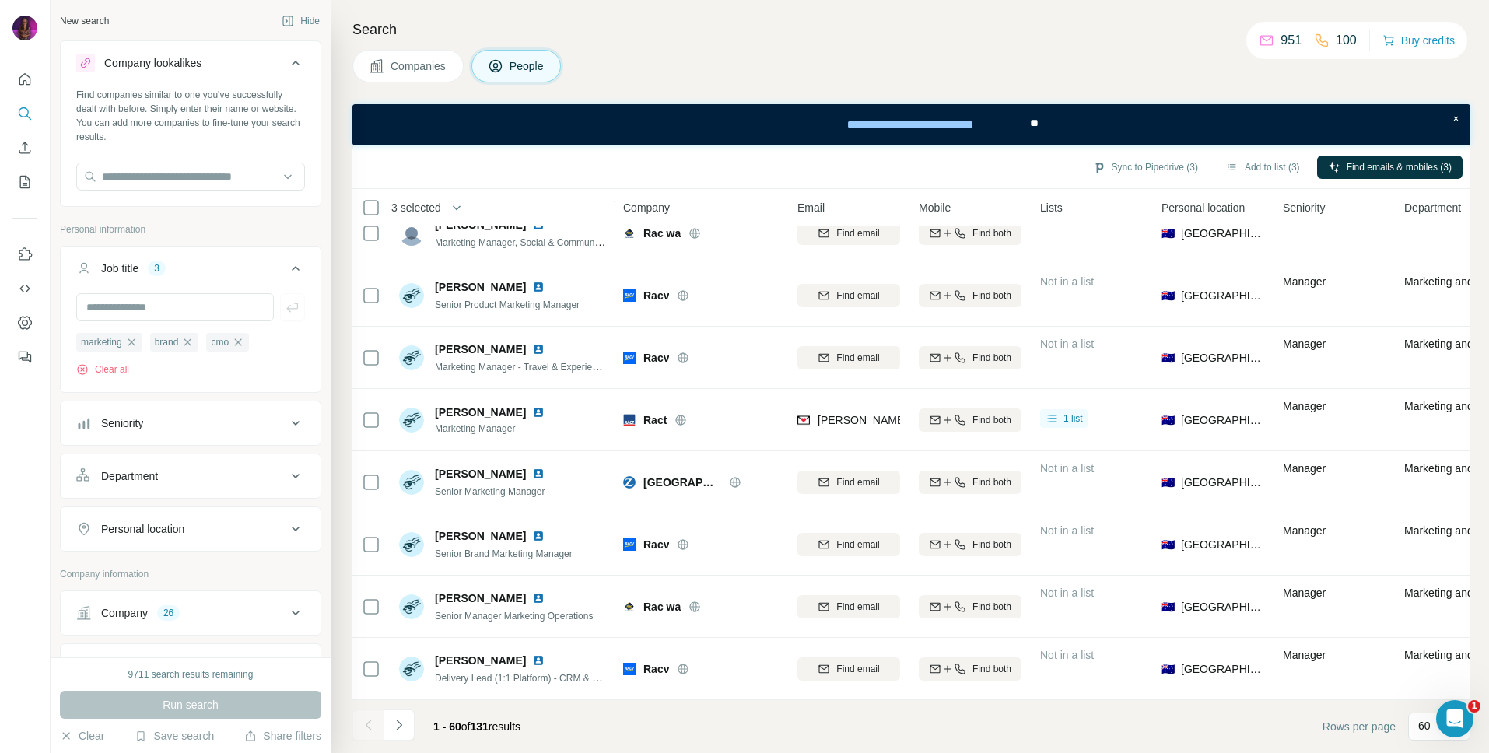
scroll to position [1897, 0]
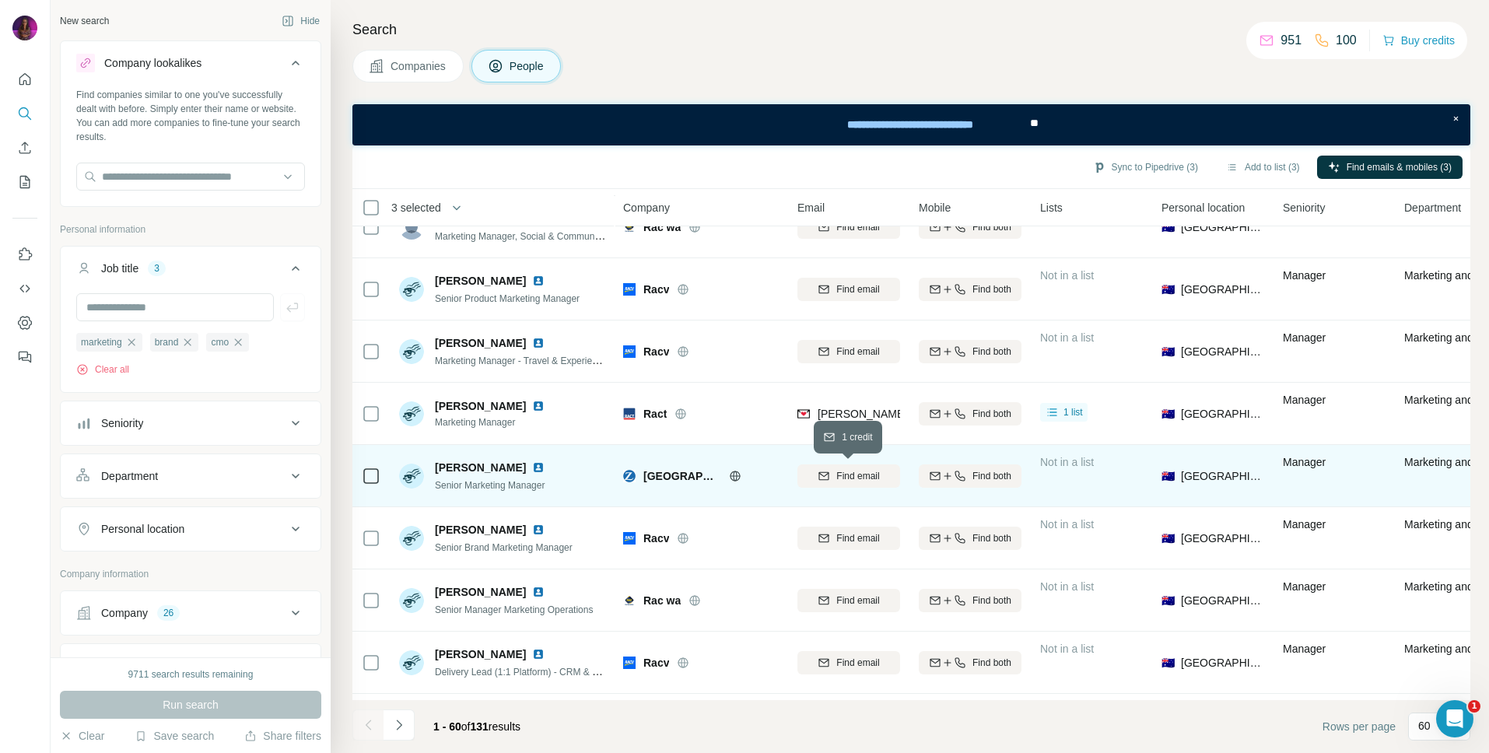
click at [859, 475] on span "Find email" at bounding box center [857, 476] width 43 height 14
click at [730, 474] on icon at bounding box center [735, 476] width 12 height 12
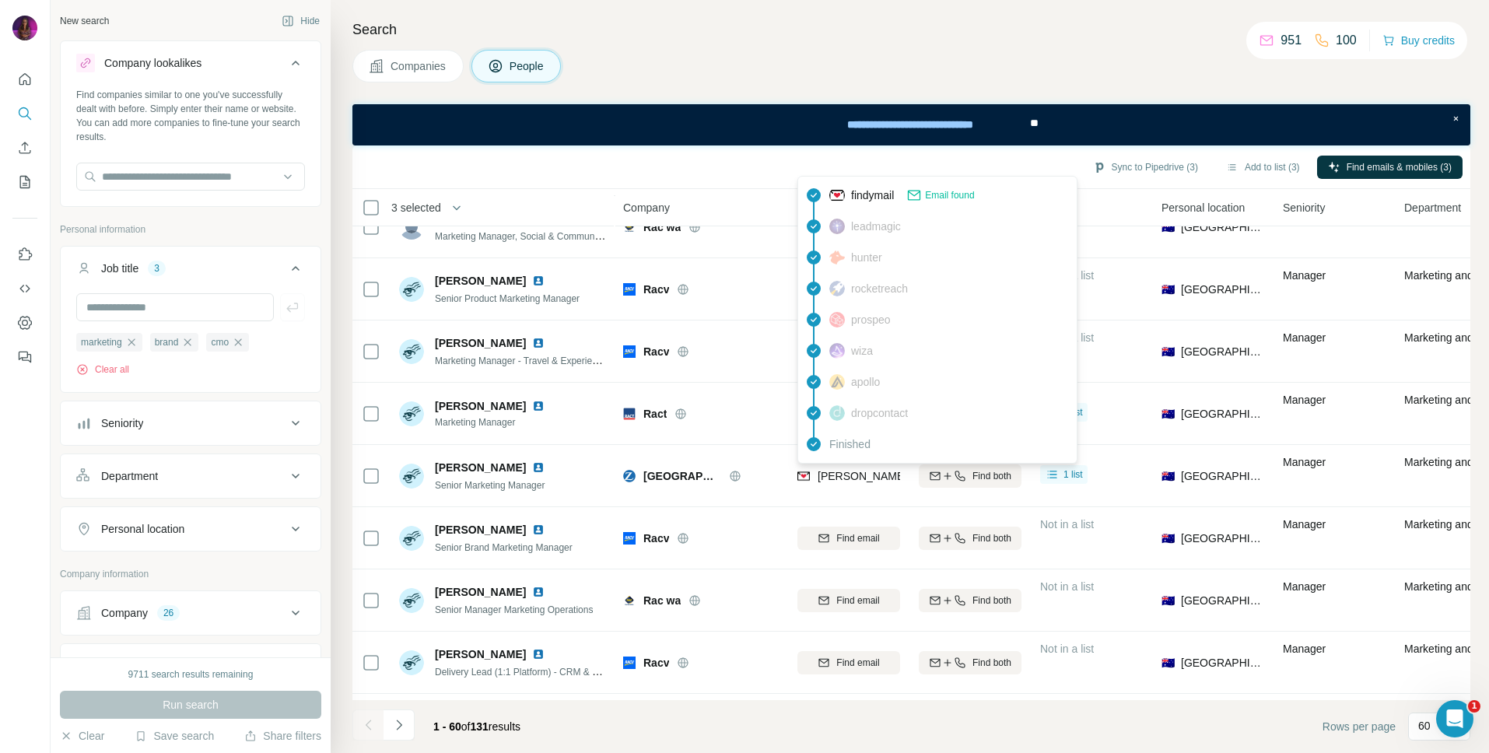
click at [868, 482] on div "[PERSON_NAME][EMAIL_ADDRESS][DOMAIN_NAME]" at bounding box center [954, 476] width 274 height 16
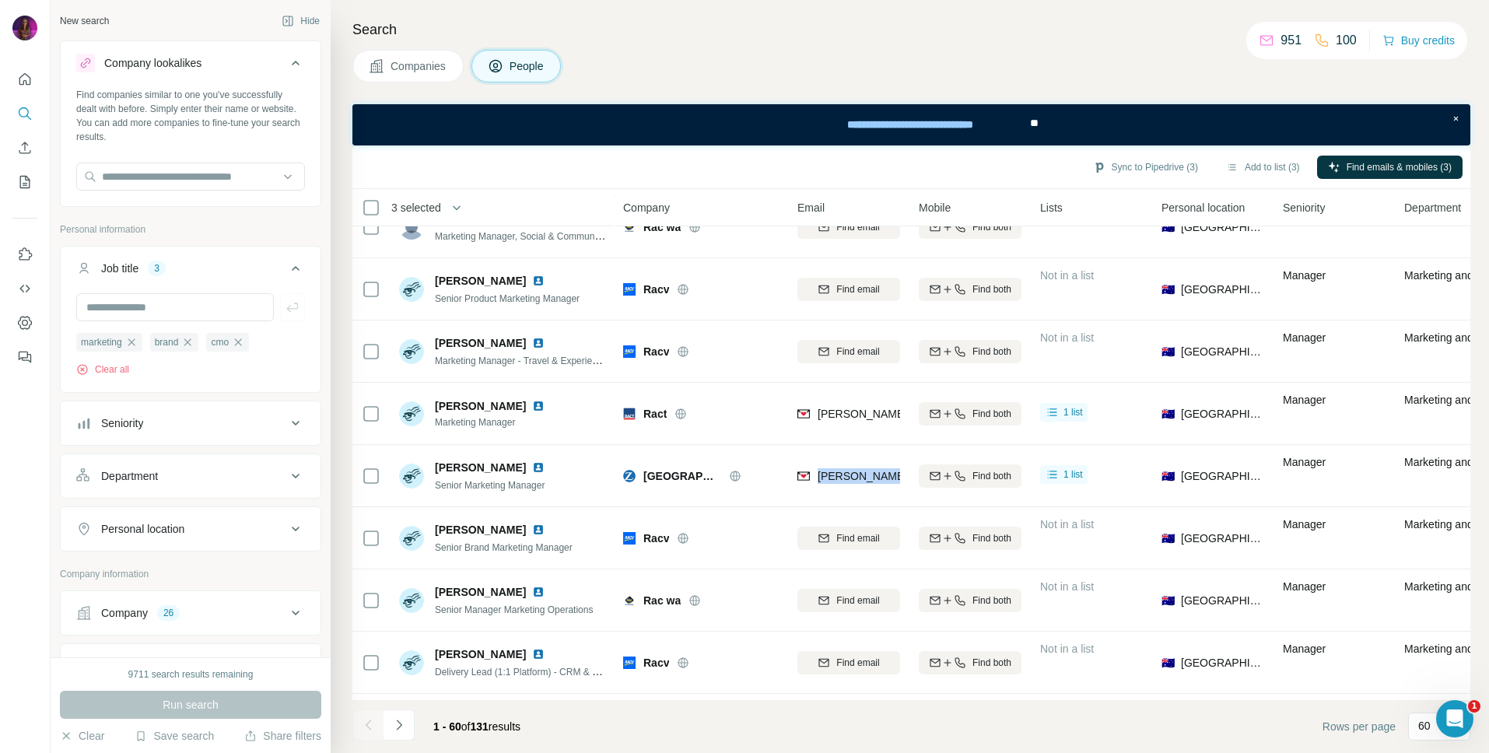
click at [532, 467] on img at bounding box center [538, 467] width 12 height 12
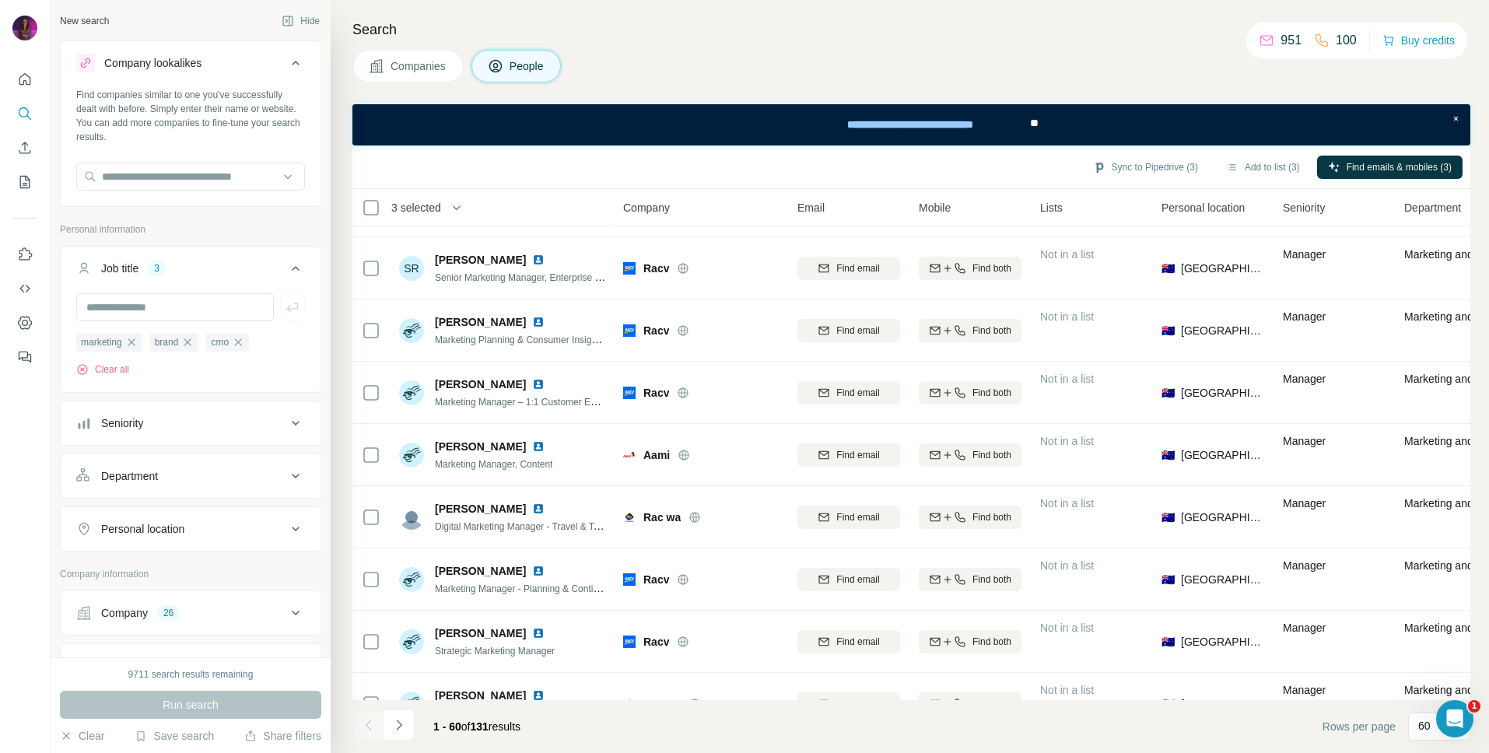
scroll to position [2596, 0]
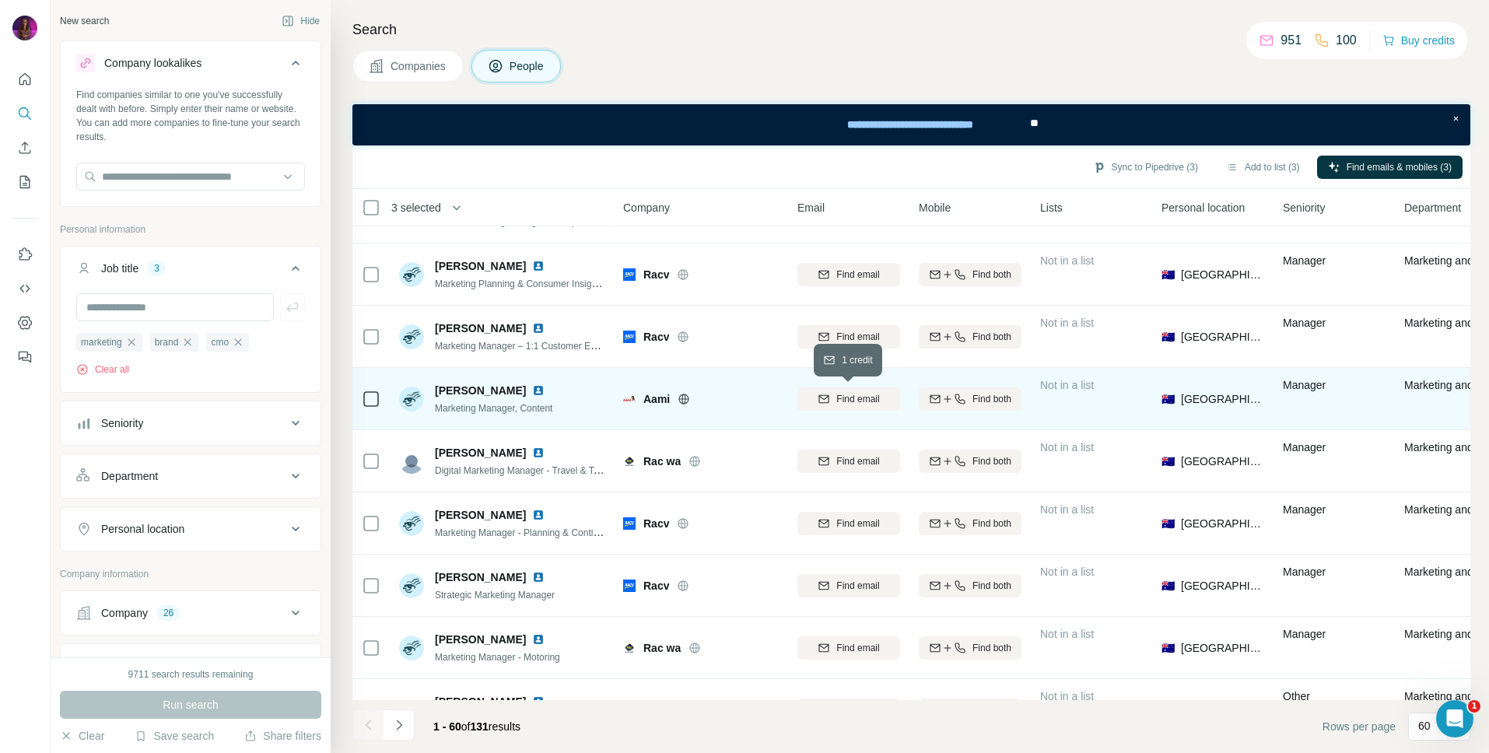
click at [867, 398] on span "Find email" at bounding box center [857, 399] width 43 height 14
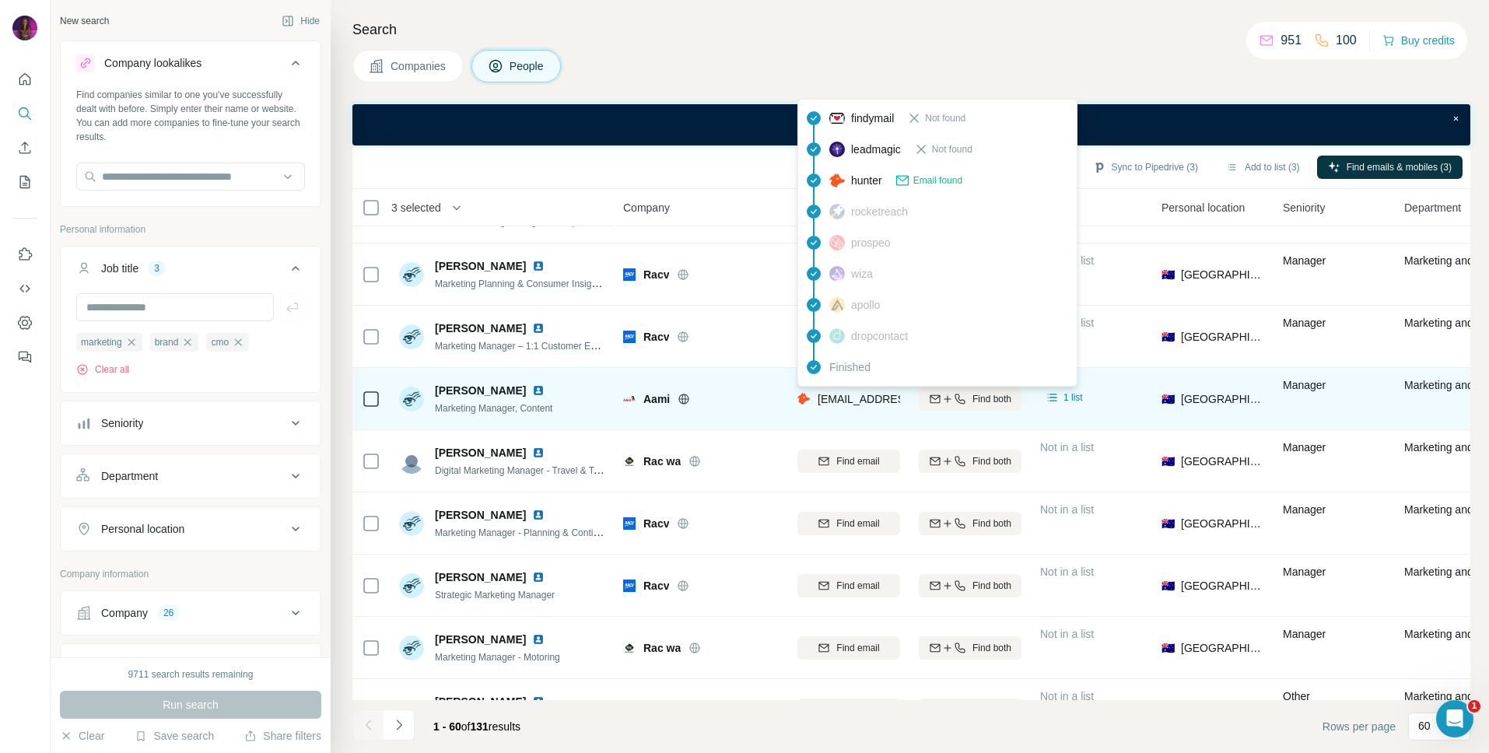
click at [867, 398] on span "[EMAIL_ADDRESS][DOMAIN_NAME]" at bounding box center [909, 399] width 184 height 12
copy tr "suzzanne_bunn@aami.com.au"
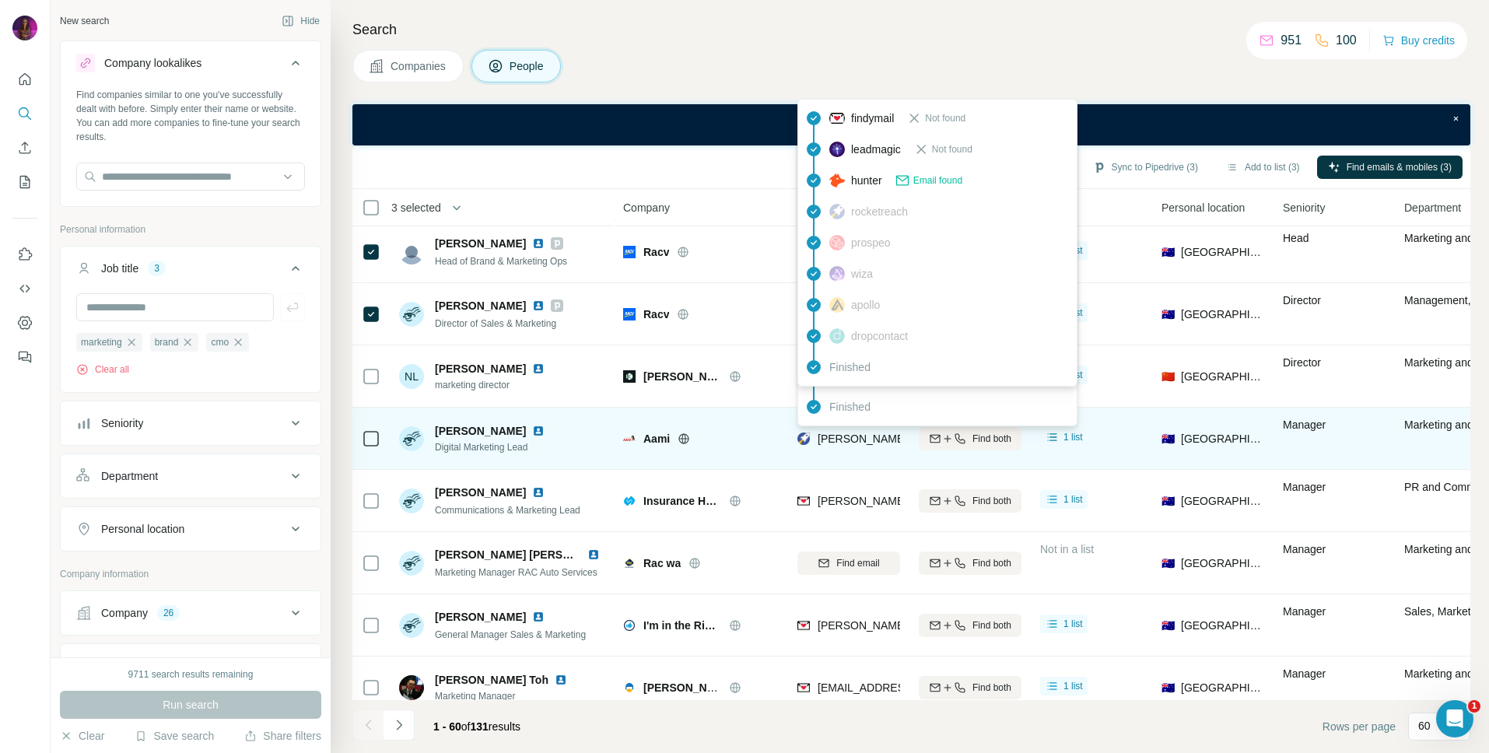
click at [857, 441] on span "amy_wagner@aami.com.au" at bounding box center [954, 438] width 274 height 12
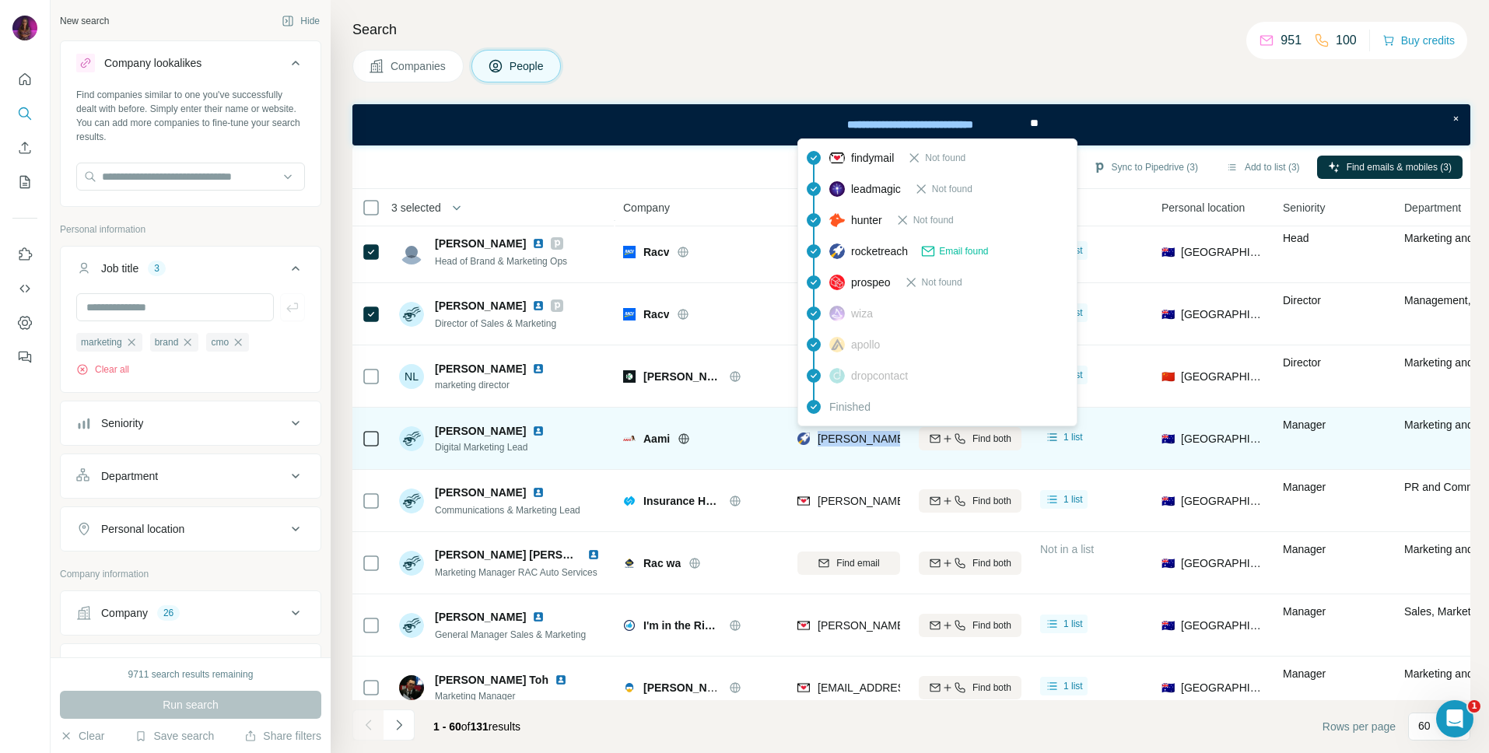
click at [857, 441] on span "amy_wagner@aami.com.au" at bounding box center [954, 438] width 274 height 12
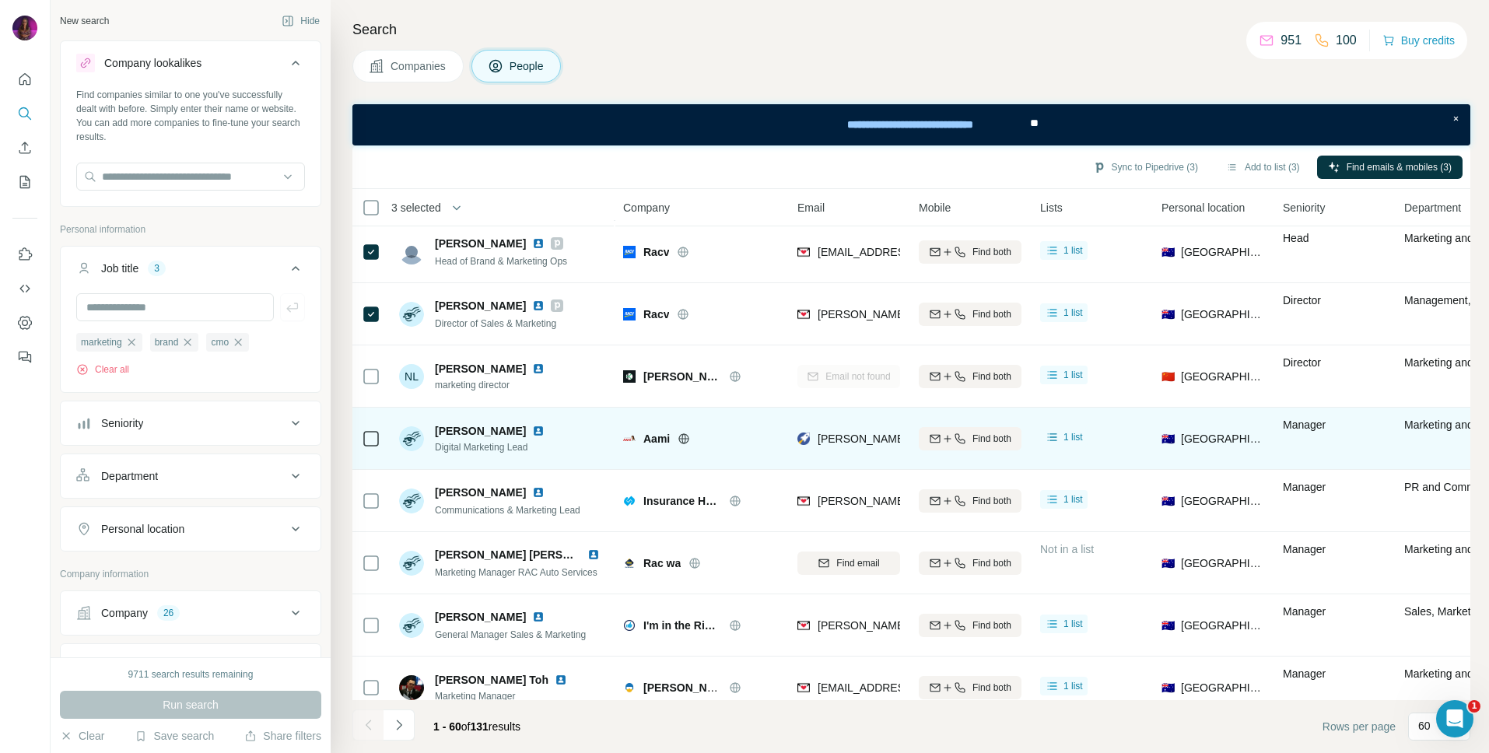
click at [685, 437] on icon at bounding box center [684, 438] width 4 height 10
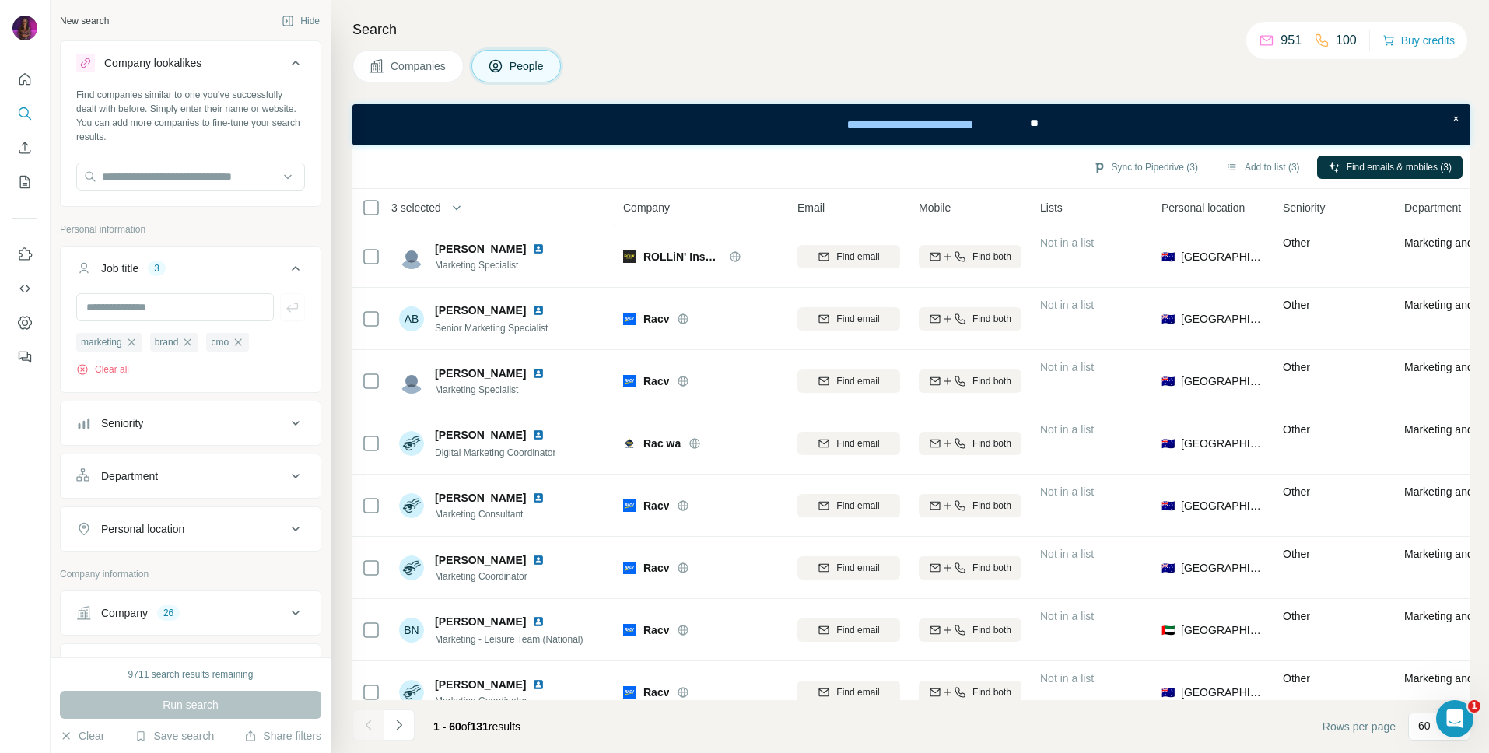
scroll to position [3260, 0]
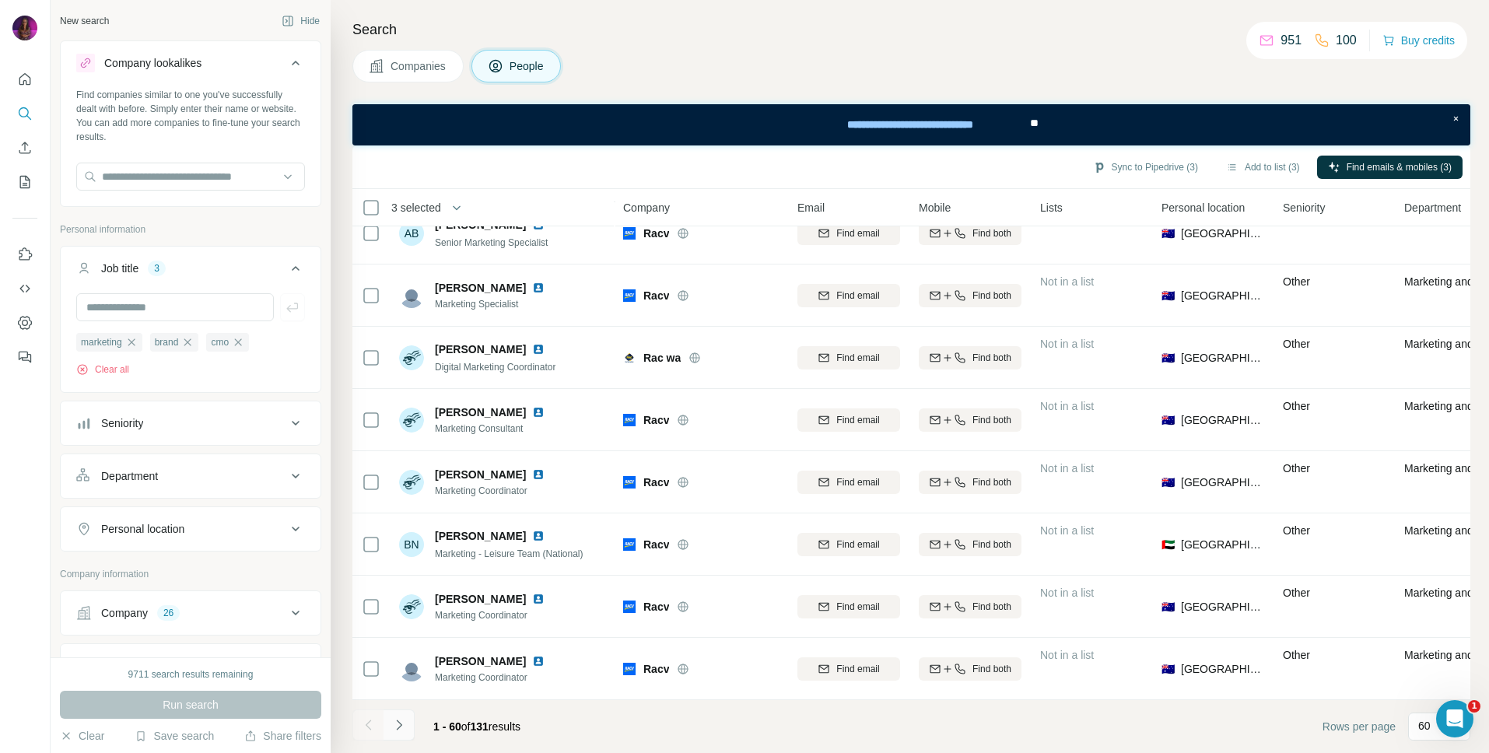
click at [405, 721] on icon "Navigate to next page" at bounding box center [399, 725] width 16 height 16
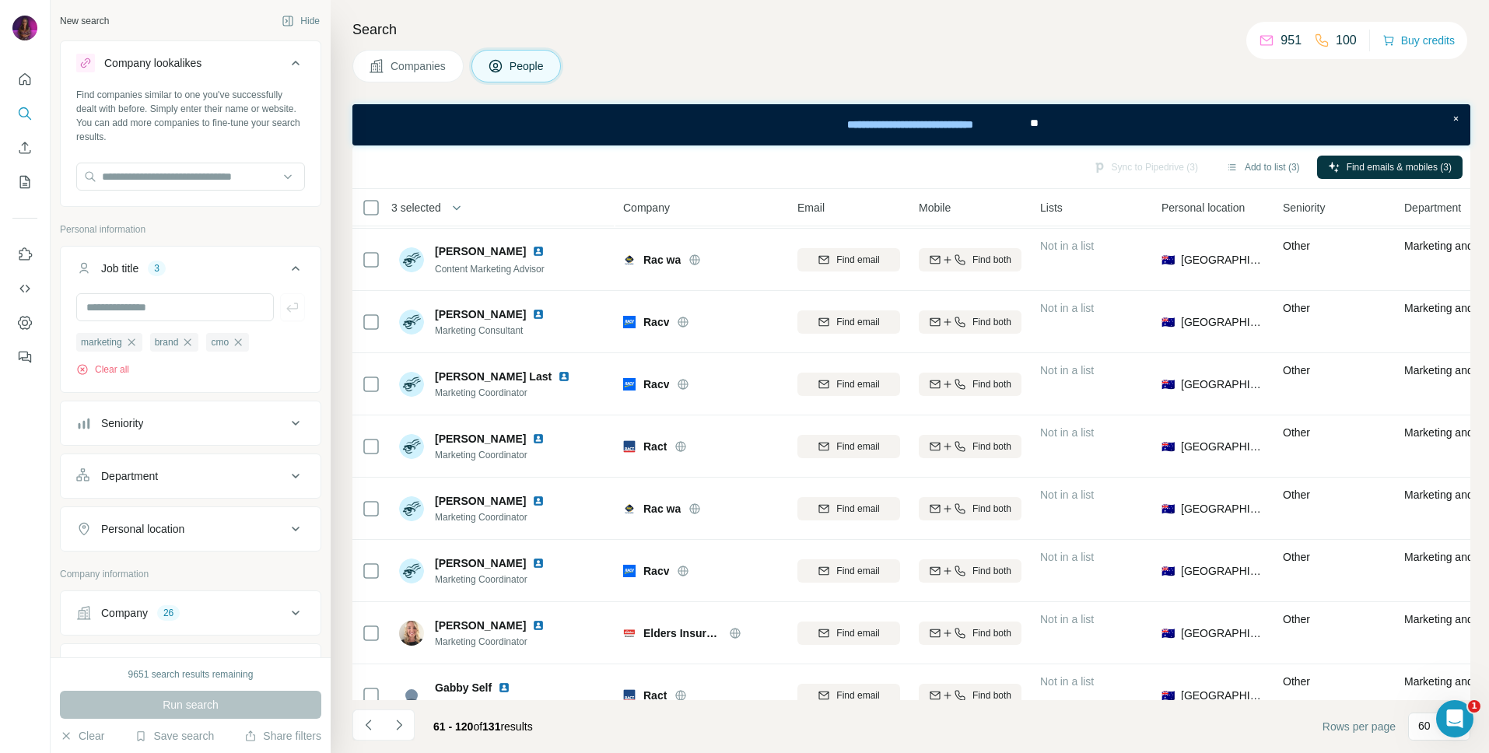
scroll to position [228, 0]
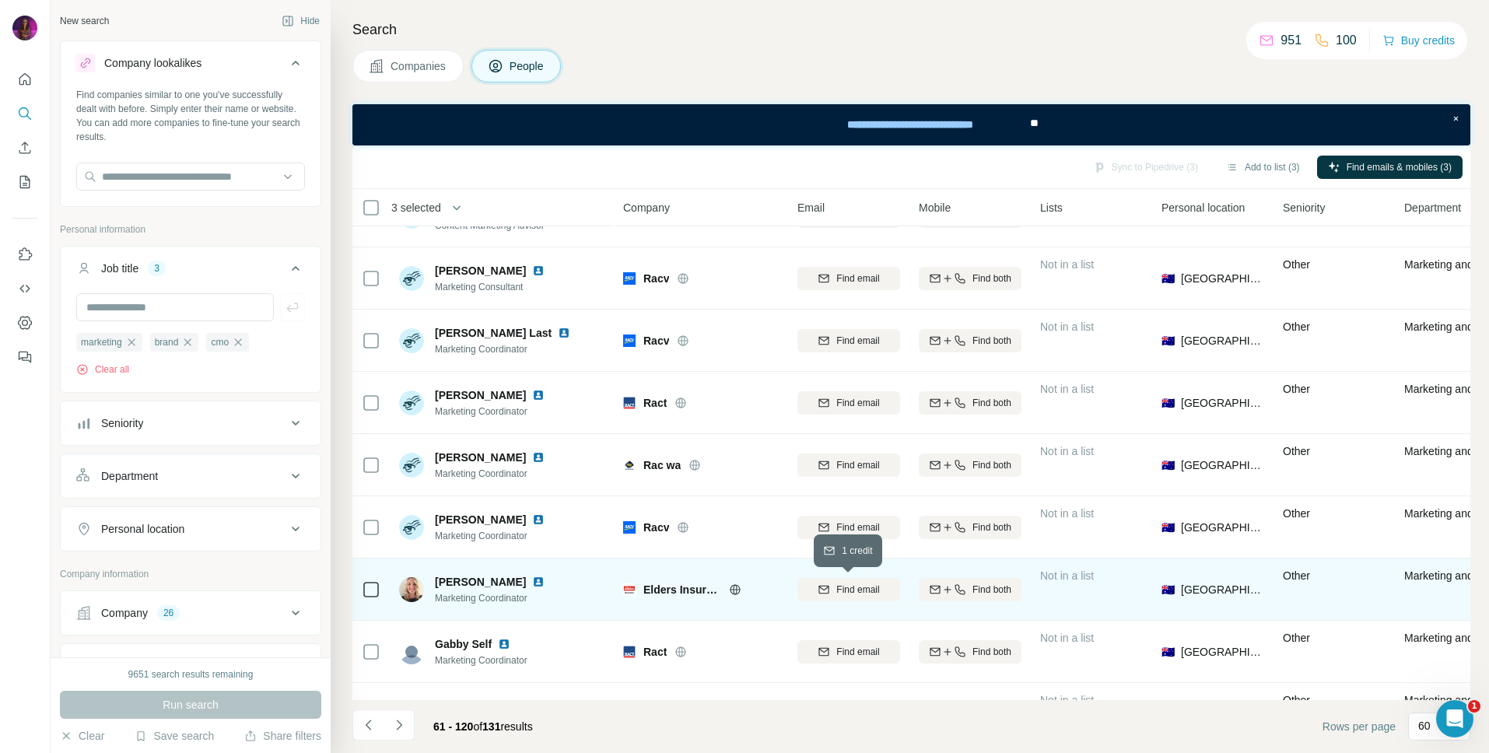
click at [836, 589] on span "Find email" at bounding box center [857, 590] width 43 height 14
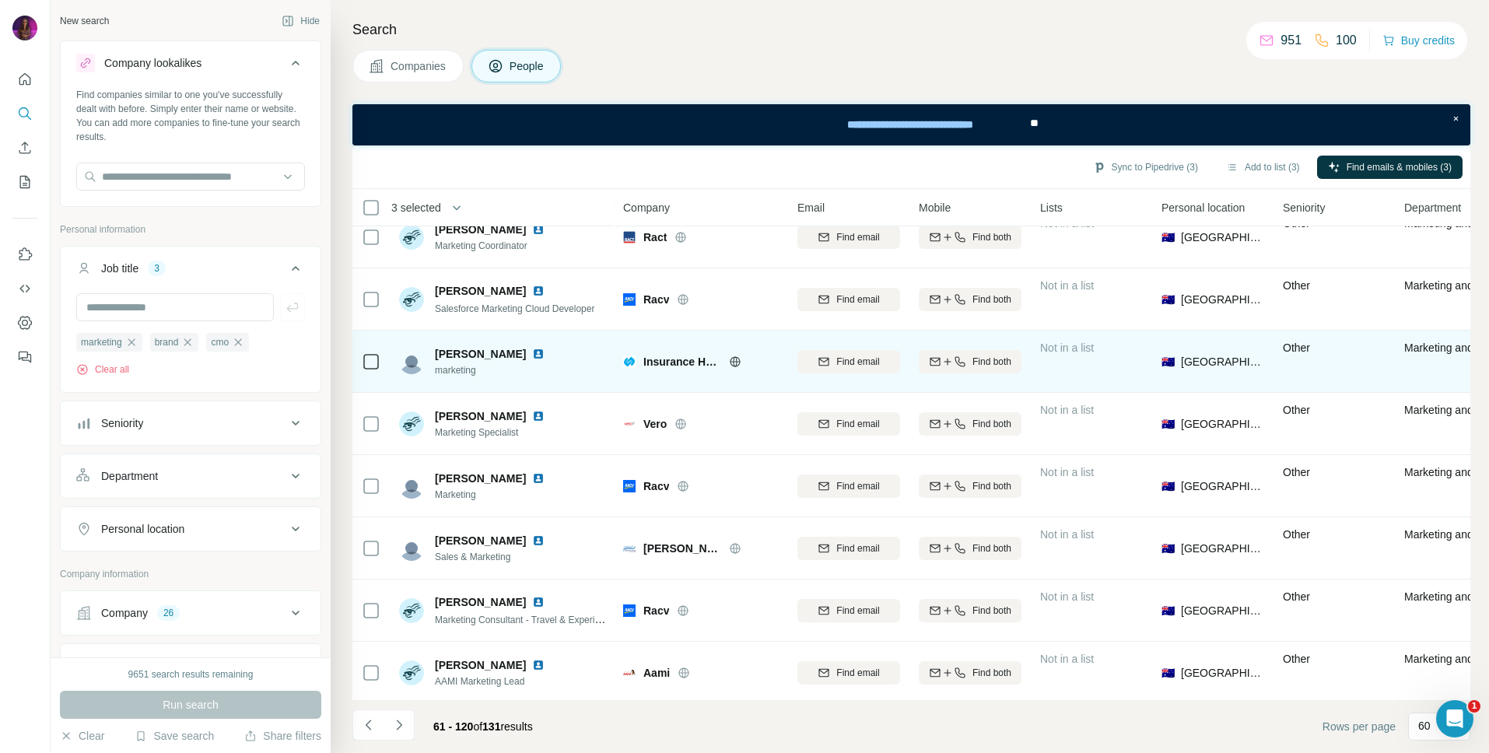
scroll to position [2510, 0]
click at [731, 358] on icon at bounding box center [735, 360] width 10 height 10
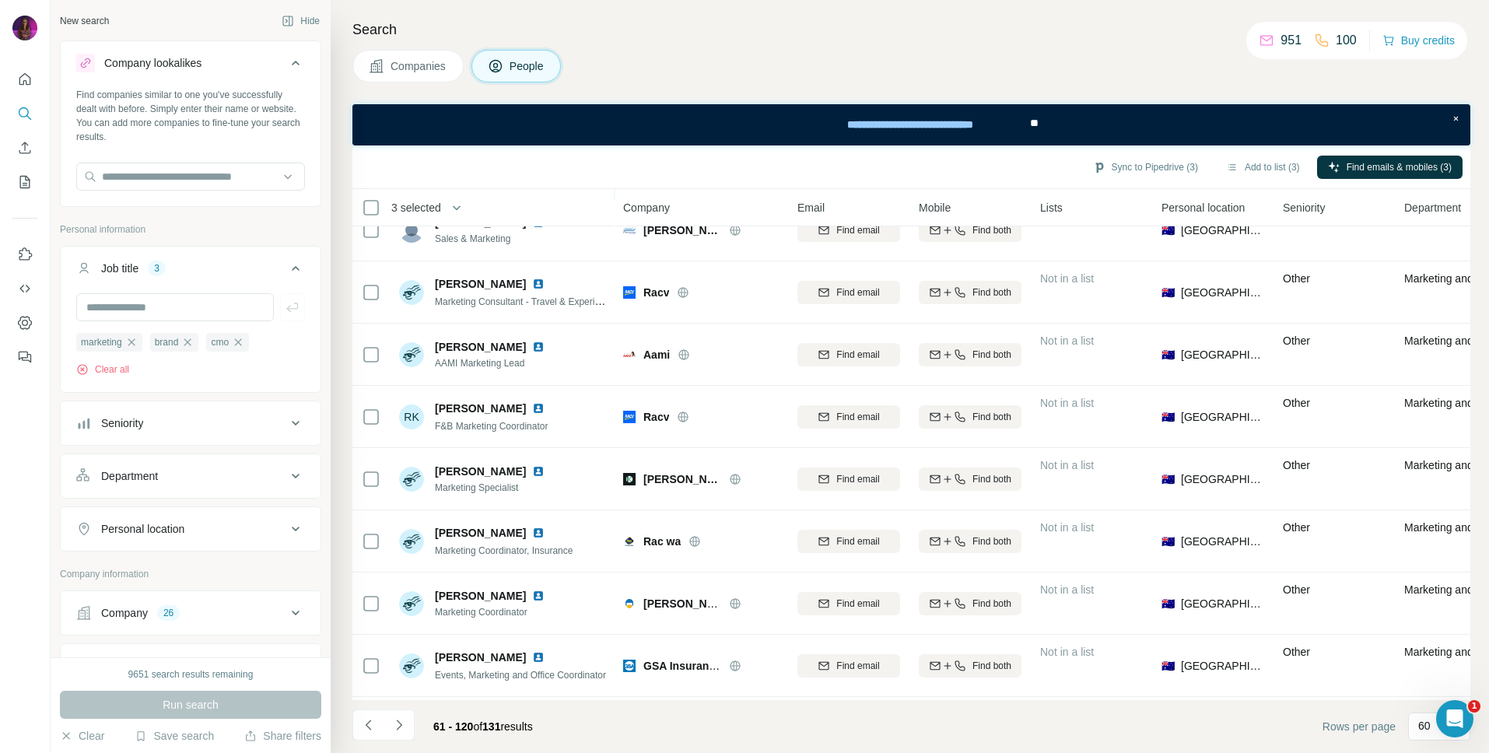
scroll to position [2914, 0]
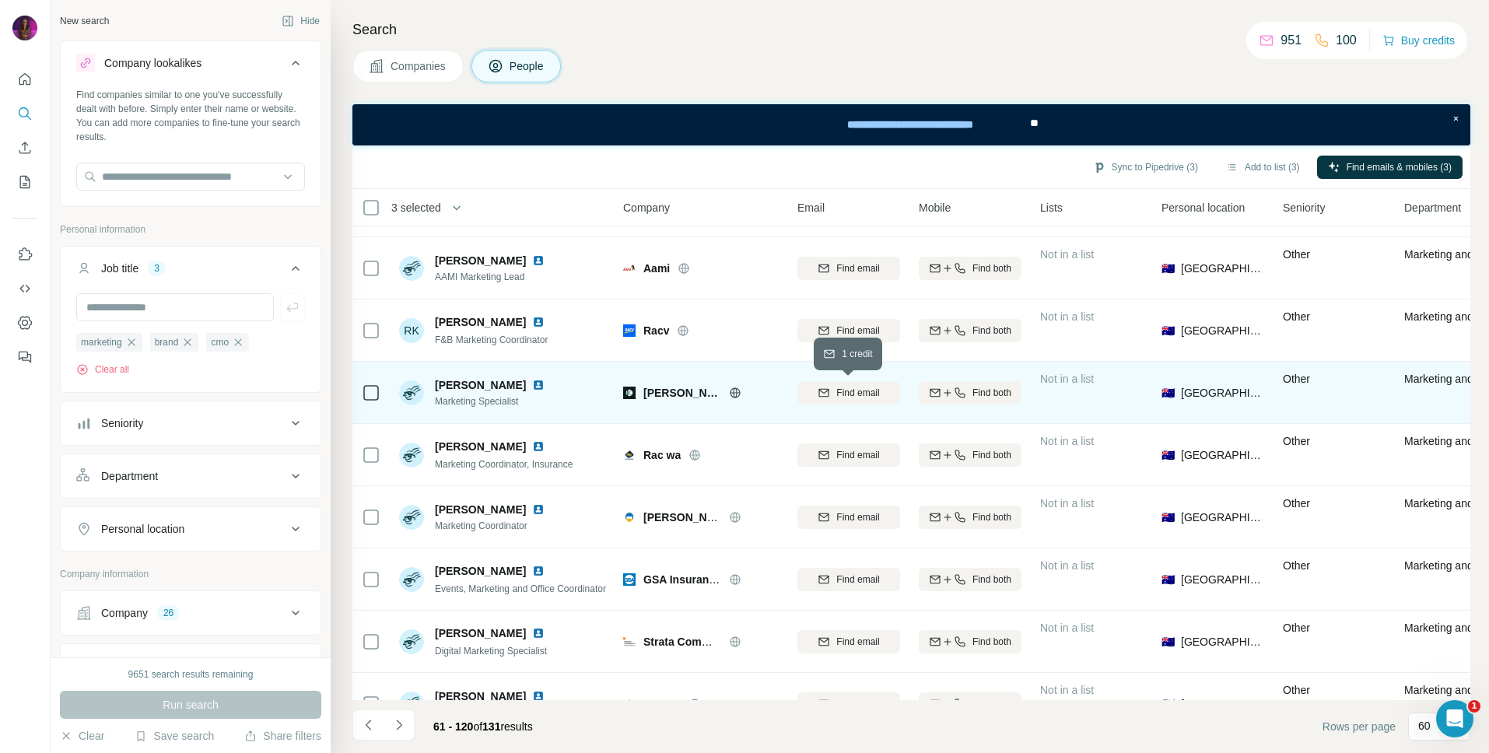
click at [840, 395] on span "Find email" at bounding box center [857, 393] width 43 height 14
click at [849, 394] on span "sam@karmo.co" at bounding box center [999, 393] width 364 height 12
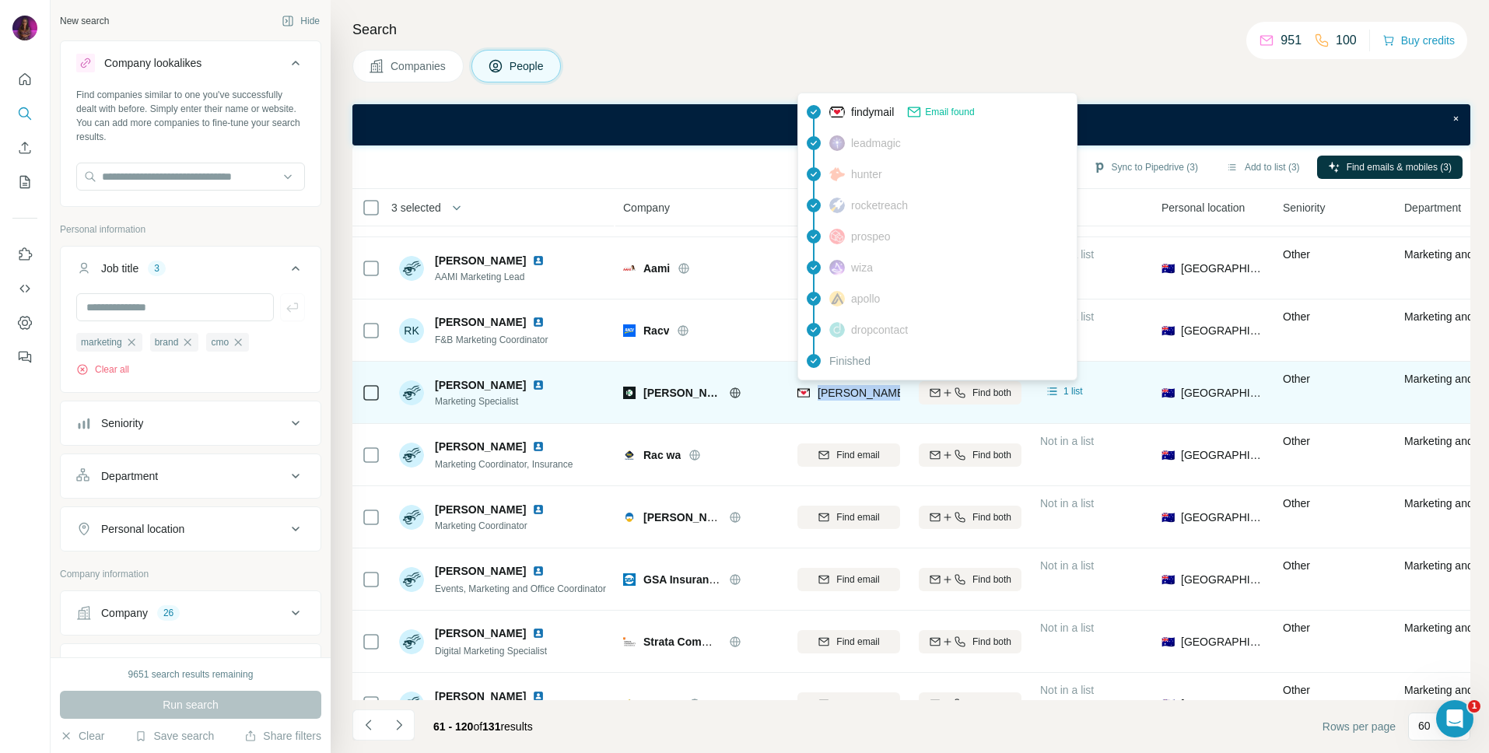
click at [849, 394] on span "sam@karmo.co" at bounding box center [999, 393] width 364 height 12
copy tr "sam@karmo.co"
click at [733, 394] on icon at bounding box center [735, 392] width 4 height 10
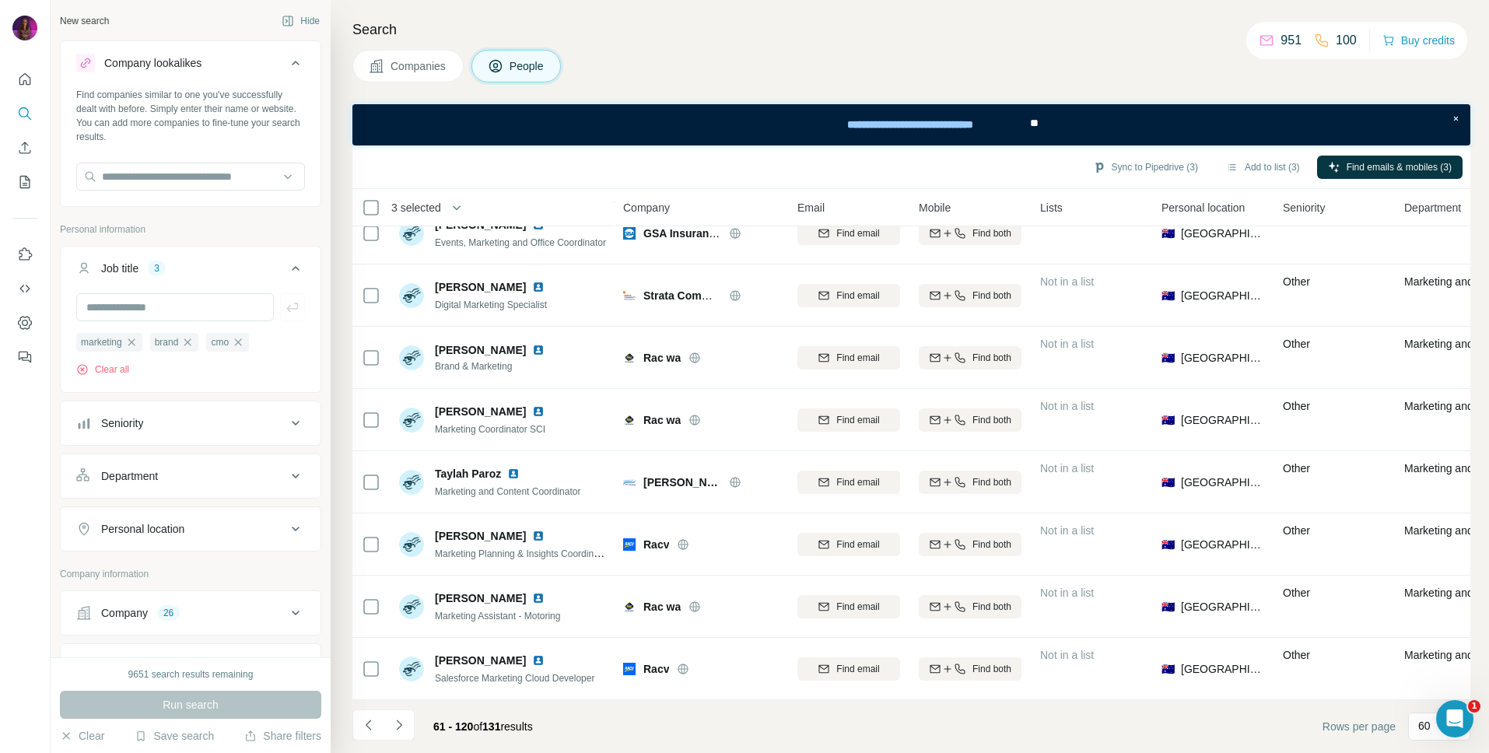
scroll to position [2868, 0]
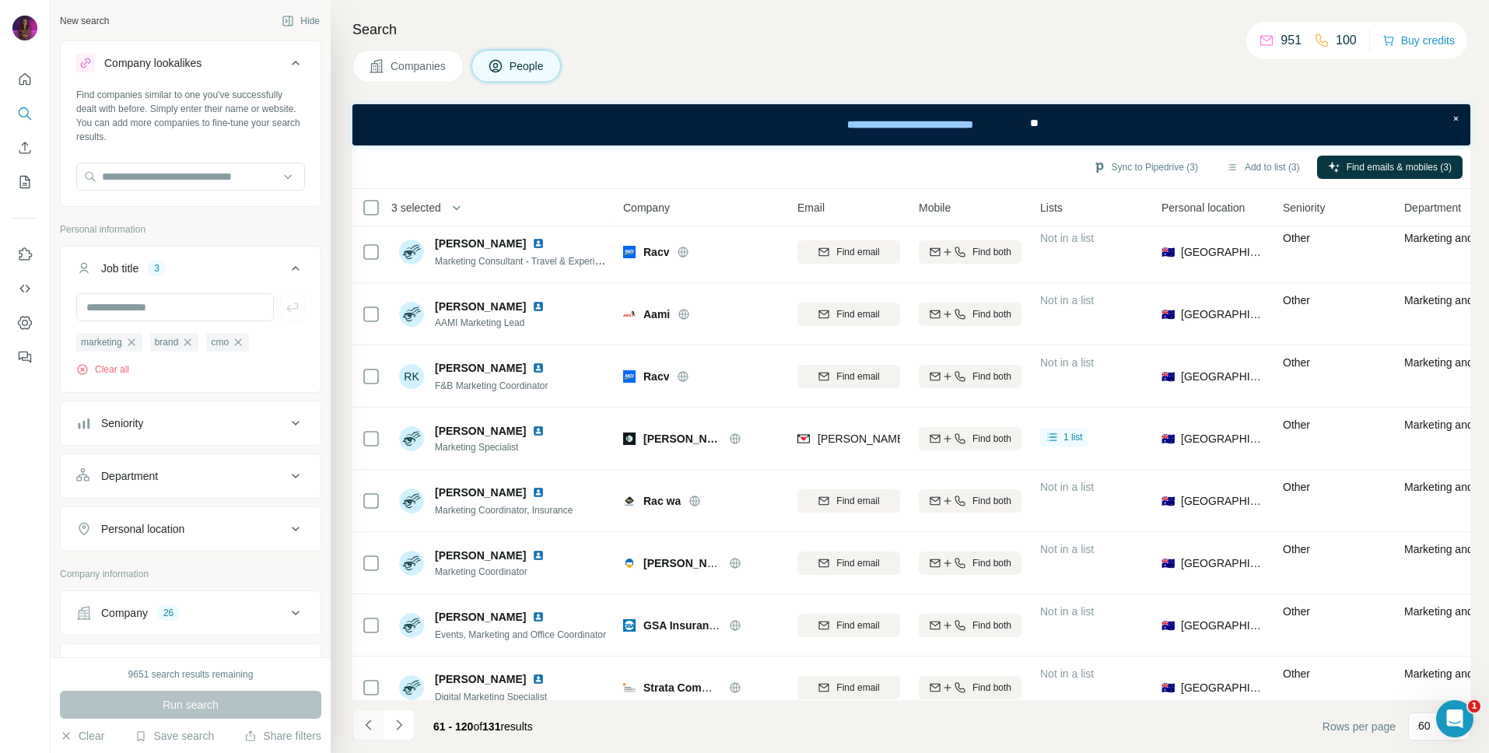
click at [372, 724] on icon "Navigate to previous page" at bounding box center [369, 725] width 16 height 16
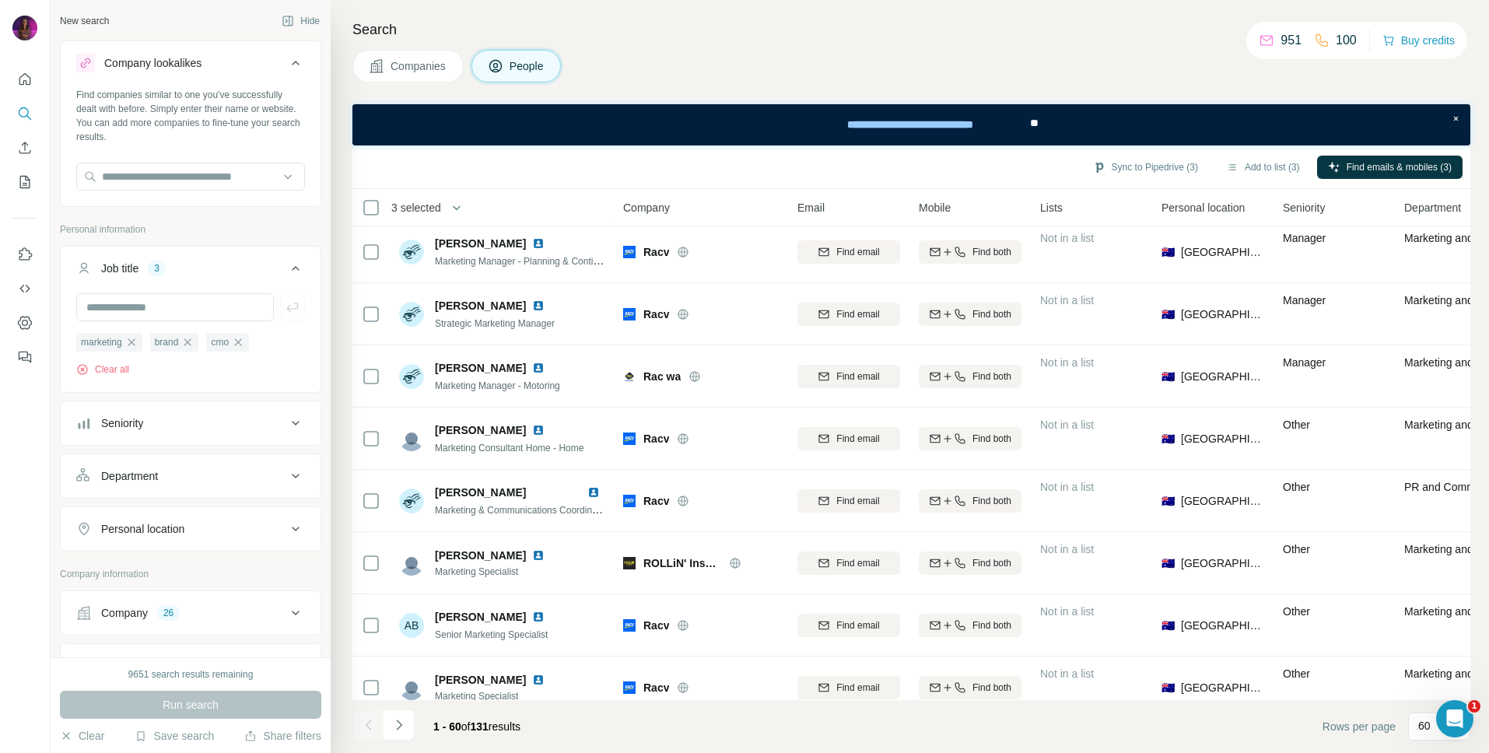
scroll to position [130, 0]
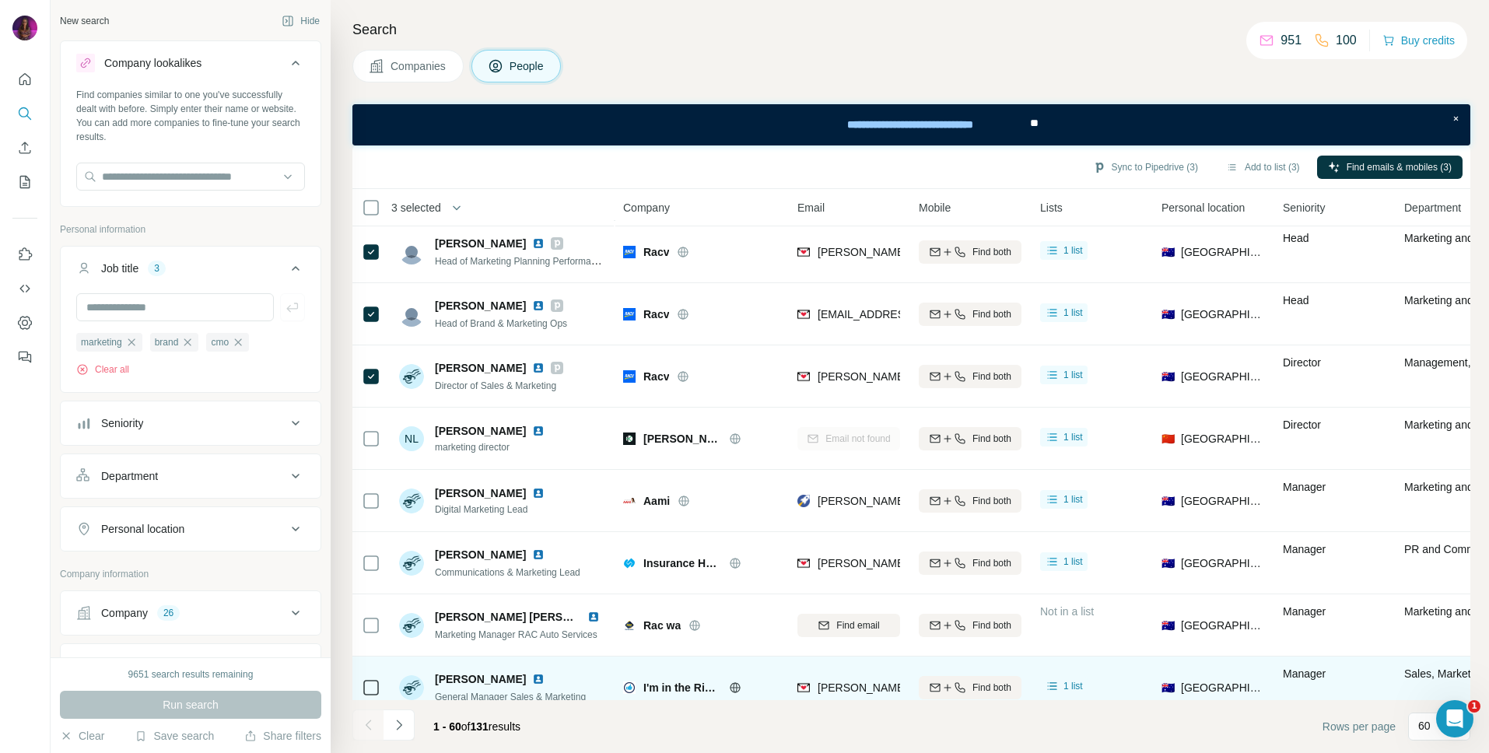
click at [393, 68] on span "Companies" at bounding box center [418, 66] width 57 height 16
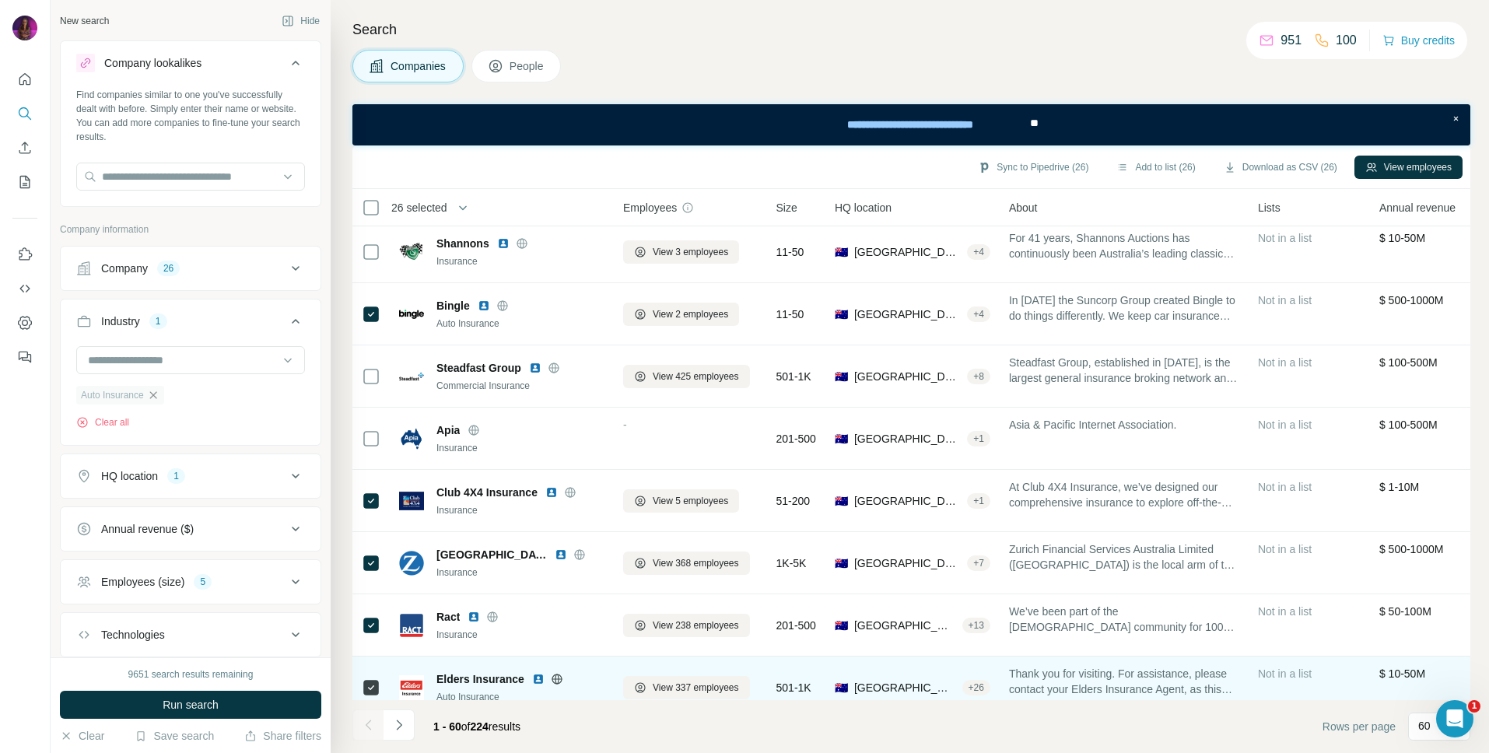
click at [156, 397] on icon "button" at bounding box center [152, 394] width 7 height 7
click at [150, 366] on input at bounding box center [182, 360] width 192 height 17
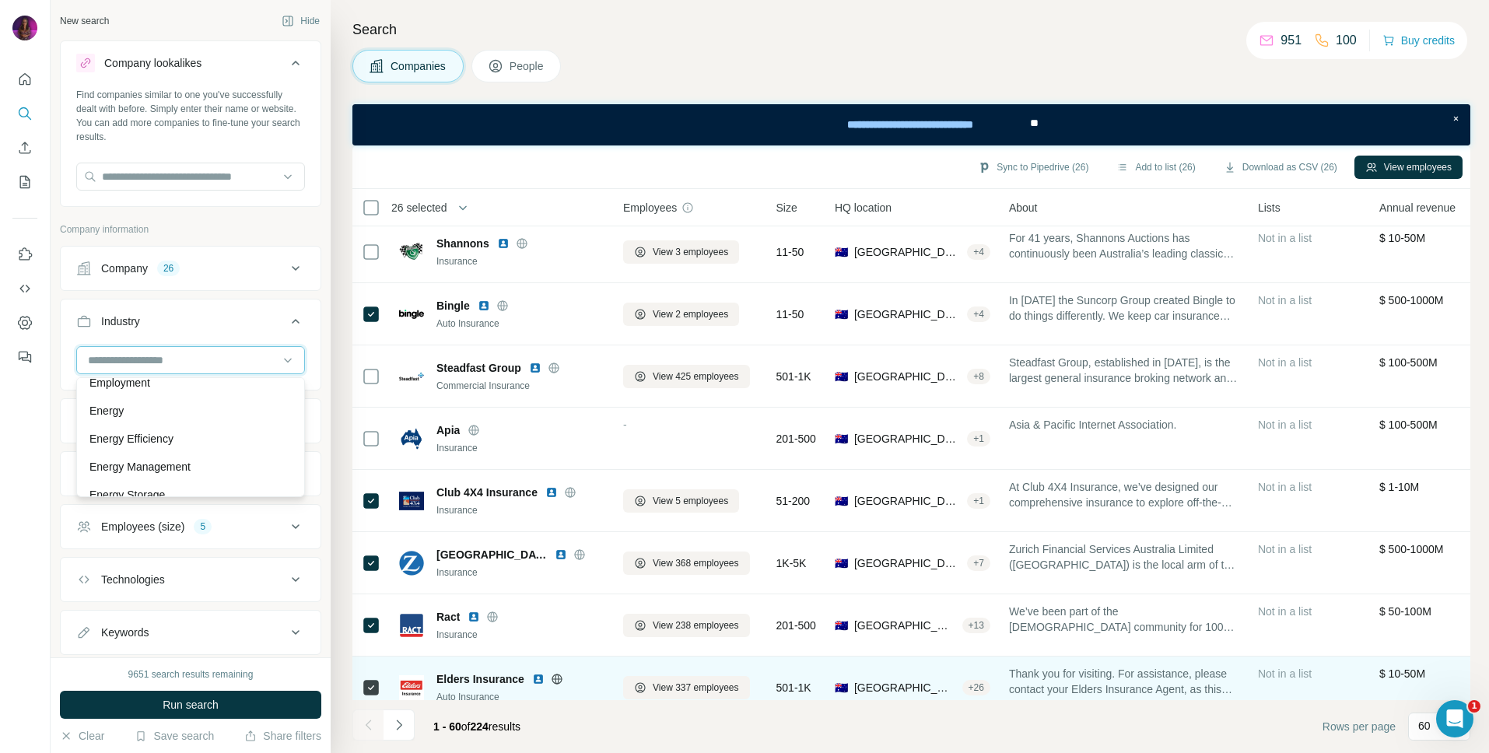
scroll to position [5473, 0]
click at [132, 418] on div "Energy" at bounding box center [190, 410] width 221 height 28
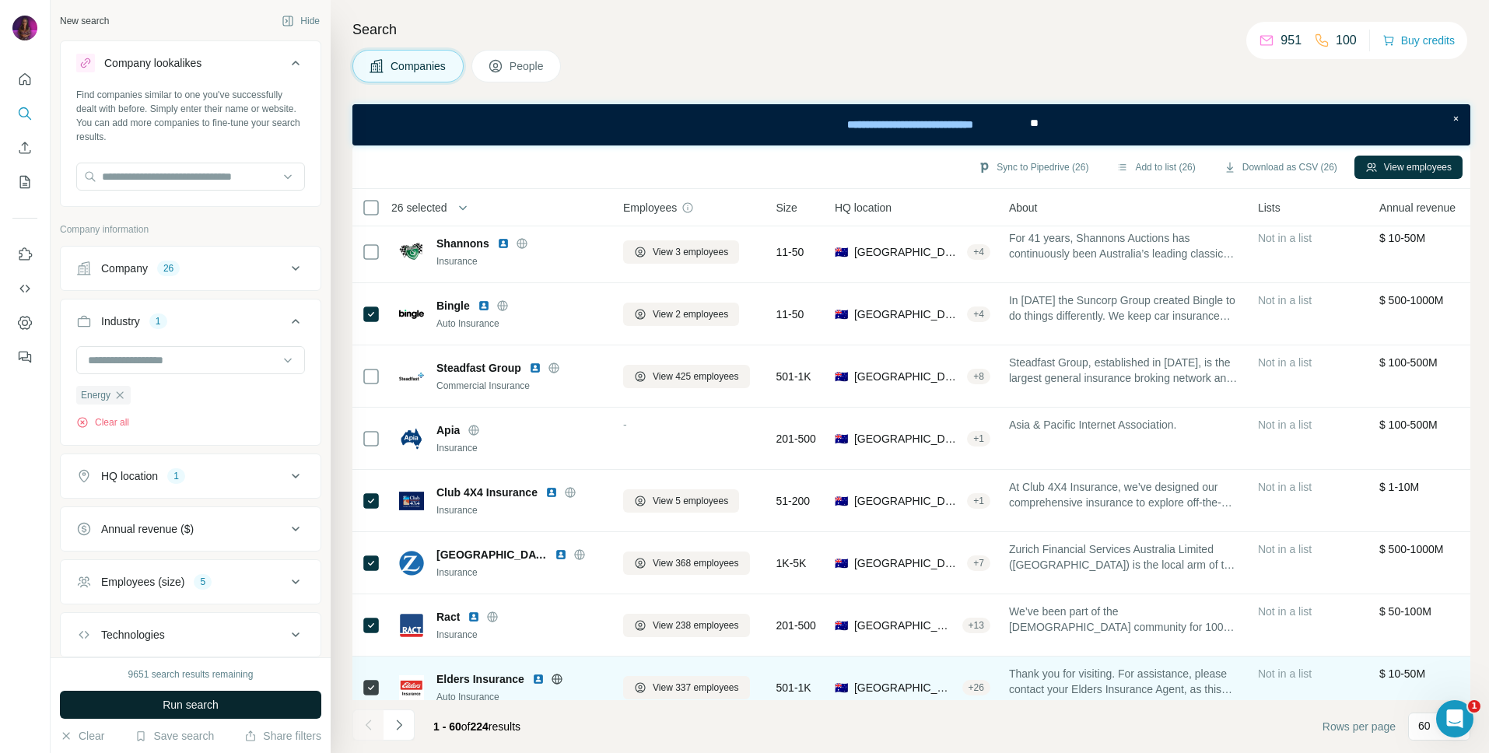
click at [163, 704] on span "Run search" at bounding box center [191, 705] width 56 height 16
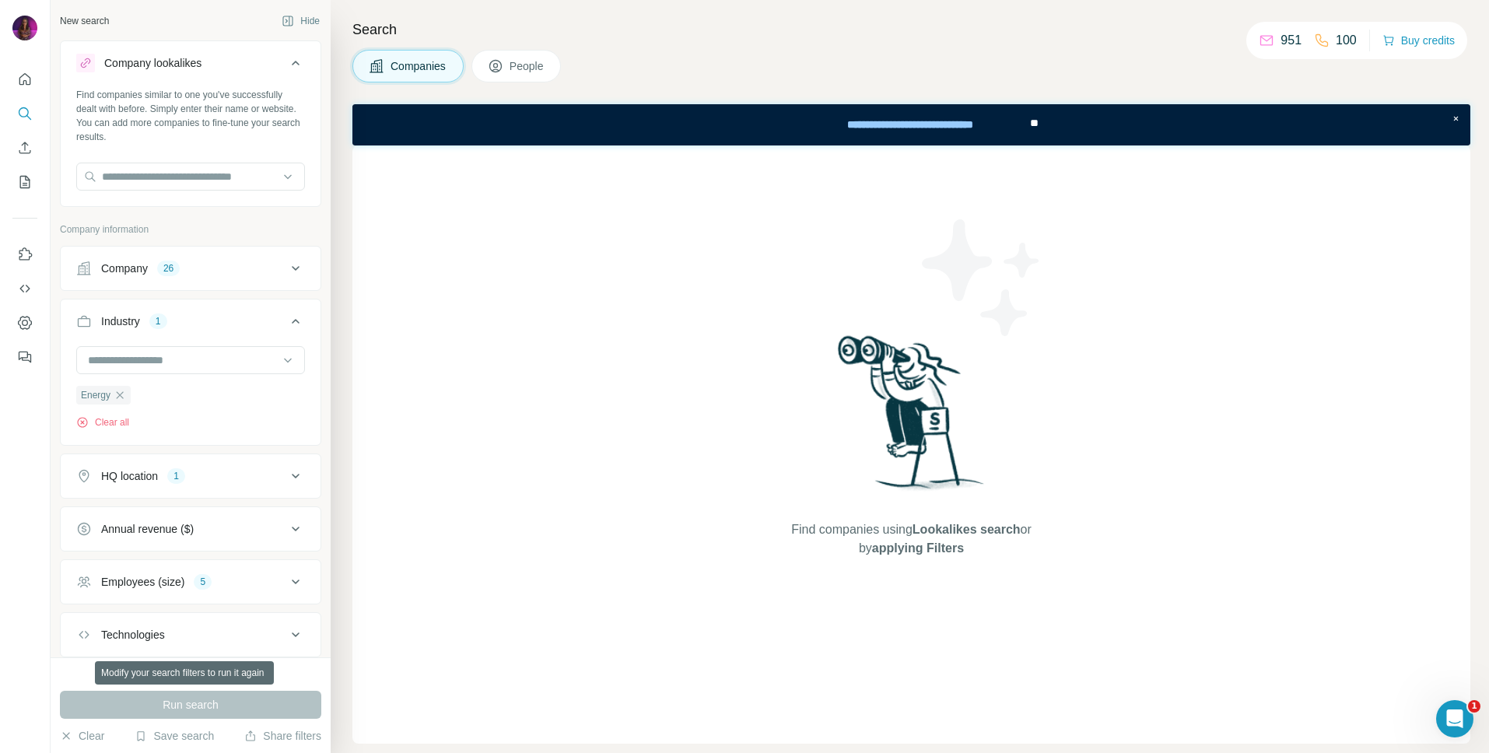
scroll to position [5473, 0]
click at [278, 362] on div at bounding box center [190, 360] width 229 height 28
click at [258, 294] on ul "Company 26 Industry 1 Energy Clear all HQ location 1 Annual revenue ($) Employe…" at bounding box center [190, 478] width 261 height 464
click at [185, 254] on button "Company 26" at bounding box center [191, 268] width 260 height 37
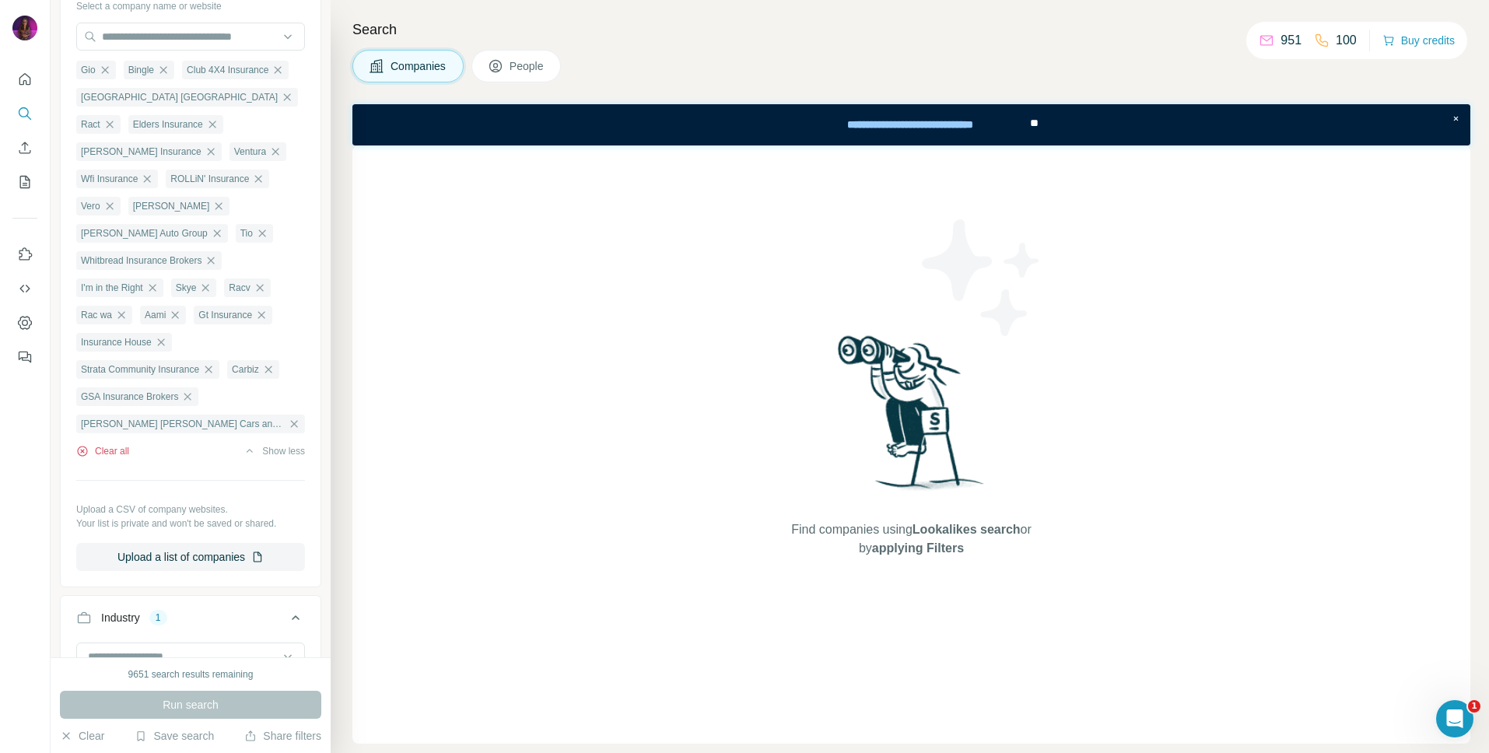
click at [119, 444] on button "Clear all" at bounding box center [102, 451] width 53 height 14
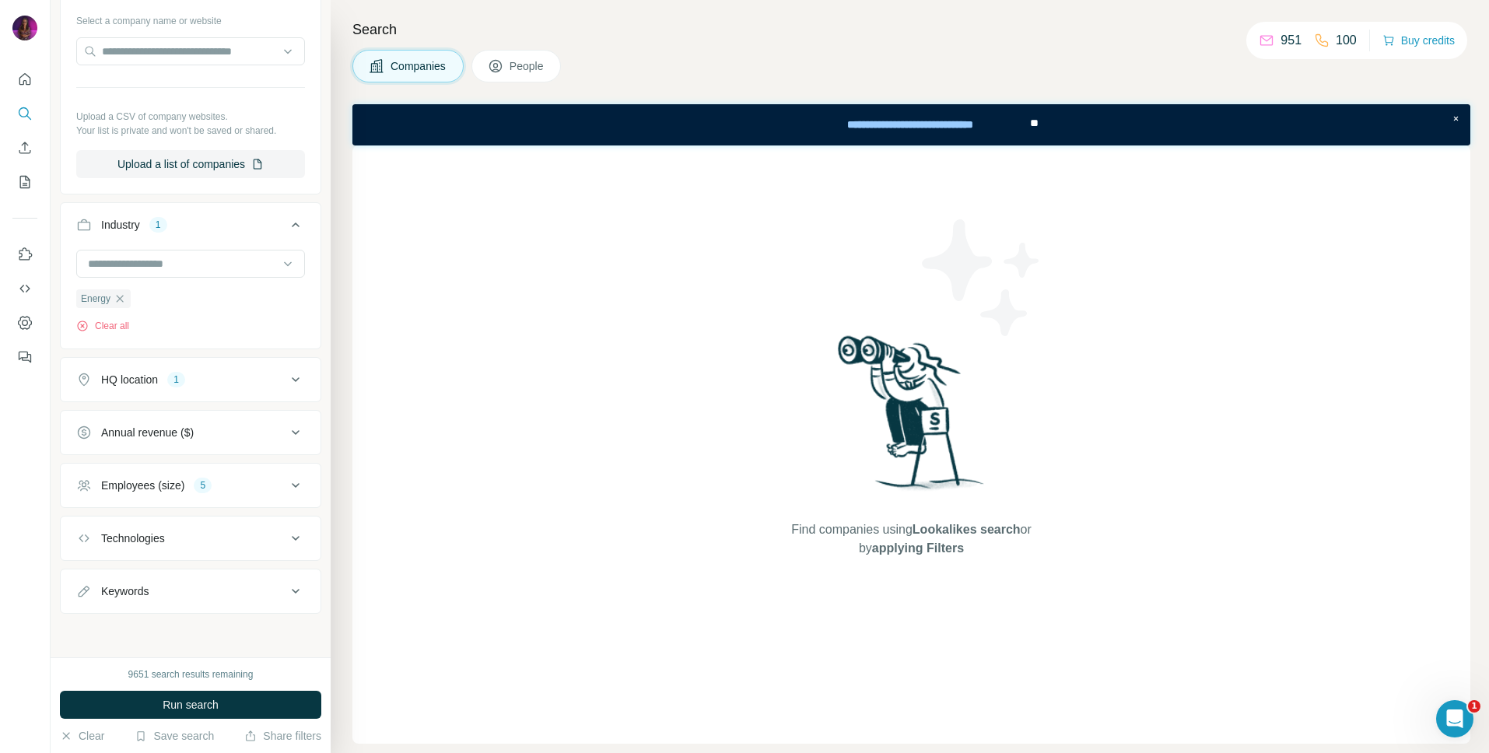
scroll to position [286, 0]
click at [158, 711] on button "Run search" at bounding box center [190, 705] width 261 height 28
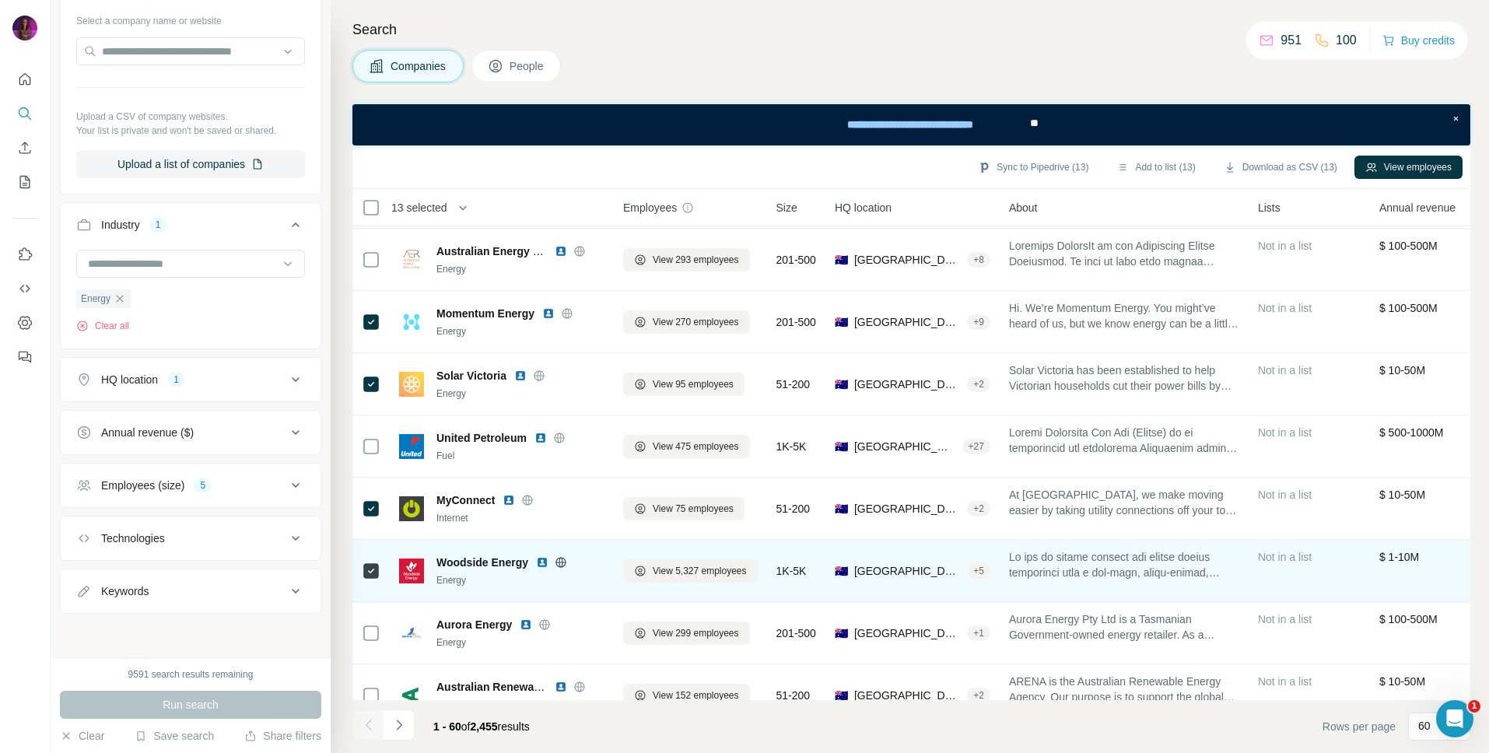
scroll to position [2432, 0]
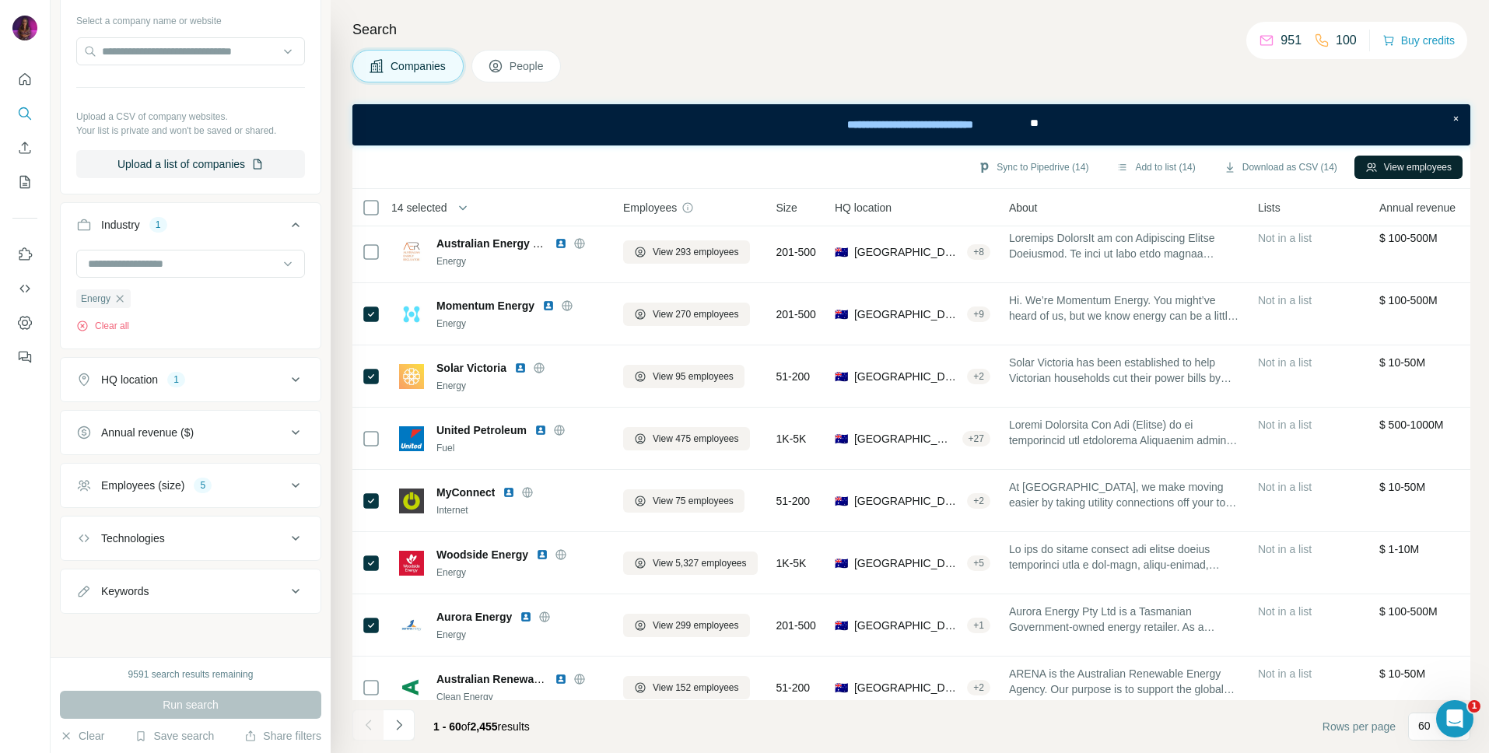
click at [1399, 170] on button "View employees" at bounding box center [1408, 167] width 108 height 23
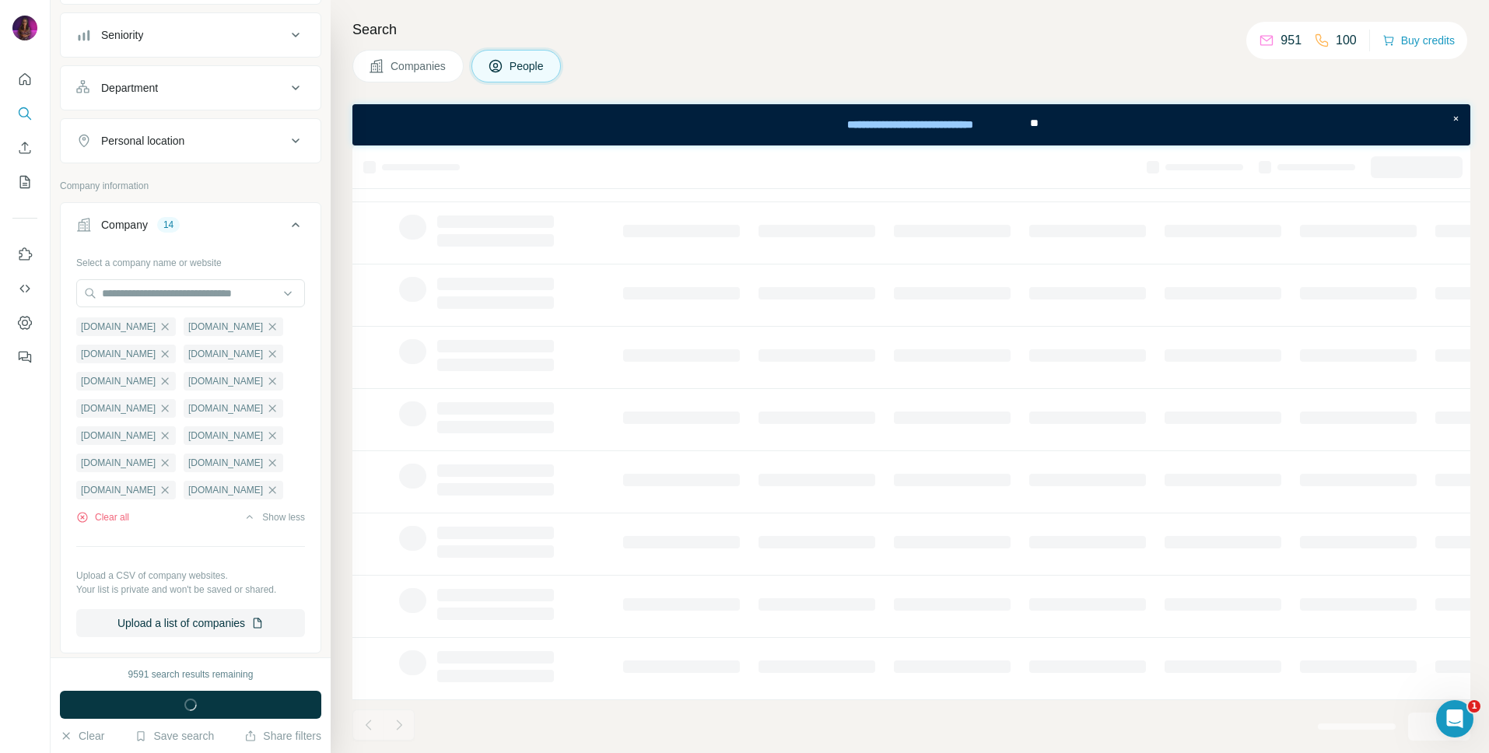
scroll to position [149, 0]
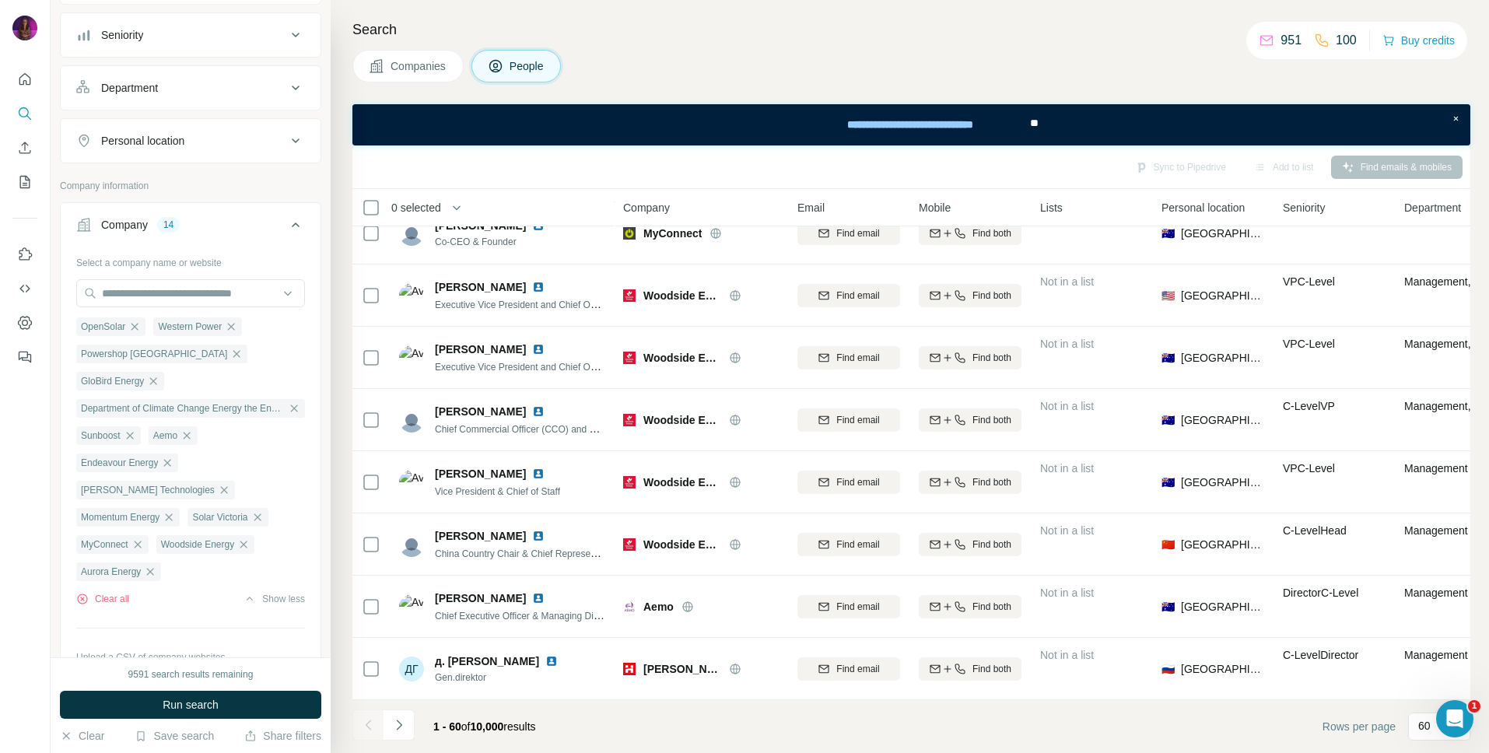
scroll to position [2432, 0]
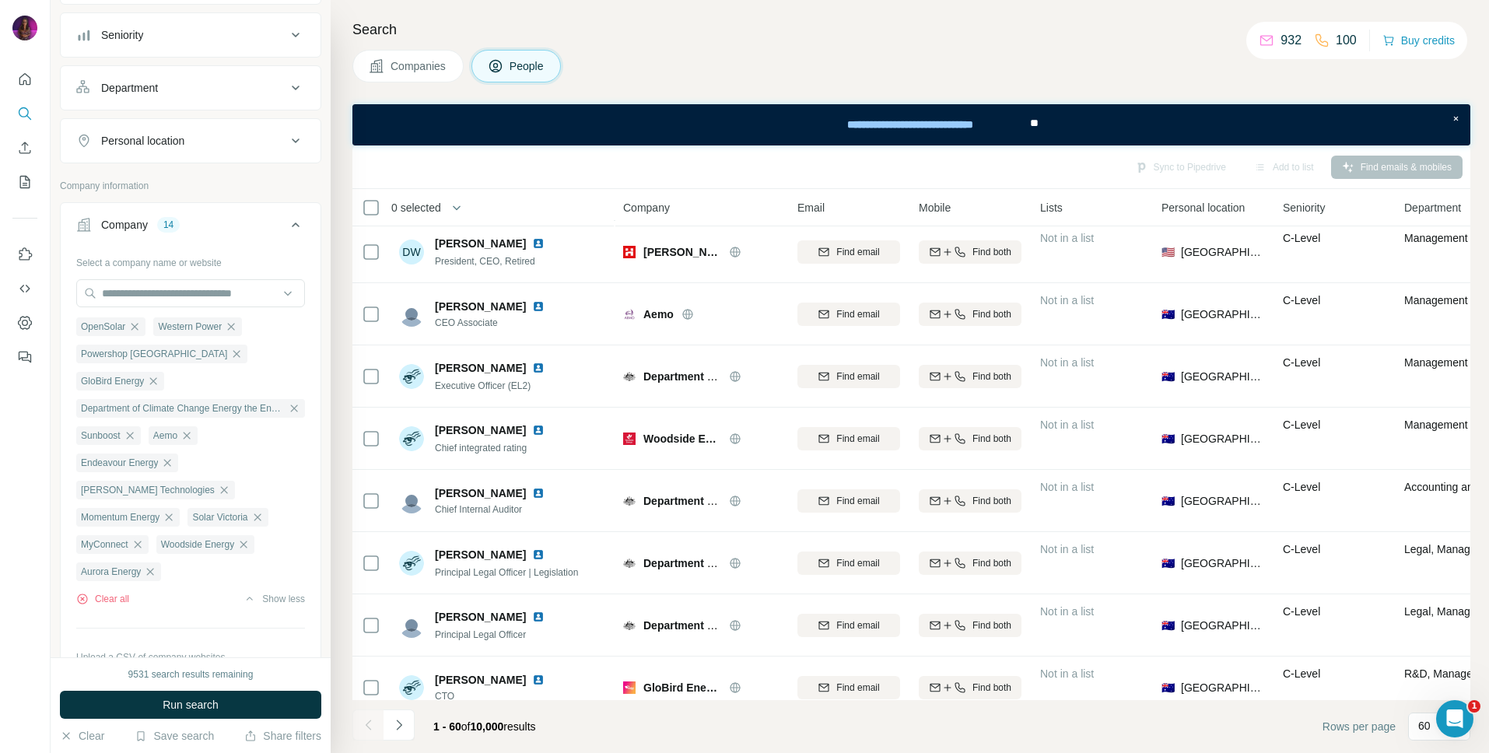
click at [536, 58] on span "People" at bounding box center [527, 66] width 36 height 16
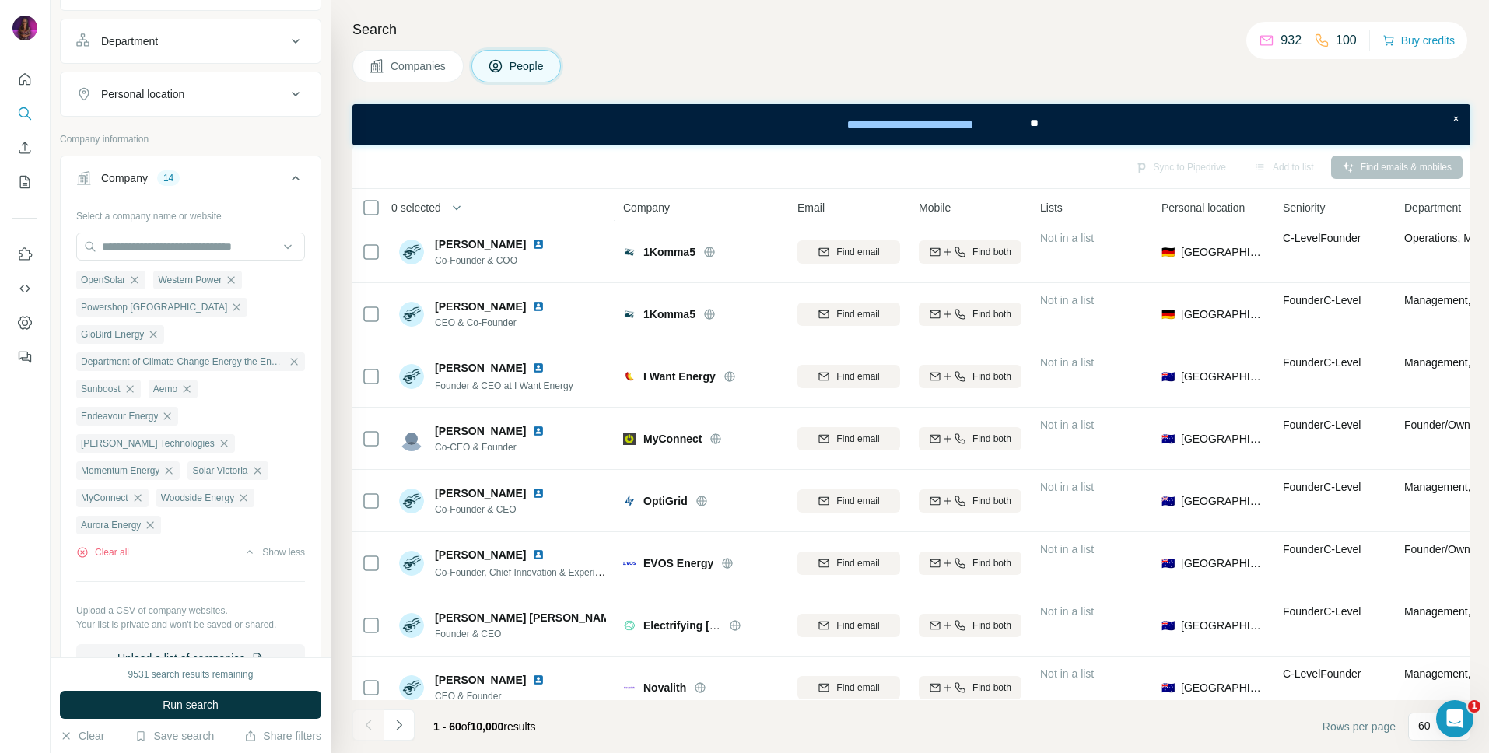
scroll to position [342, 0]
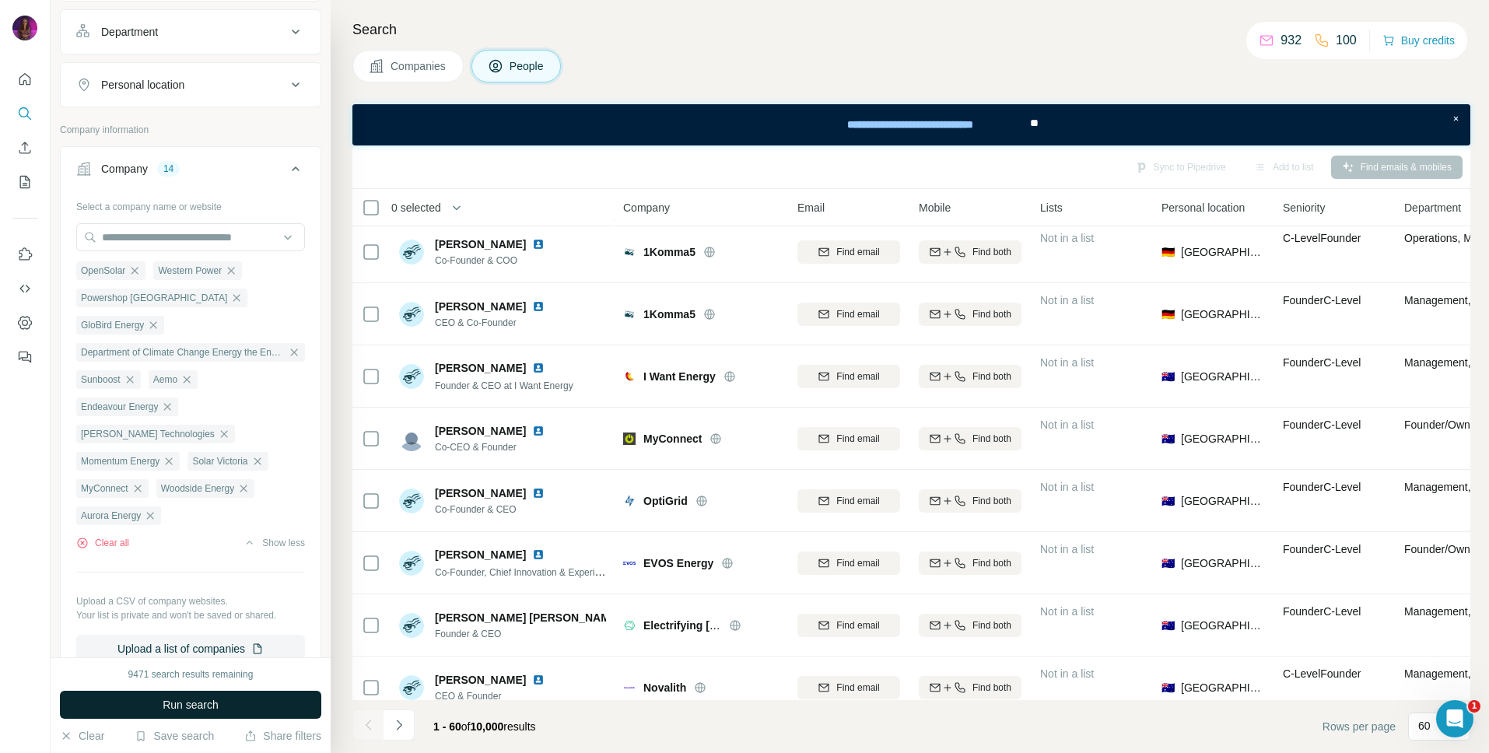
click at [206, 709] on span "Run search" at bounding box center [191, 705] width 56 height 16
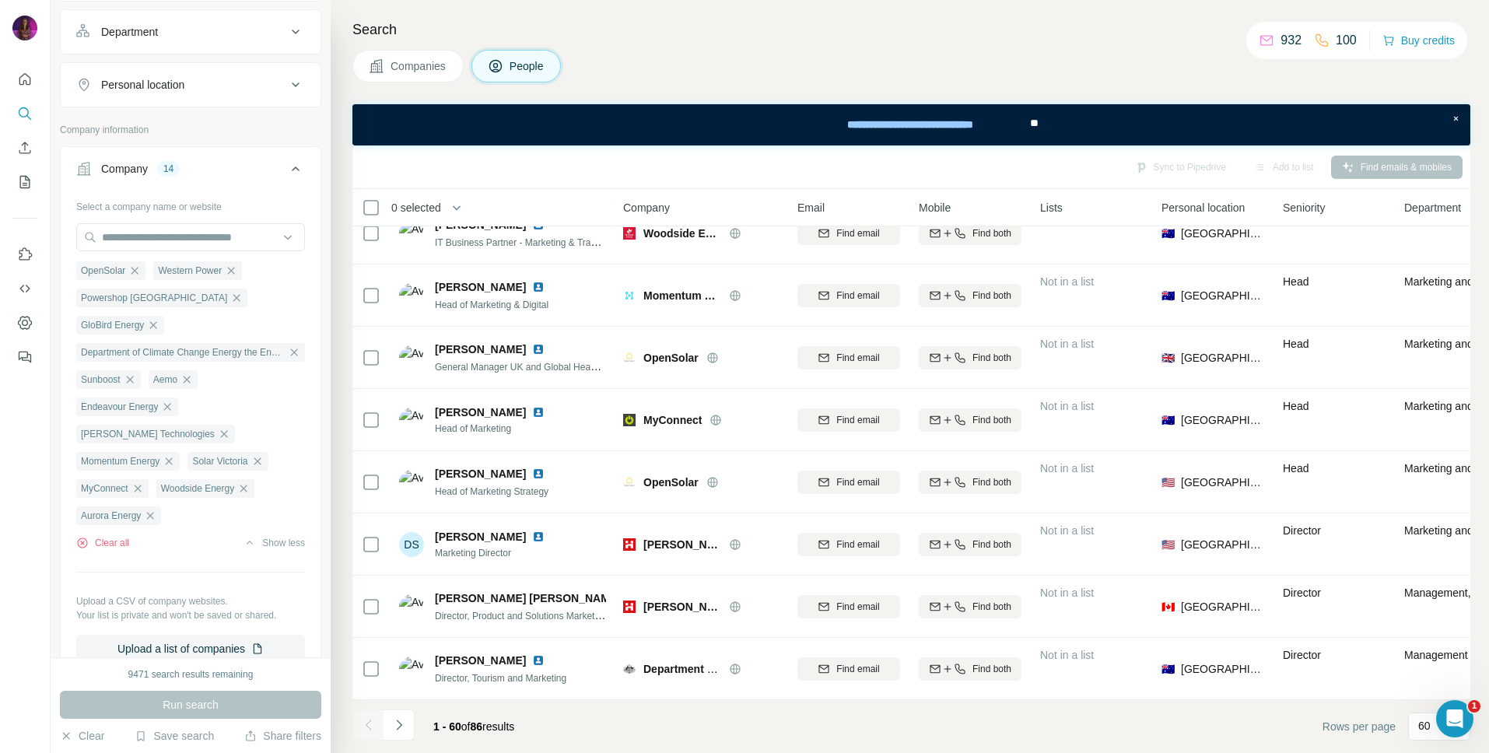
scroll to position [2432, 0]
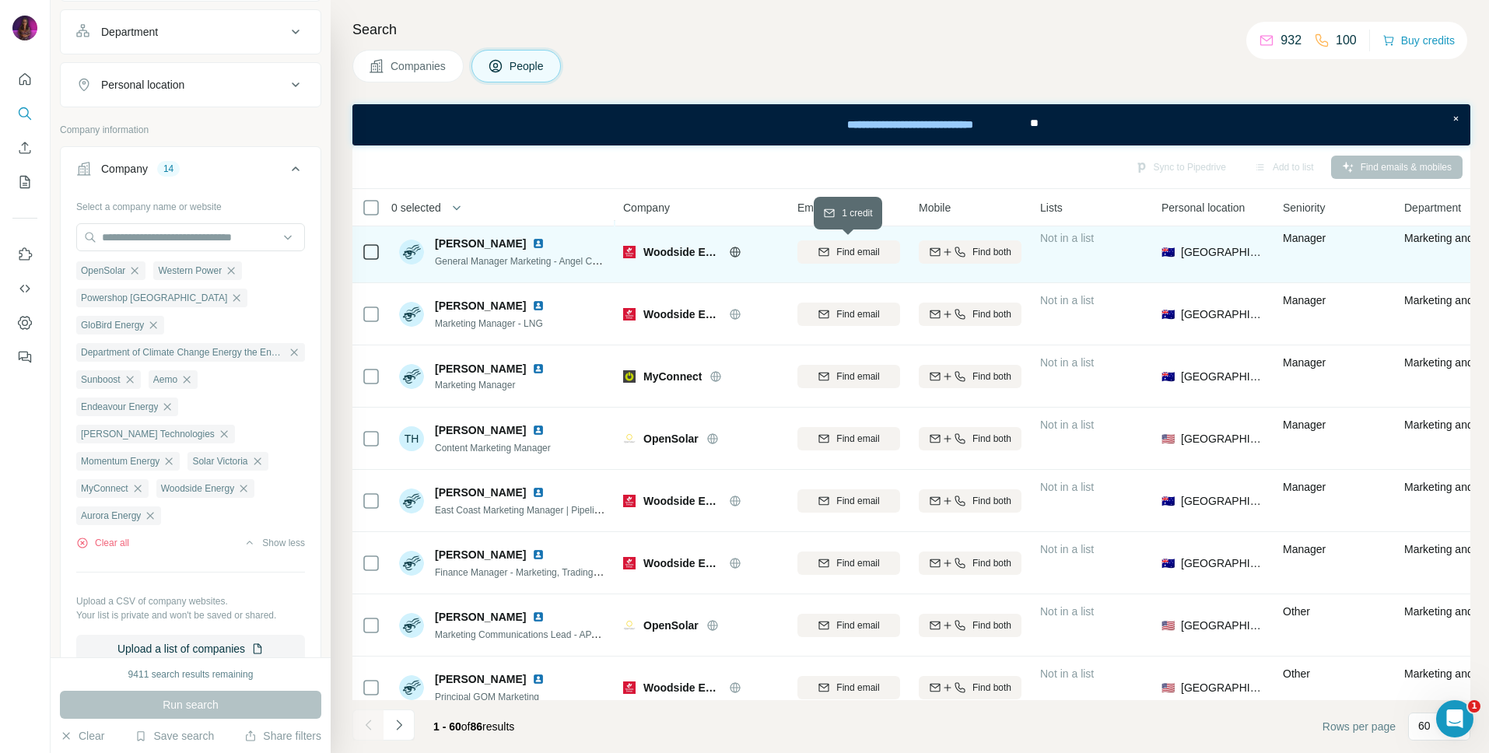
click at [844, 247] on span "Find email" at bounding box center [857, 252] width 43 height 14
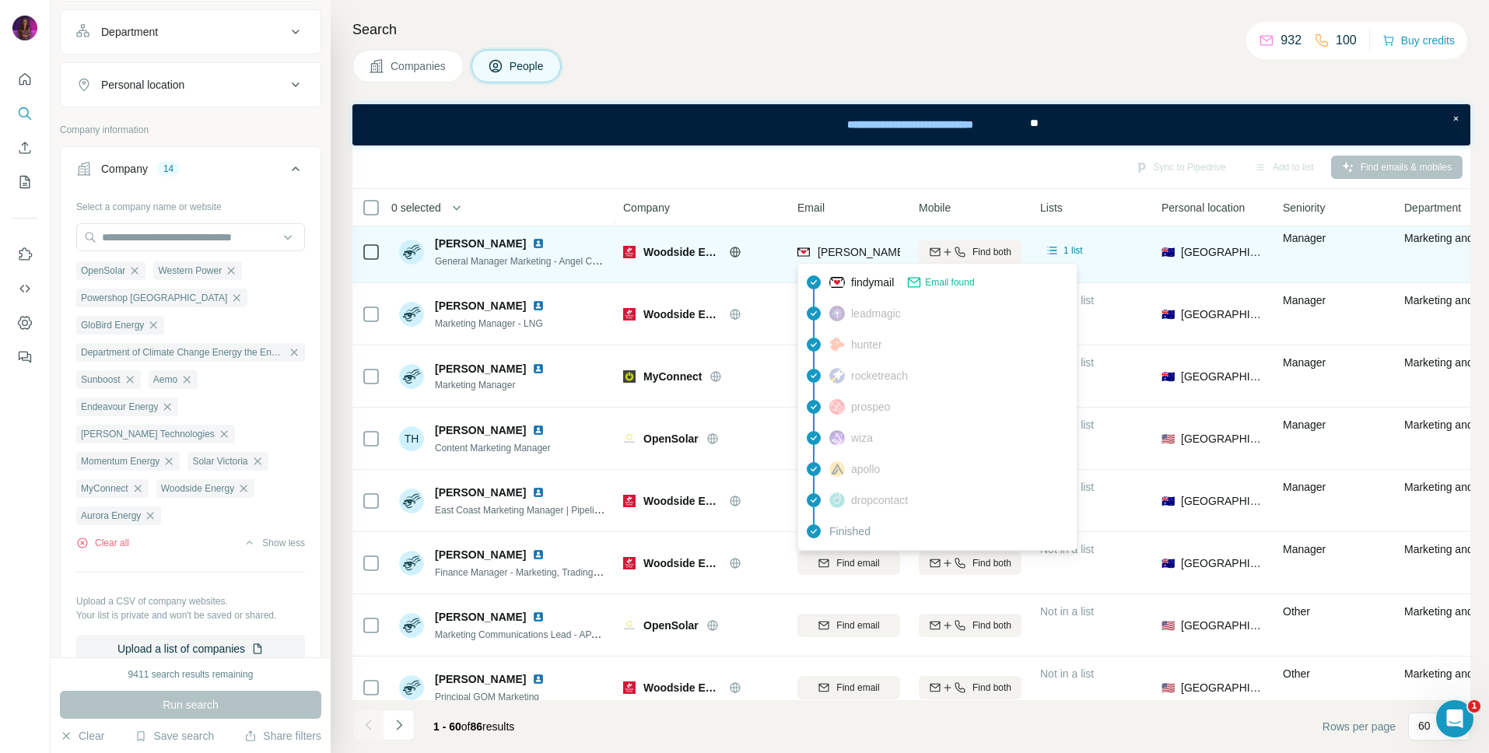
click at [844, 247] on span "[PERSON_NAME][EMAIL_ADDRESS][PERSON_NAME][DOMAIN_NAME]" at bounding box center [999, 252] width 364 height 12
copy tr "[PERSON_NAME][EMAIL_ADDRESS][PERSON_NAME][DOMAIN_NAME]"
click at [1076, 50] on div "Companies People" at bounding box center [911, 66] width 1118 height 33
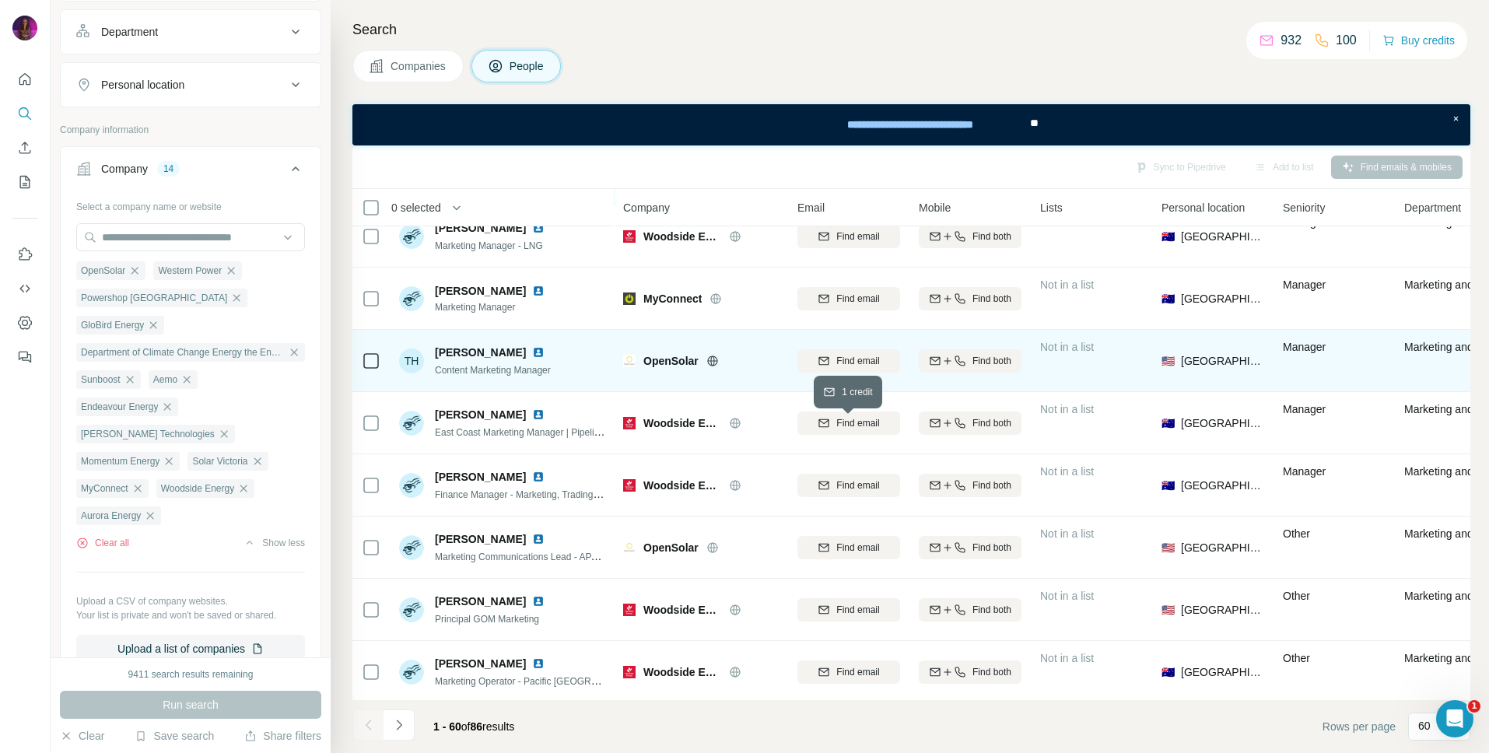
scroll to position [2518, 0]
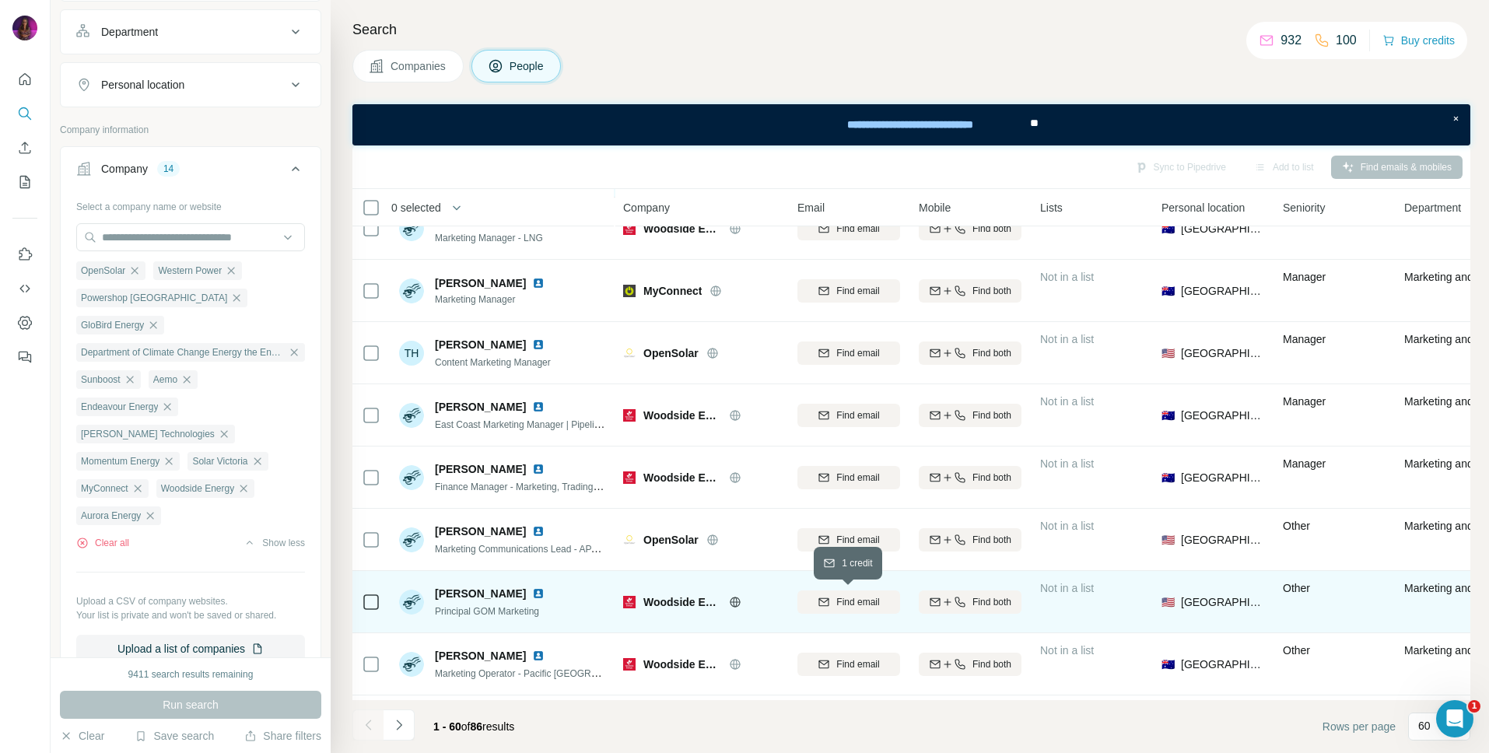
click at [845, 605] on span "Find email" at bounding box center [857, 602] width 43 height 14
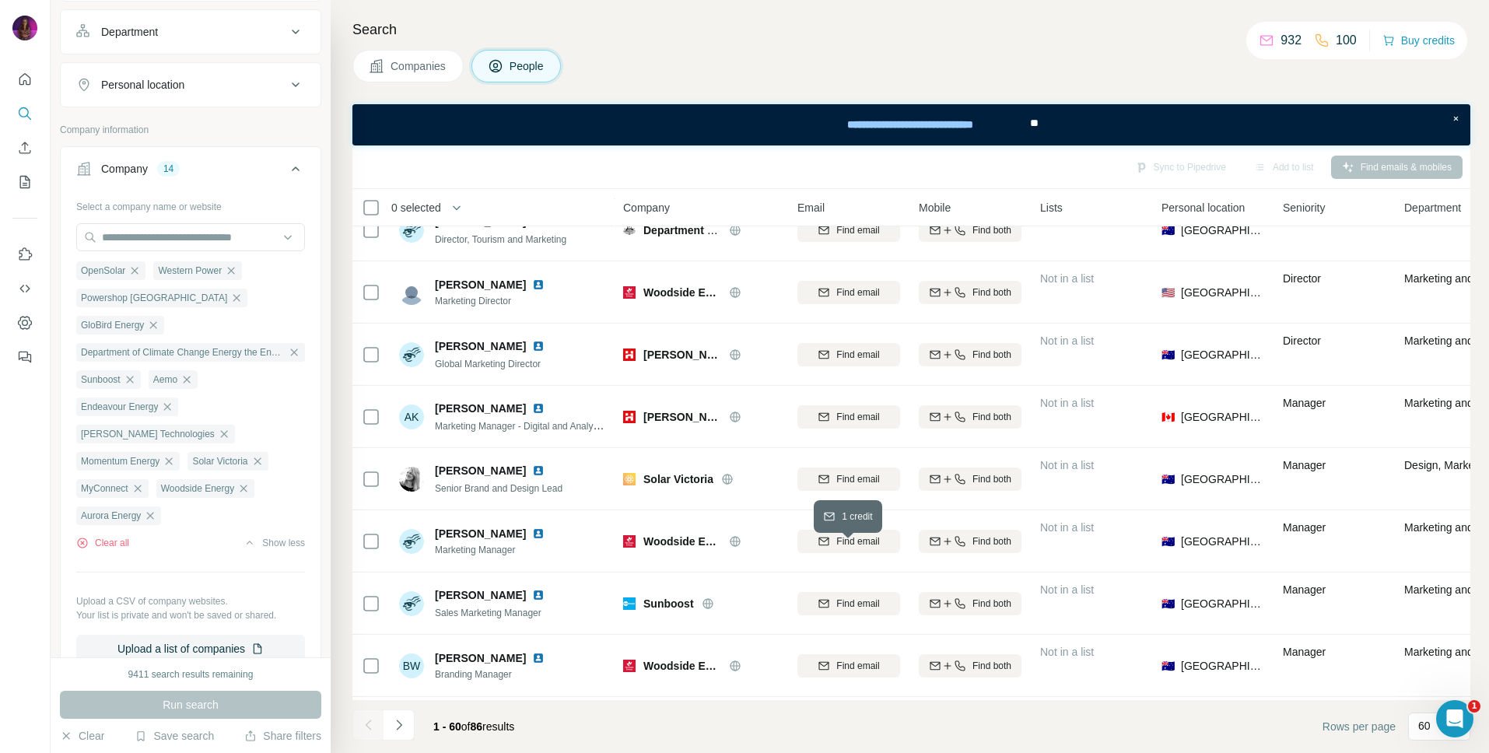
scroll to position [598, 0]
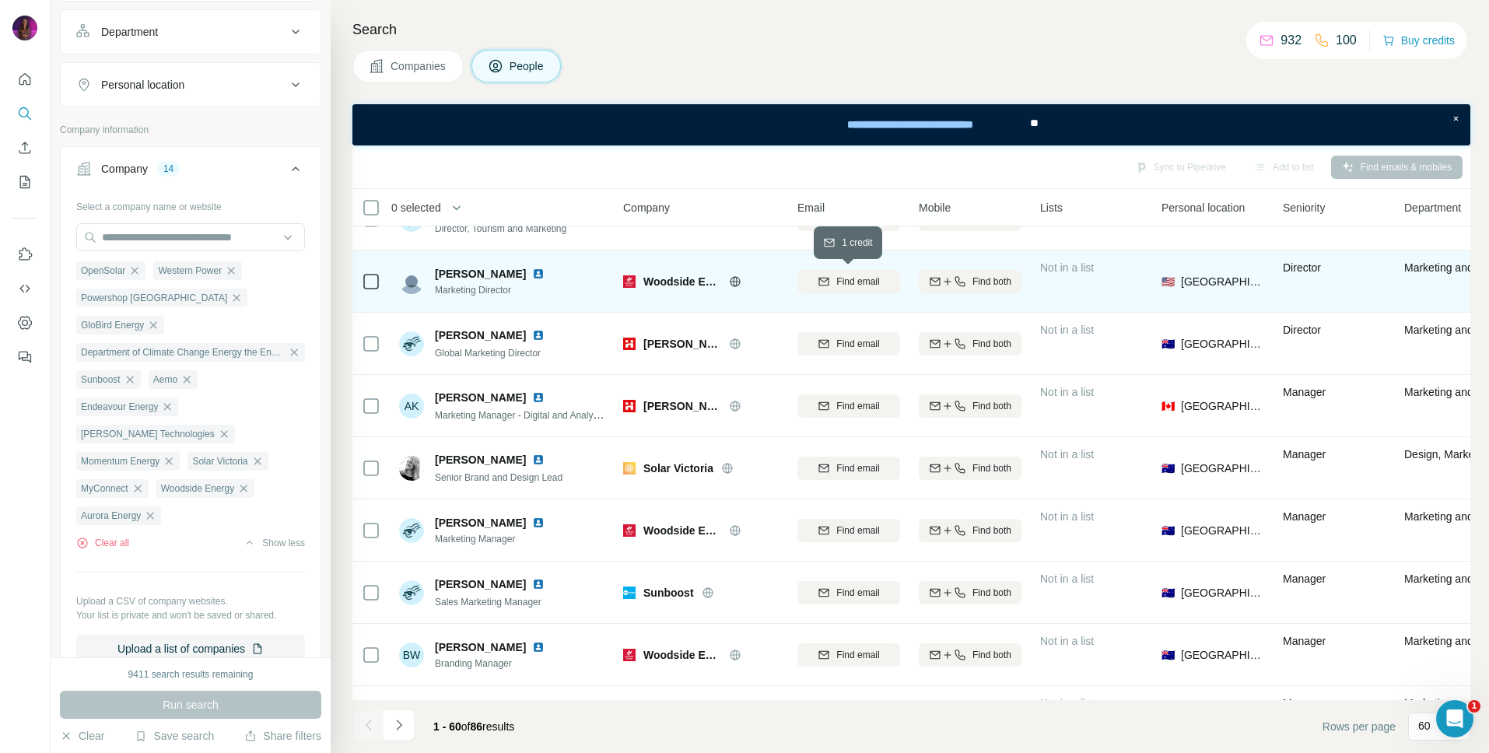
click at [852, 286] on span "Find email" at bounding box center [857, 282] width 43 height 14
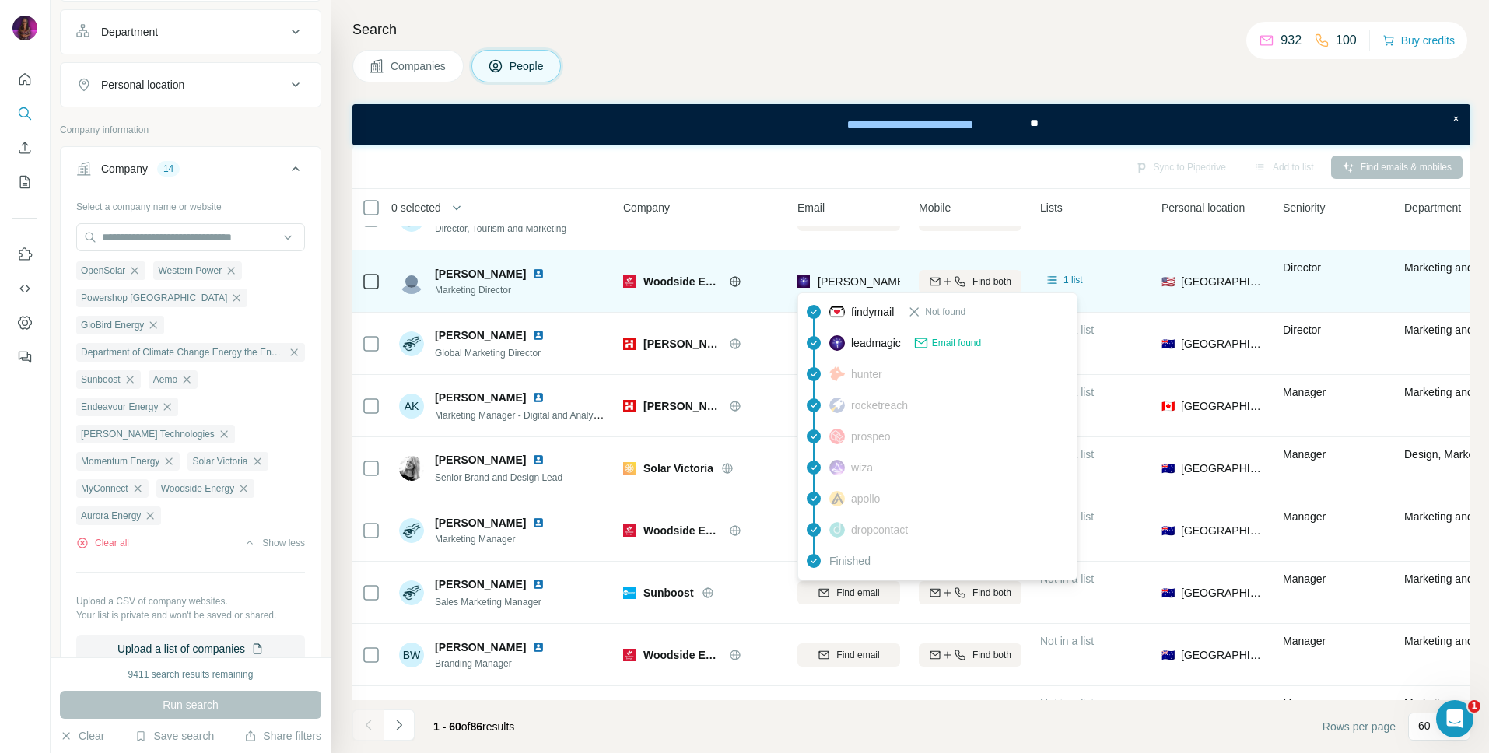
click at [849, 284] on span "[PERSON_NAME][EMAIL_ADDRESS][PERSON_NAME][DOMAIN_NAME]" at bounding box center [999, 281] width 364 height 12
copy tr "[PERSON_NAME][EMAIL_ADDRESS][PERSON_NAME][DOMAIN_NAME]"
click at [733, 283] on icon at bounding box center [735, 281] width 4 height 10
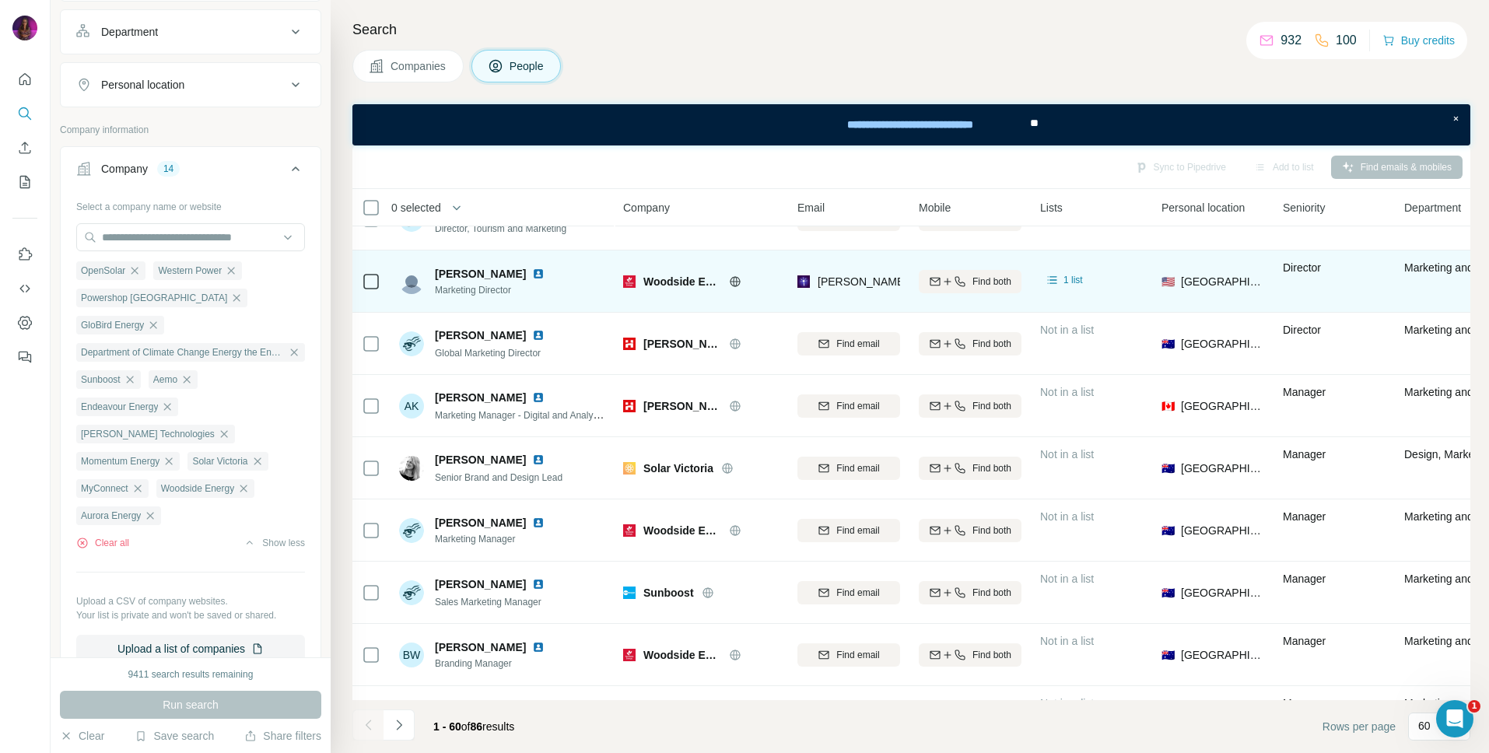
click at [532, 269] on img at bounding box center [538, 274] width 12 height 12
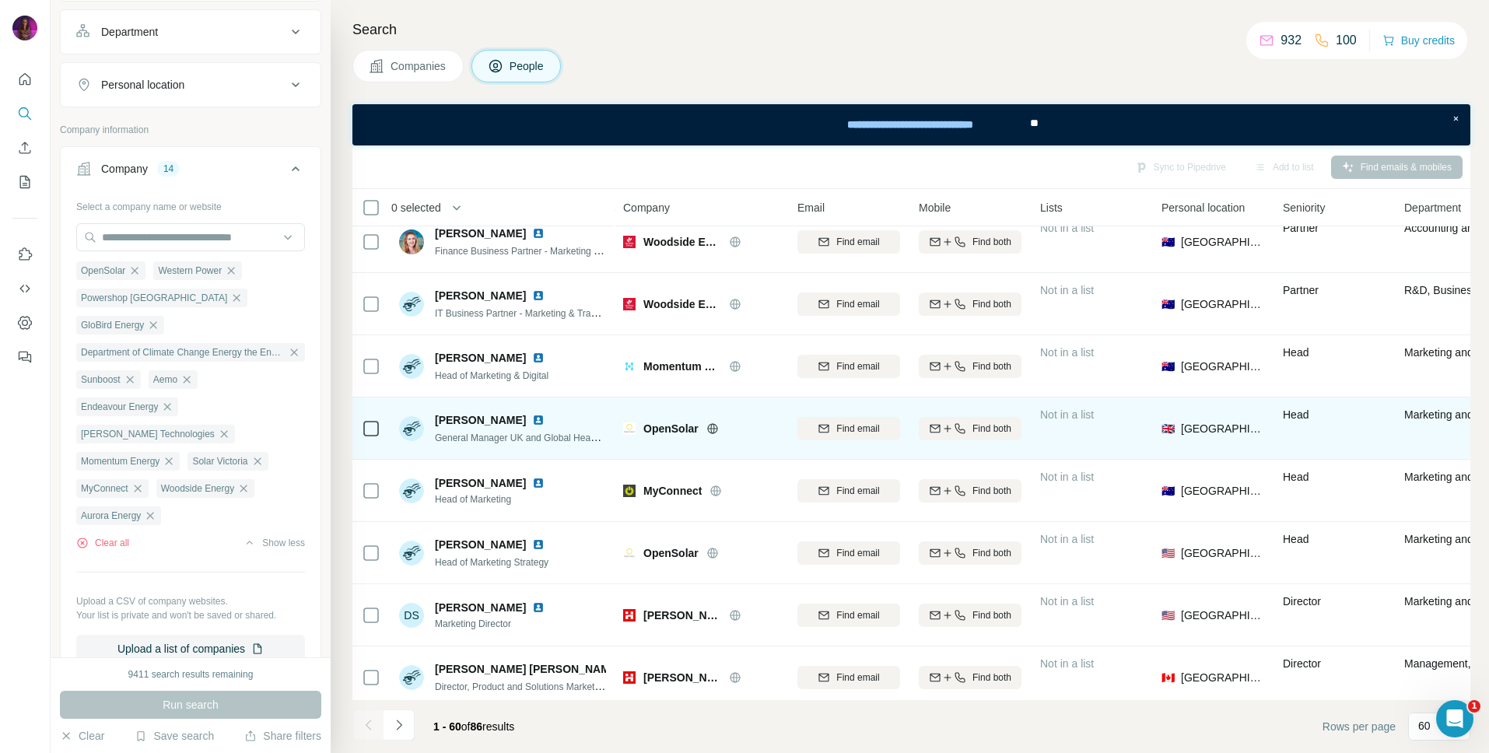
scroll to position [0, 0]
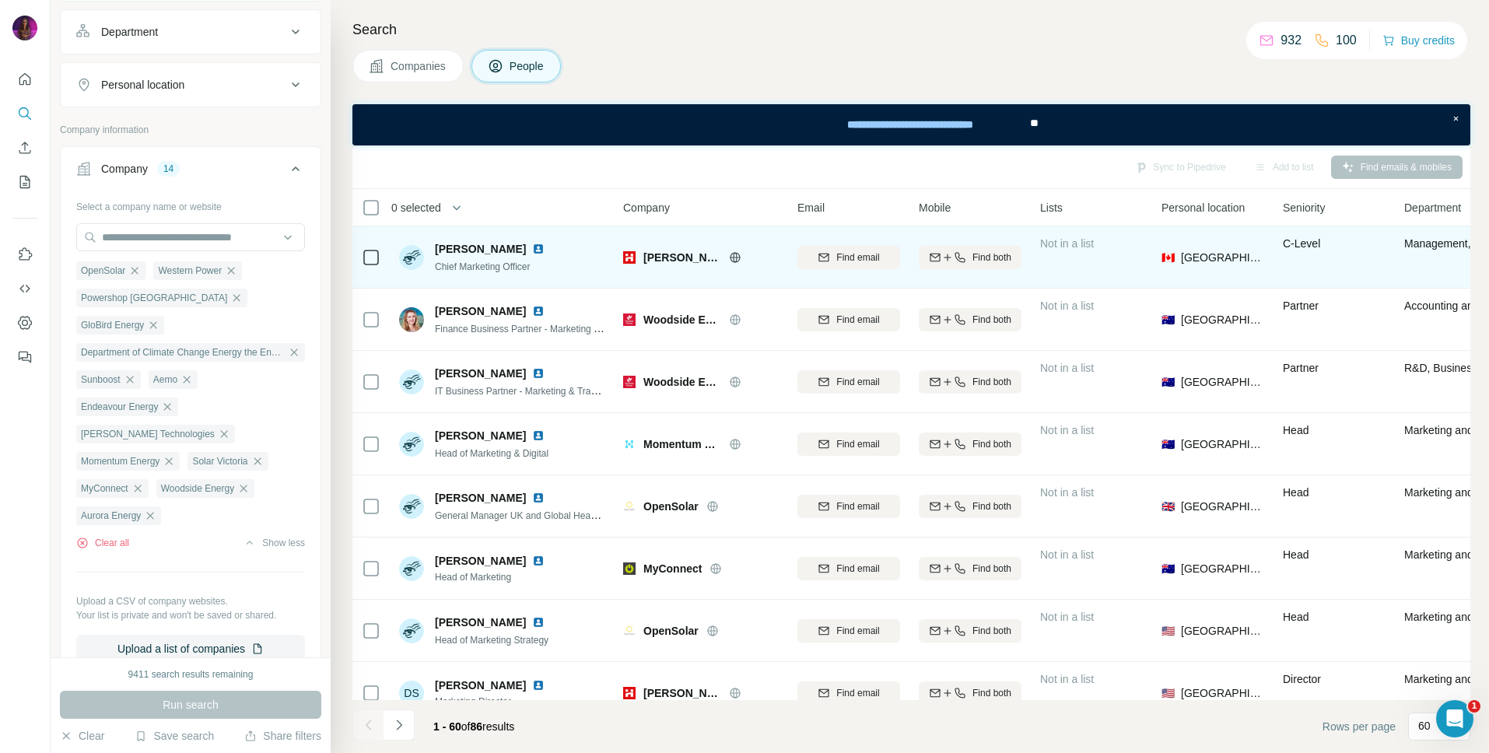
click at [738, 257] on icon at bounding box center [735, 257] width 10 height 1
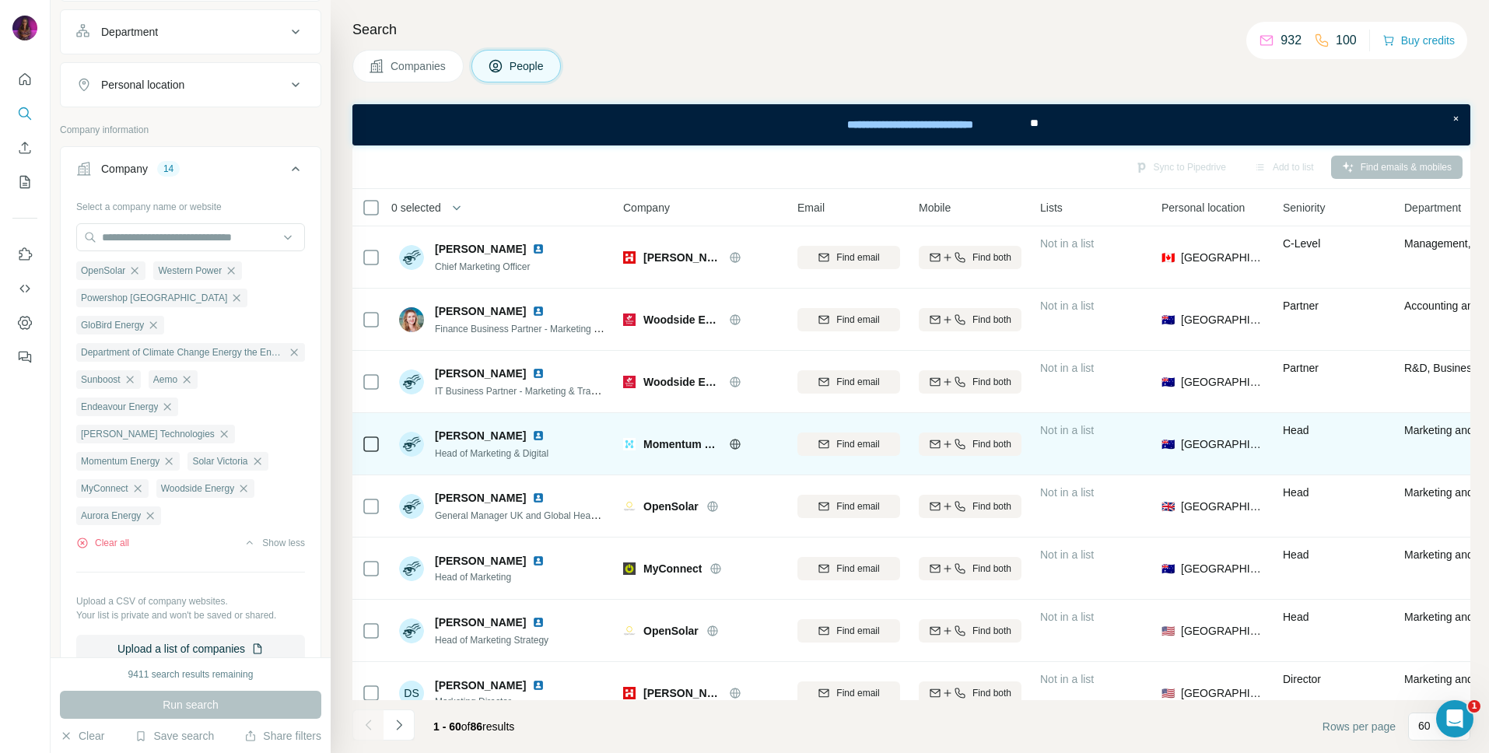
click at [736, 443] on icon at bounding box center [735, 444] width 4 height 10
click at [849, 446] on span "Find email" at bounding box center [857, 444] width 43 height 14
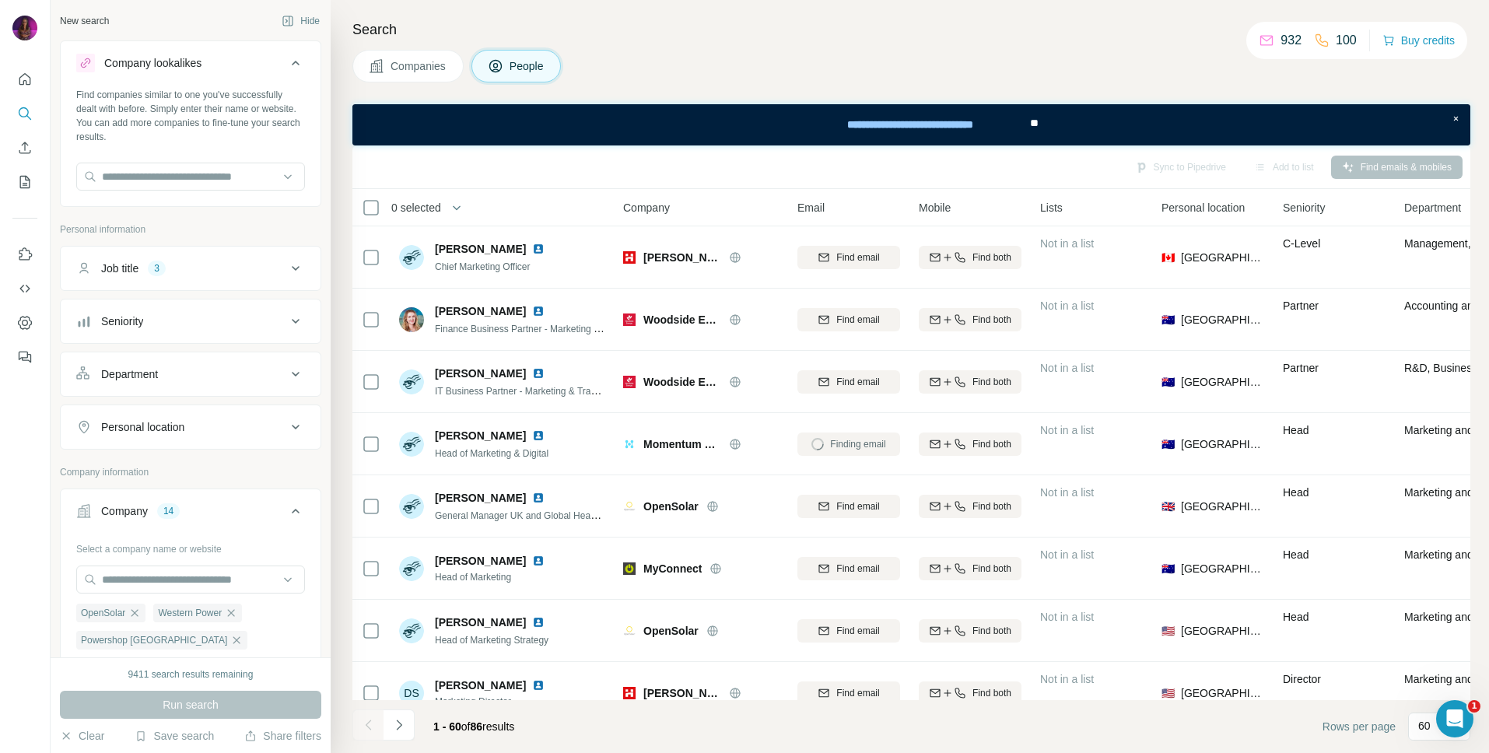
scroll to position [5473, 0]
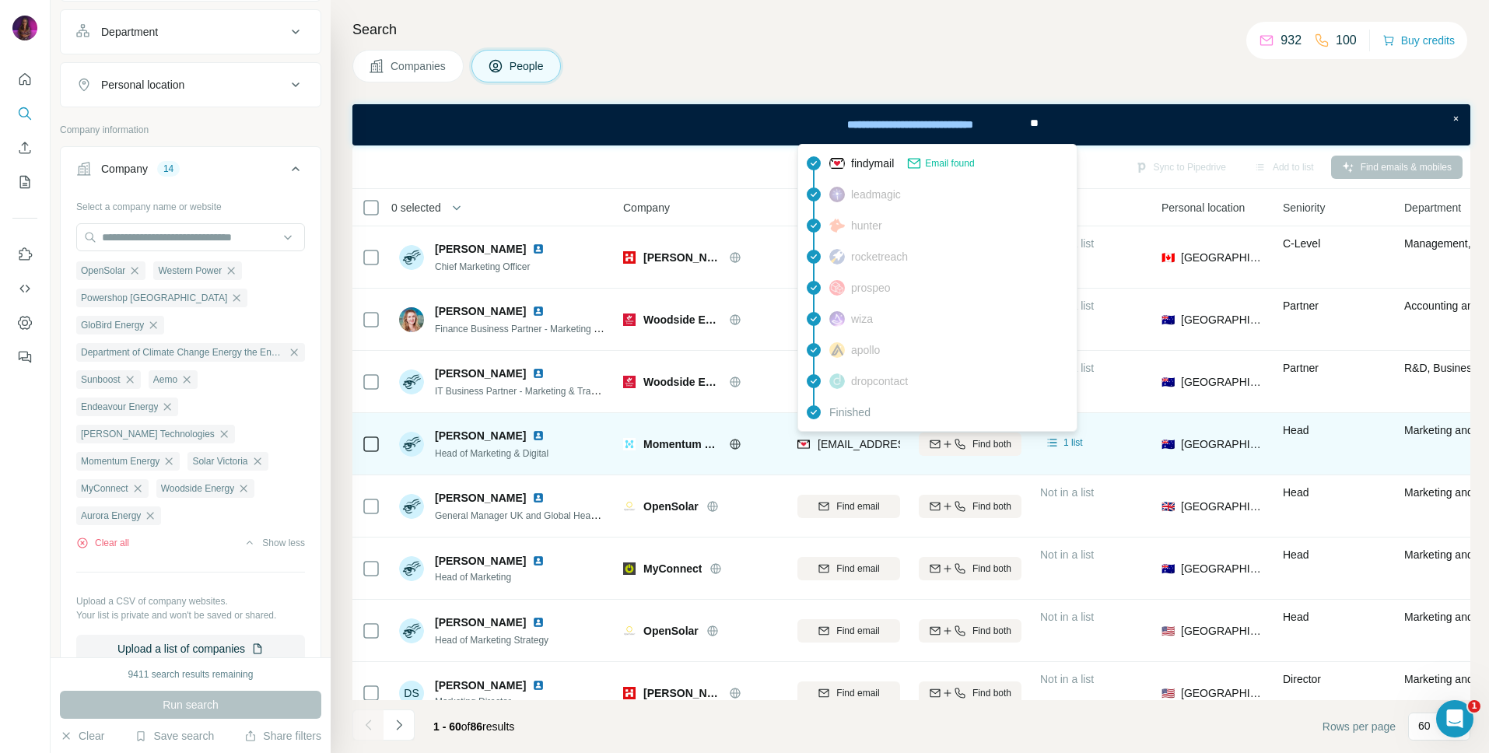
click at [840, 441] on span "[EMAIL_ADDRESS][PERSON_NAME][DOMAIN_NAME]" at bounding box center [954, 444] width 274 height 12
copy tr "[EMAIL_ADDRESS][PERSON_NAME][DOMAIN_NAME]"
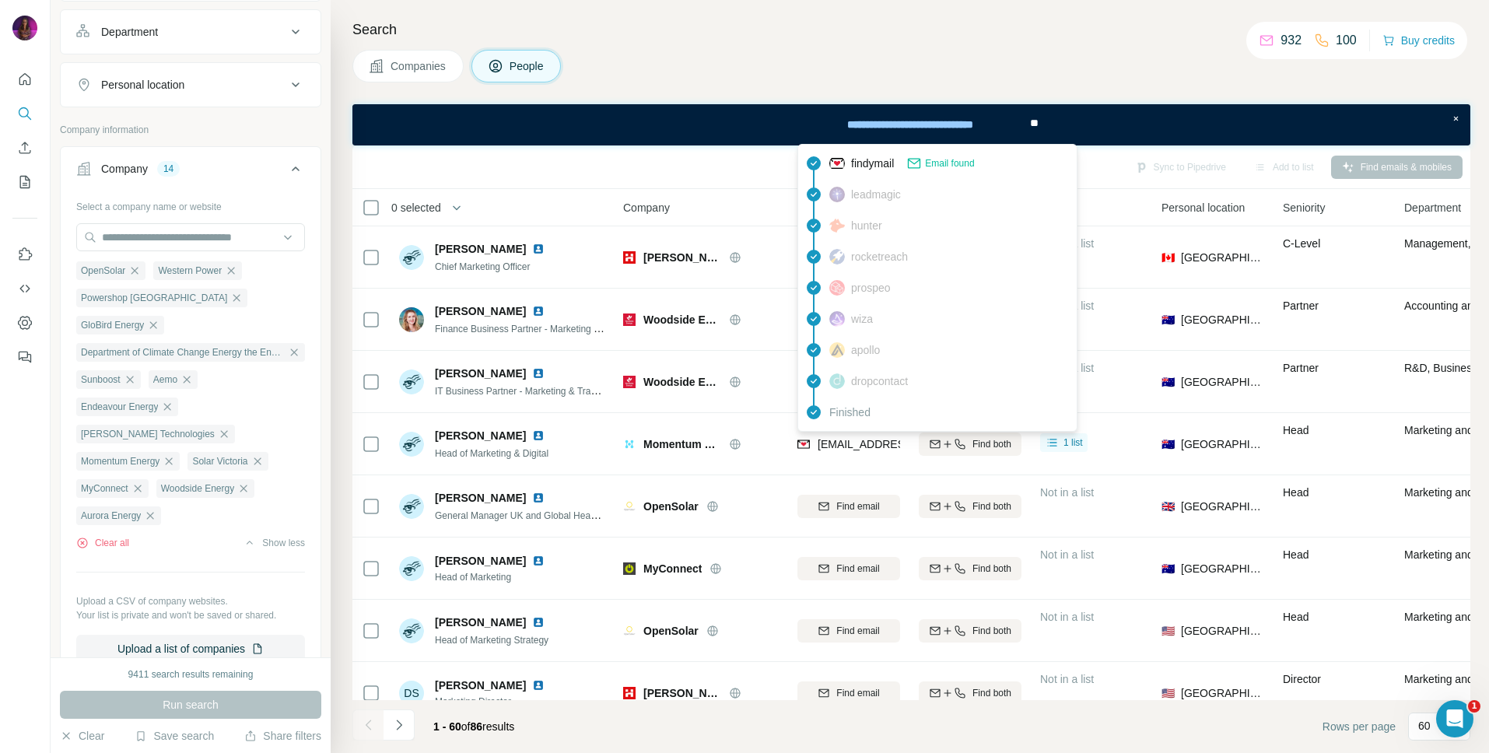
scroll to position [1561, 0]
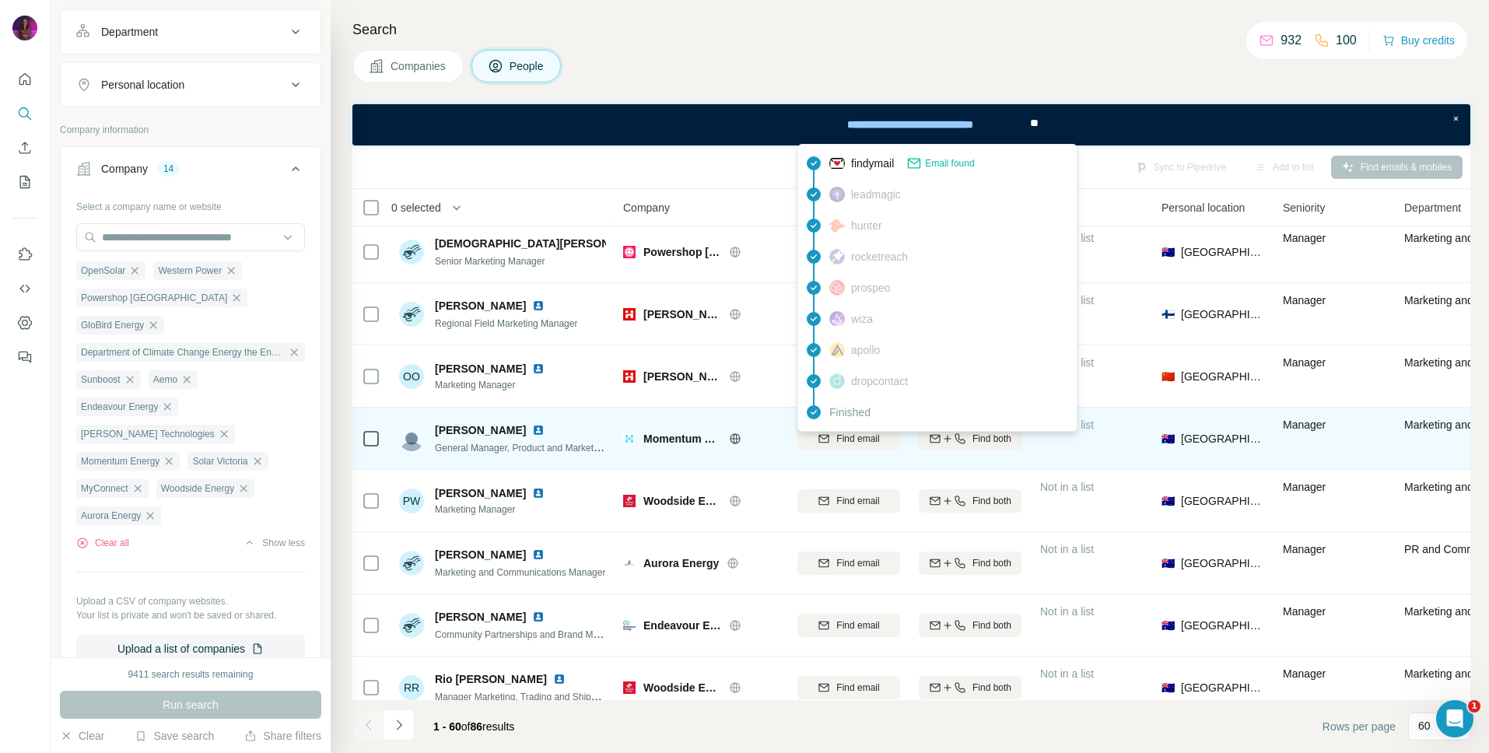
click at [839, 440] on span "Find email" at bounding box center [857, 439] width 43 height 14
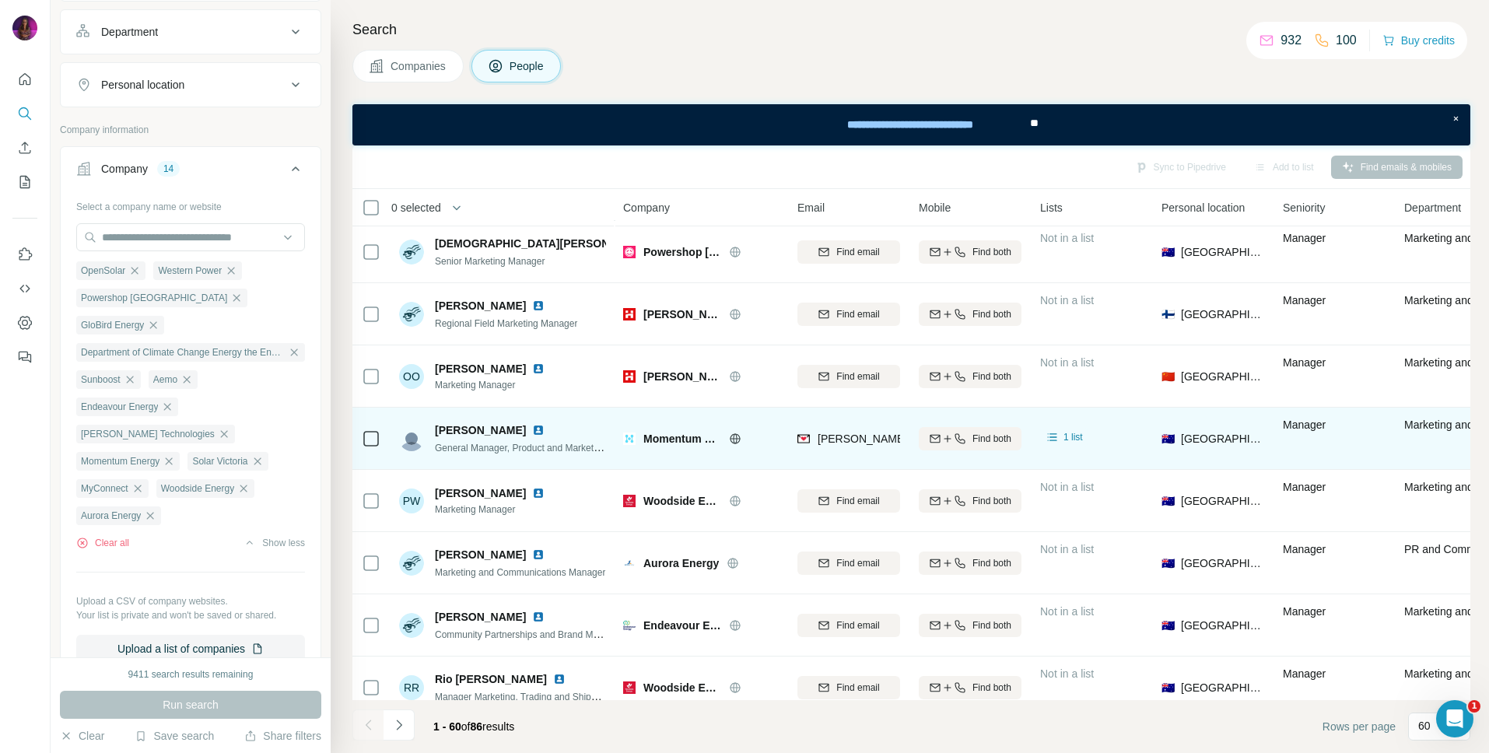
click at [532, 430] on img at bounding box center [538, 430] width 12 height 12
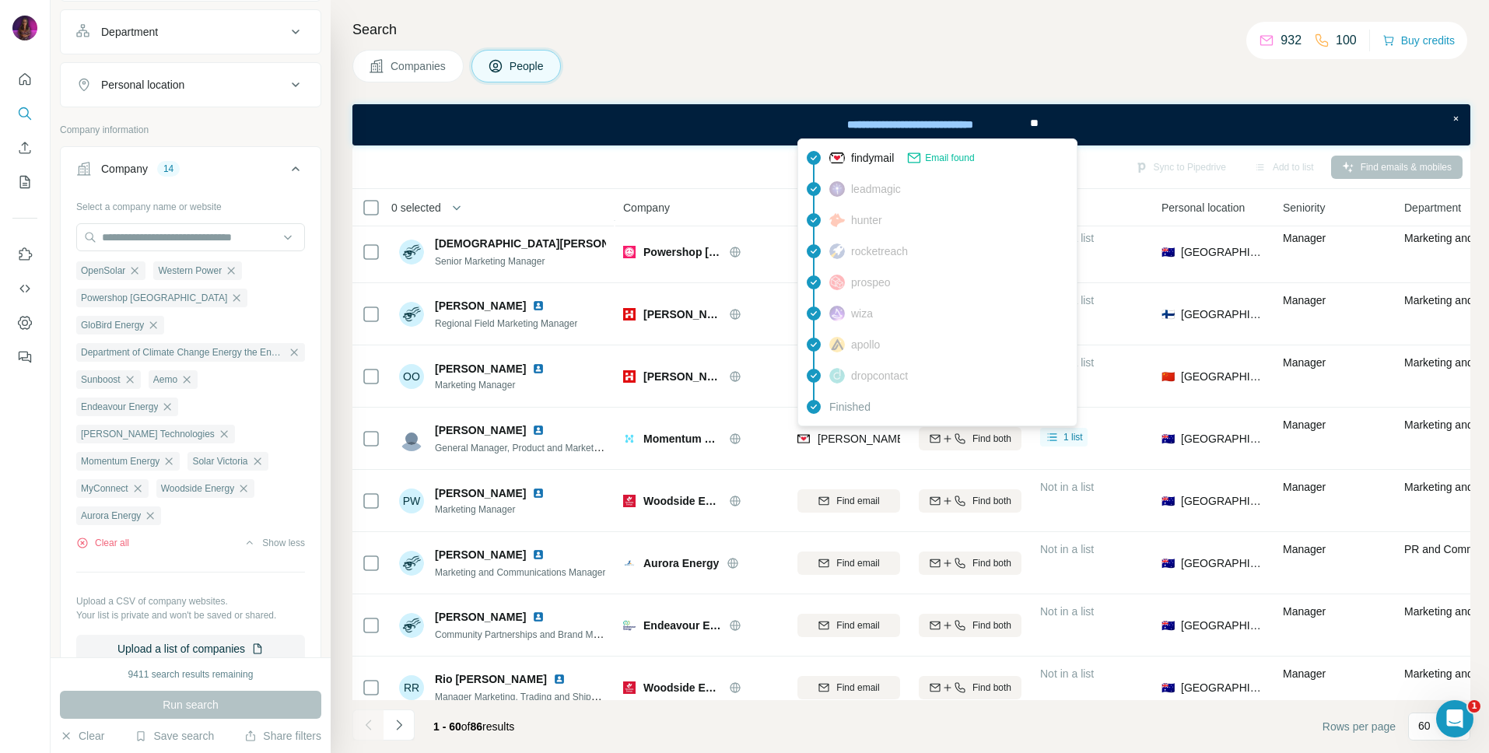
click at [859, 442] on span "[PERSON_NAME][EMAIL_ADDRESS][PERSON_NAME][DOMAIN_NAME]" at bounding box center [999, 438] width 364 height 12
copy tr "[PERSON_NAME][EMAIL_ADDRESS][PERSON_NAME][DOMAIN_NAME]"
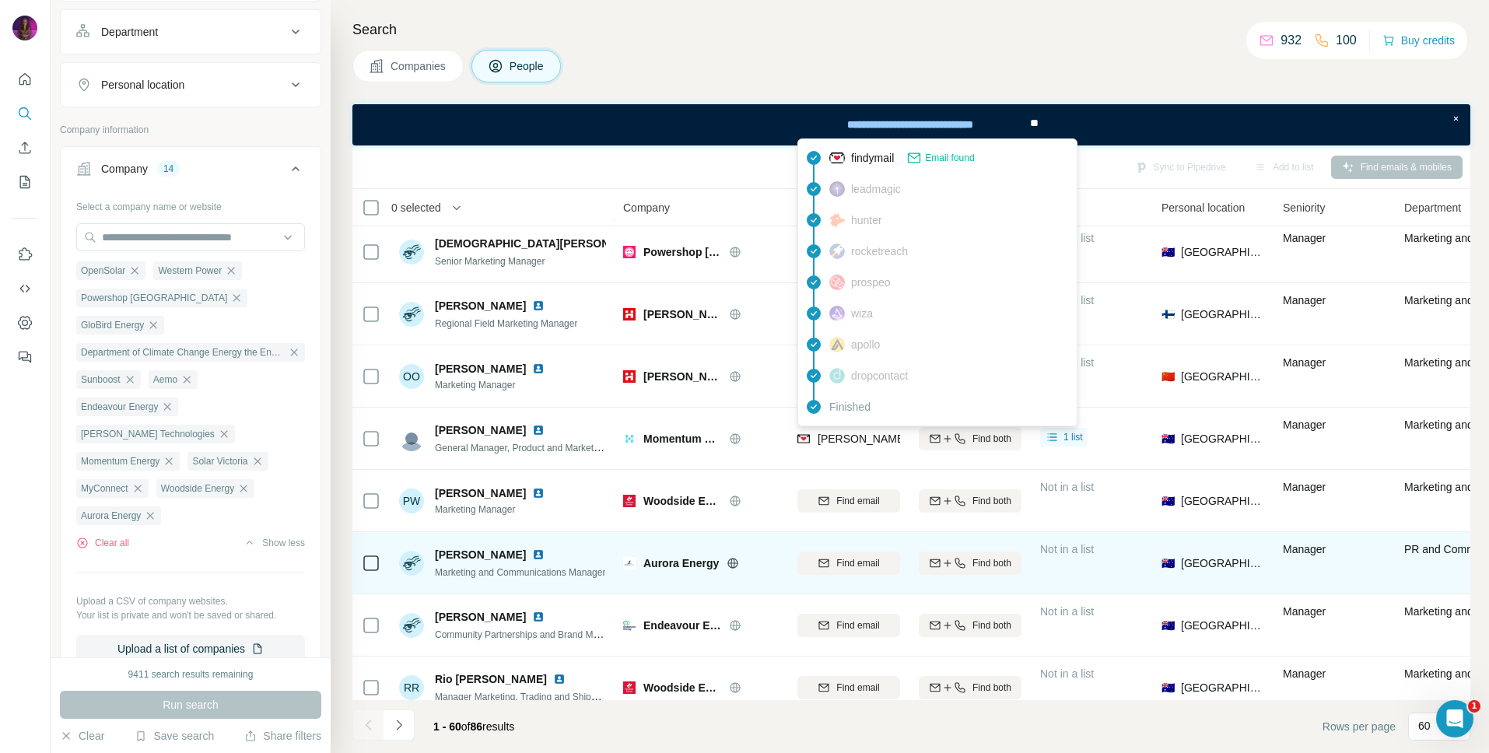
click at [730, 562] on icon at bounding box center [732, 563] width 12 height 12
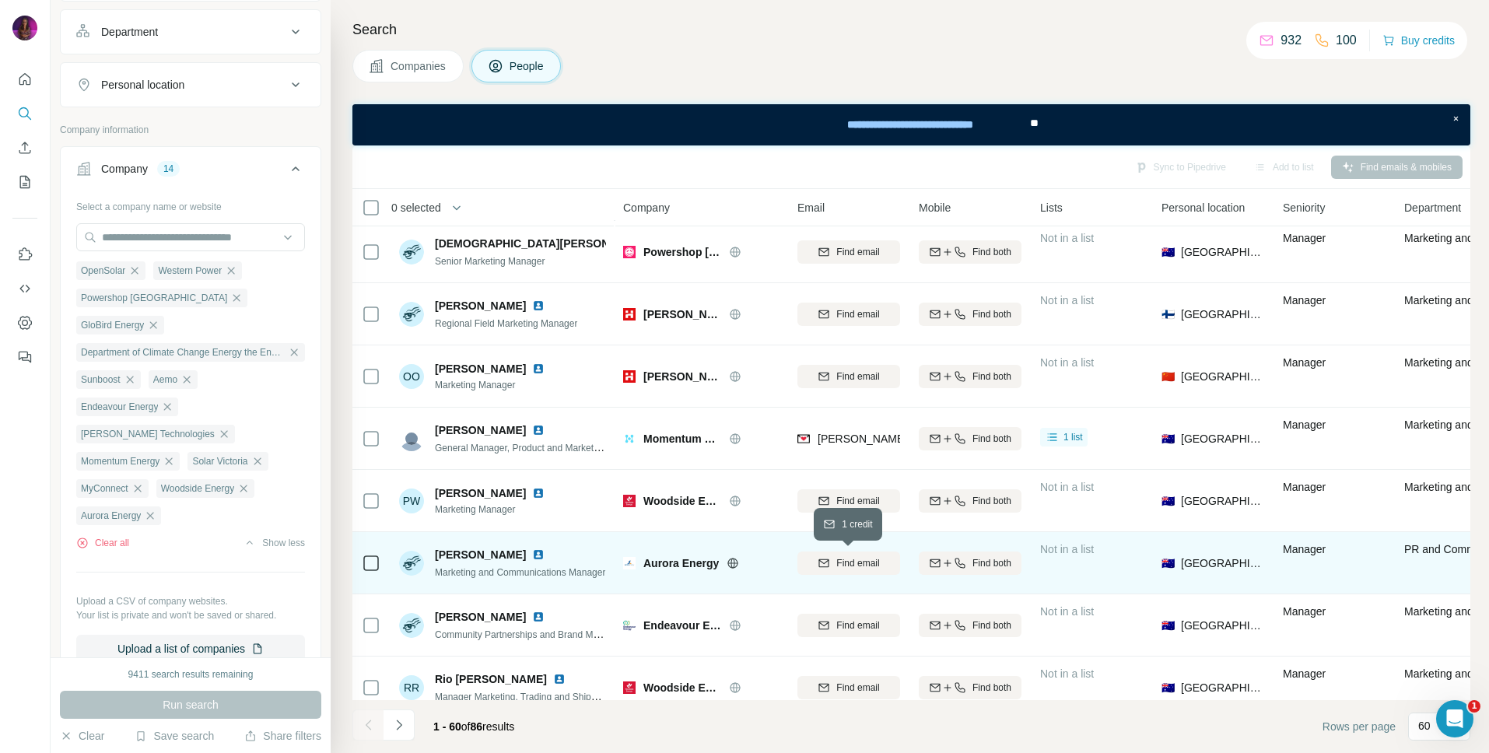
click at [854, 559] on span "Find email" at bounding box center [857, 563] width 43 height 14
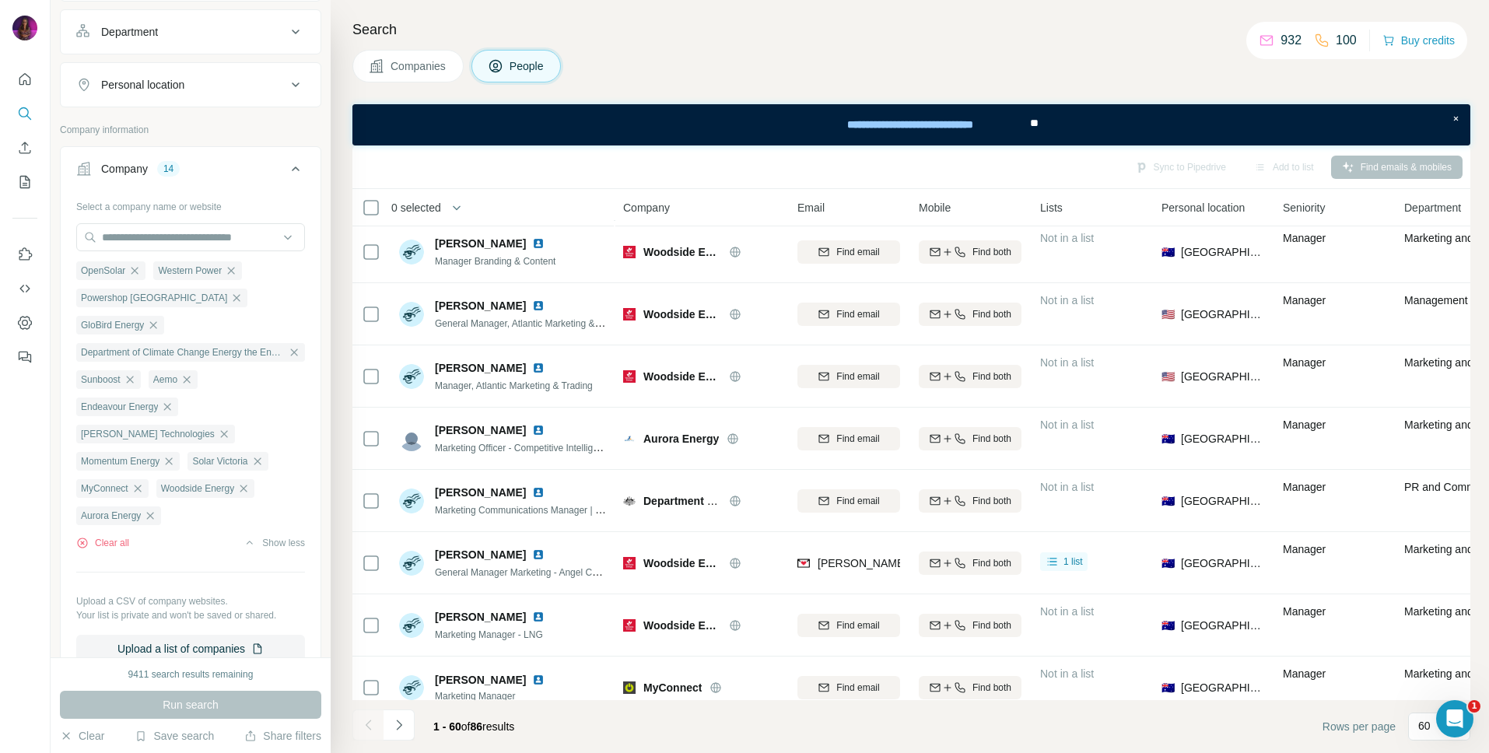
scroll to position [1685, 0]
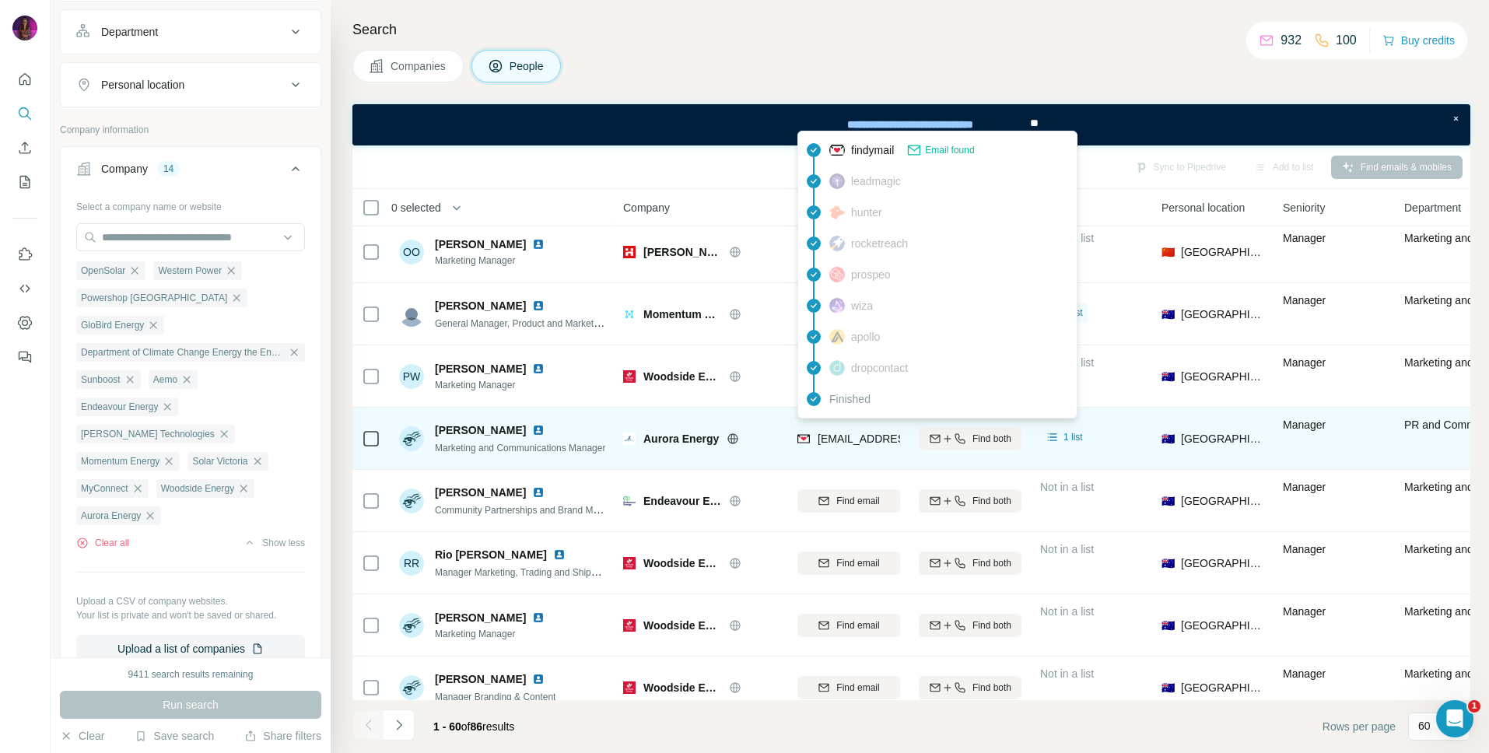
click at [839, 439] on span "[EMAIL_ADDRESS][PERSON_NAME][DOMAIN_NAME]" at bounding box center [954, 438] width 274 height 12
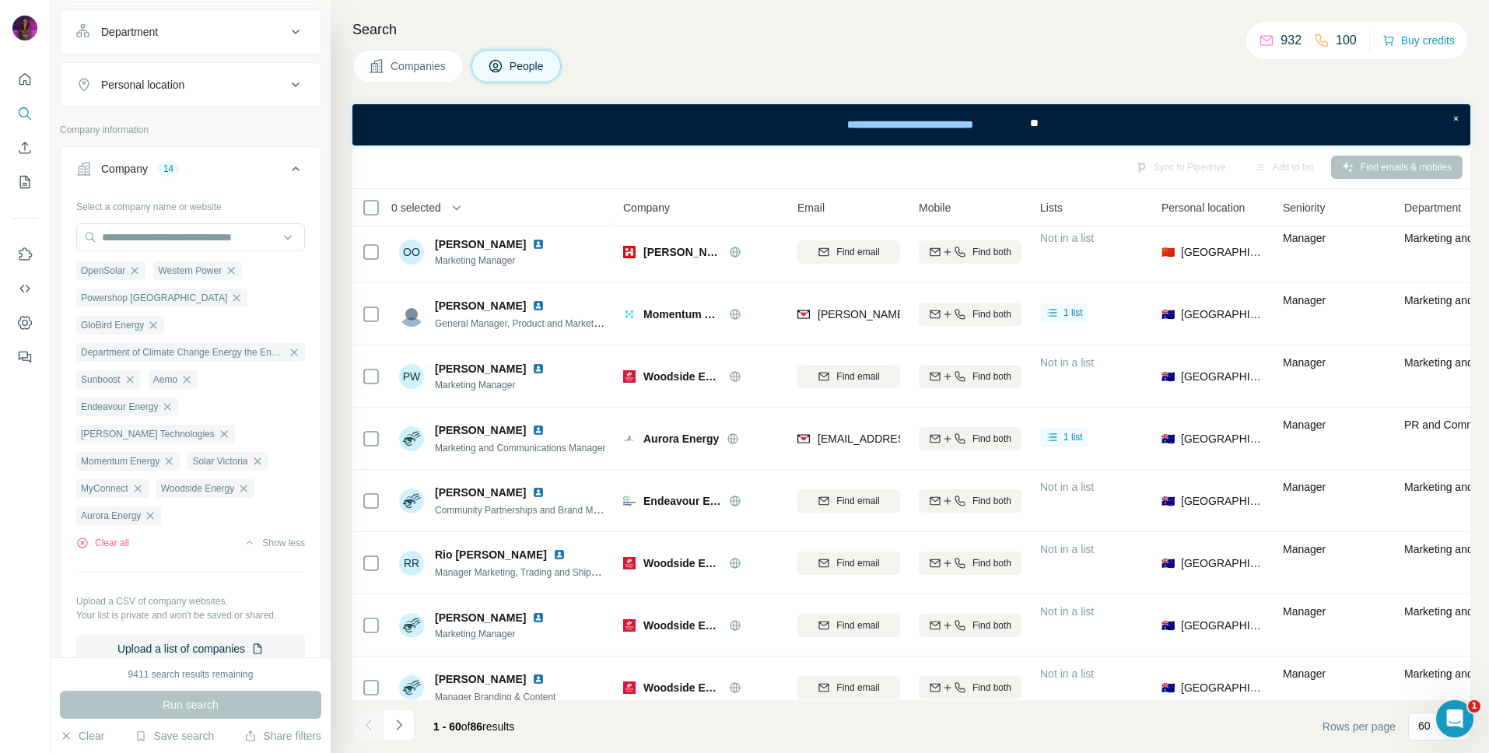
scroll to position [2121, 0]
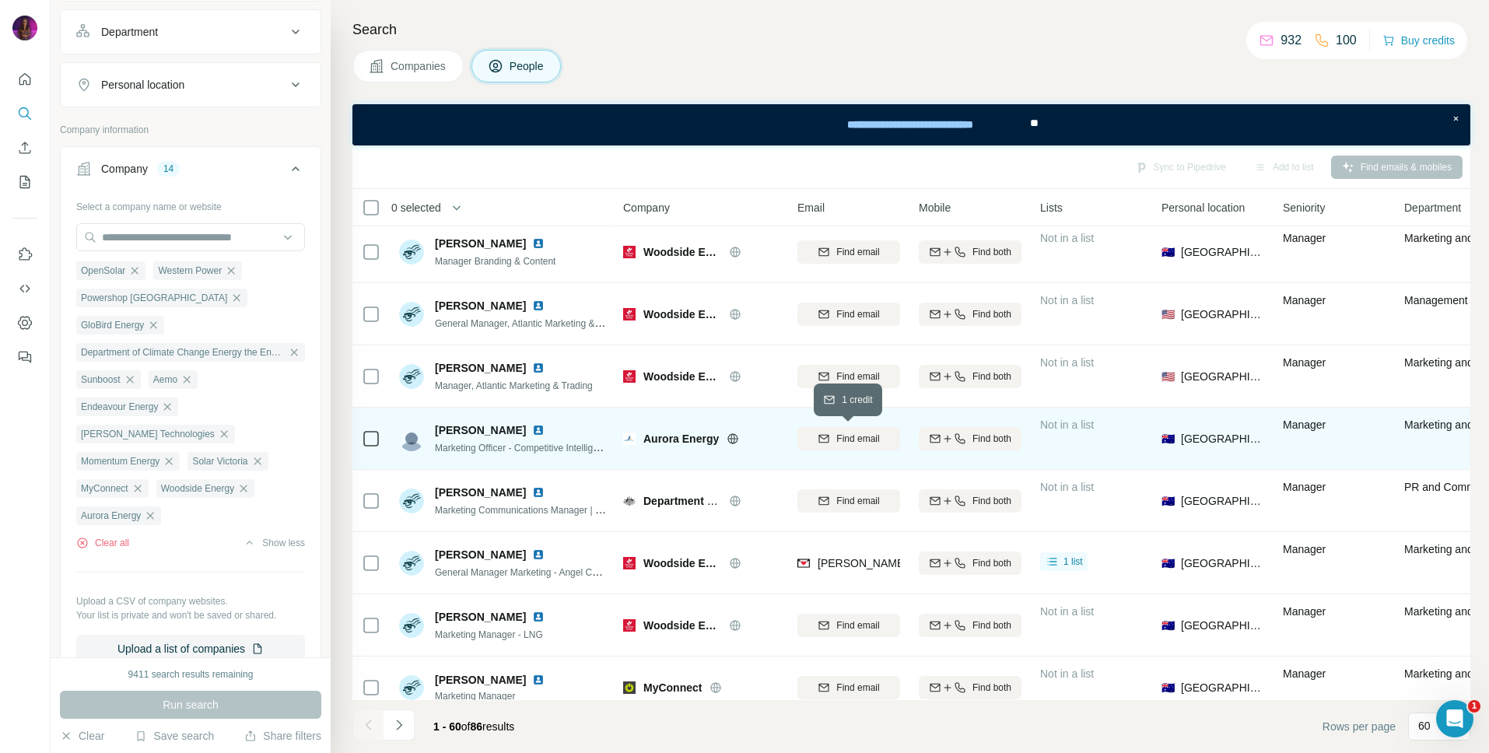
click at [836, 439] on span "Find email" at bounding box center [857, 439] width 43 height 14
click at [794, 77] on div "Companies People" at bounding box center [911, 66] width 1118 height 33
